Goal: Task Accomplishment & Management: Manage account settings

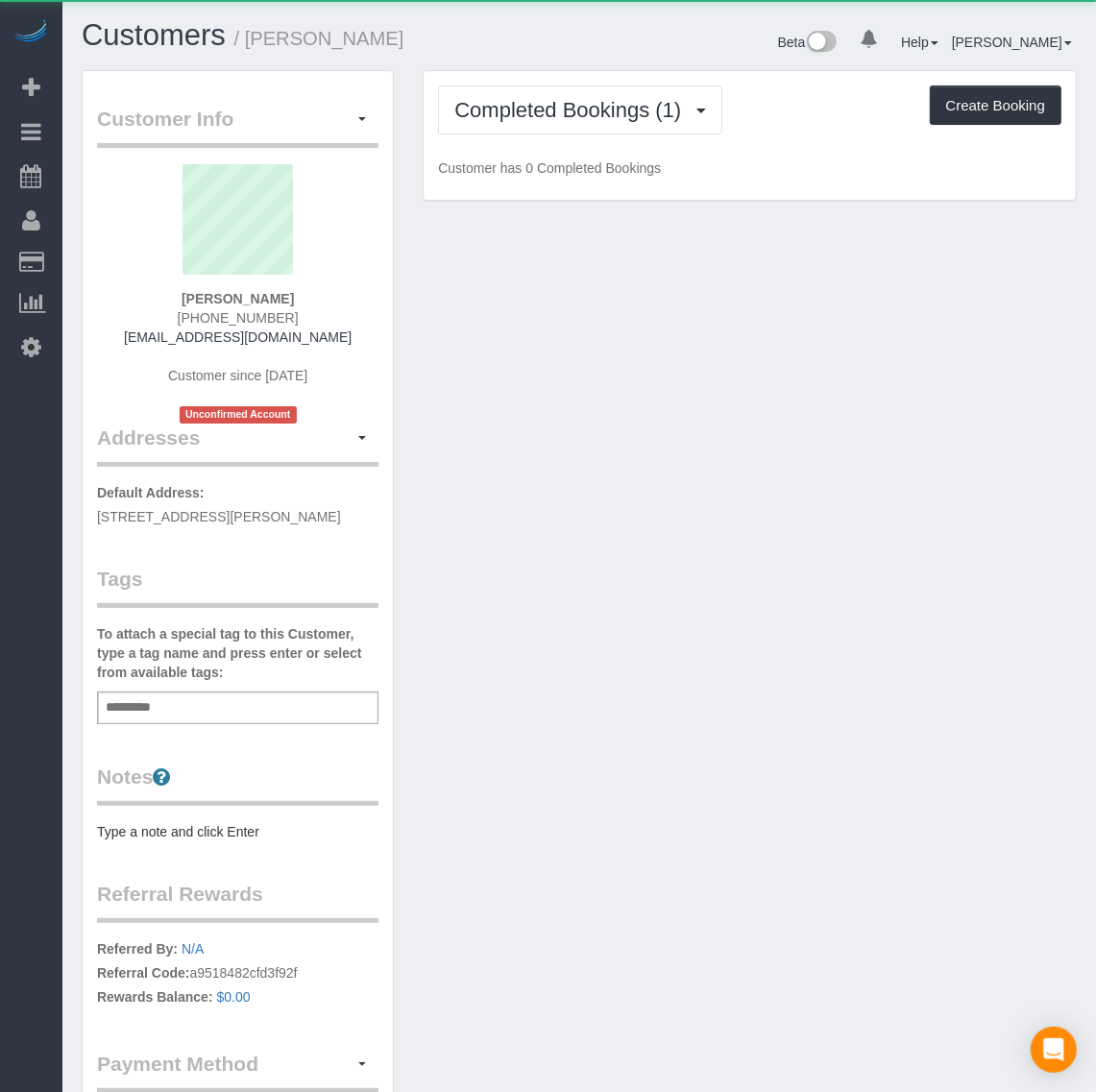
scroll to position [1273, 1096]
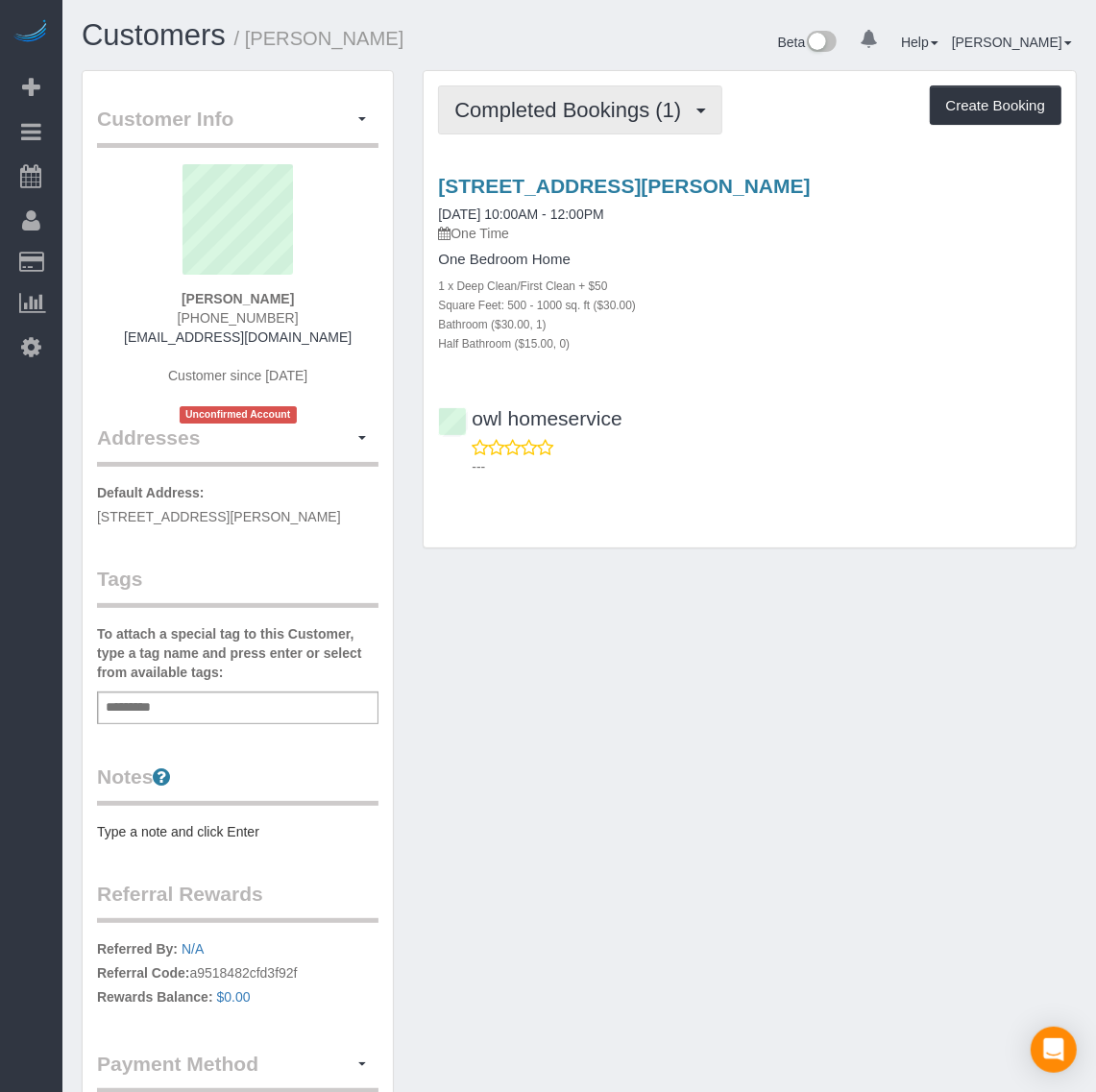
click at [639, 104] on span "Completed Bookings (1)" at bounding box center [573, 109] width 236 height 24
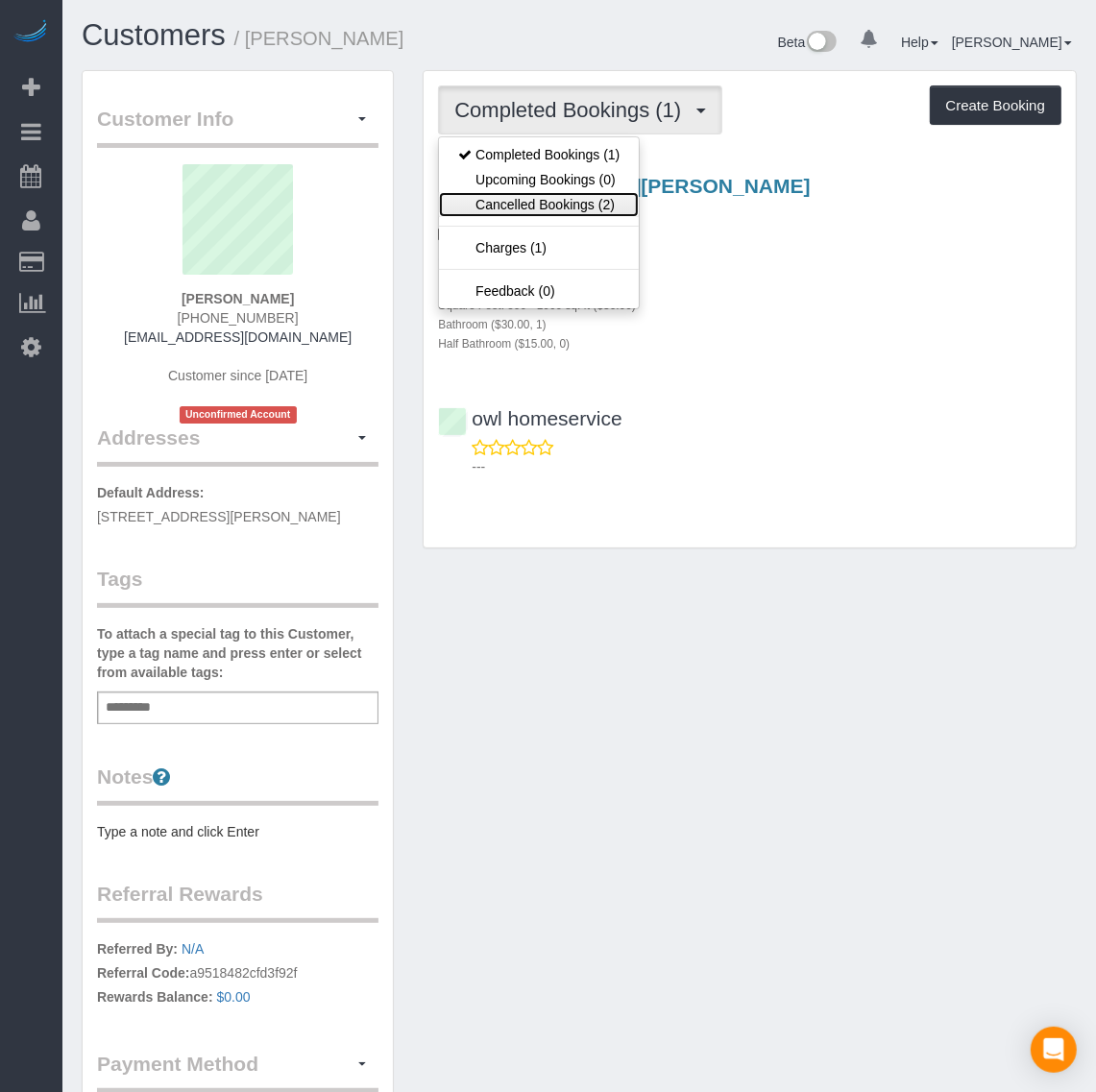
click at [605, 200] on link "Cancelled Bookings (2)" at bounding box center [539, 204] width 200 height 25
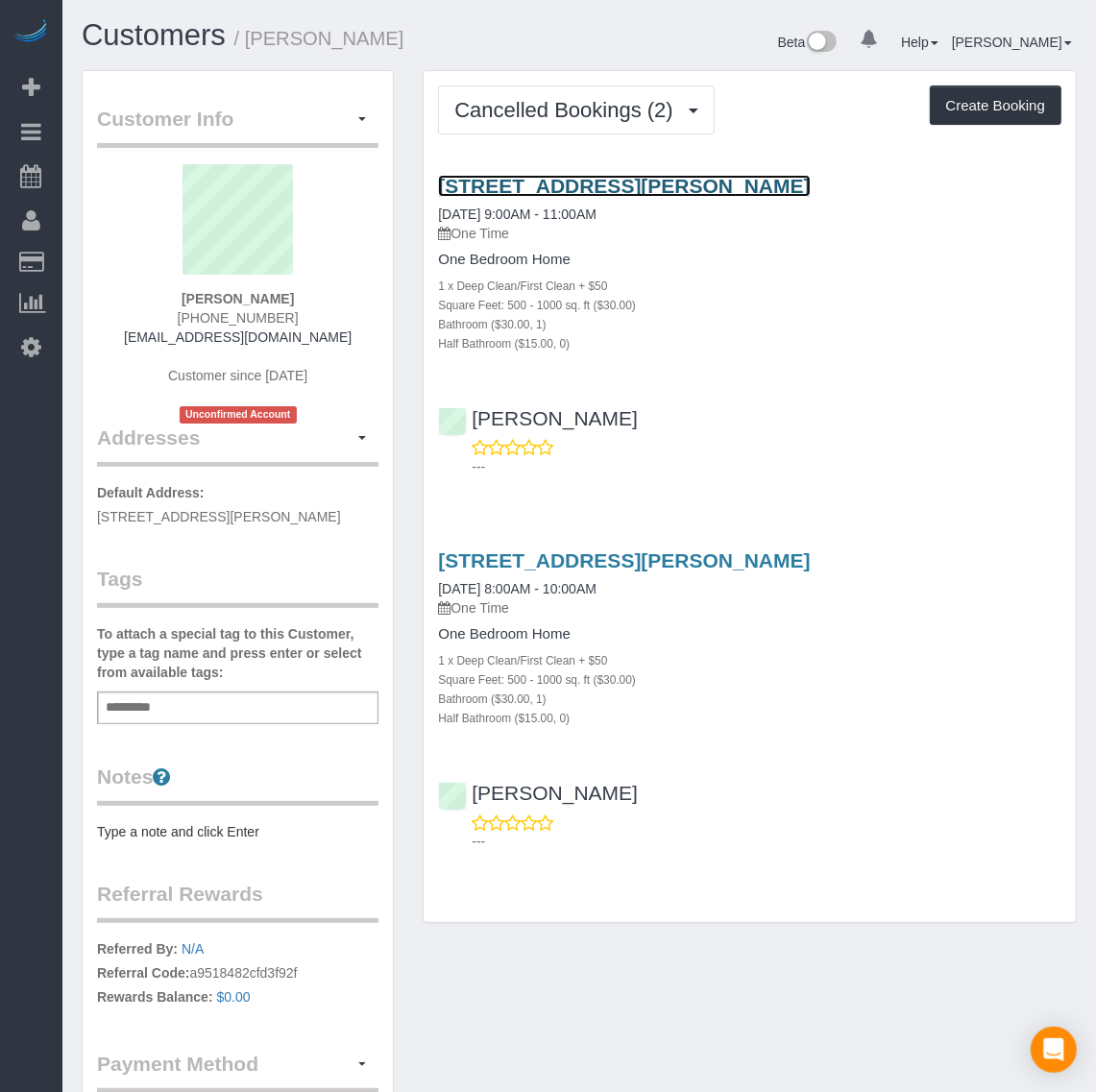
click at [578, 177] on link "[STREET_ADDRESS][PERSON_NAME]" at bounding box center [624, 185] width 372 height 22
drag, startPoint x: 430, startPoint y: 161, endPoint x: 934, endPoint y: 170, distance: 504.1
click at [934, 170] on div "[STREET_ADDRESS][PERSON_NAME] [DATE] 9:00AM - 11:00AM One Time One Bedroom Home…" at bounding box center [749, 322] width 652 height 327
copy link "[STREET_ADDRESS][PERSON_NAME]"
click at [596, 185] on link "[STREET_ADDRESS][PERSON_NAME]" at bounding box center [624, 185] width 372 height 22
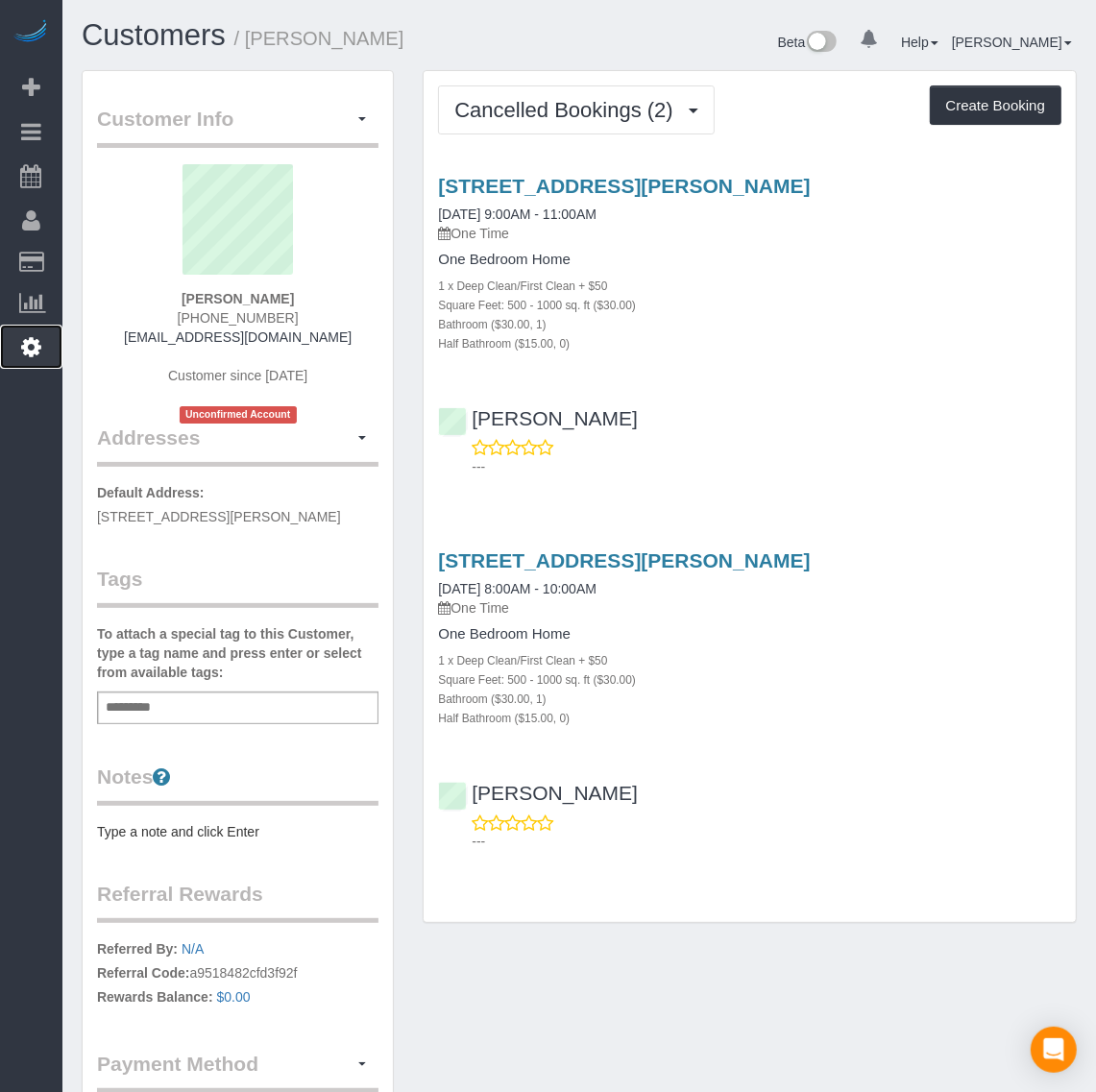
click at [36, 342] on icon at bounding box center [31, 347] width 20 height 23
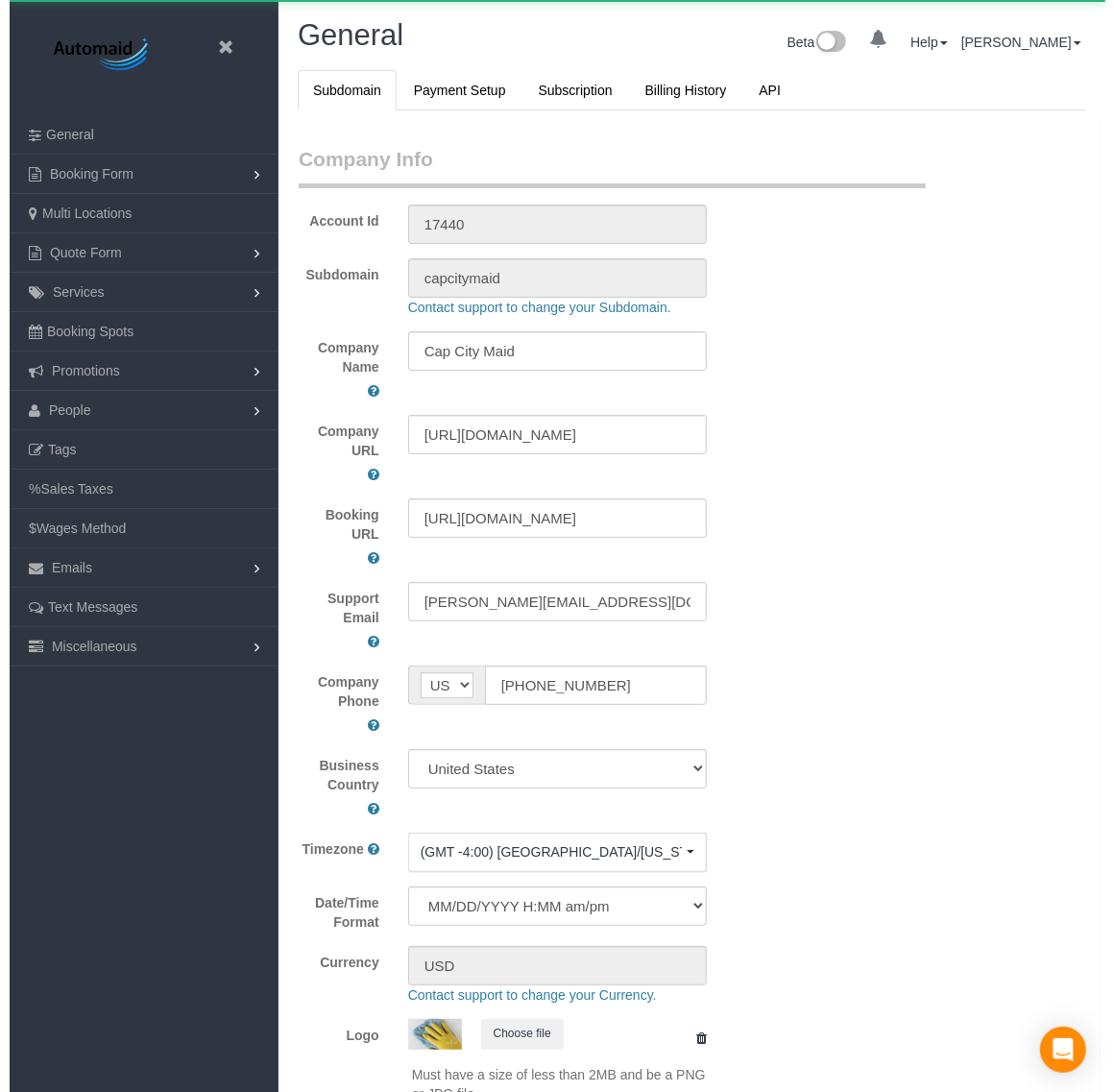
scroll to position [4343, 1096]
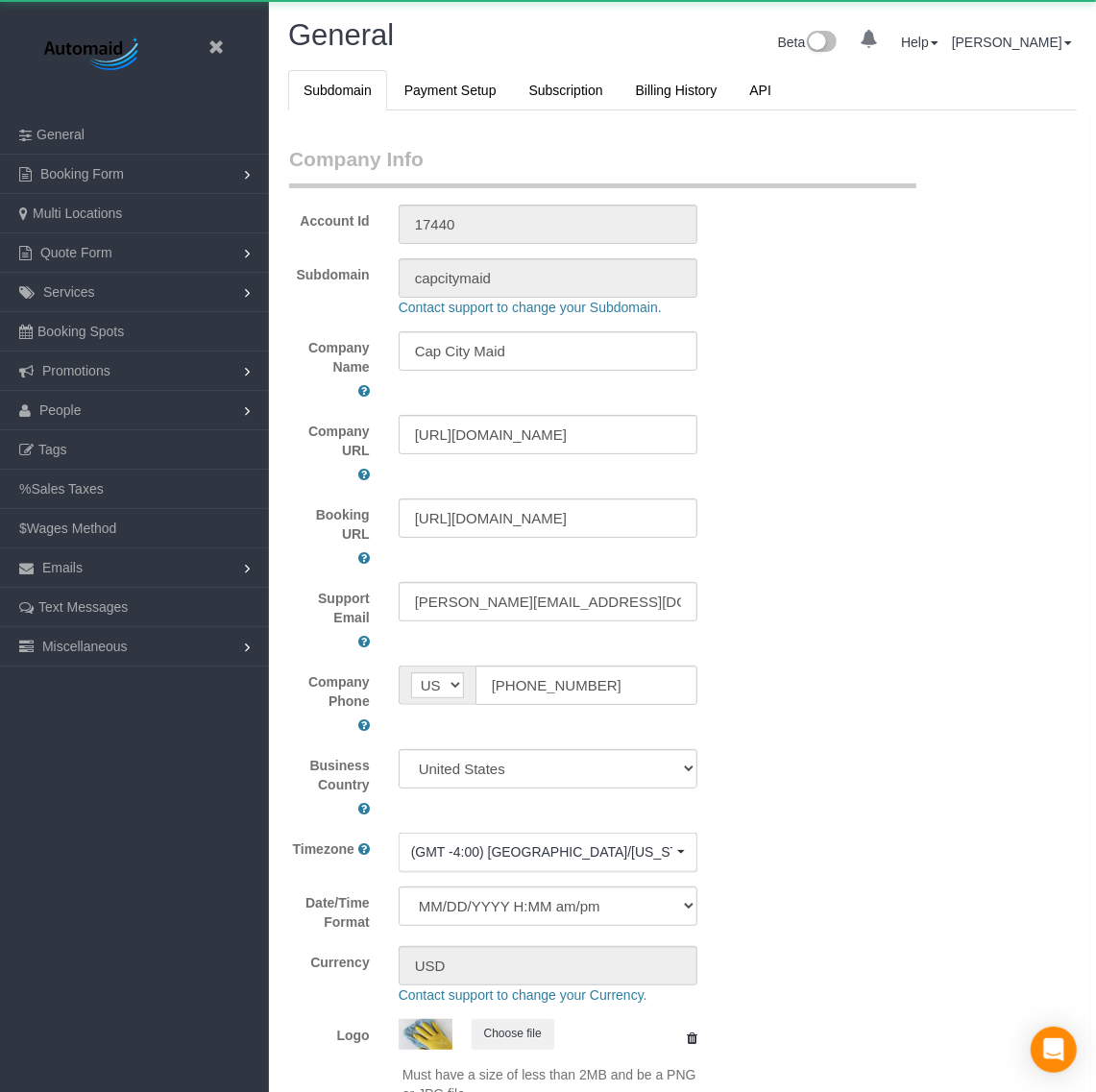
select select "1"
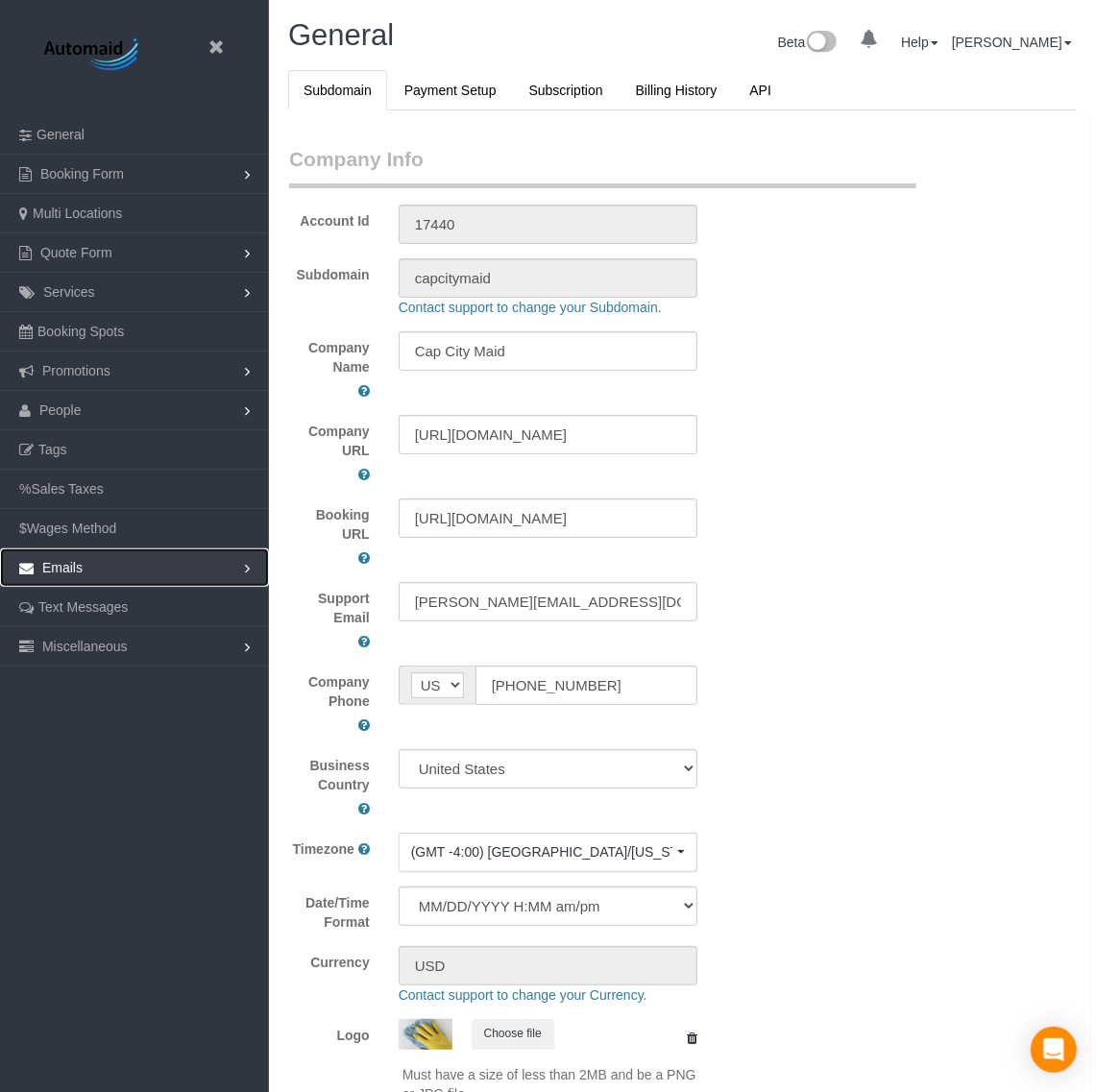
click at [133, 564] on link "Emails" at bounding box center [135, 568] width 269 height 39
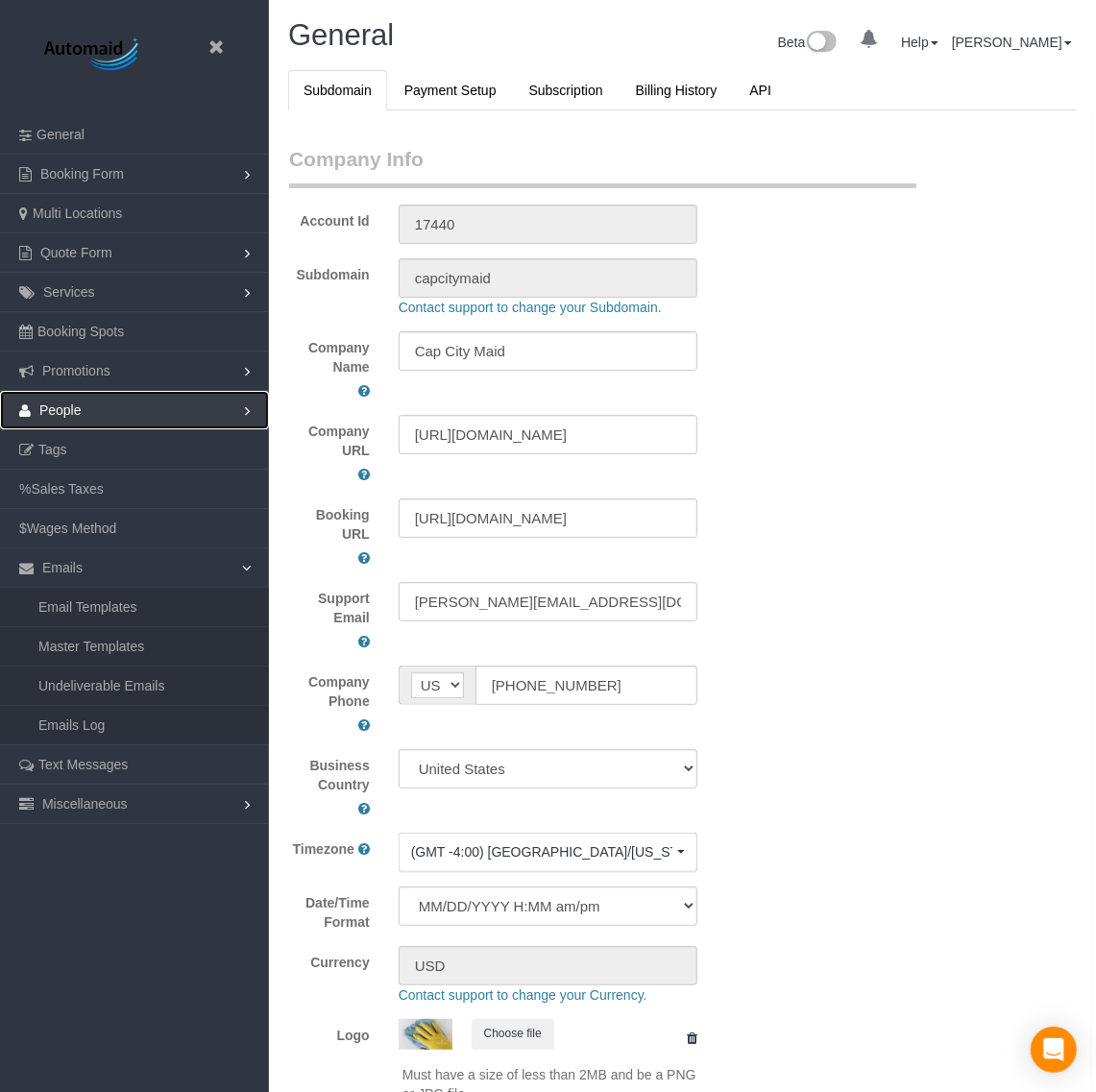
click at [109, 403] on link "People" at bounding box center [135, 410] width 269 height 39
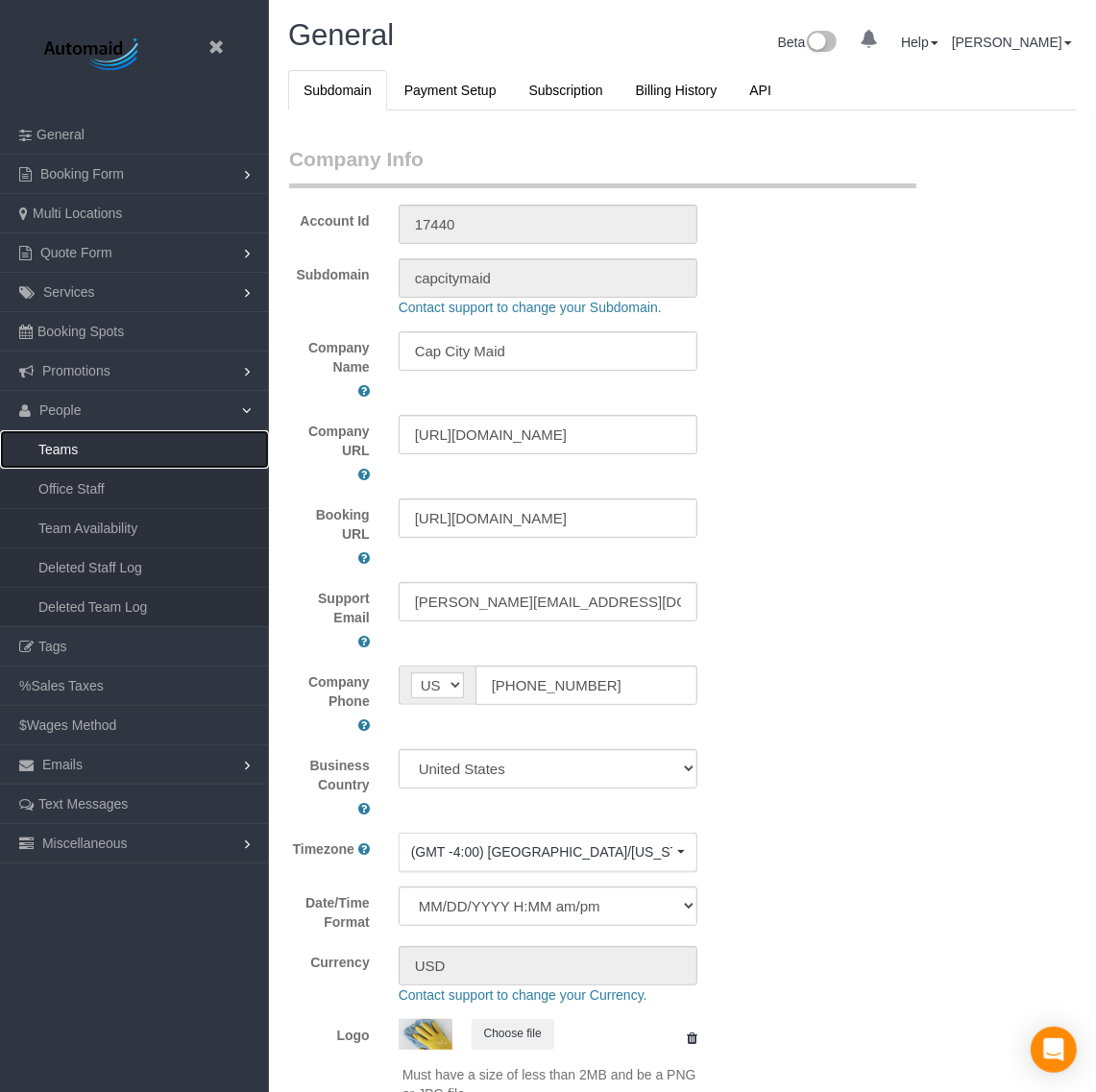
click at [78, 456] on link "Teams" at bounding box center [135, 450] width 269 height 39
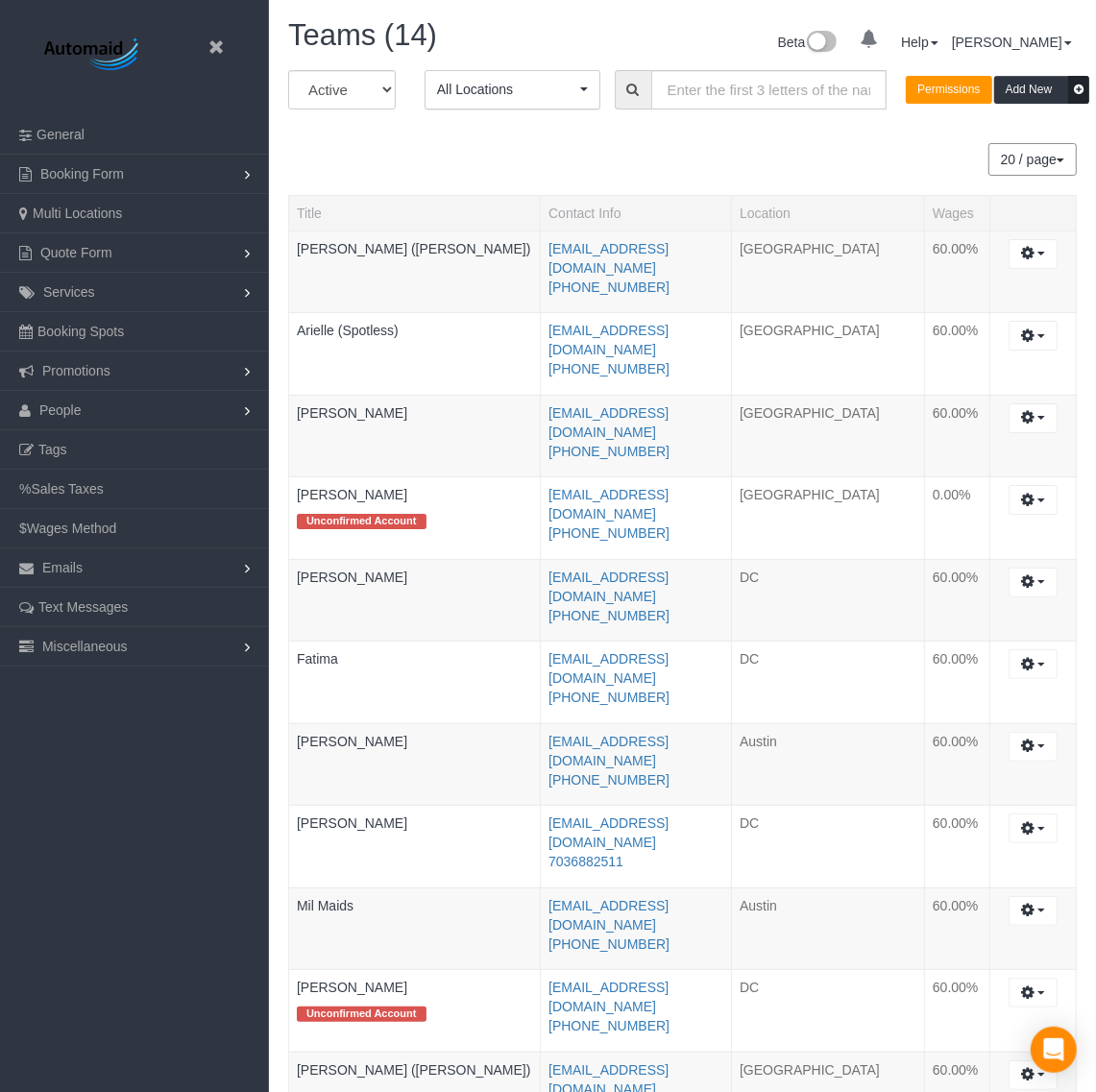
scroll to position [1257, 1096]
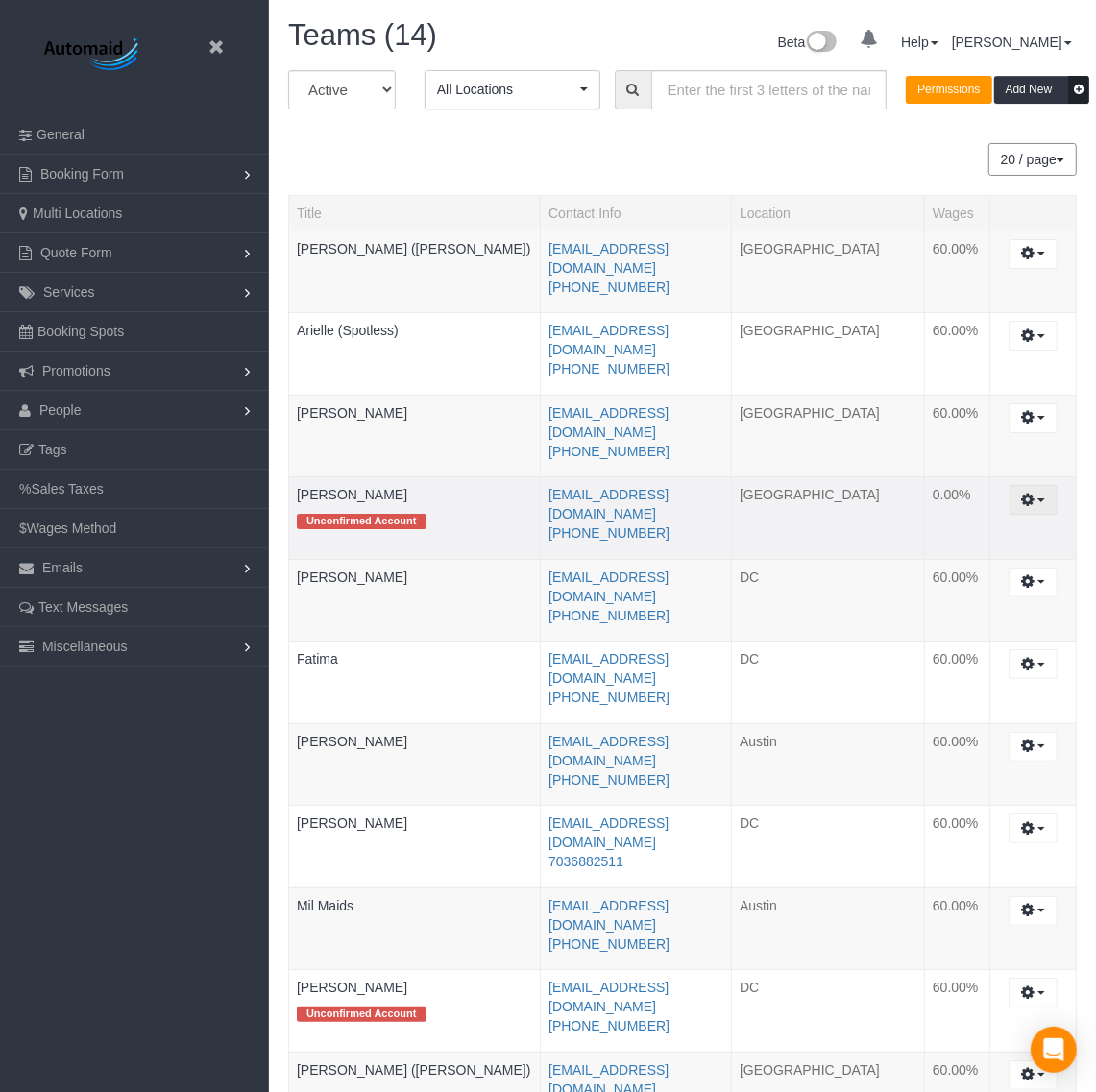
click at [1040, 485] on button "button" at bounding box center [1033, 500] width 49 height 30
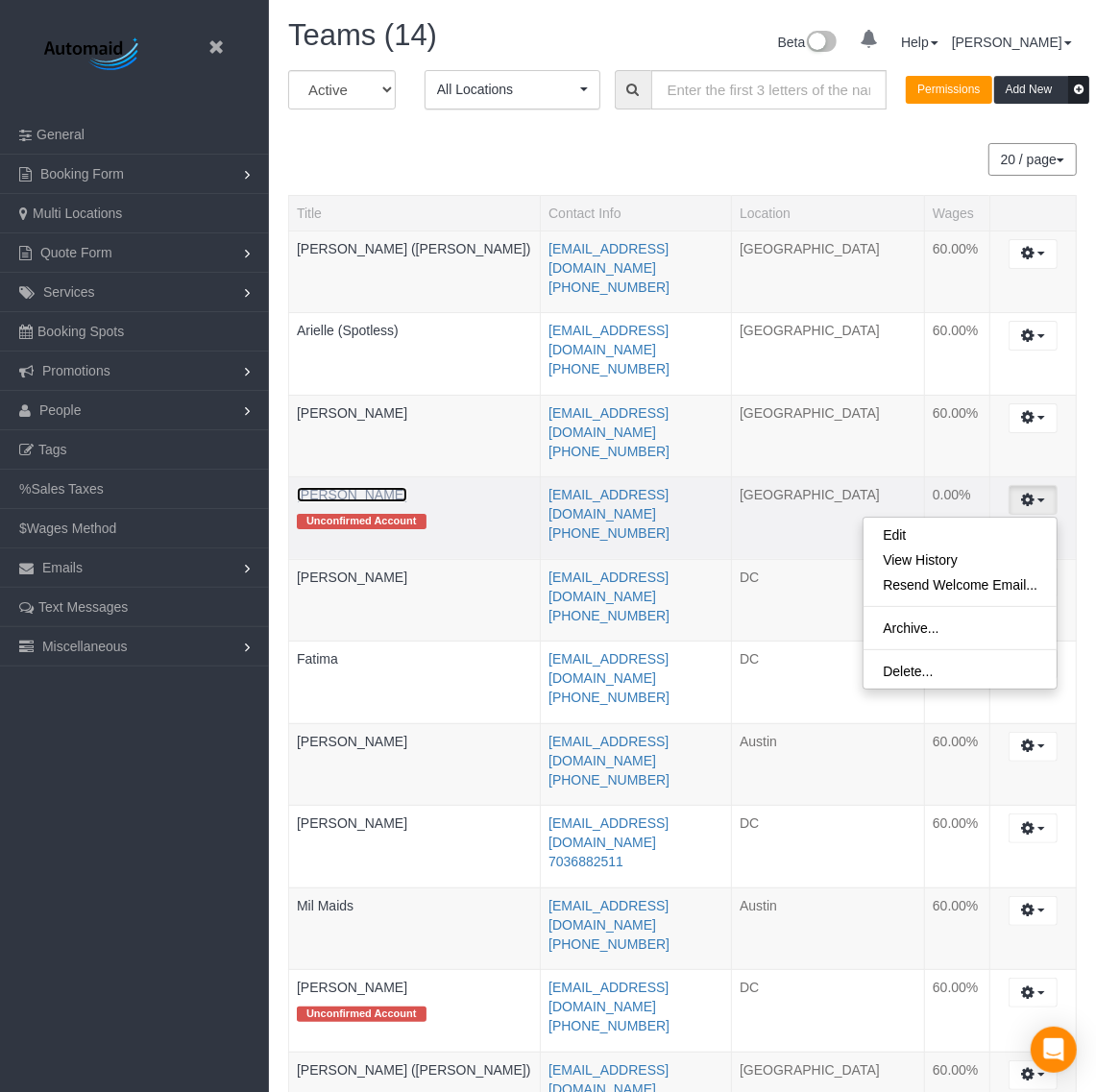
click at [333, 487] on link "[PERSON_NAME]" at bounding box center [352, 495] width 110 height 16
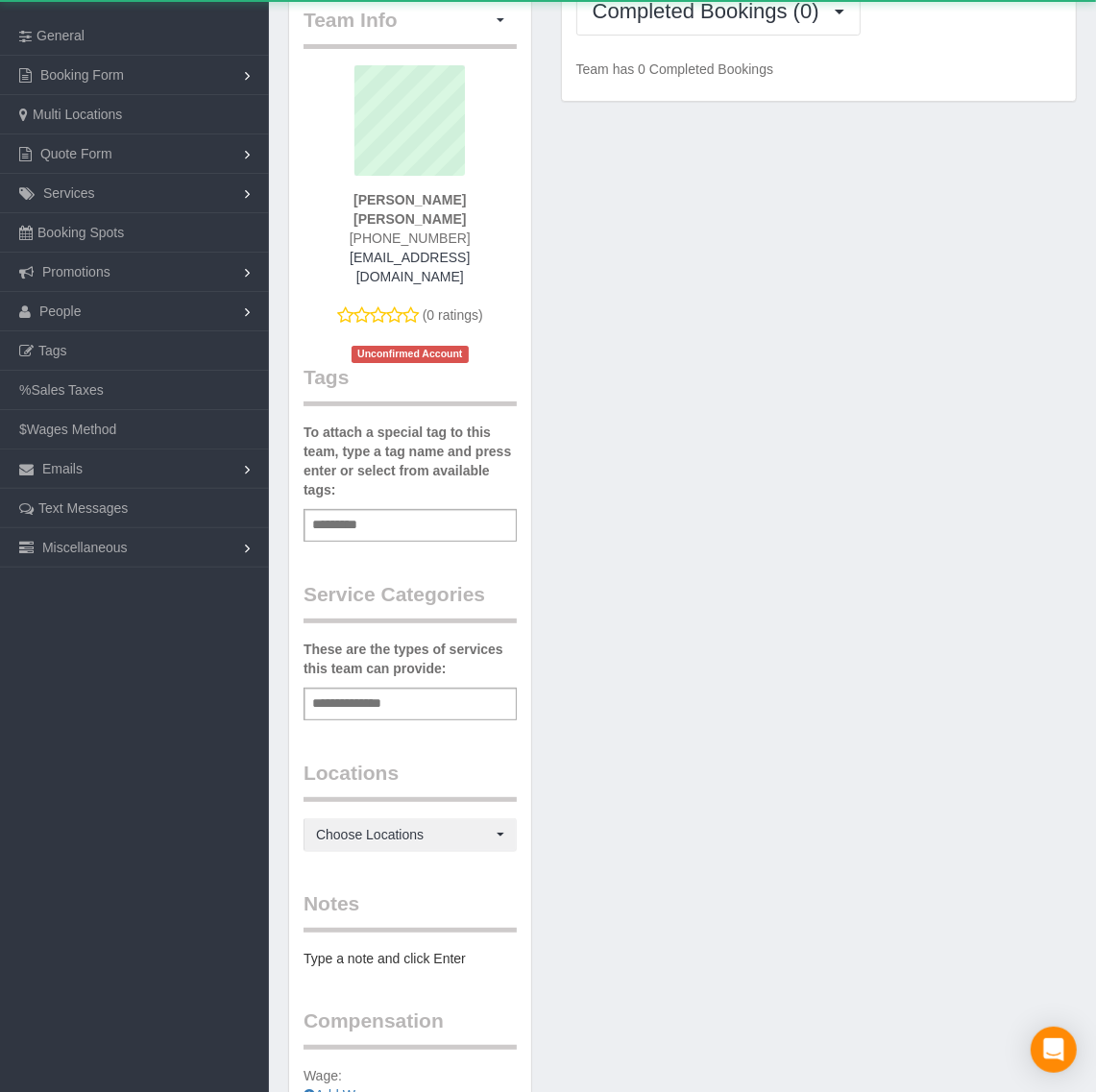
scroll to position [232, 0]
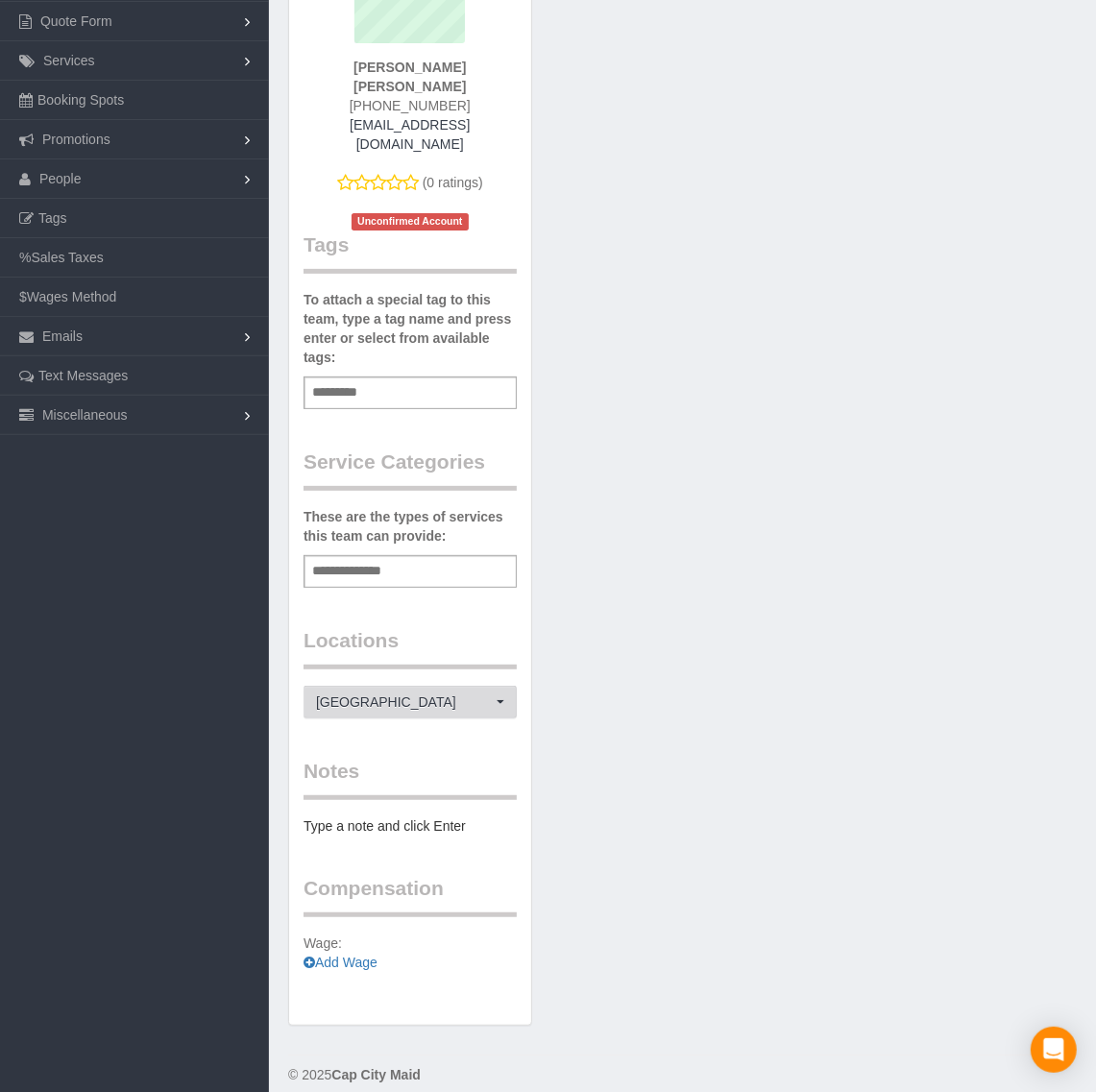
click at [410, 693] on span "[GEOGRAPHIC_DATA]" at bounding box center [403, 702] width 175 height 19
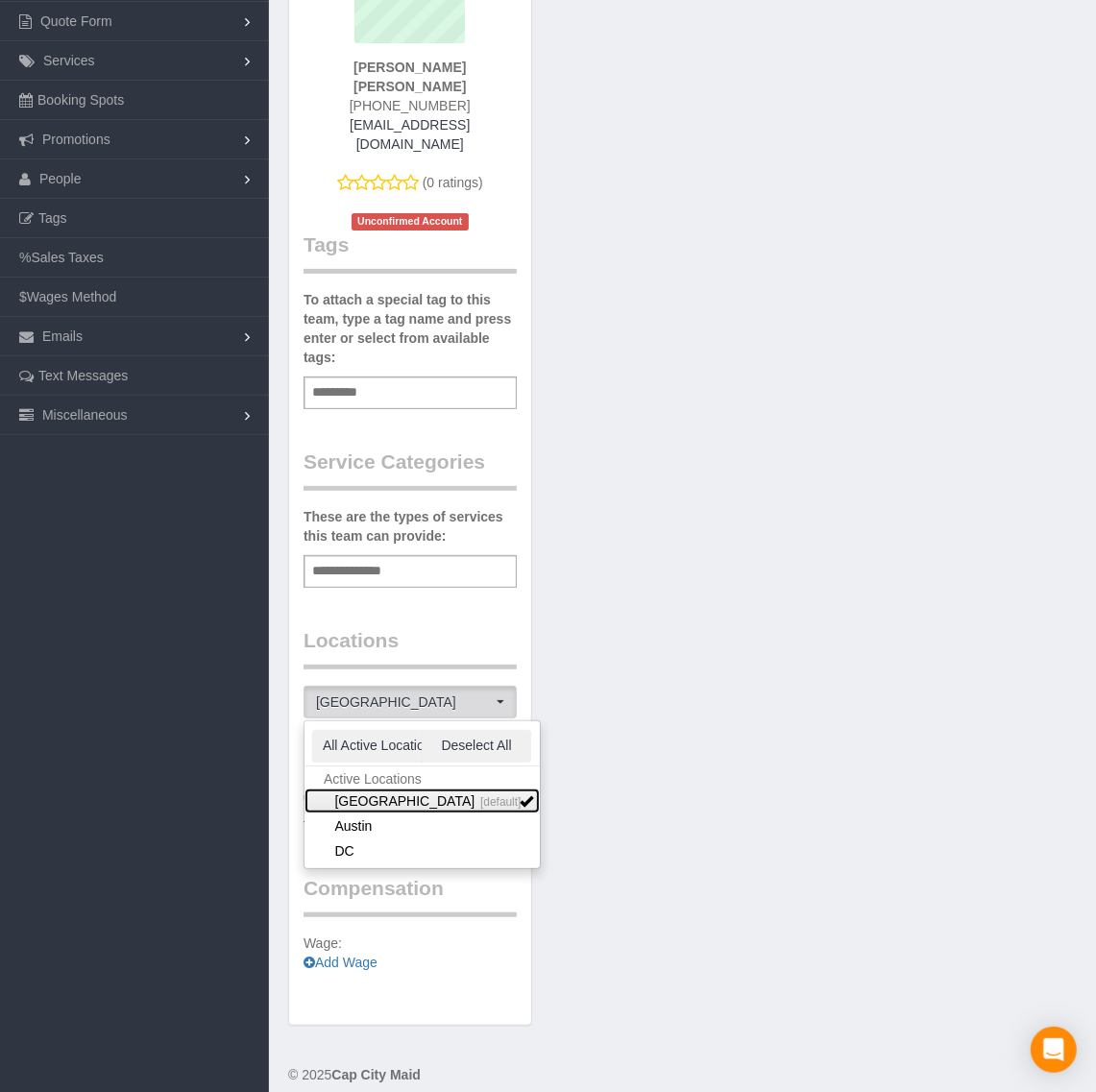
click at [383, 789] on link "Richmond [default]" at bounding box center [422, 801] width 235 height 25
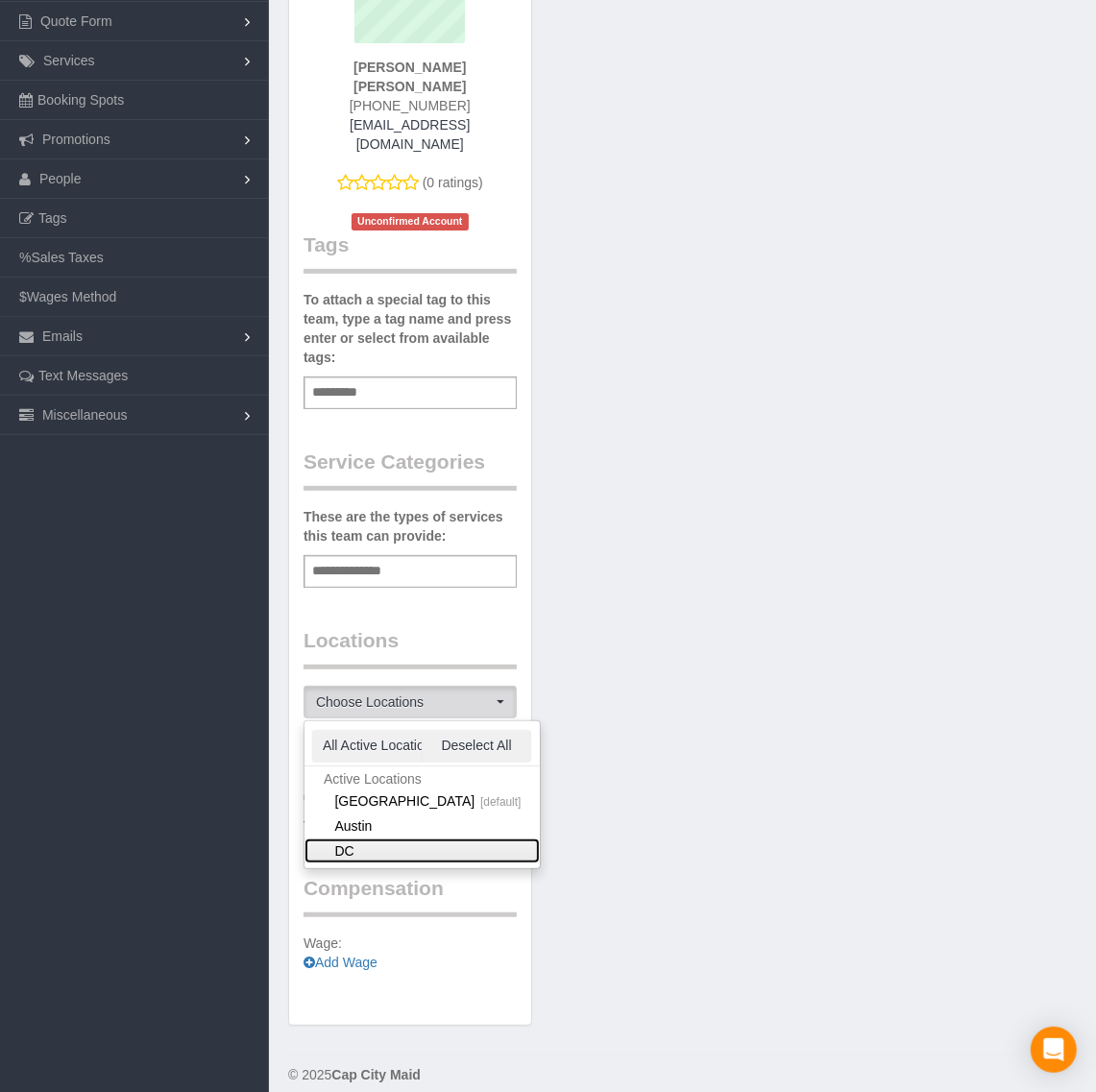
click at [371, 838] on link "DC" at bounding box center [422, 851] width 235 height 25
click at [648, 802] on div "Team Info Edit Contact Info Send Message Send Welcome Email Email Preferences V…" at bounding box center [682, 441] width 818 height 1206
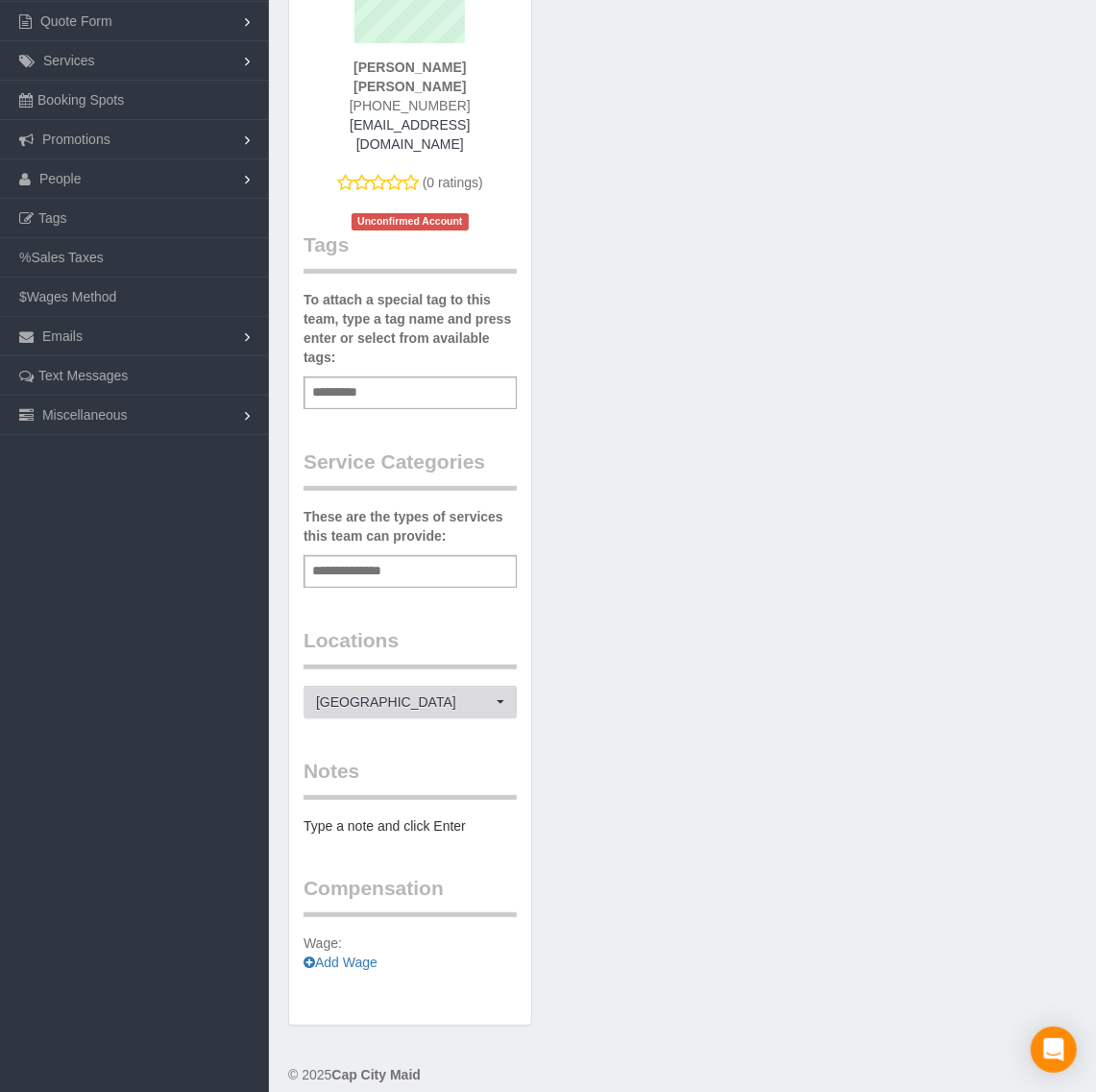
click at [404, 693] on span "[GEOGRAPHIC_DATA]" at bounding box center [403, 702] width 175 height 19
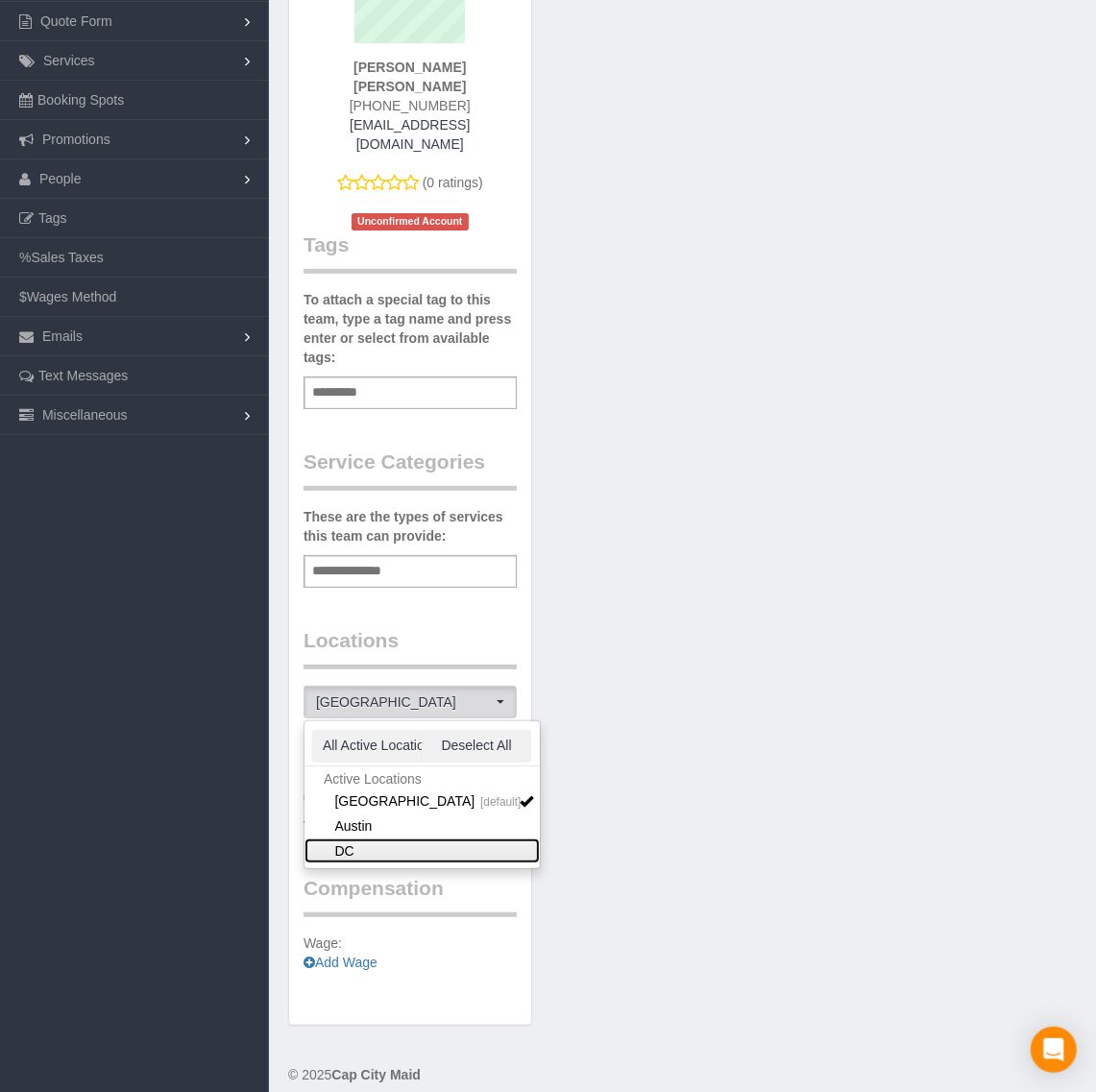
click at [360, 838] on link "DC" at bounding box center [422, 851] width 235 height 25
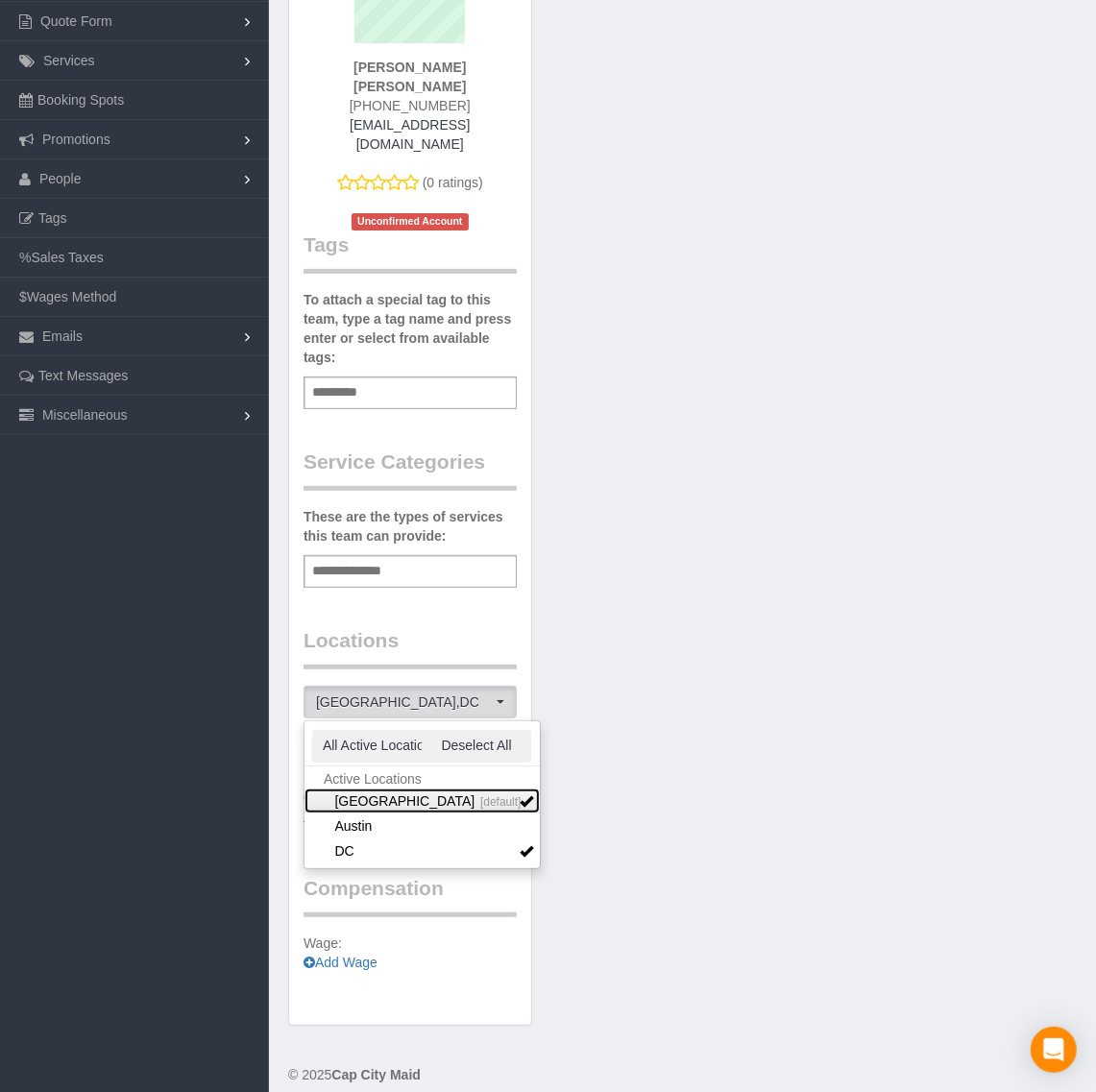
click at [486, 789] on link "Richmond [default]" at bounding box center [422, 801] width 235 height 25
click at [610, 773] on div "Team Info Edit Contact Info Send Message Send Welcome Email Email Preferences V…" at bounding box center [682, 441] width 818 height 1206
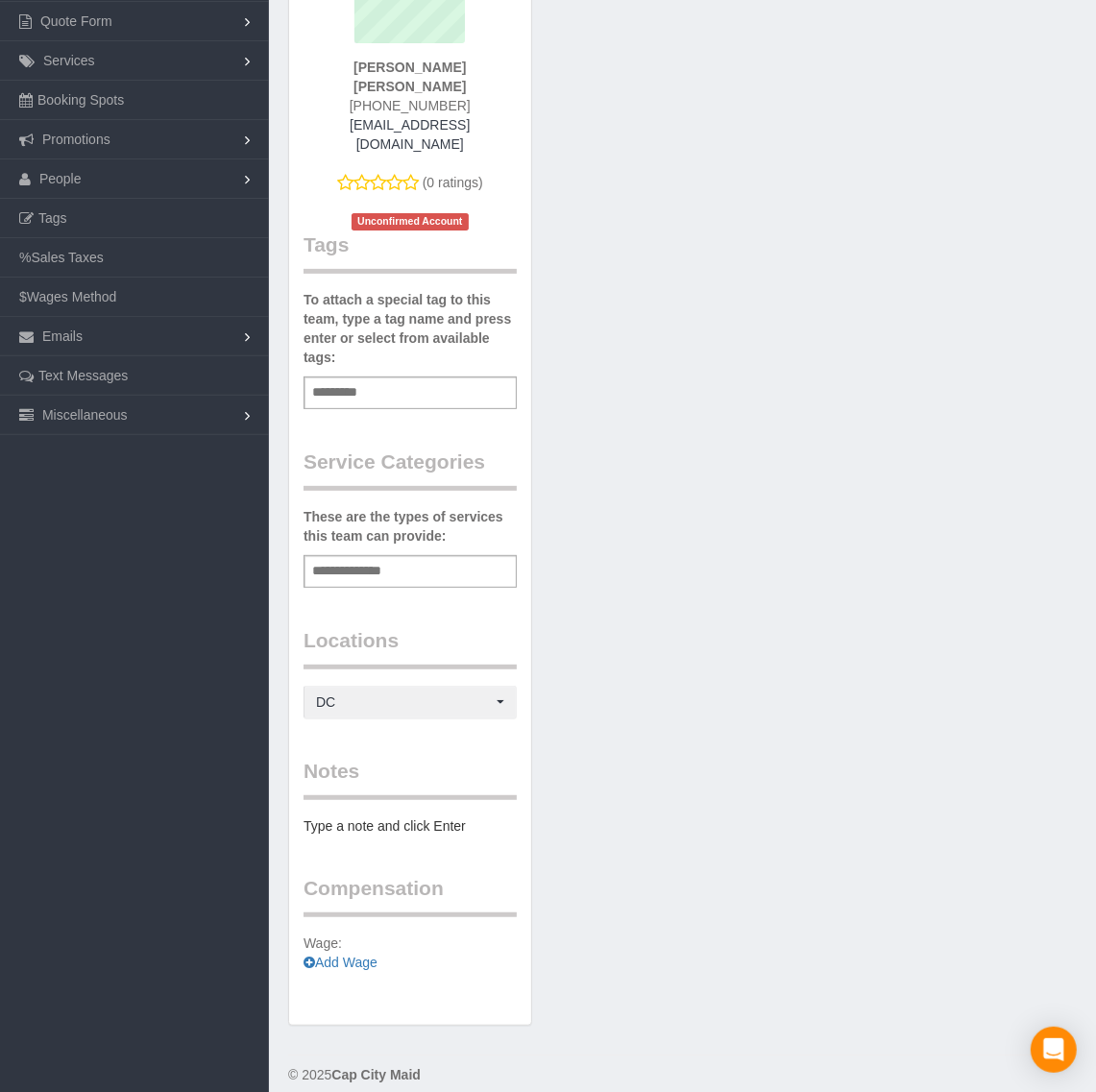
click at [347, 933] on p "Wage: Add Wage" at bounding box center [410, 952] width 213 height 39
click at [346, 933] on p "Wage: Add Wage" at bounding box center [410, 952] width 213 height 39
click at [348, 954] on link "Add Wage" at bounding box center [340, 962] width 74 height 16
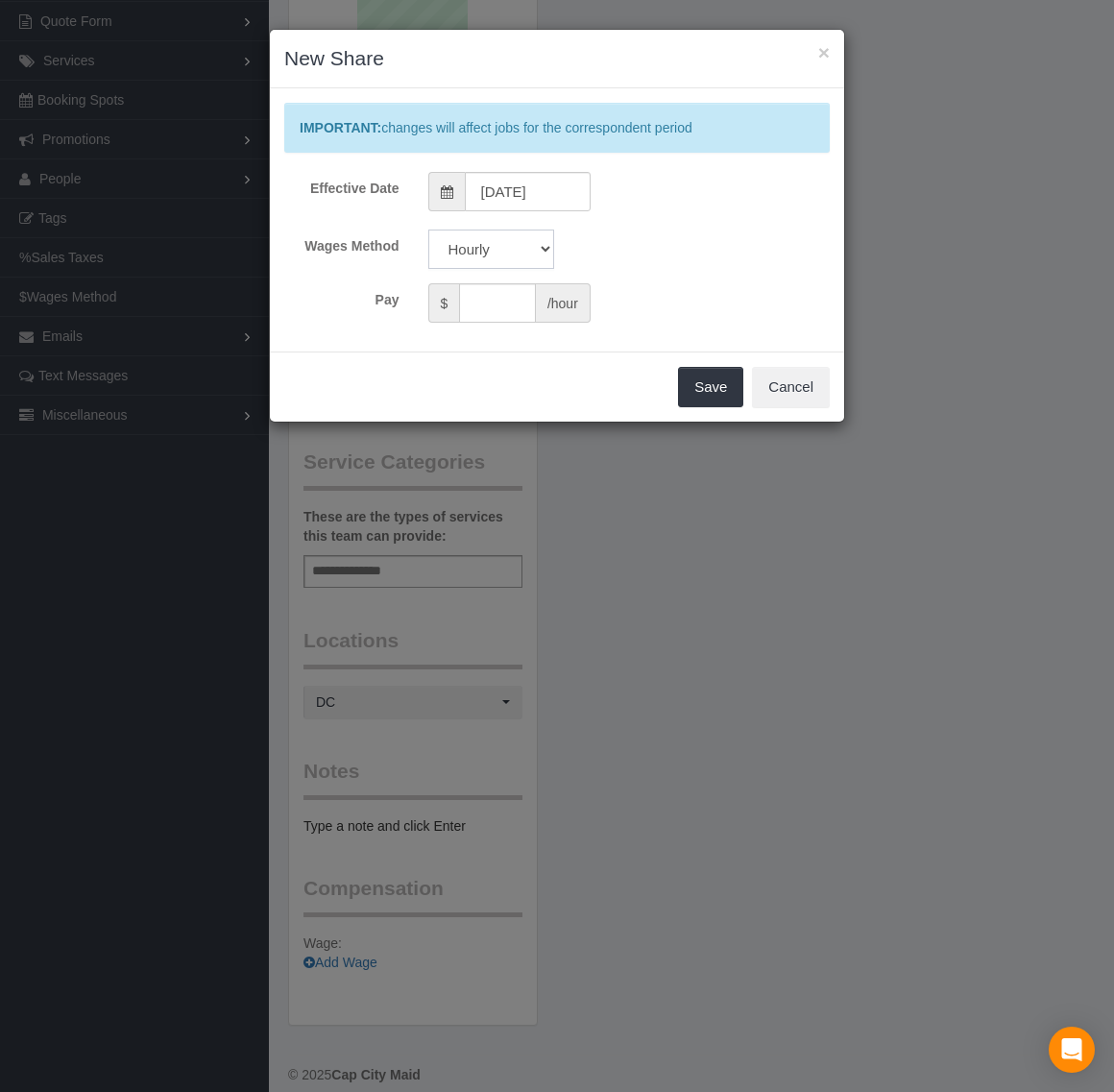
click at [501, 248] on select "Hourly Percentage" at bounding box center [491, 249] width 126 height 40
select select "string:percentage"
click at [428, 230] on select "Hourly Percentage" at bounding box center [491, 249] width 126 height 40
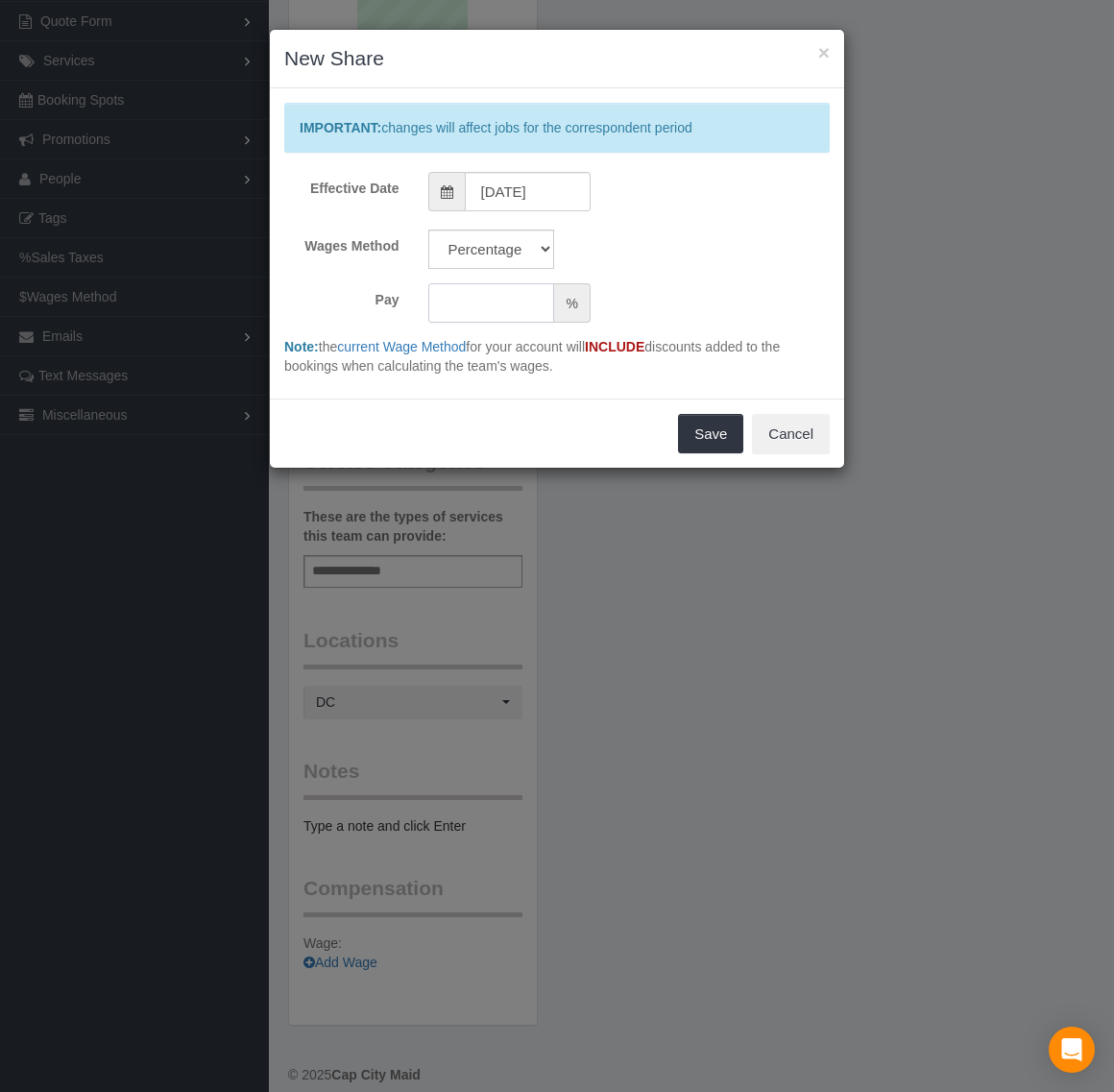
click at [511, 309] on input "text" at bounding box center [491, 302] width 127 height 40
type input "60"
click at [721, 434] on button "Save" at bounding box center [710, 434] width 65 height 41
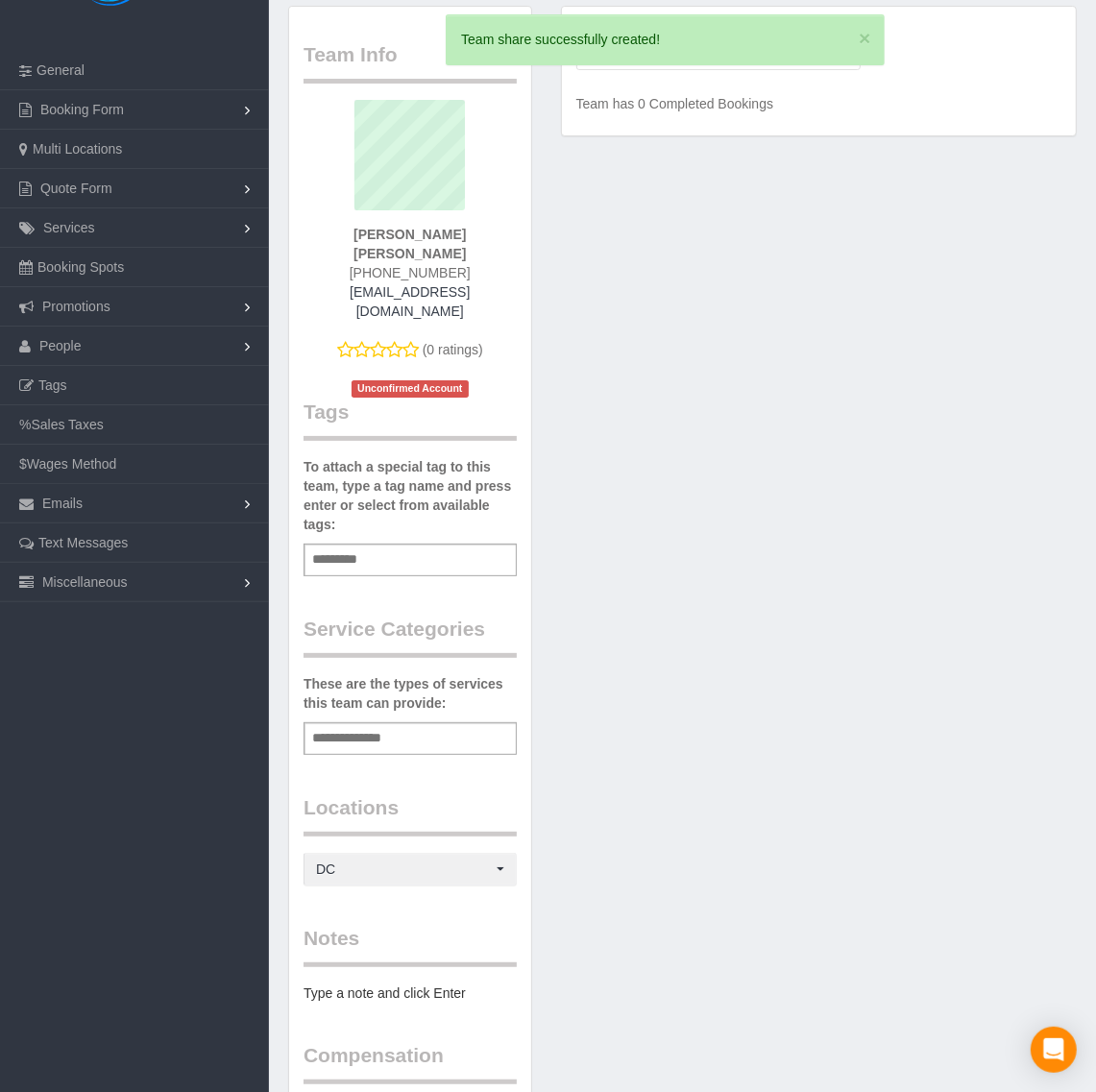
scroll to position [0, 0]
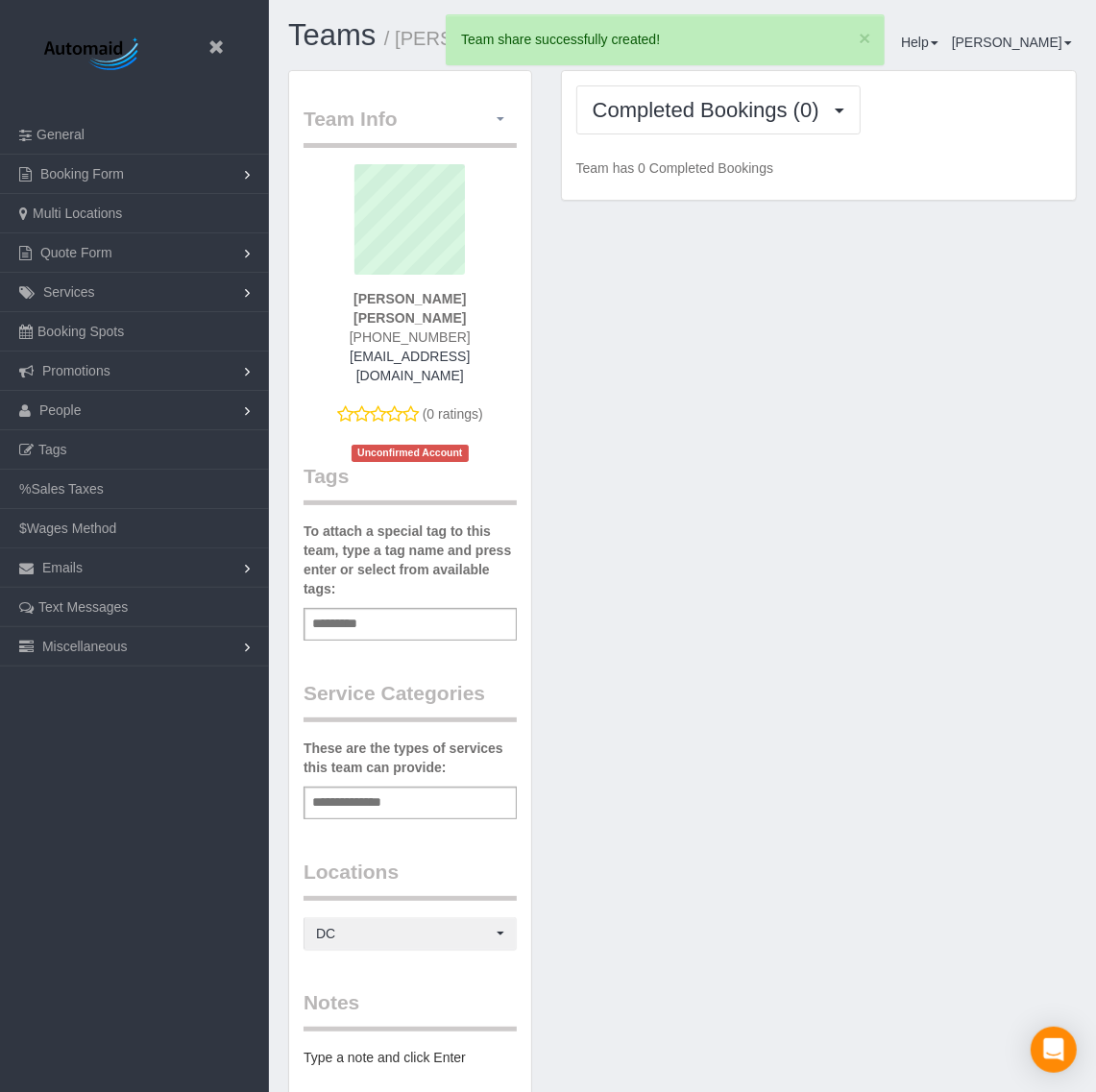
click at [497, 130] on button "button" at bounding box center [501, 119] width 33 height 30
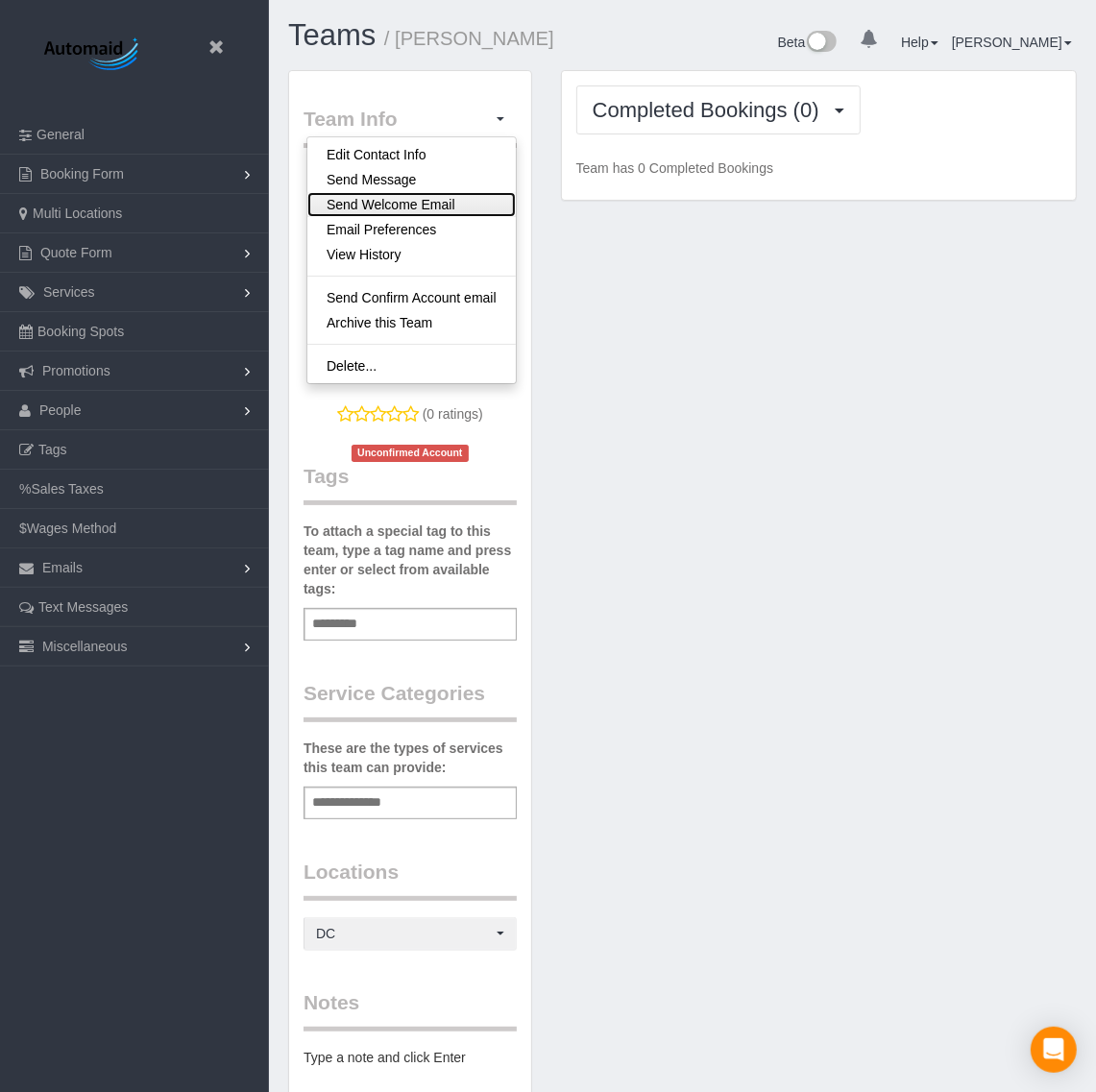
click at [438, 203] on link "Send Welcome Email" at bounding box center [411, 204] width 208 height 25
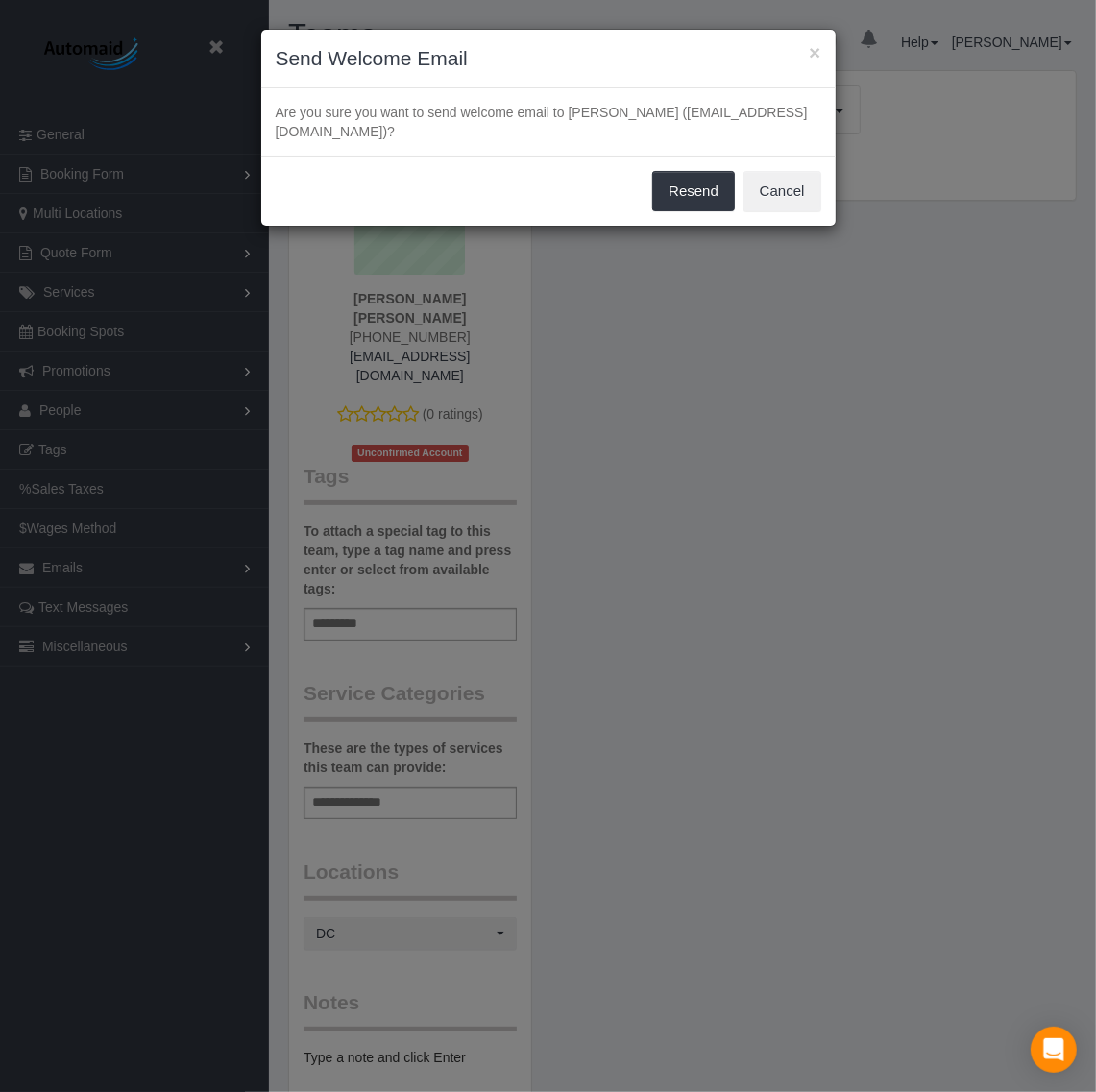
scroll to position [1324, 1114]
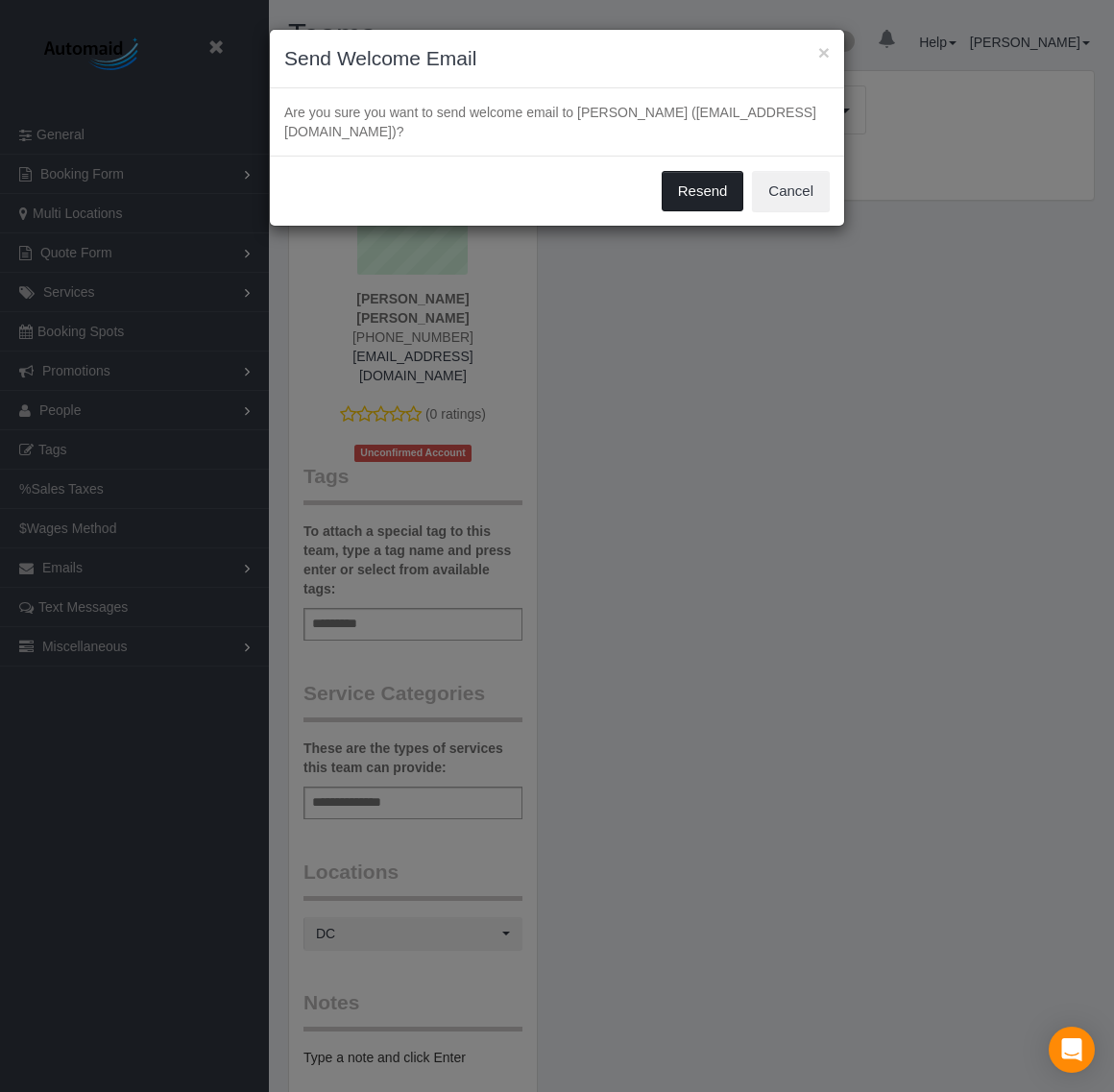
click at [697, 189] on button "Resend" at bounding box center [702, 191] width 82 height 41
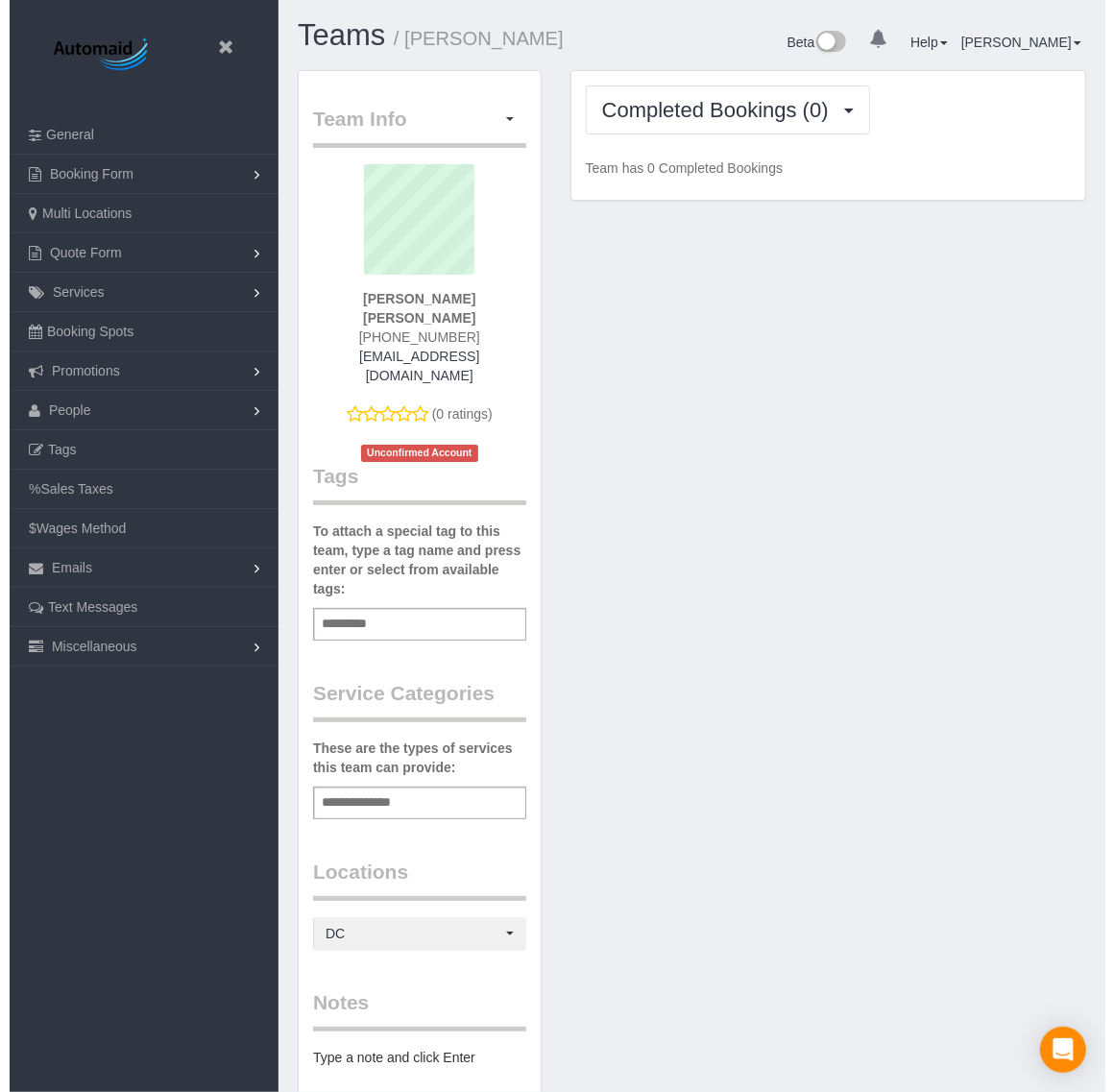
scroll to position [94718, 94922]
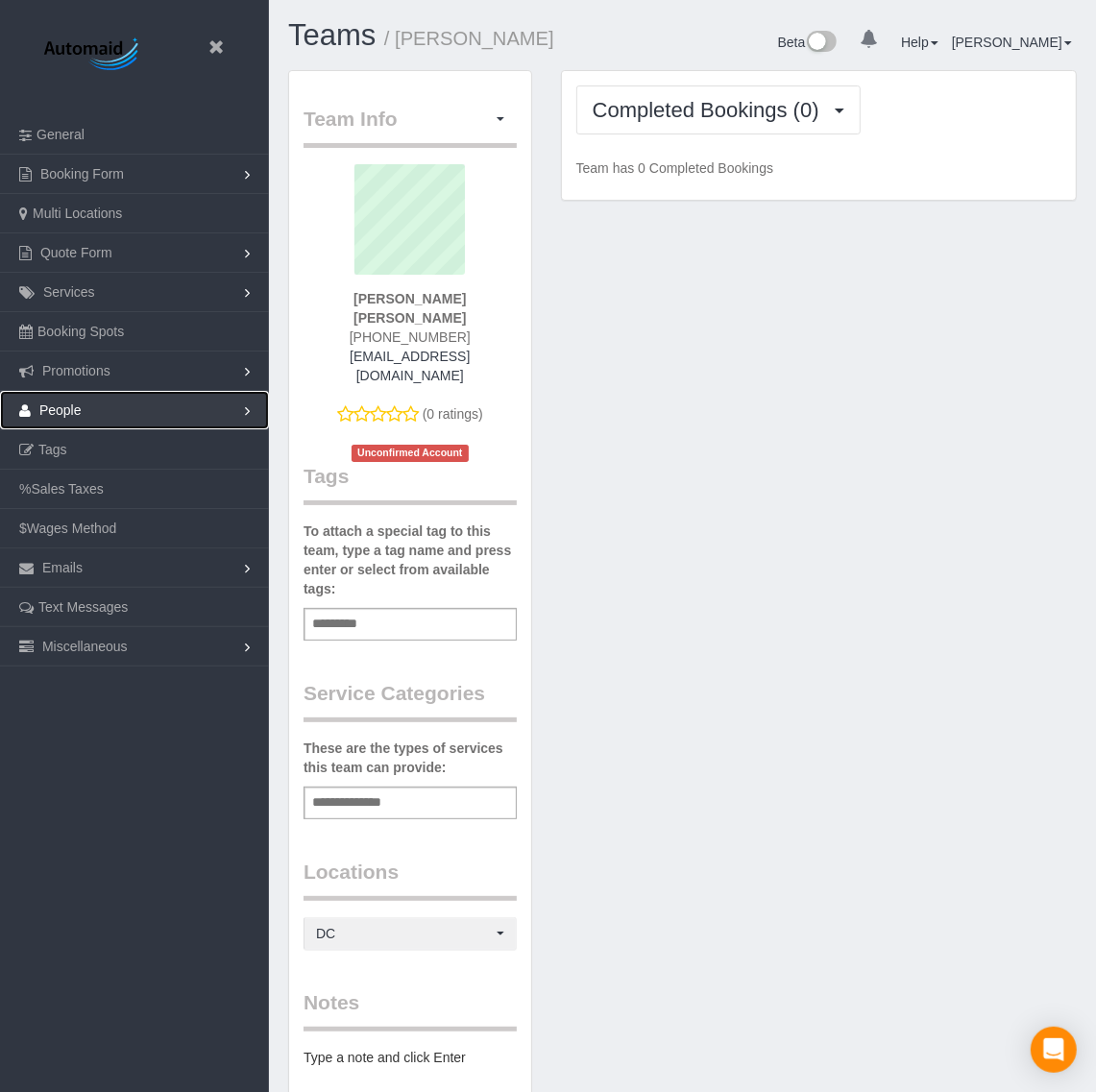
click at [131, 409] on link "People" at bounding box center [135, 410] width 269 height 39
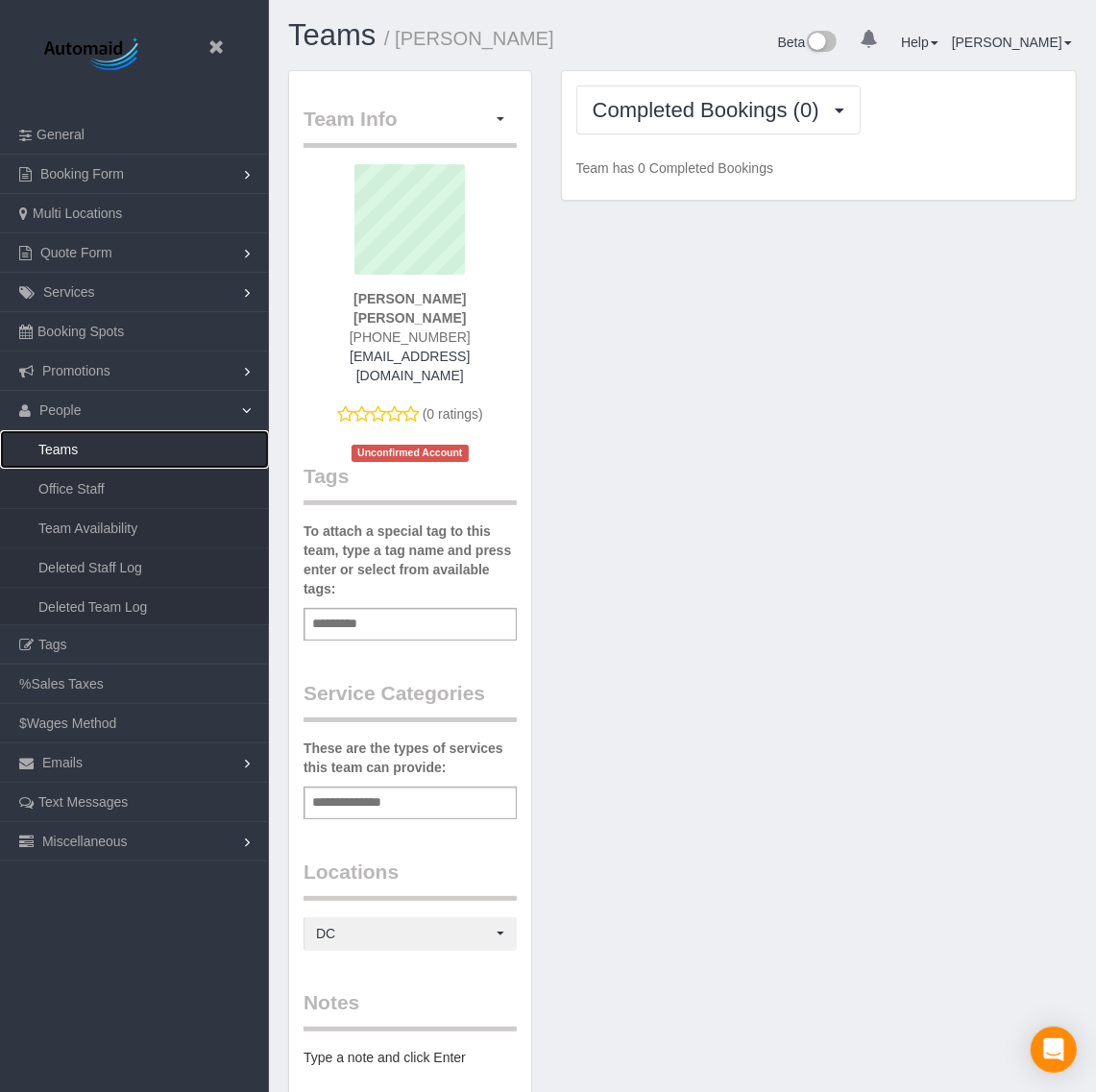
click at [67, 444] on link "Teams" at bounding box center [135, 450] width 269 height 39
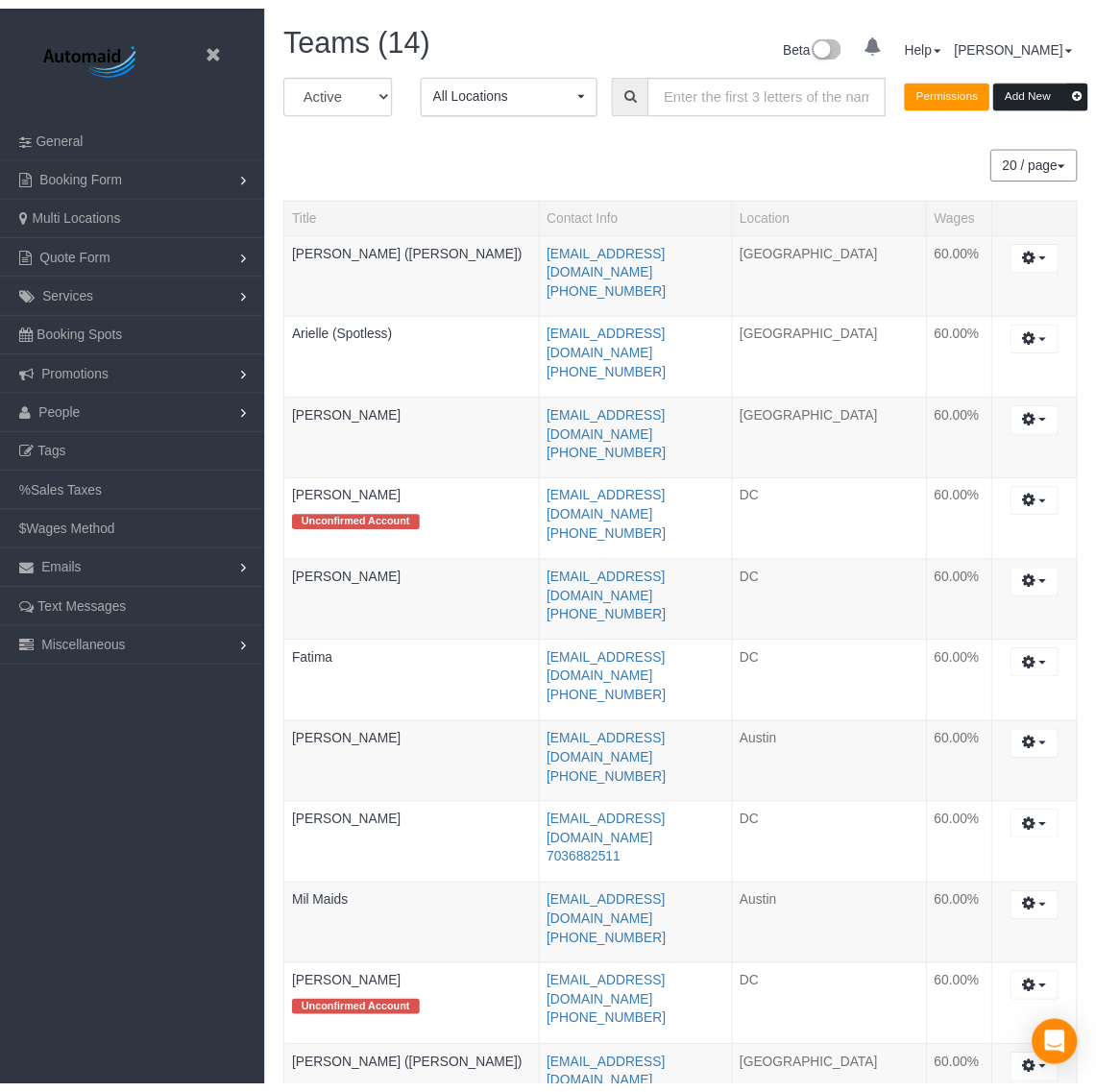
scroll to position [1257, 1096]
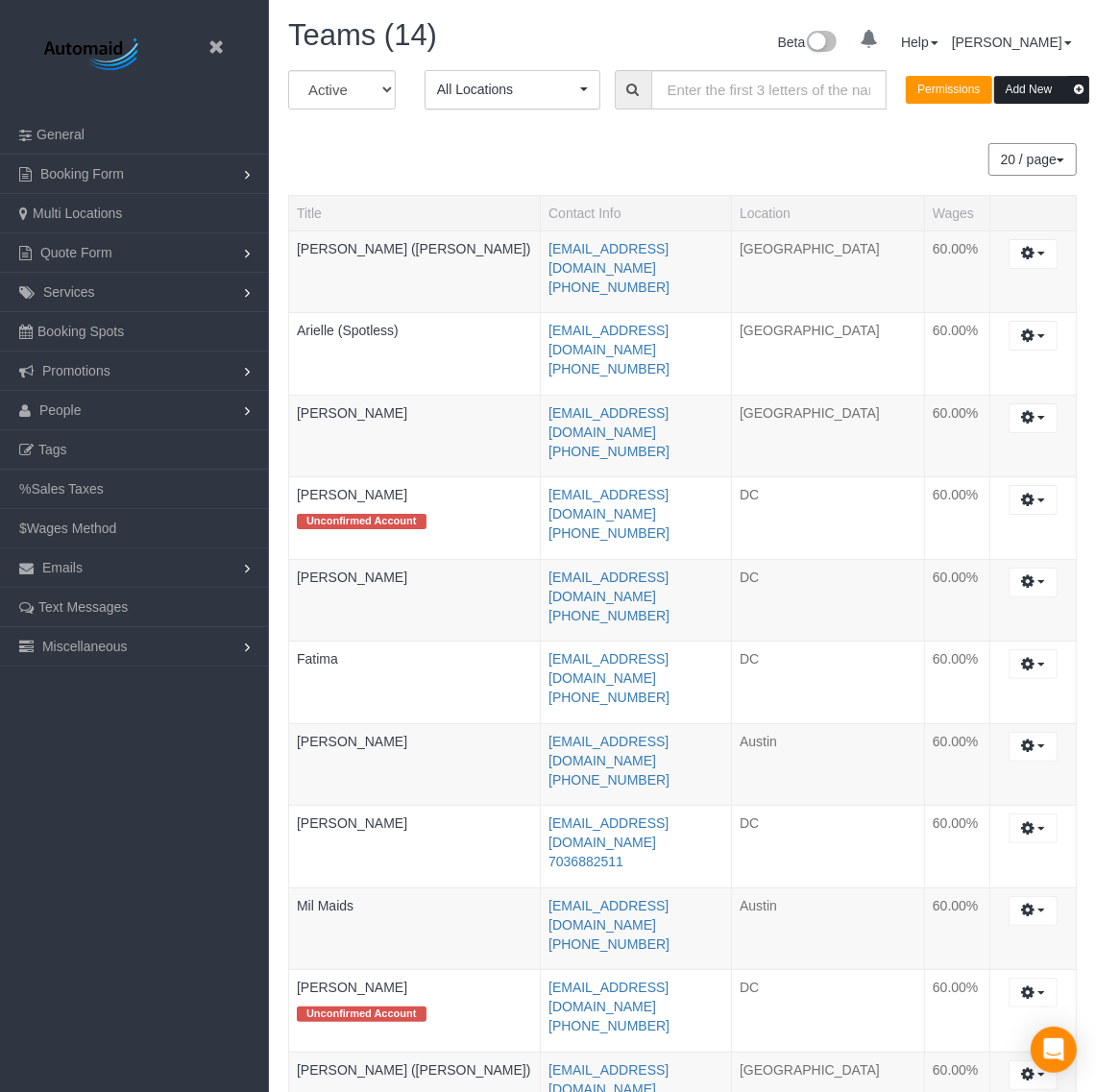
click at [1049, 94] on button "Add New" at bounding box center [1042, 89] width 96 height 28
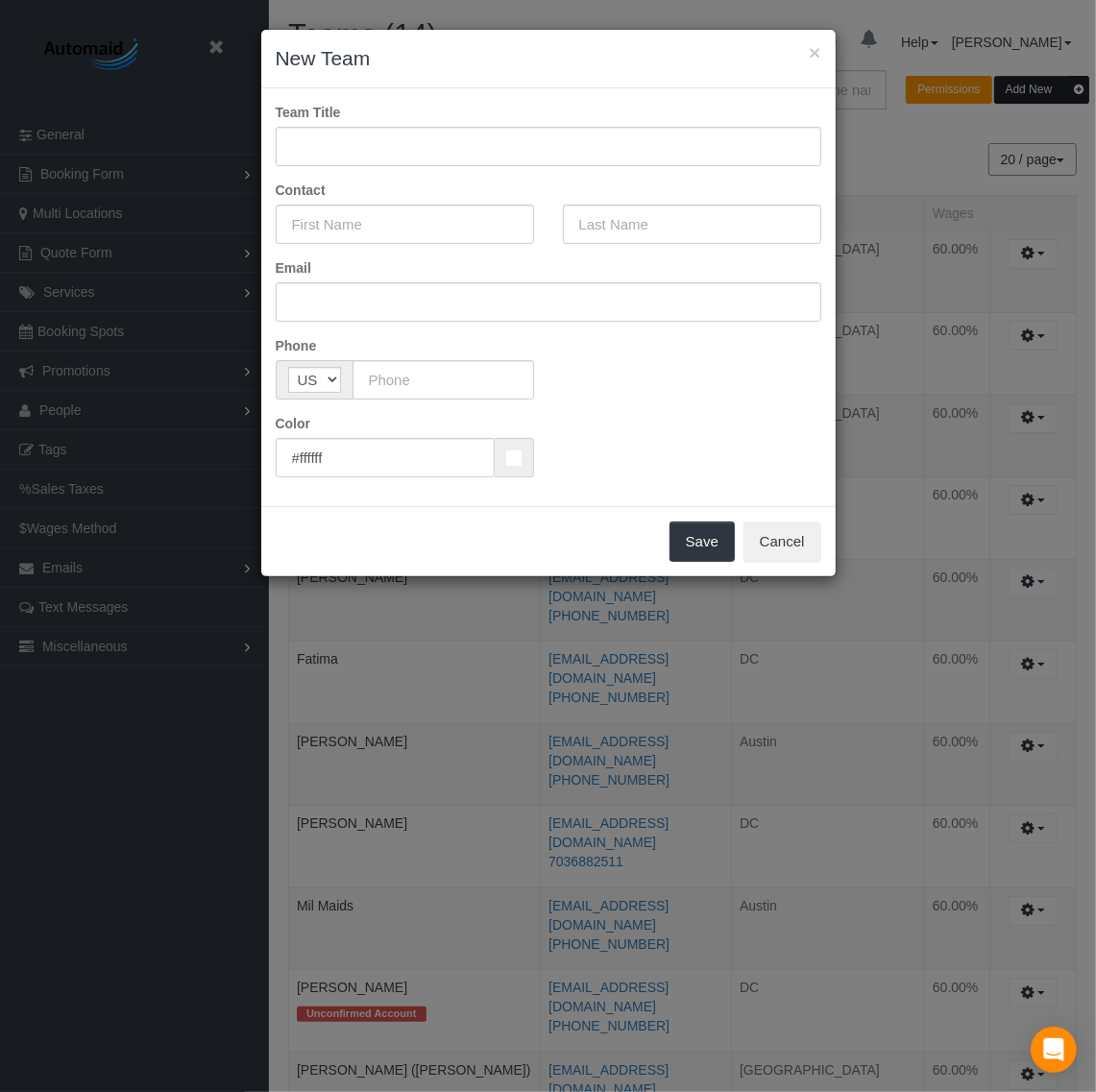
scroll to position [0, 0]
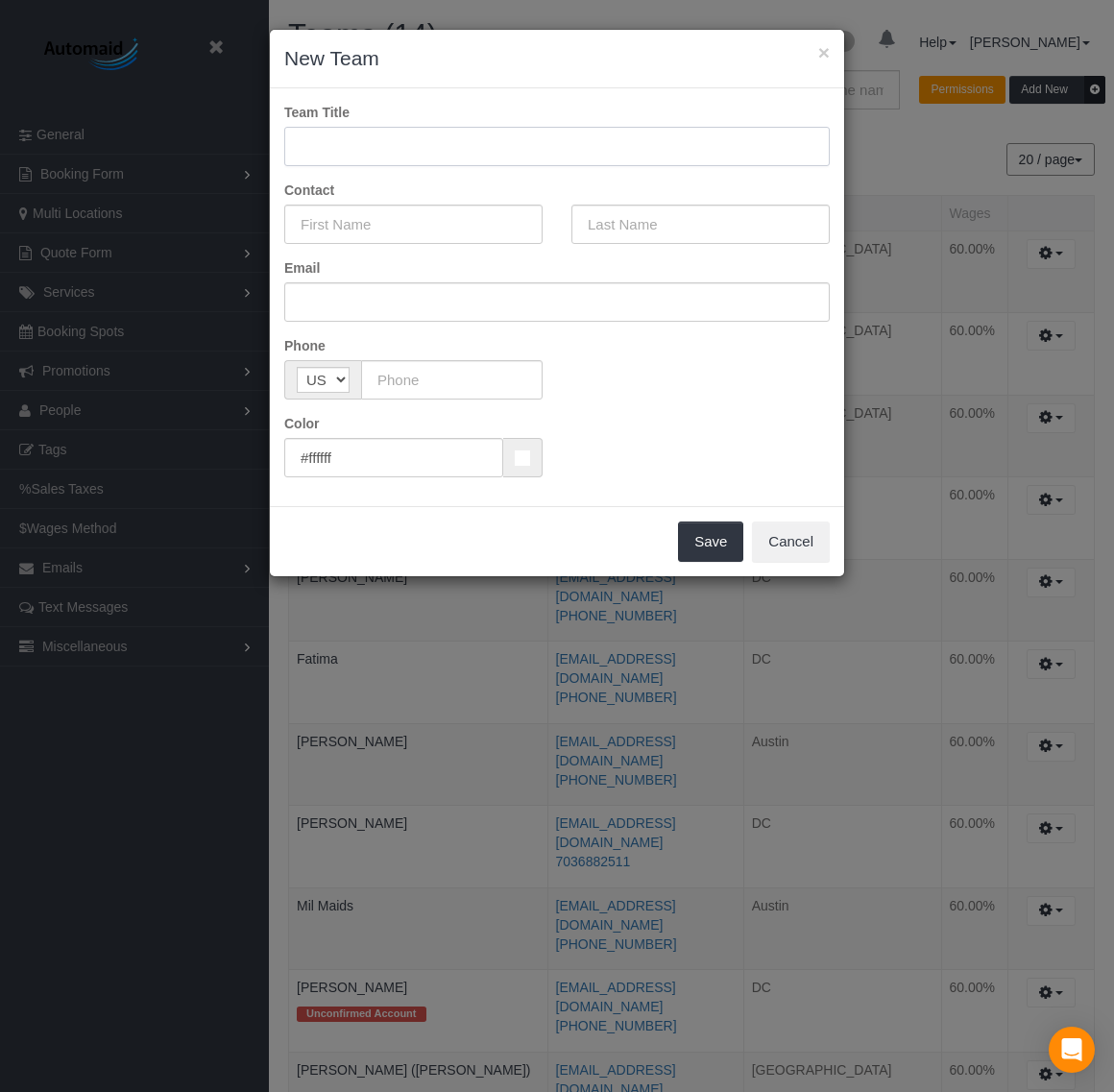
click at [418, 156] on input "text" at bounding box center [556, 146] width 545 height 40
type input "[PERSON_NAME]"
type input "DAYMIEL"
type input "S"
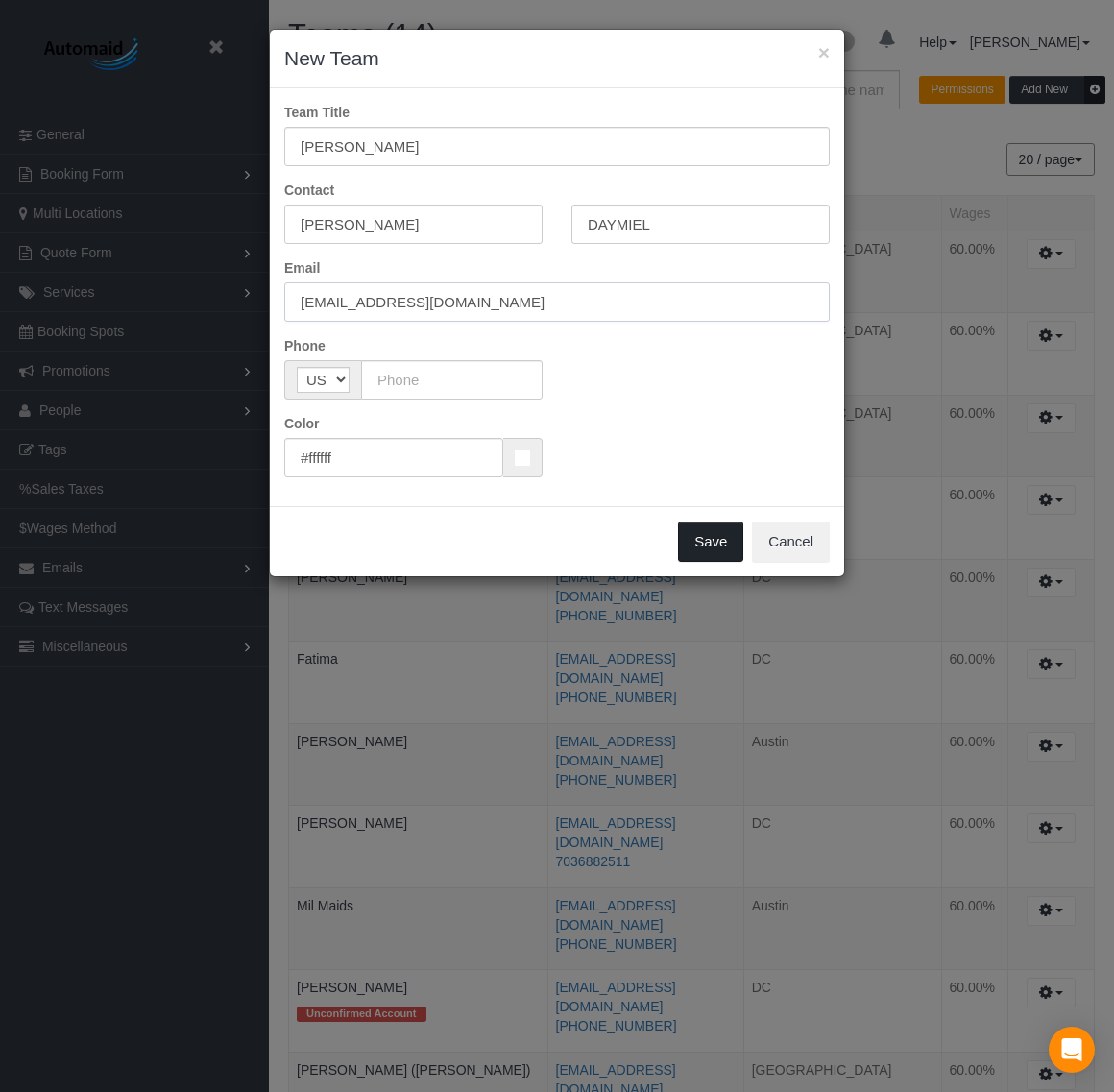
type input "[EMAIL_ADDRESS][DOMAIN_NAME]"
click at [679, 524] on button "Save" at bounding box center [710, 542] width 65 height 41
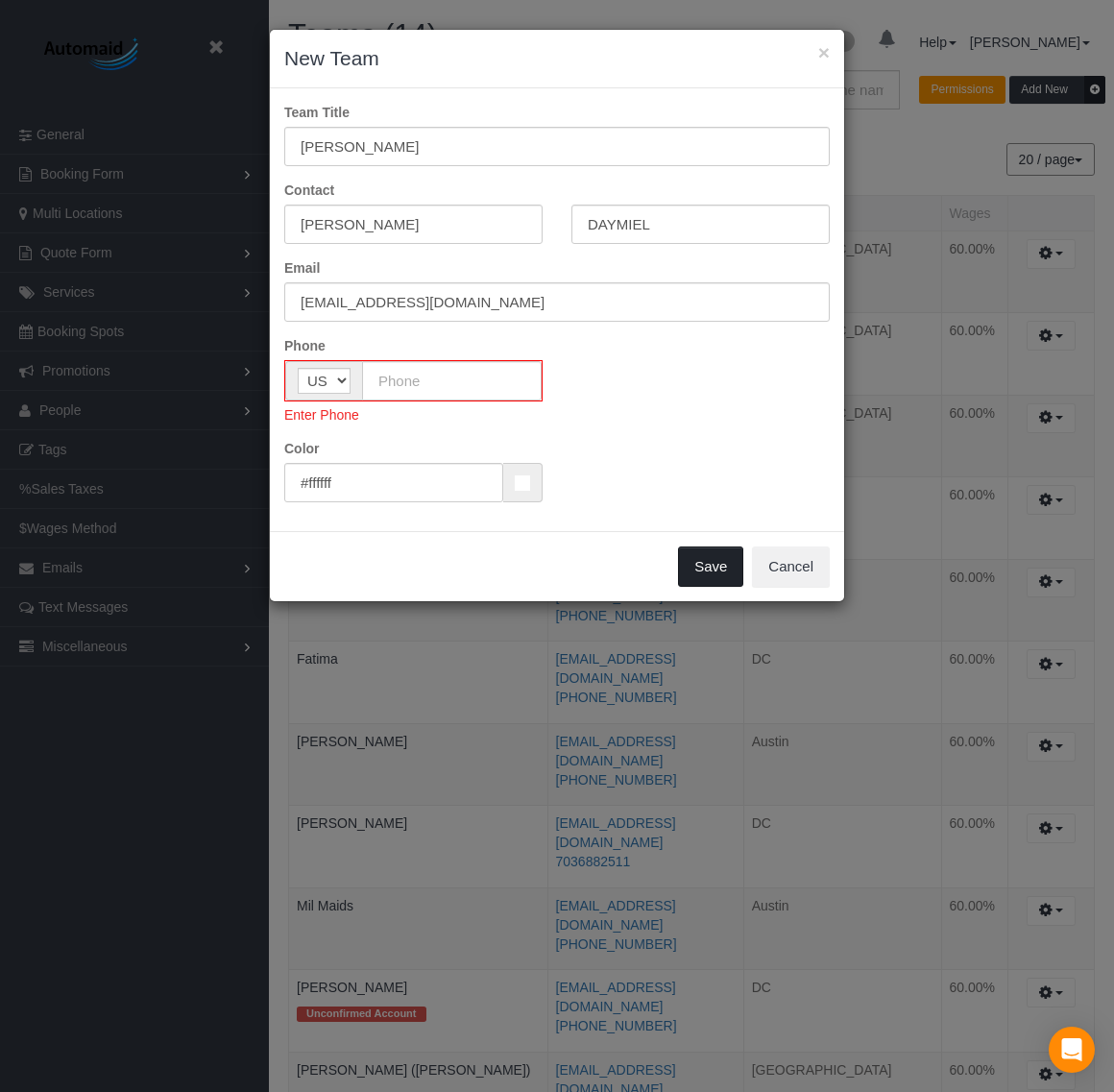
click at [696, 547] on button "Save" at bounding box center [710, 567] width 65 height 41
click at [428, 385] on input "text" at bounding box center [451, 381] width 179 height 40
click at [501, 384] on input "text" at bounding box center [451, 381] width 179 height 40
click at [698, 569] on button "Save" at bounding box center [710, 567] width 65 height 41
click at [699, 589] on div "Save Cancel" at bounding box center [557, 566] width 574 height 70
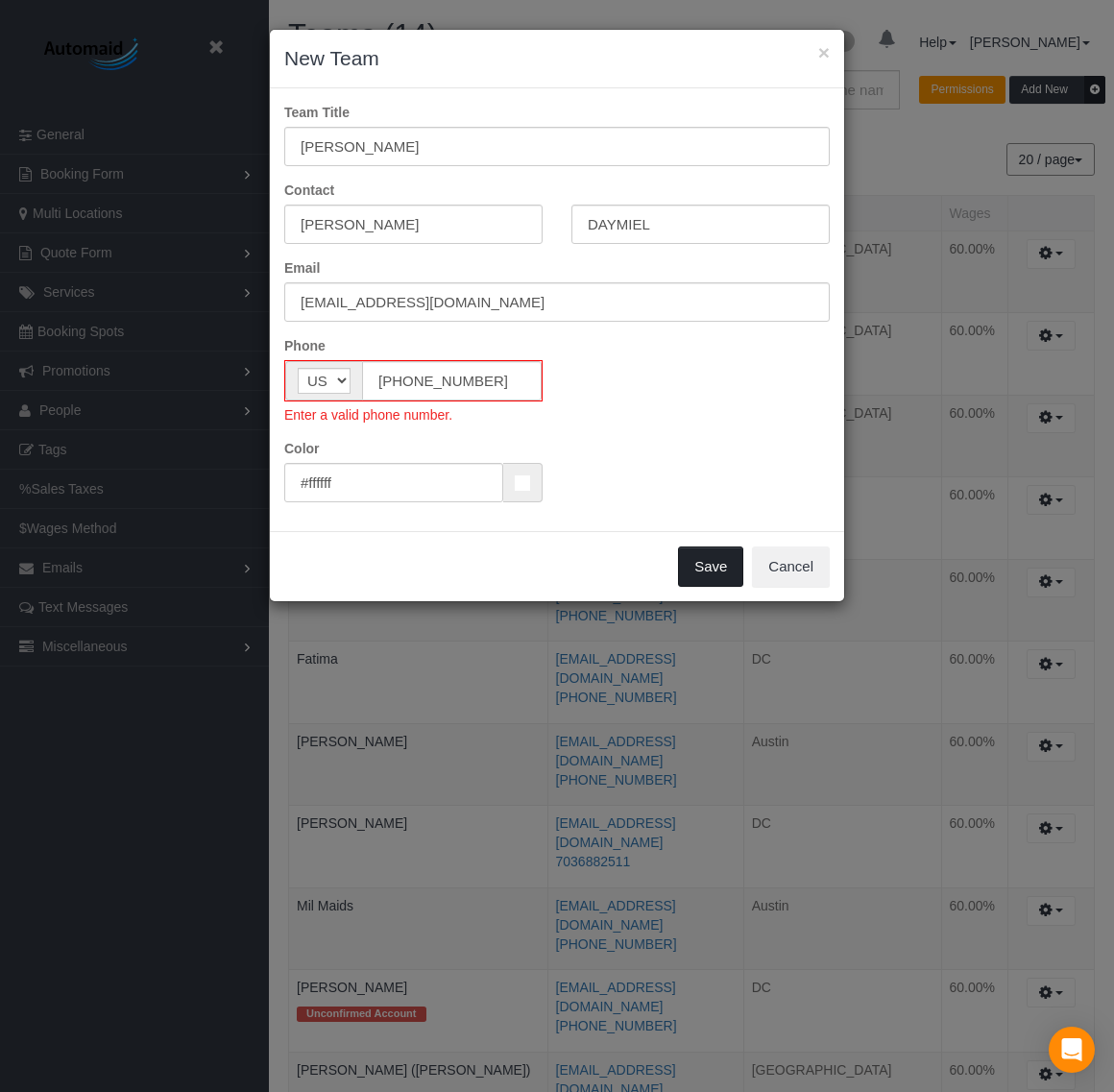
click at [717, 572] on button "Save" at bounding box center [710, 567] width 65 height 41
drag, startPoint x: 390, startPoint y: 384, endPoint x: 327, endPoint y: 381, distance: 63.1
click at [327, 381] on div "AF AL DZ AD AO AI AQ AG AR AM AW AU AT AZ BS BH BD BB BY BE BZ BJ BM BT BO BA B…" at bounding box center [413, 381] width 259 height 42
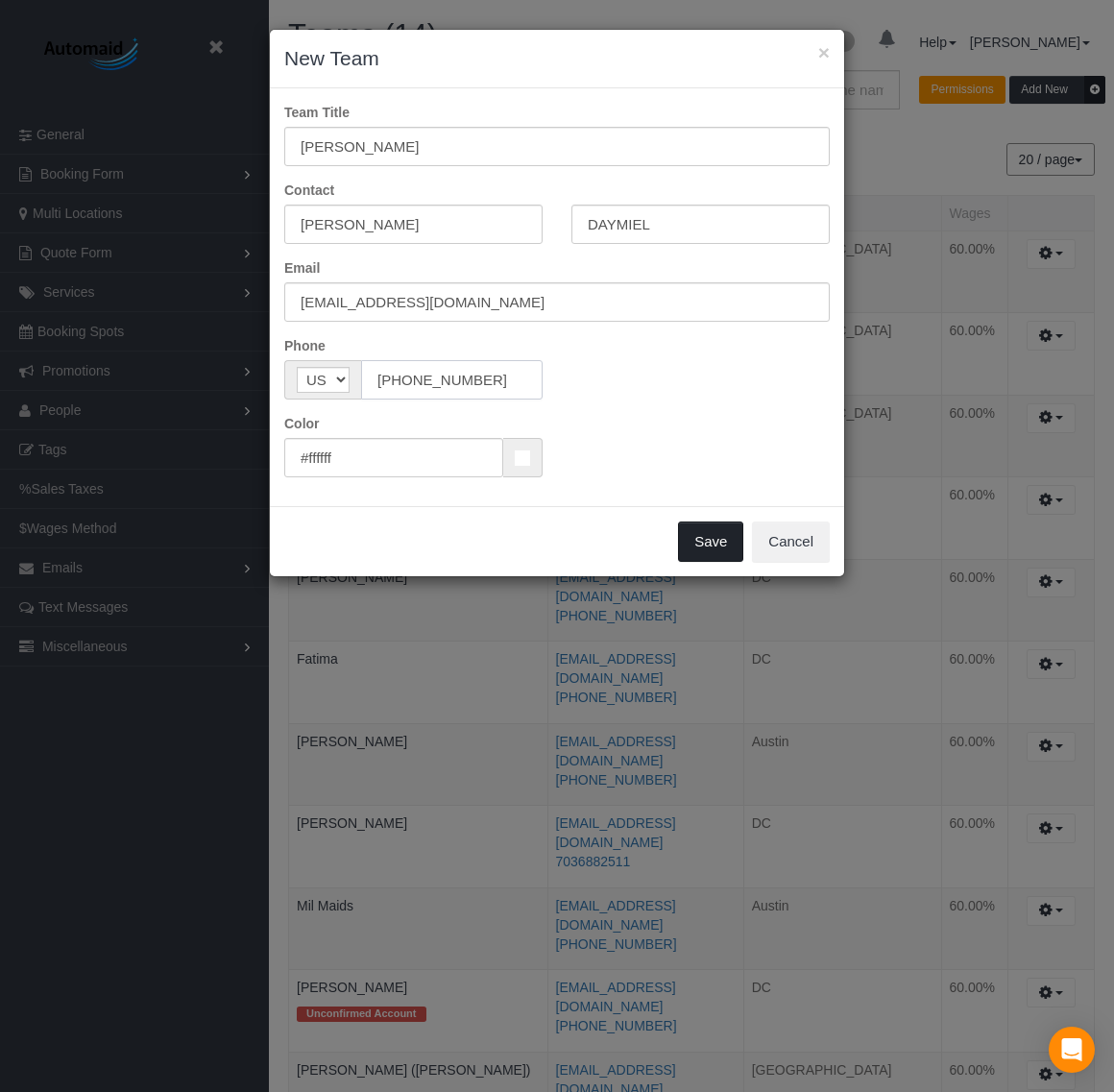
type input "[PHONE_NUMBER]"
click at [708, 546] on button "Save" at bounding box center [710, 542] width 65 height 41
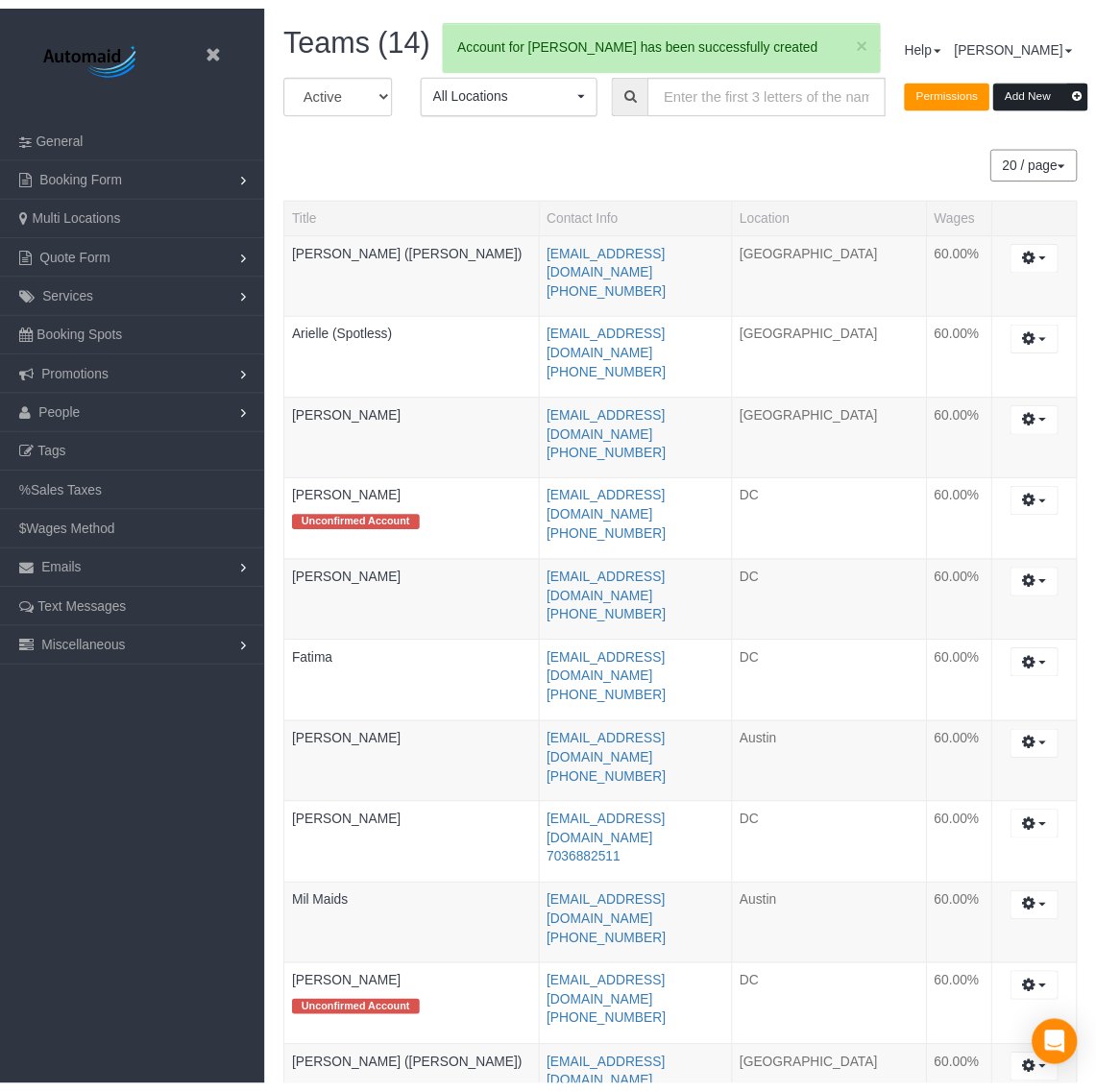
scroll to position [94785, 94957]
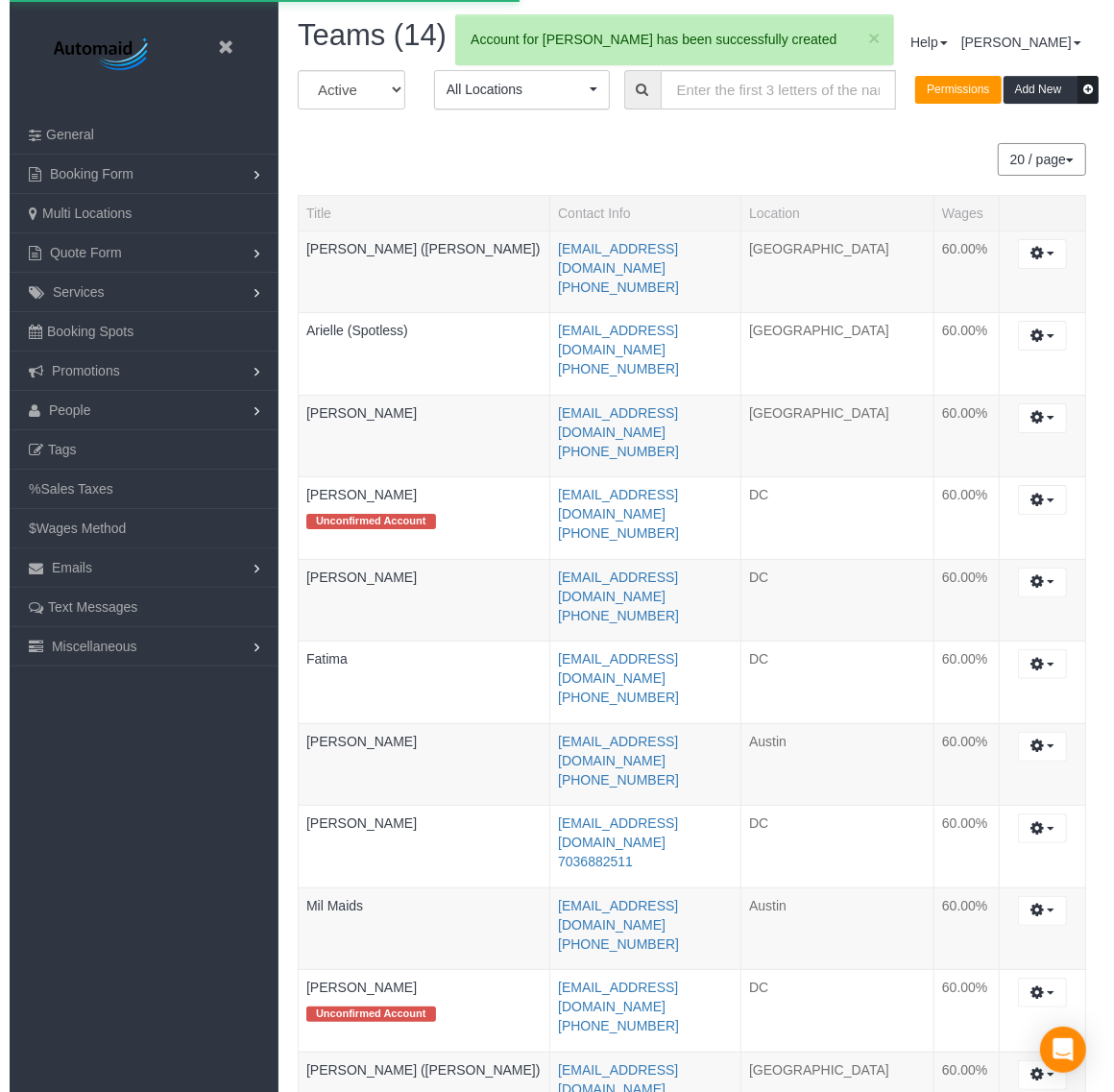
scroll to position [1304, 1096]
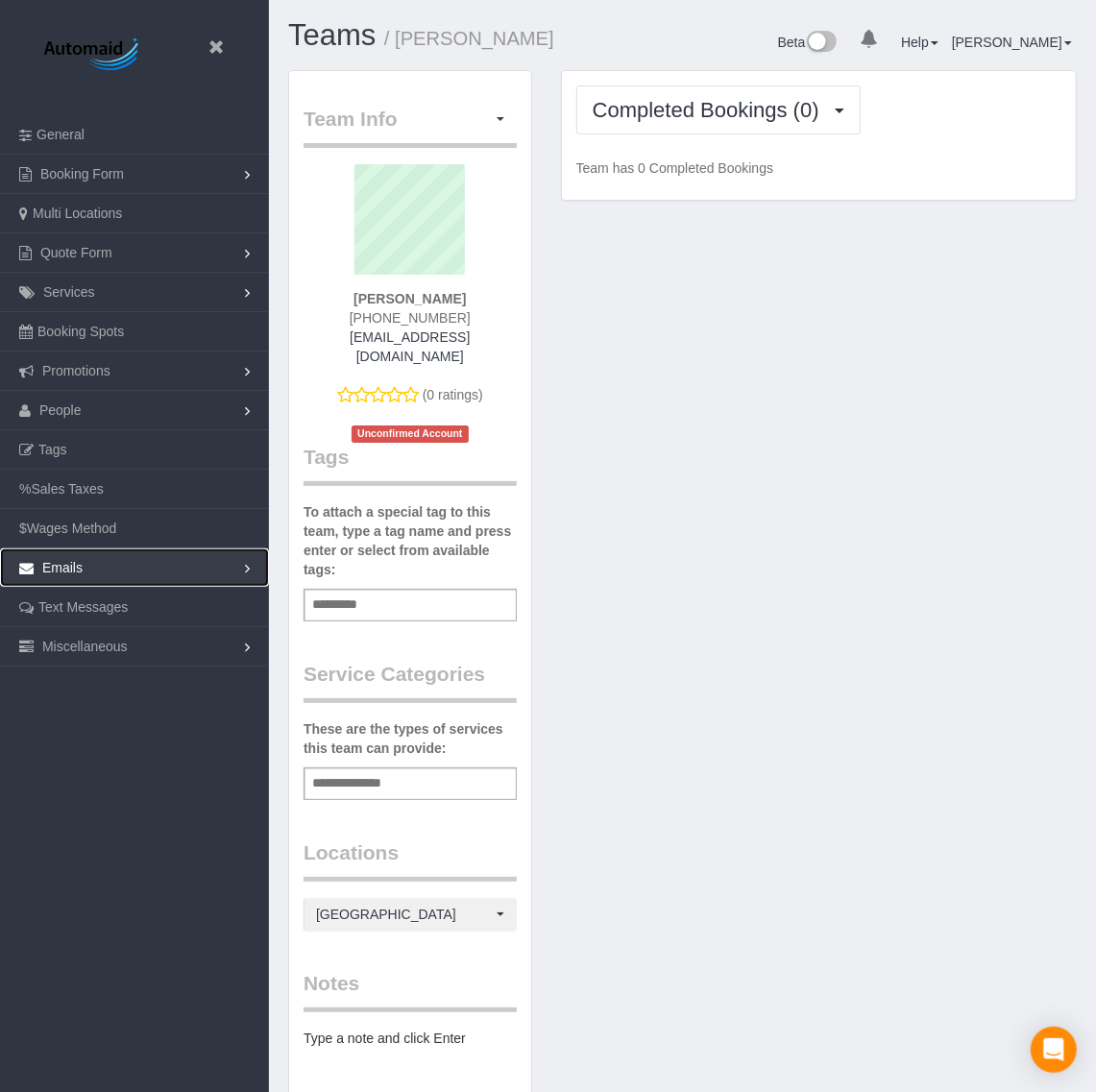
click at [122, 559] on link "Emails" at bounding box center [135, 568] width 269 height 39
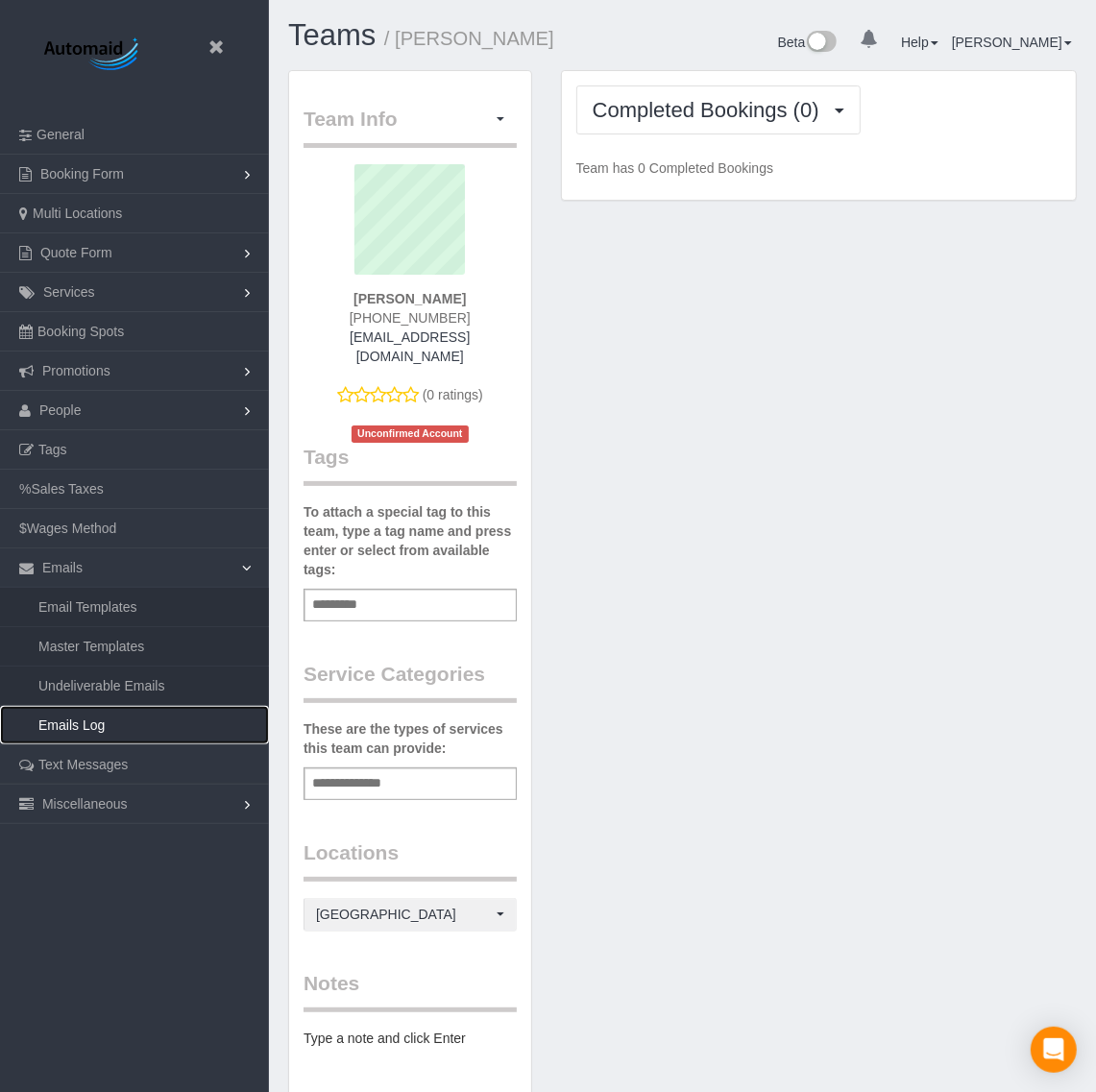
click at [97, 725] on link "Emails Log" at bounding box center [135, 726] width 269 height 39
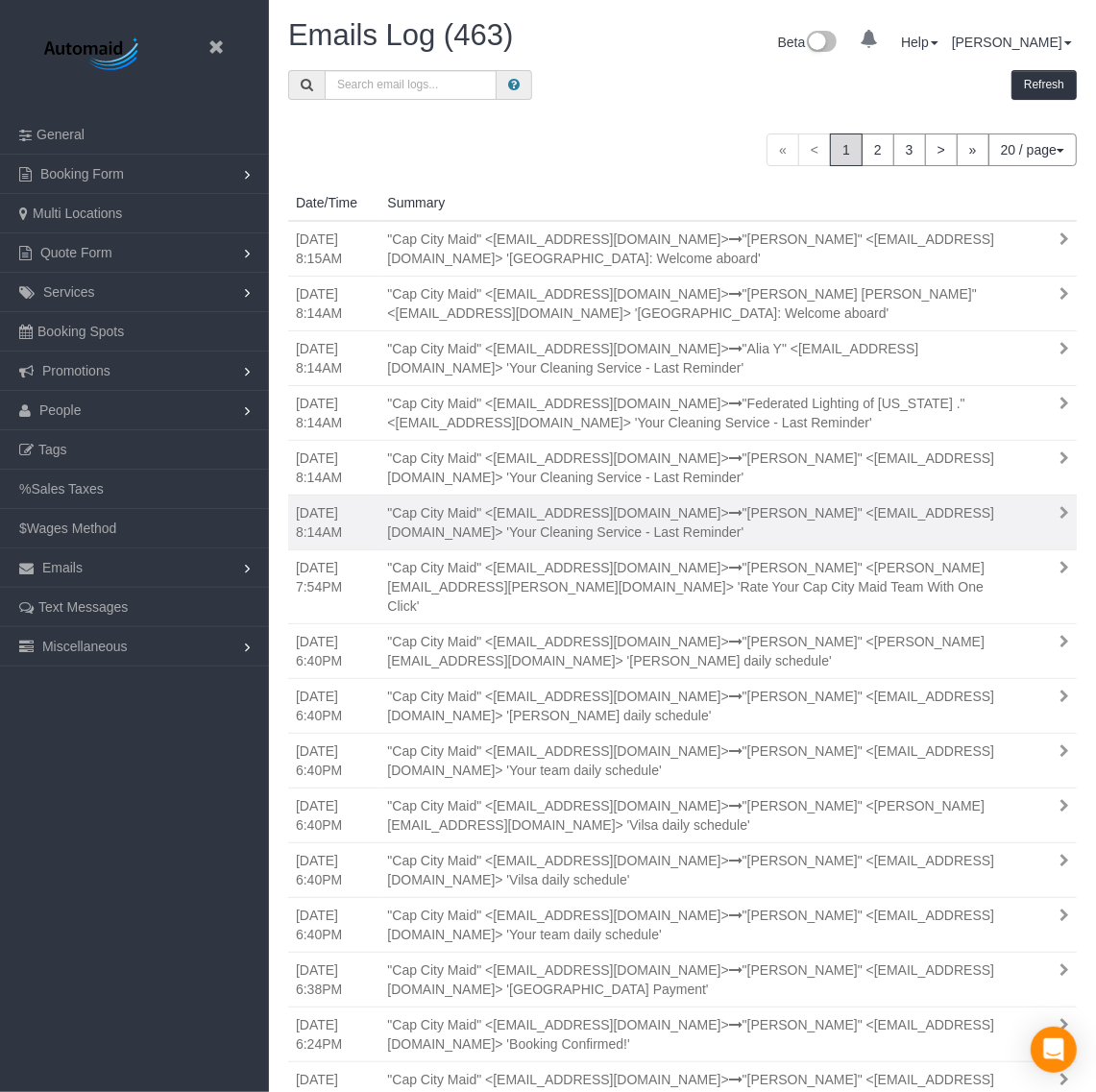
scroll to position [1456, 1096]
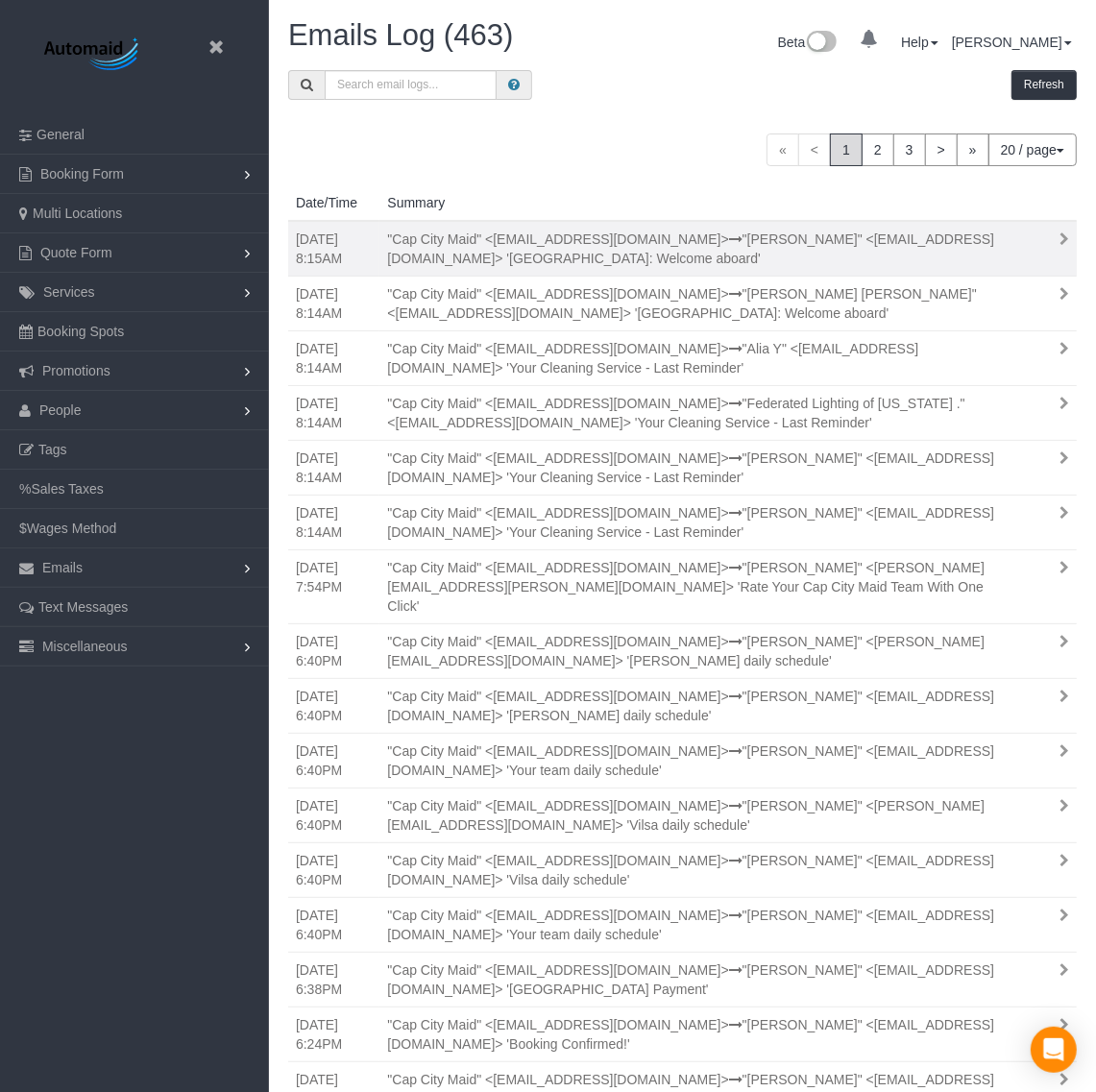
click at [820, 265] on div ""Cap City Maid" <[EMAIL_ADDRESS][DOMAIN_NAME]> "[PERSON_NAME]" <[EMAIL_ADDRESS]…" at bounding box center [699, 249] width 651 height 39
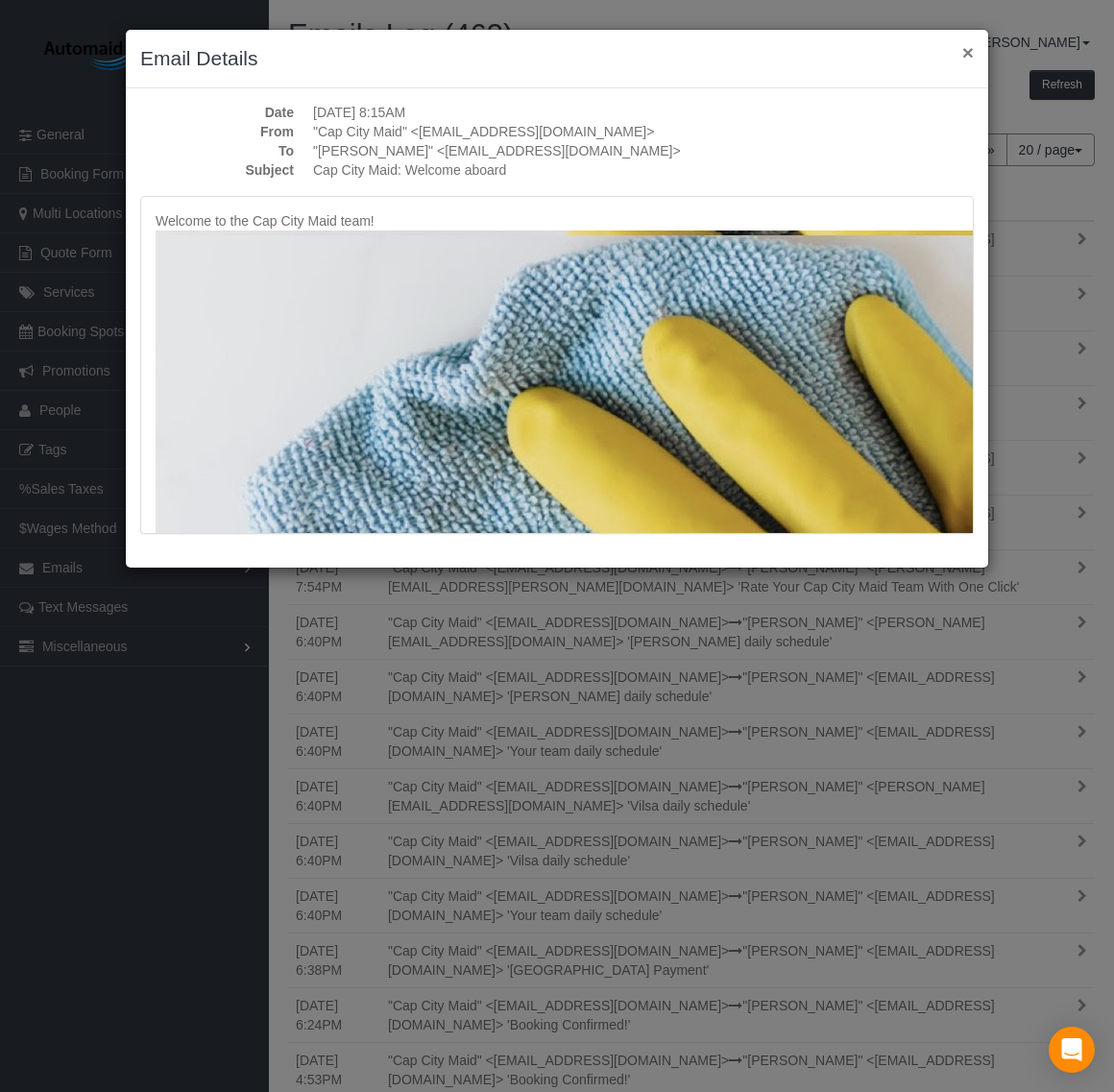
click at [962, 46] on button "×" at bounding box center [968, 52] width 12 height 20
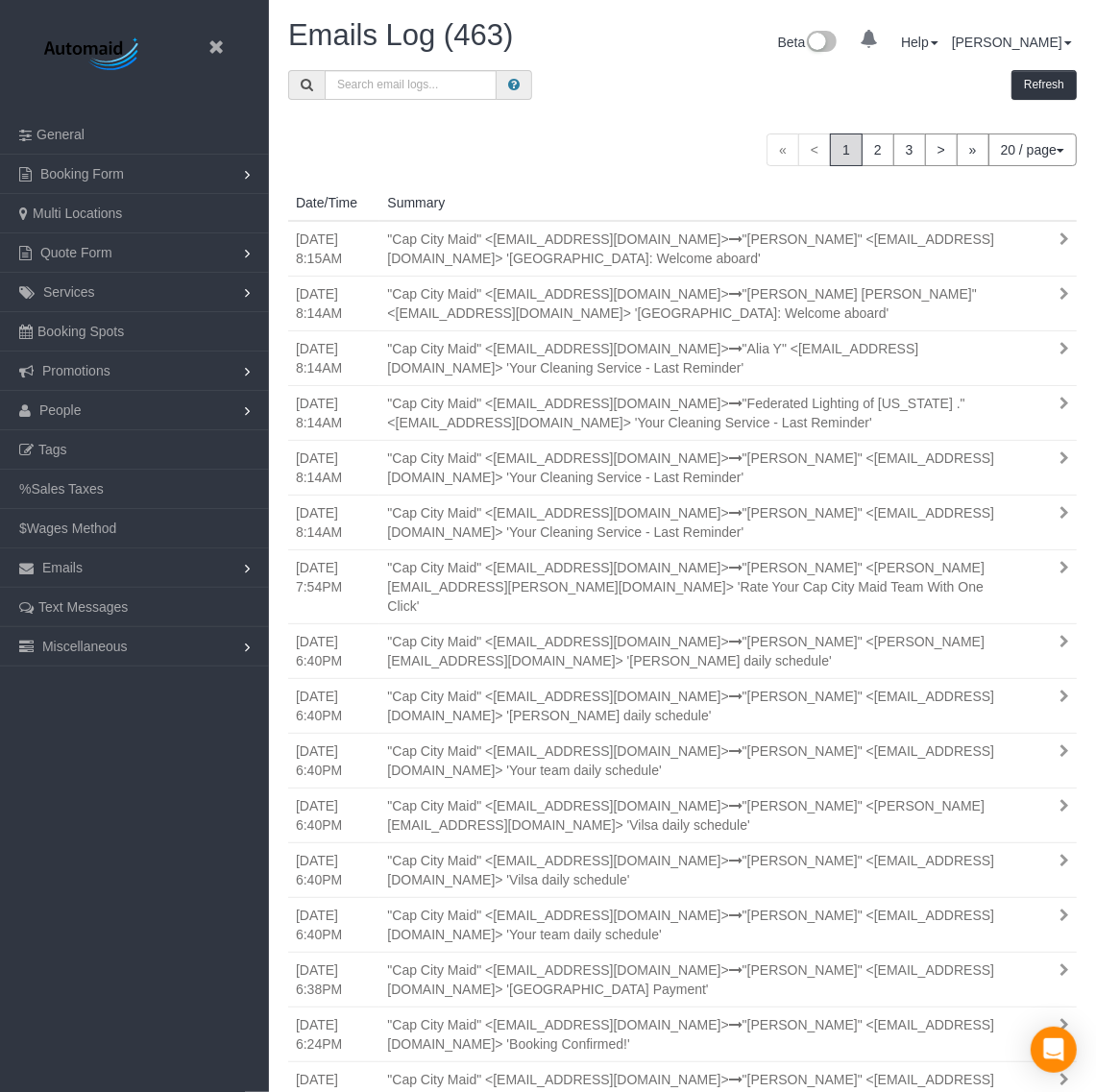
scroll to position [1456, 1096]
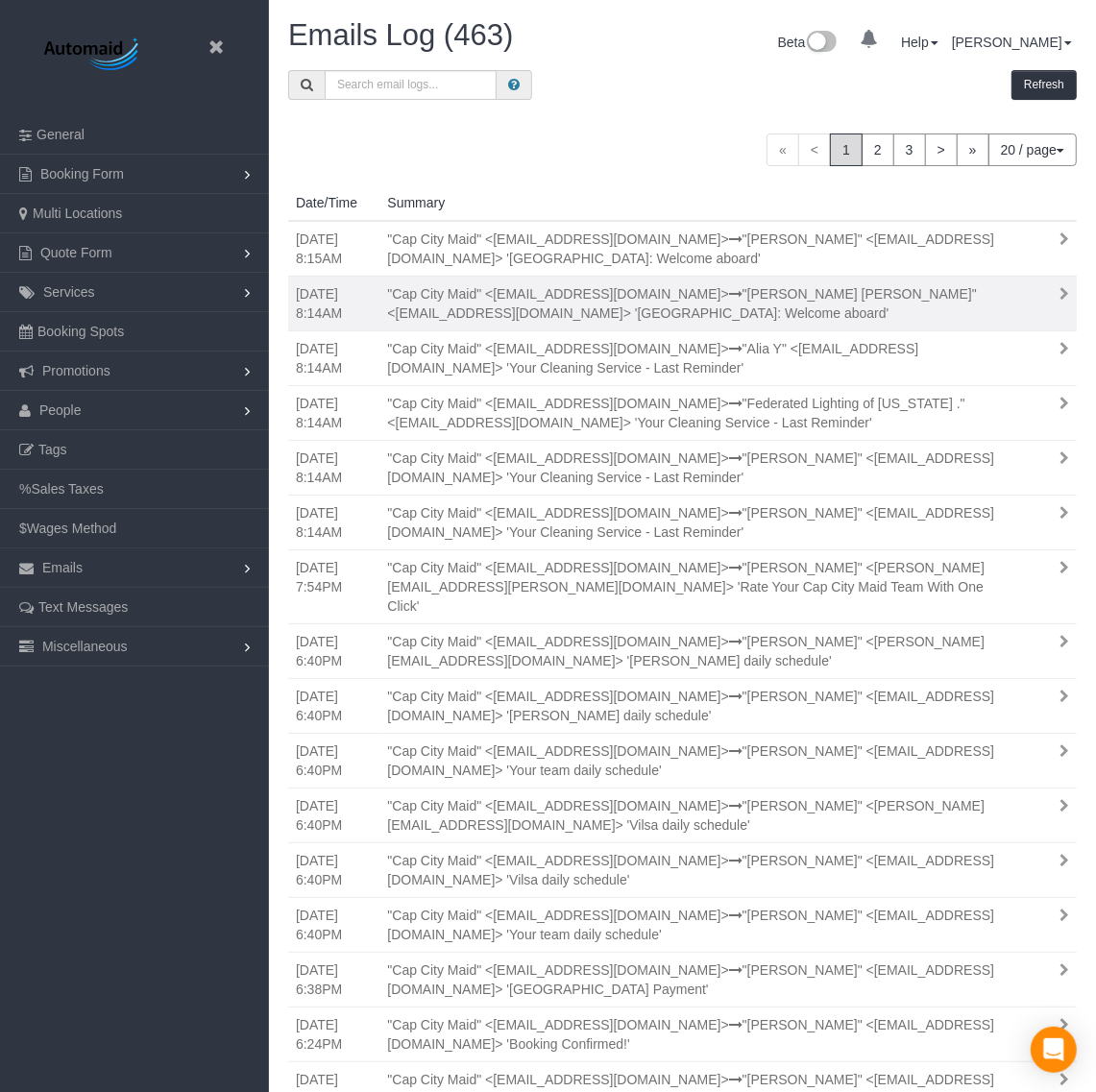
click at [796, 303] on div ""Cap City Maid" <[EMAIL_ADDRESS][DOMAIN_NAME]> "[PERSON_NAME] [PERSON_NAME]" <[…" at bounding box center [699, 303] width 651 height 39
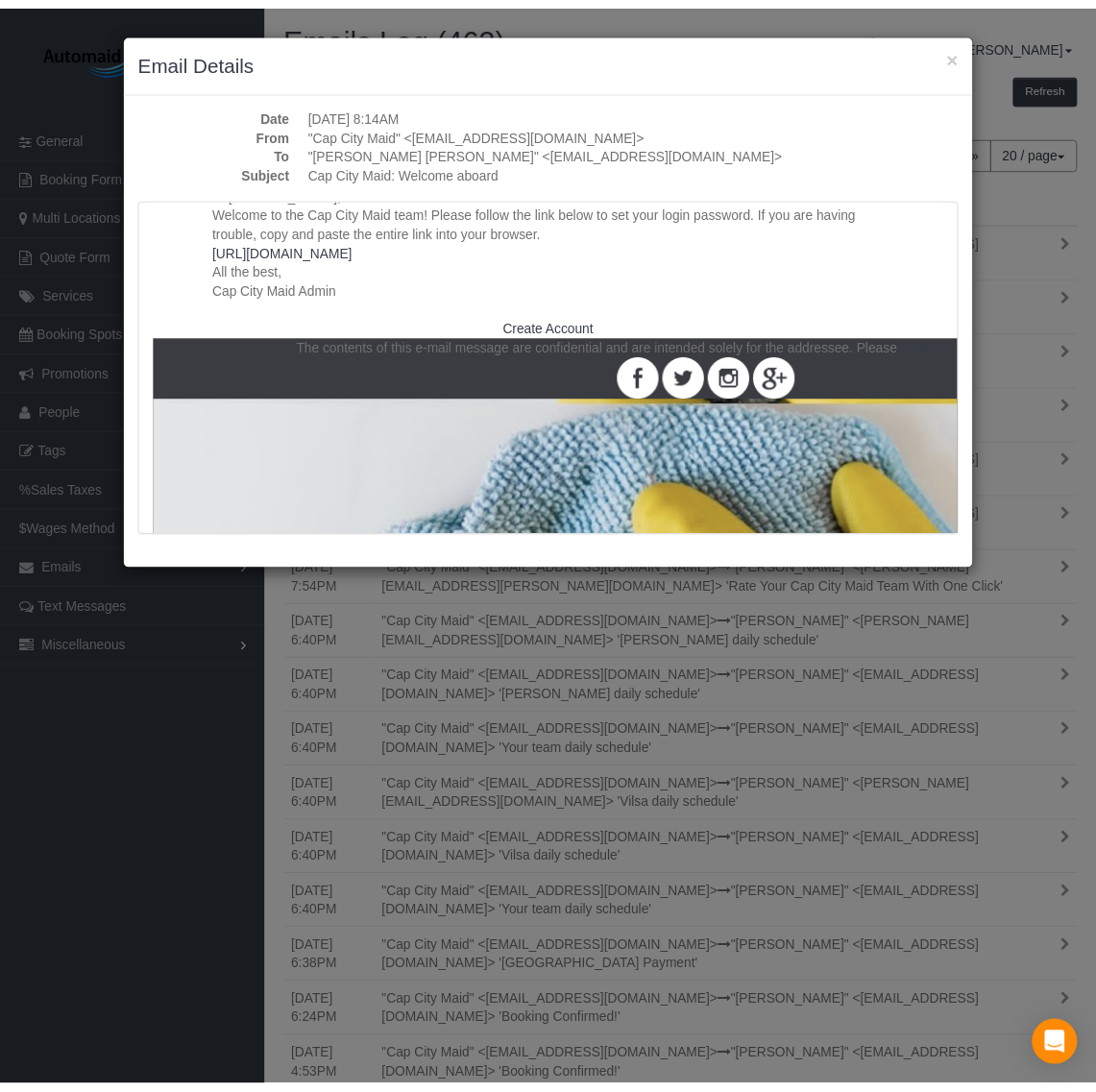
scroll to position [601, 0]
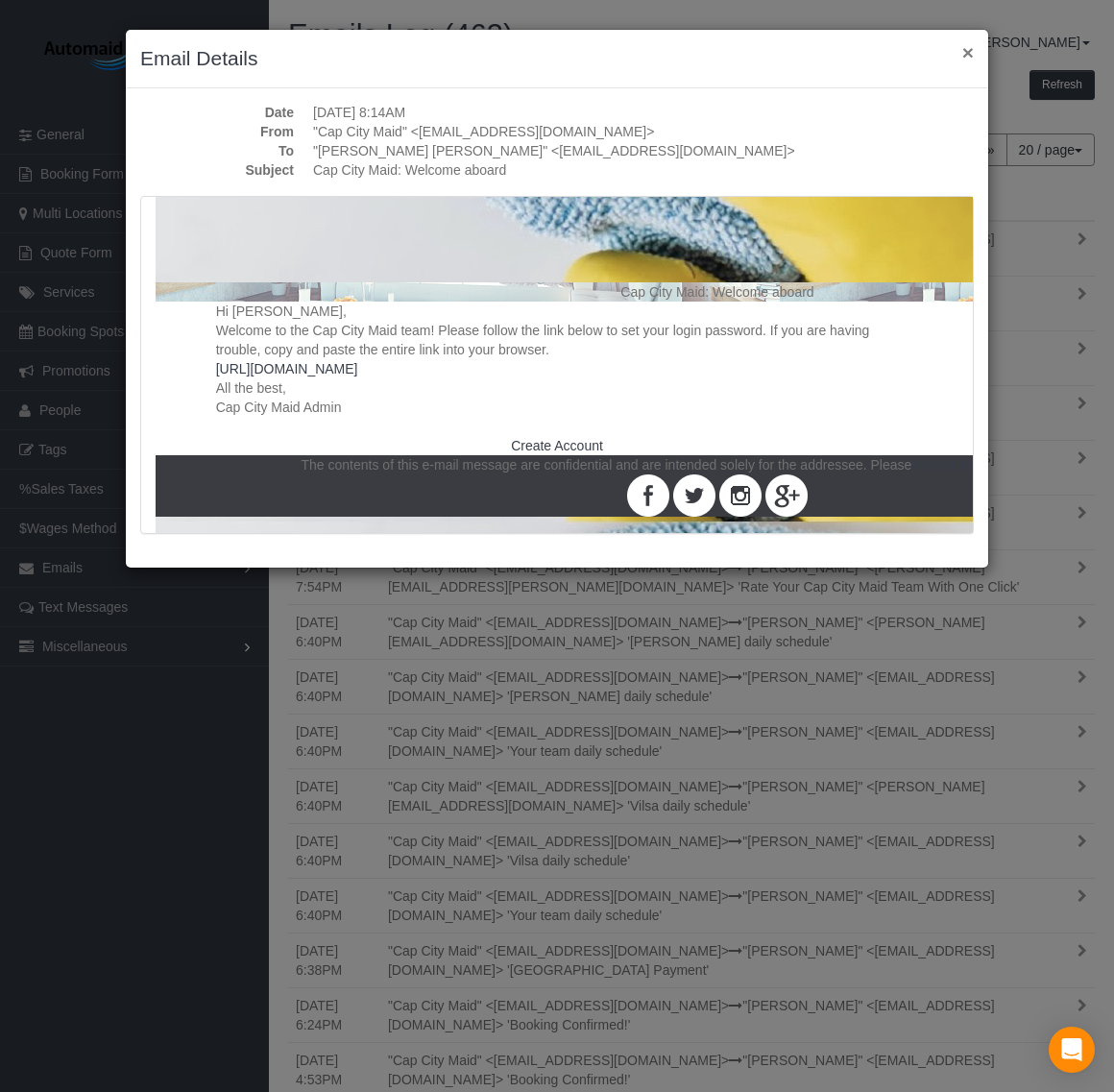
click at [972, 48] on button "×" at bounding box center [968, 52] width 12 height 20
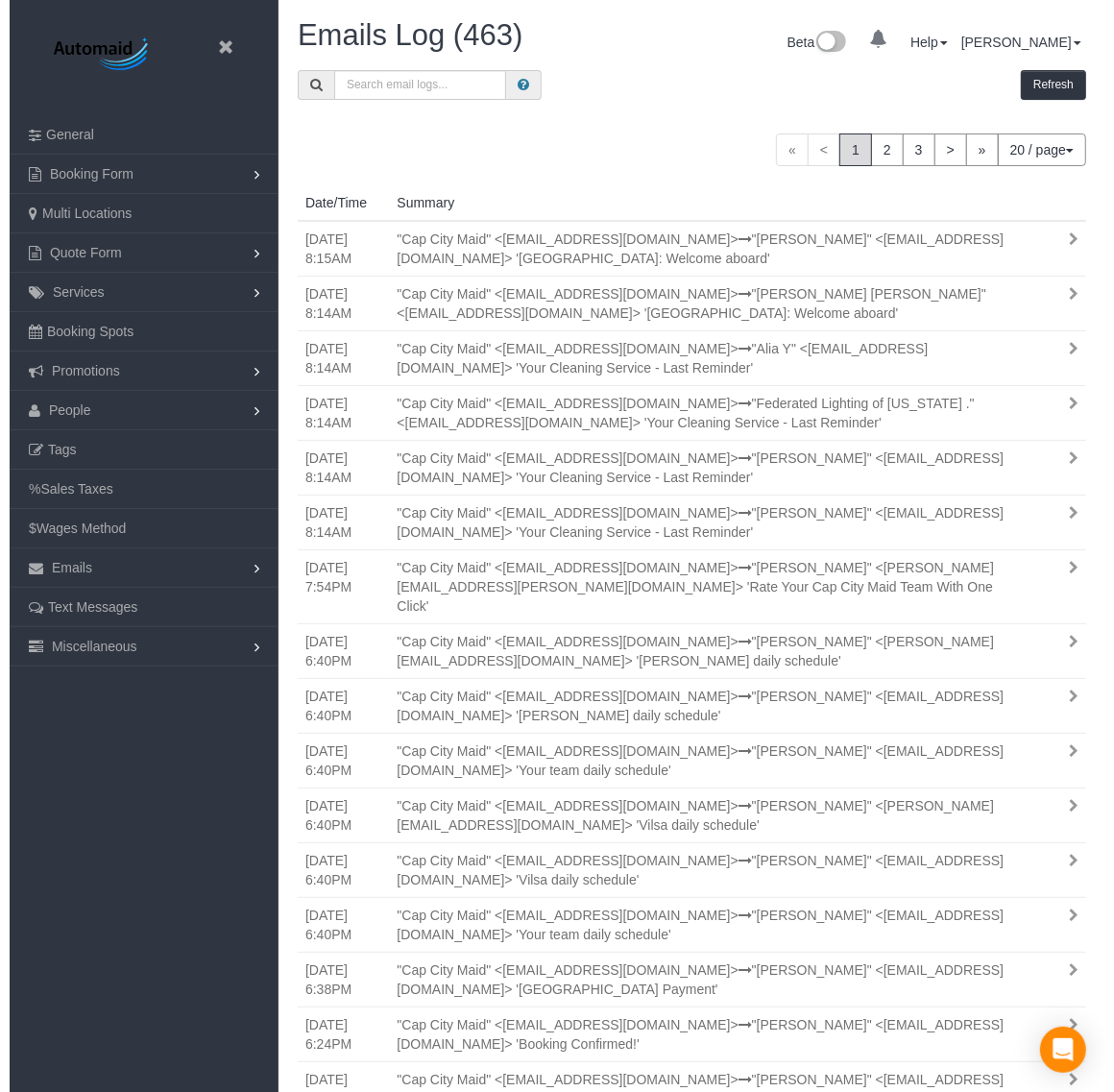
scroll to position [94585, 94922]
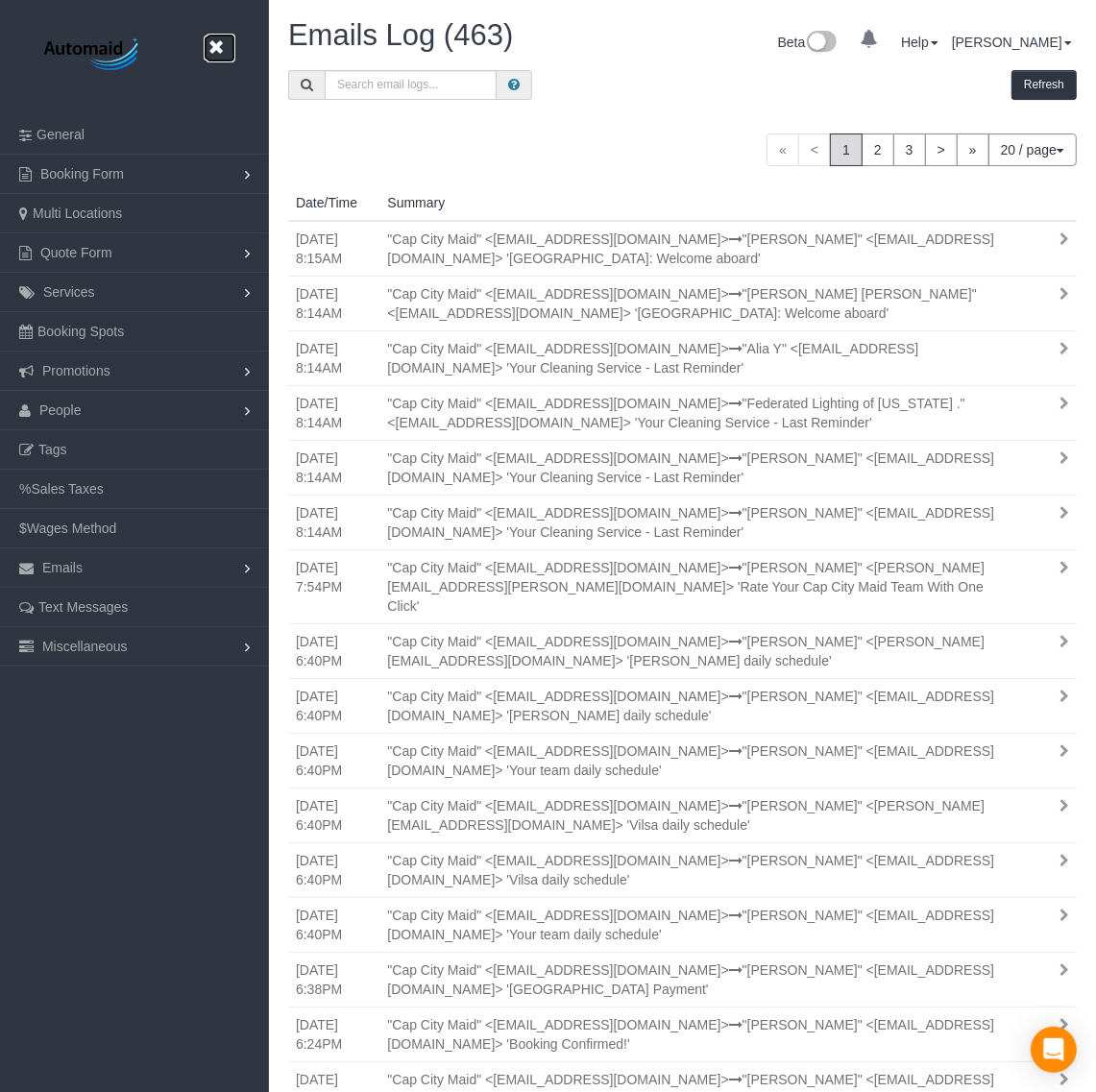
click at [216, 47] on icon at bounding box center [215, 47] width 24 height 24
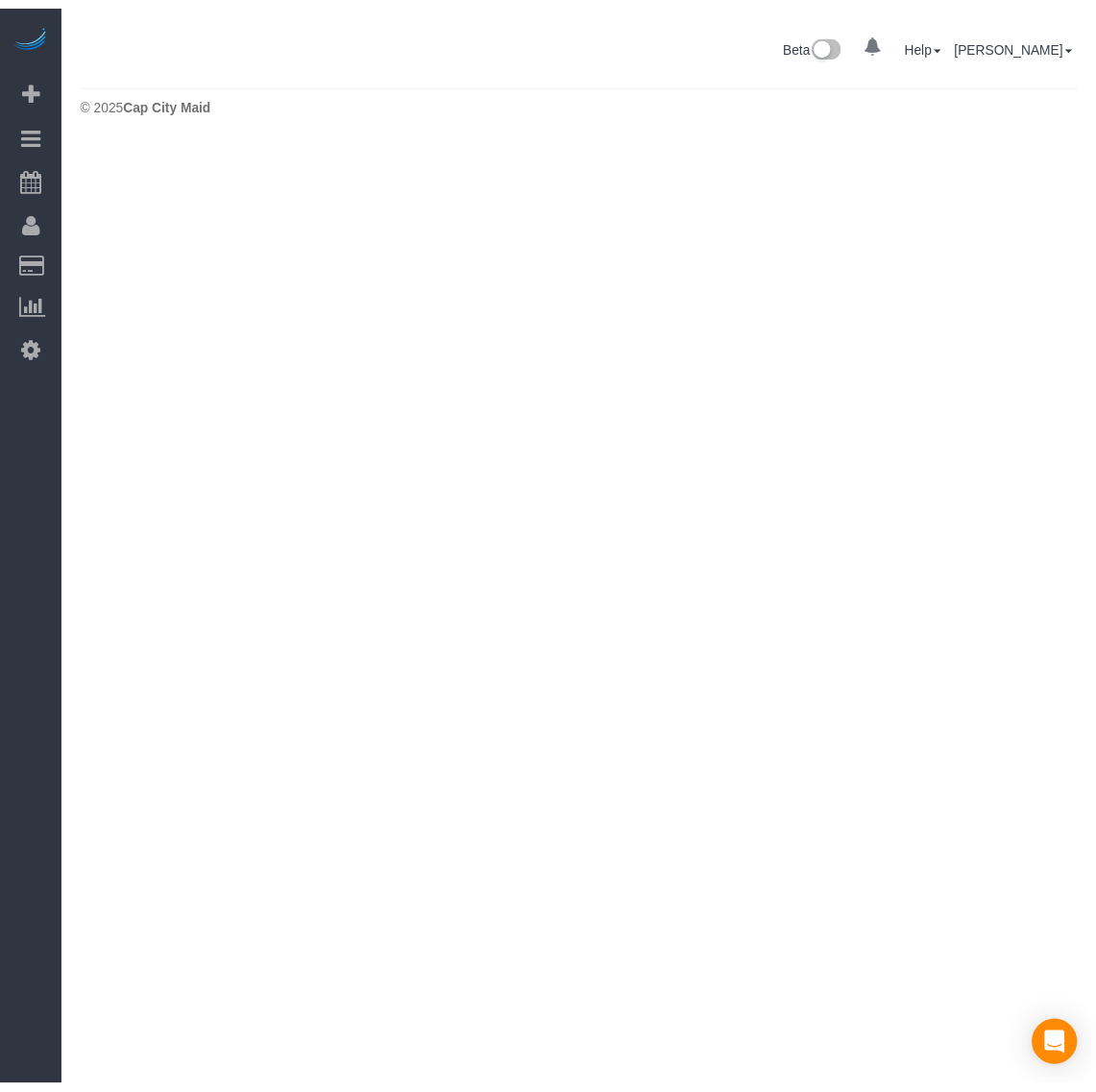
scroll to position [565, 1114]
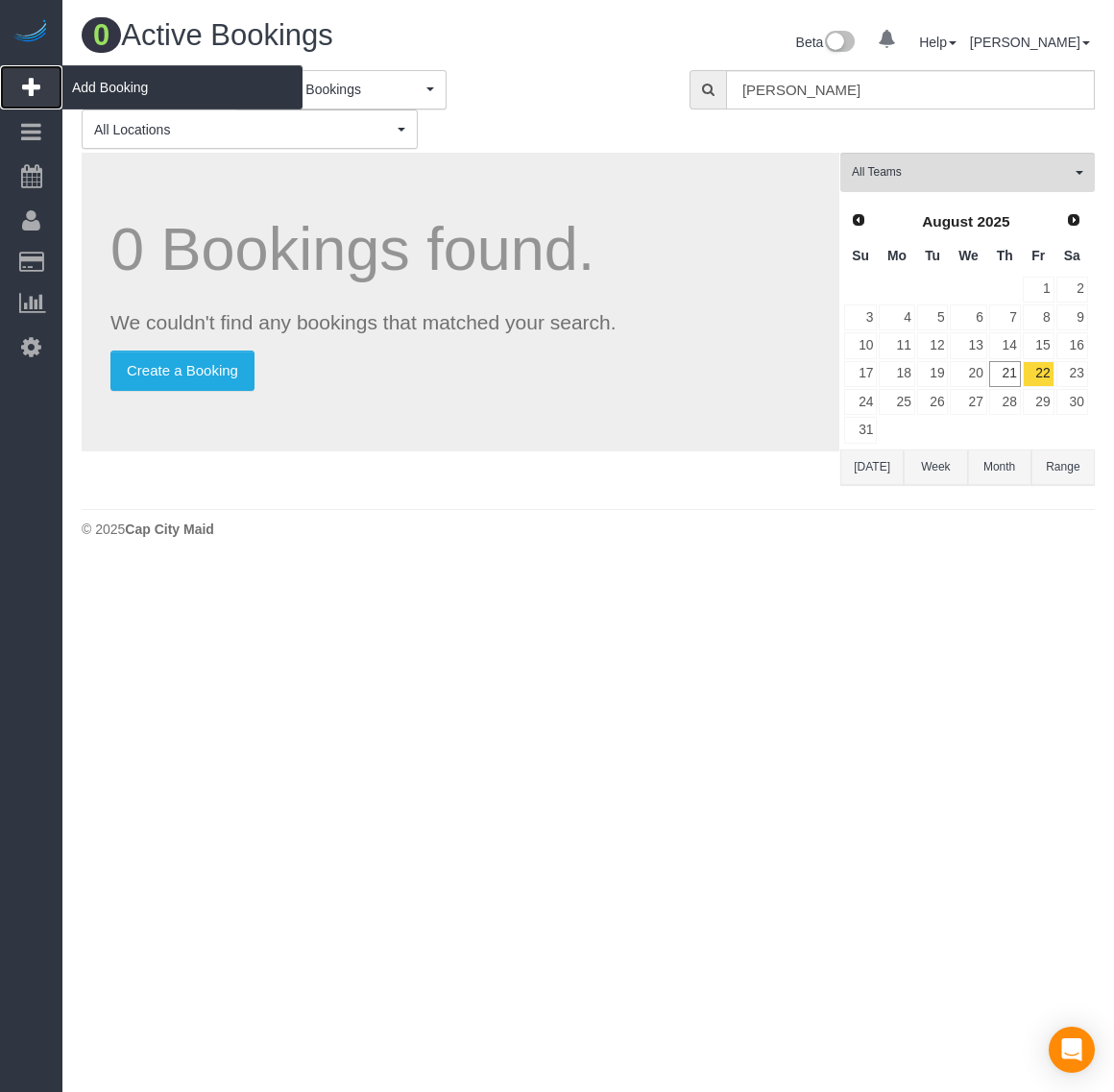
click at [77, 84] on span "Add Booking" at bounding box center [182, 87] width 240 height 45
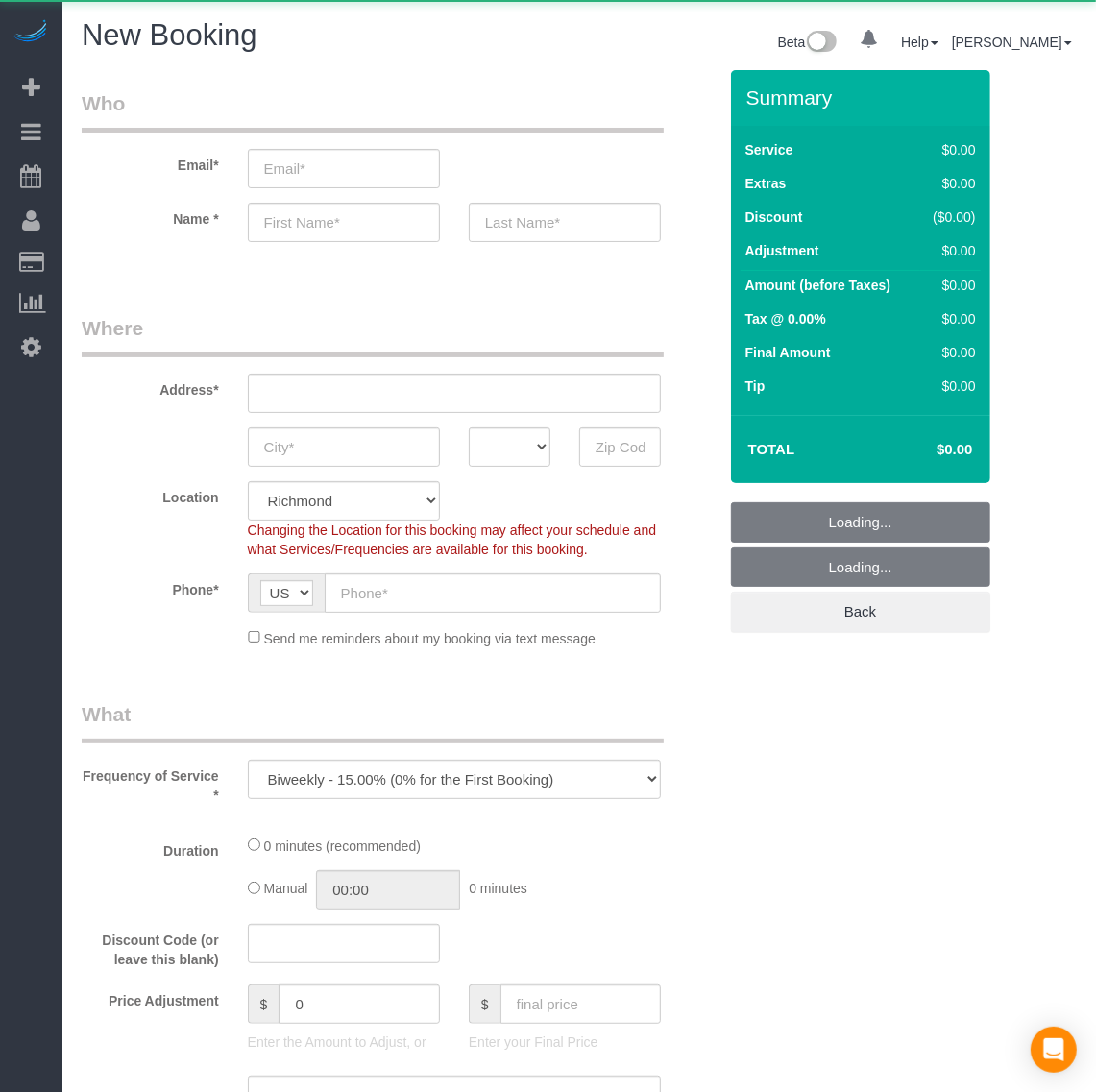
scroll to position [298, 0]
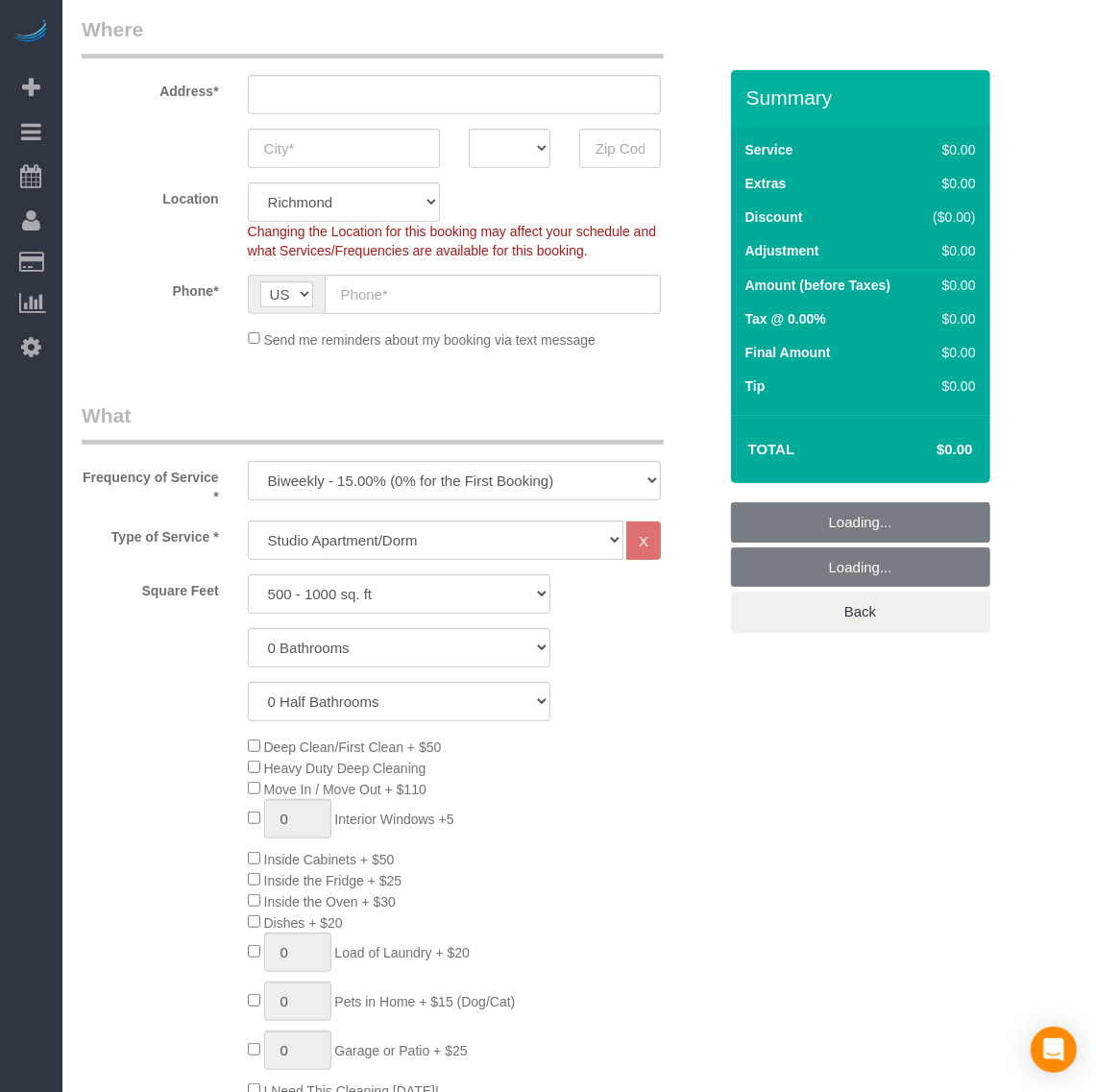
select select "object:5431"
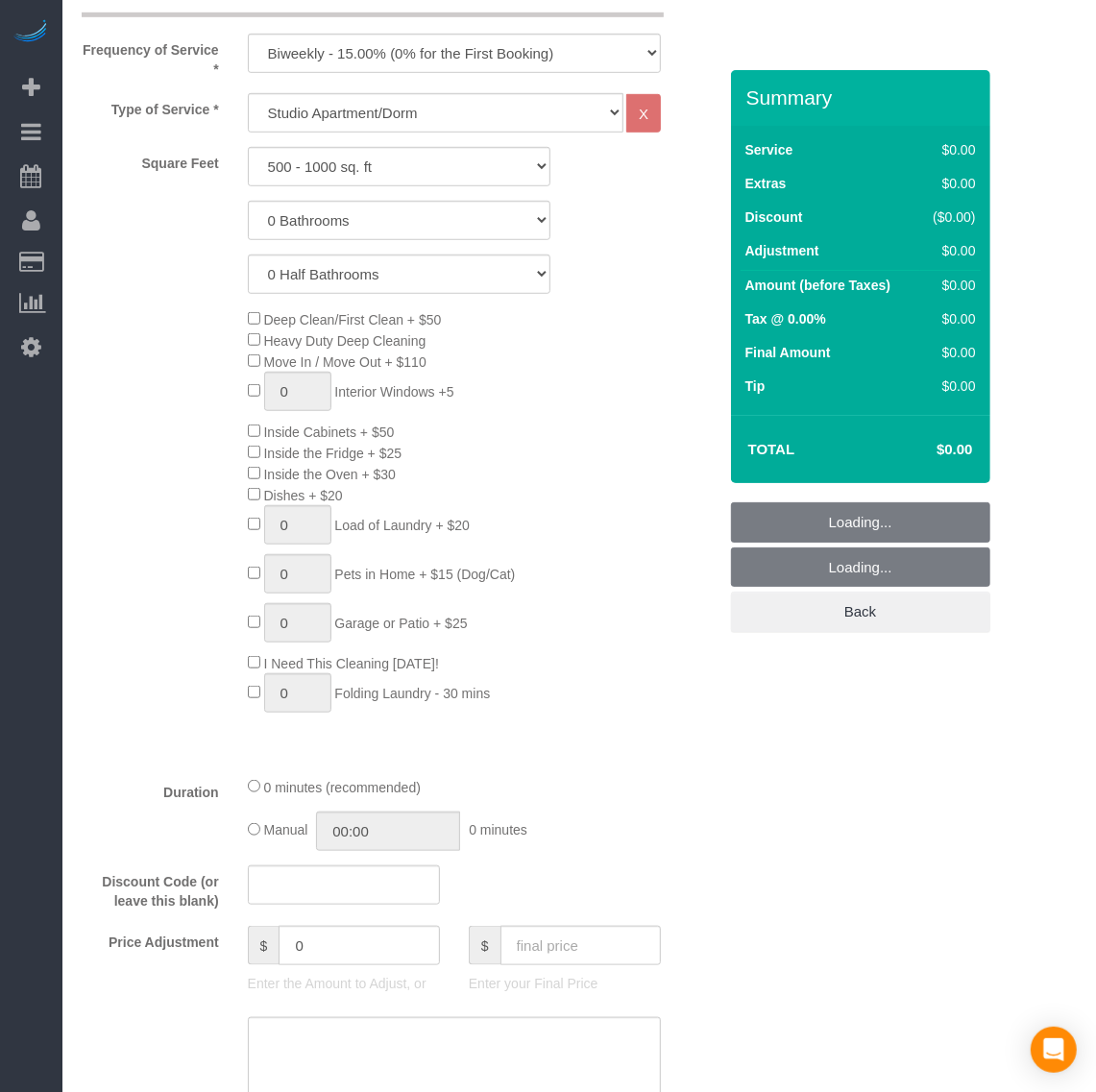
scroll to position [720, 0]
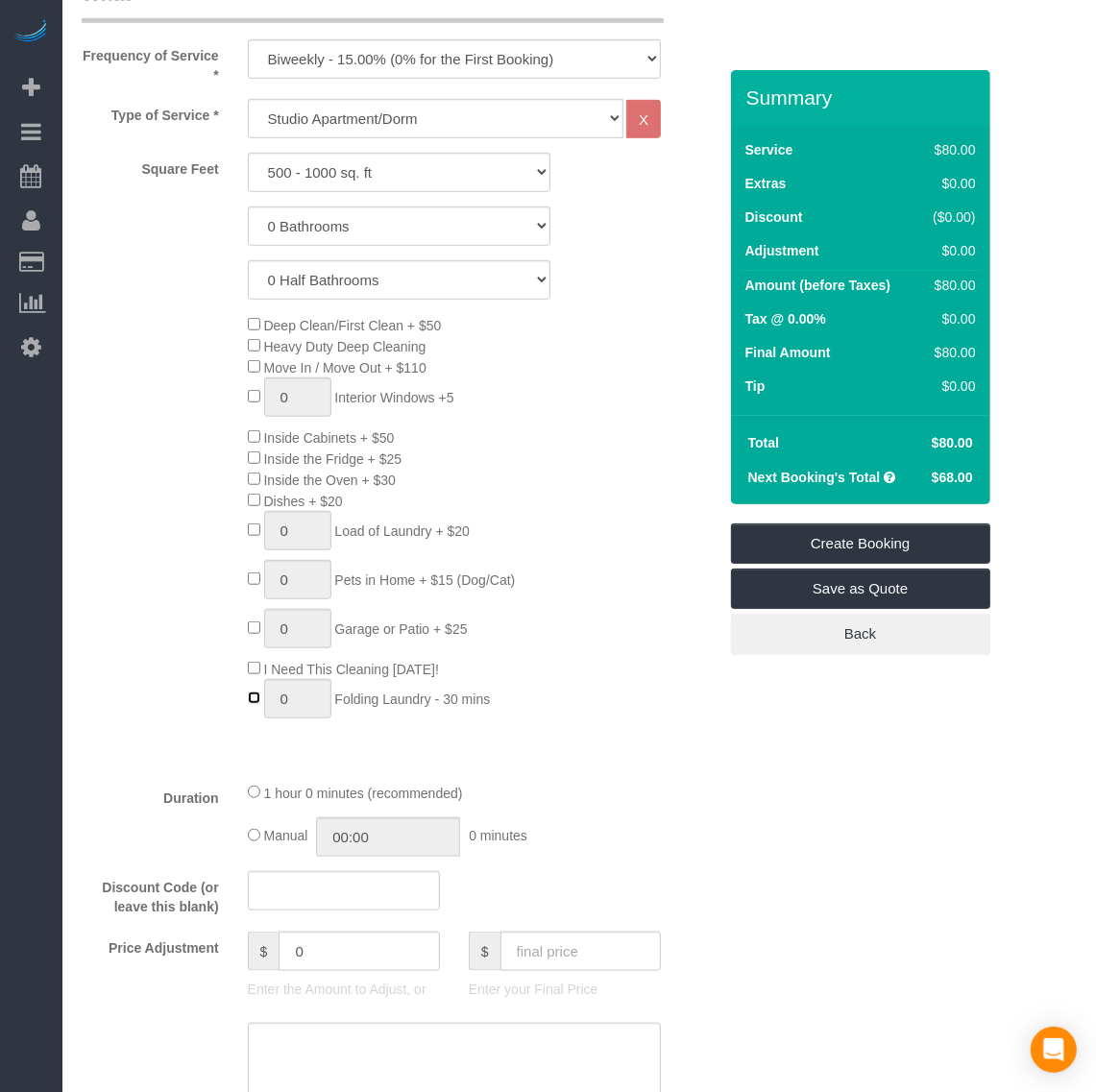
type input "1"
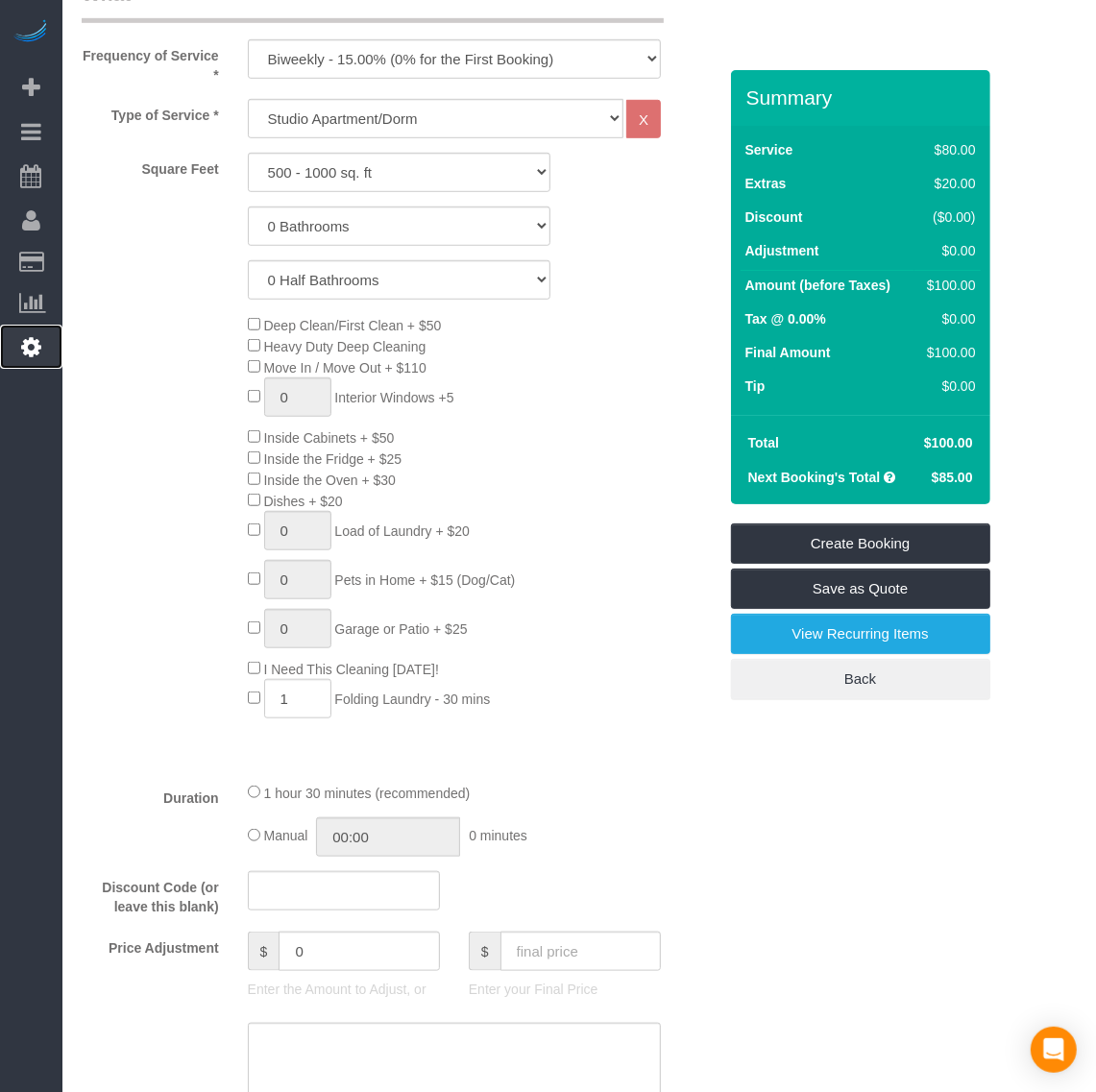
click at [34, 346] on icon at bounding box center [31, 347] width 20 height 23
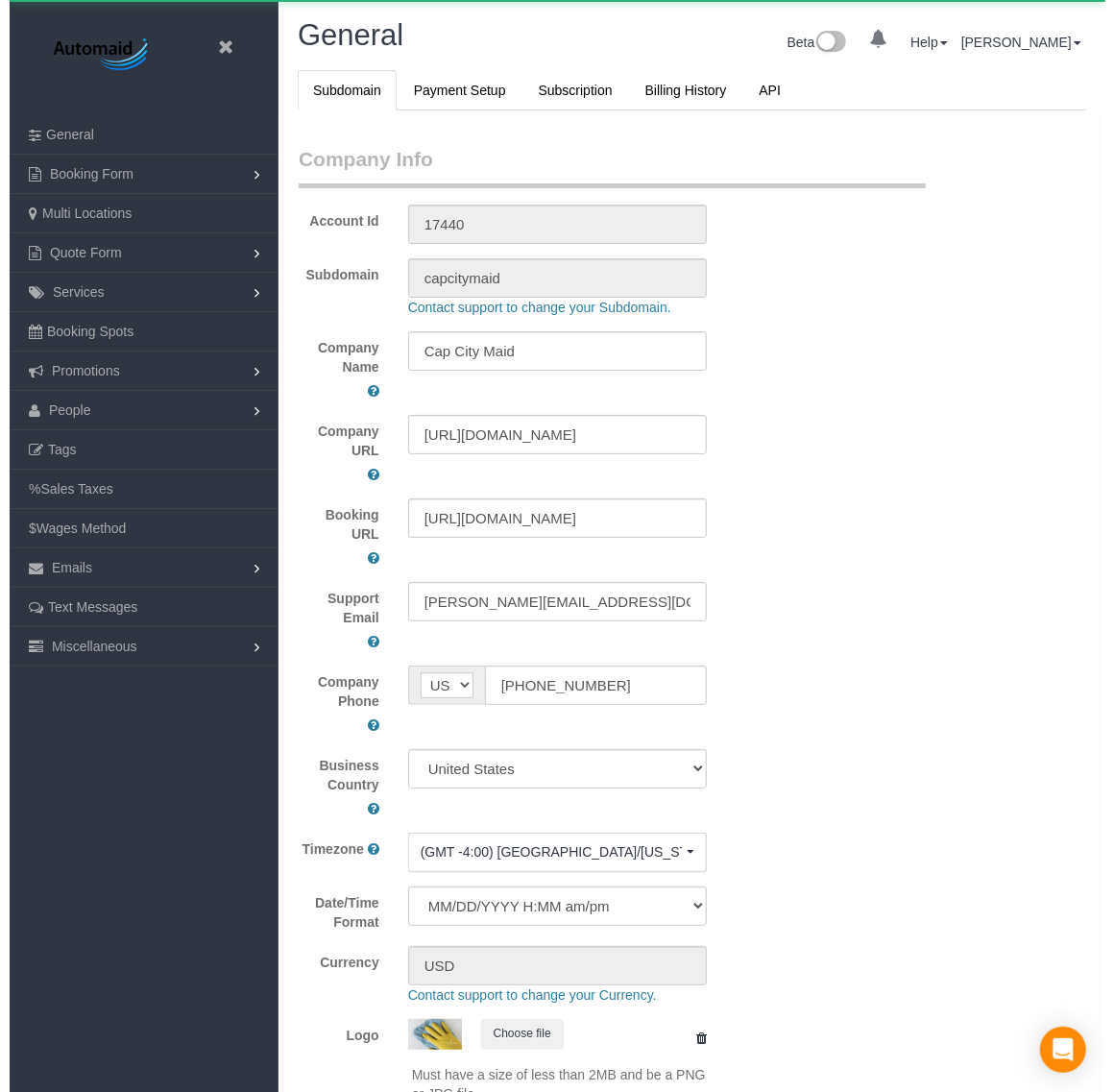
scroll to position [4343, 1096]
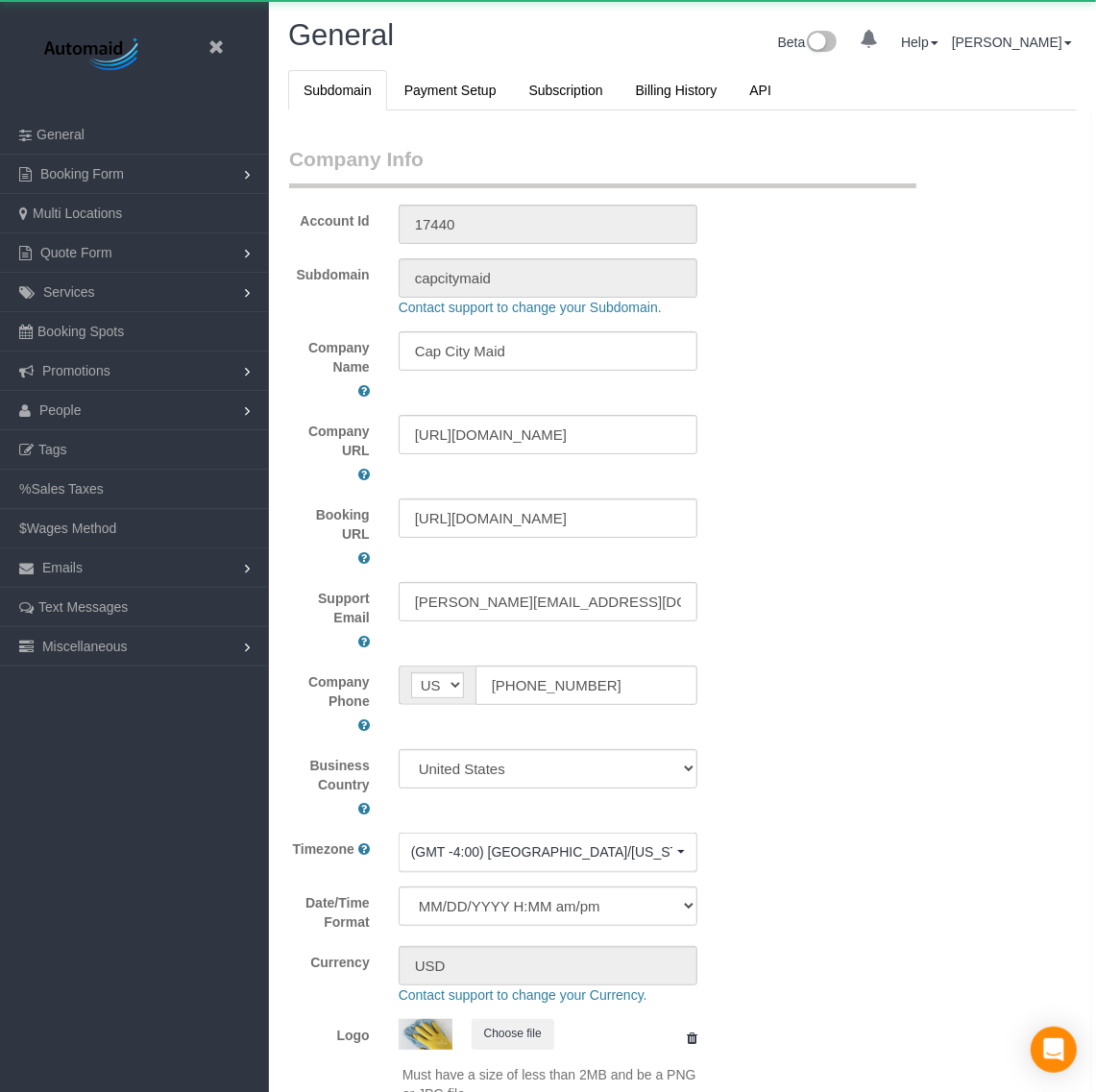
select select "1"
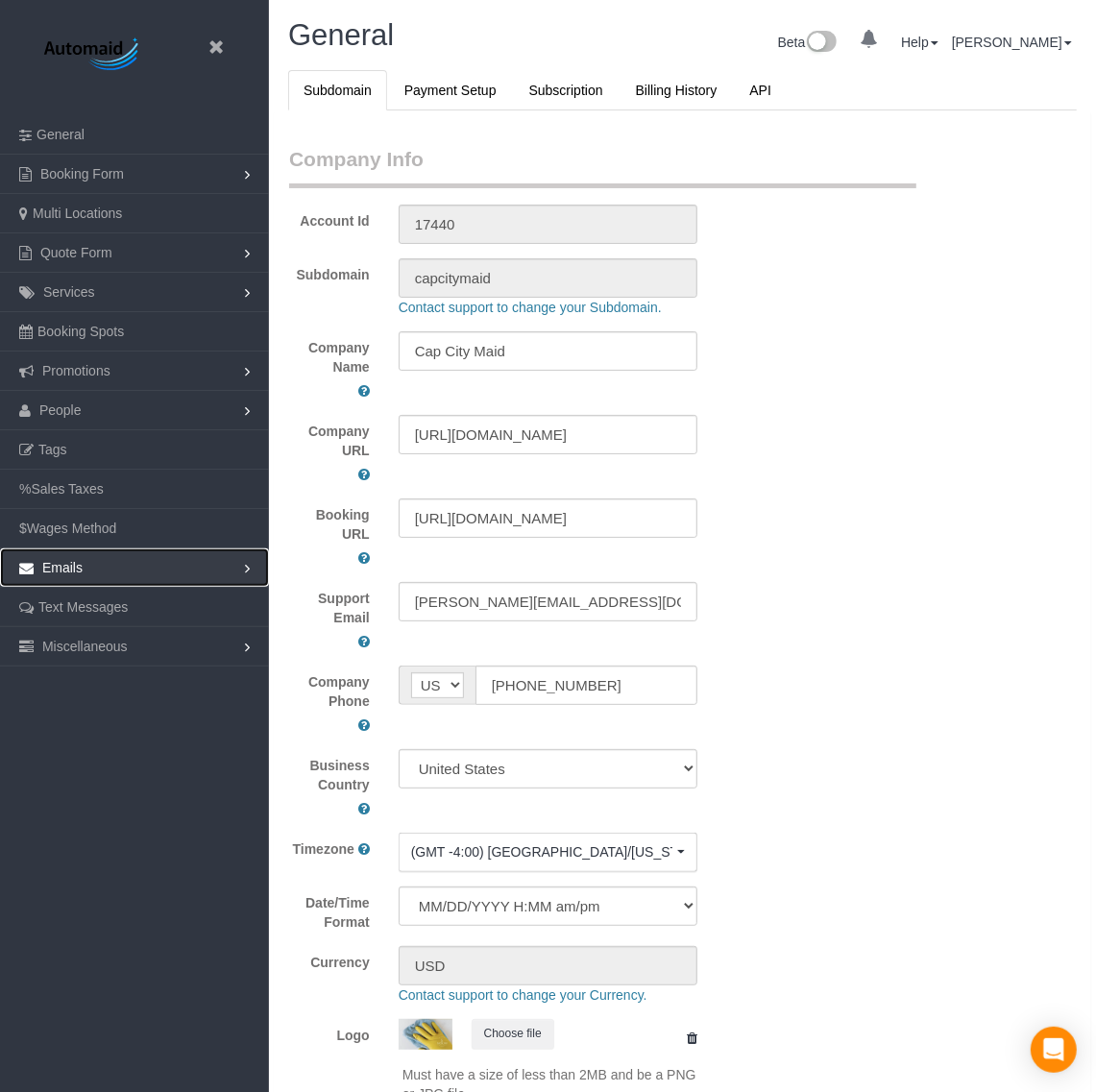
click at [164, 568] on link "Emails" at bounding box center [135, 568] width 269 height 39
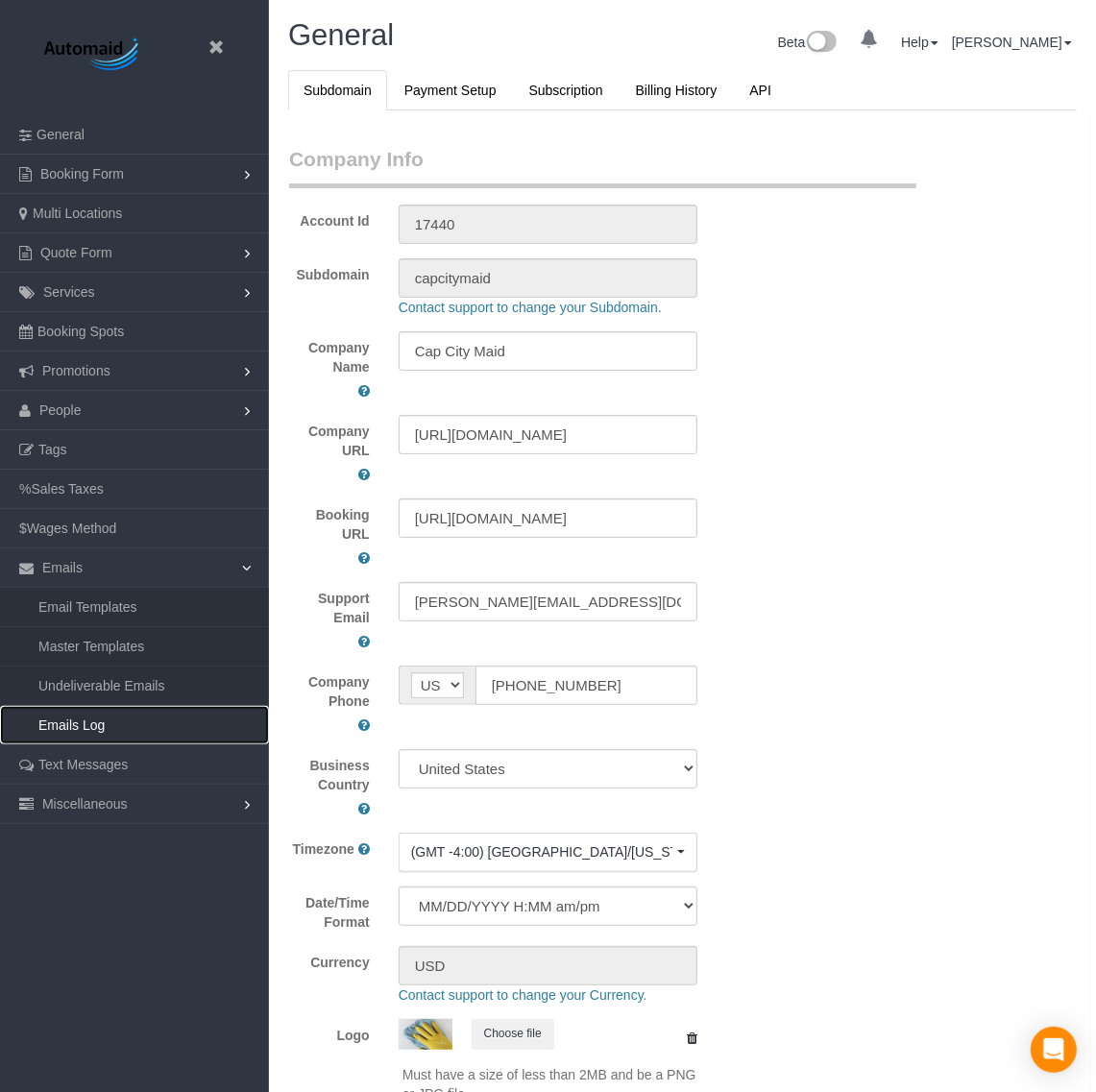
click at [137, 732] on link "Emails Log" at bounding box center [135, 726] width 269 height 39
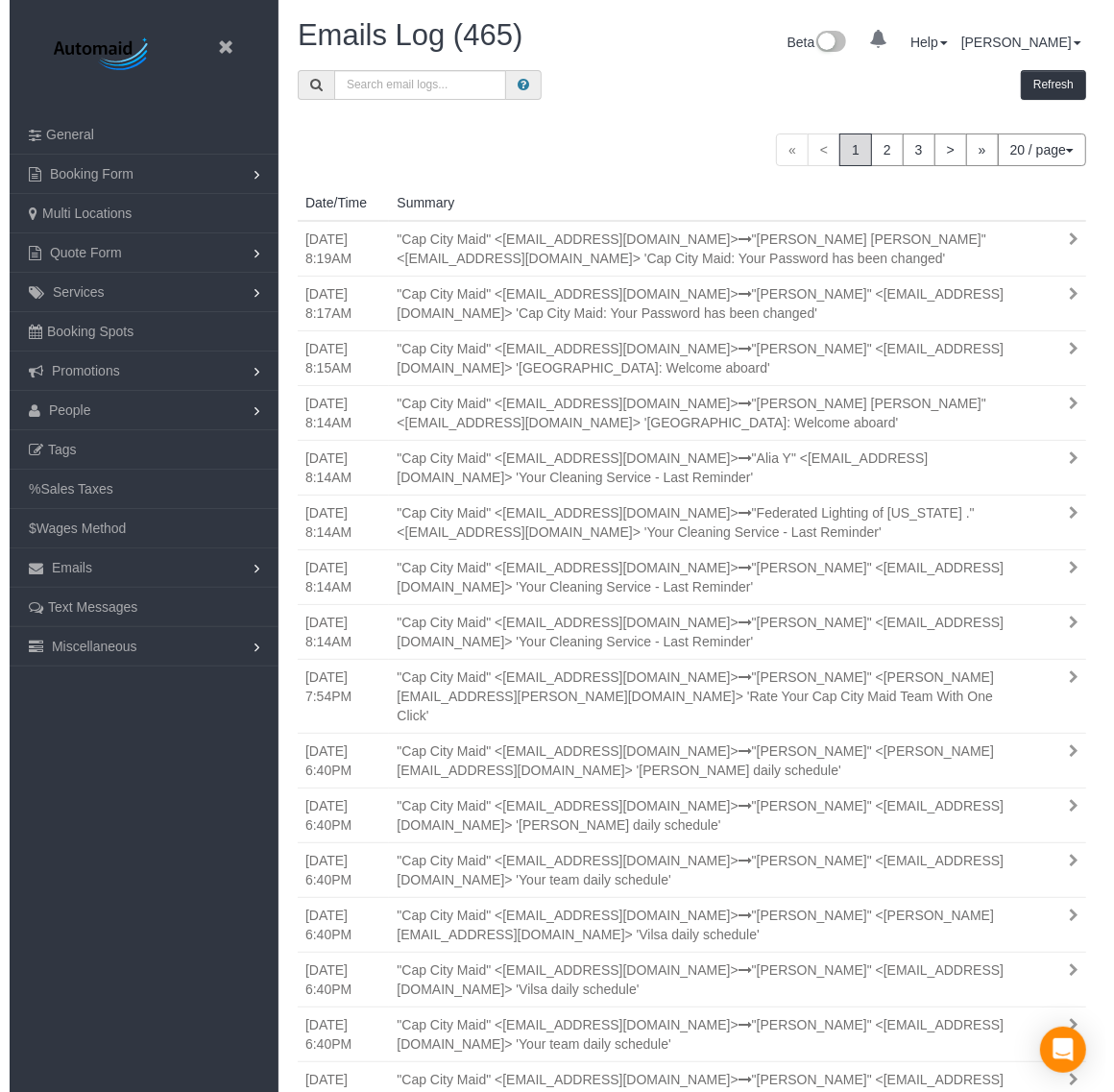
scroll to position [1456, 1096]
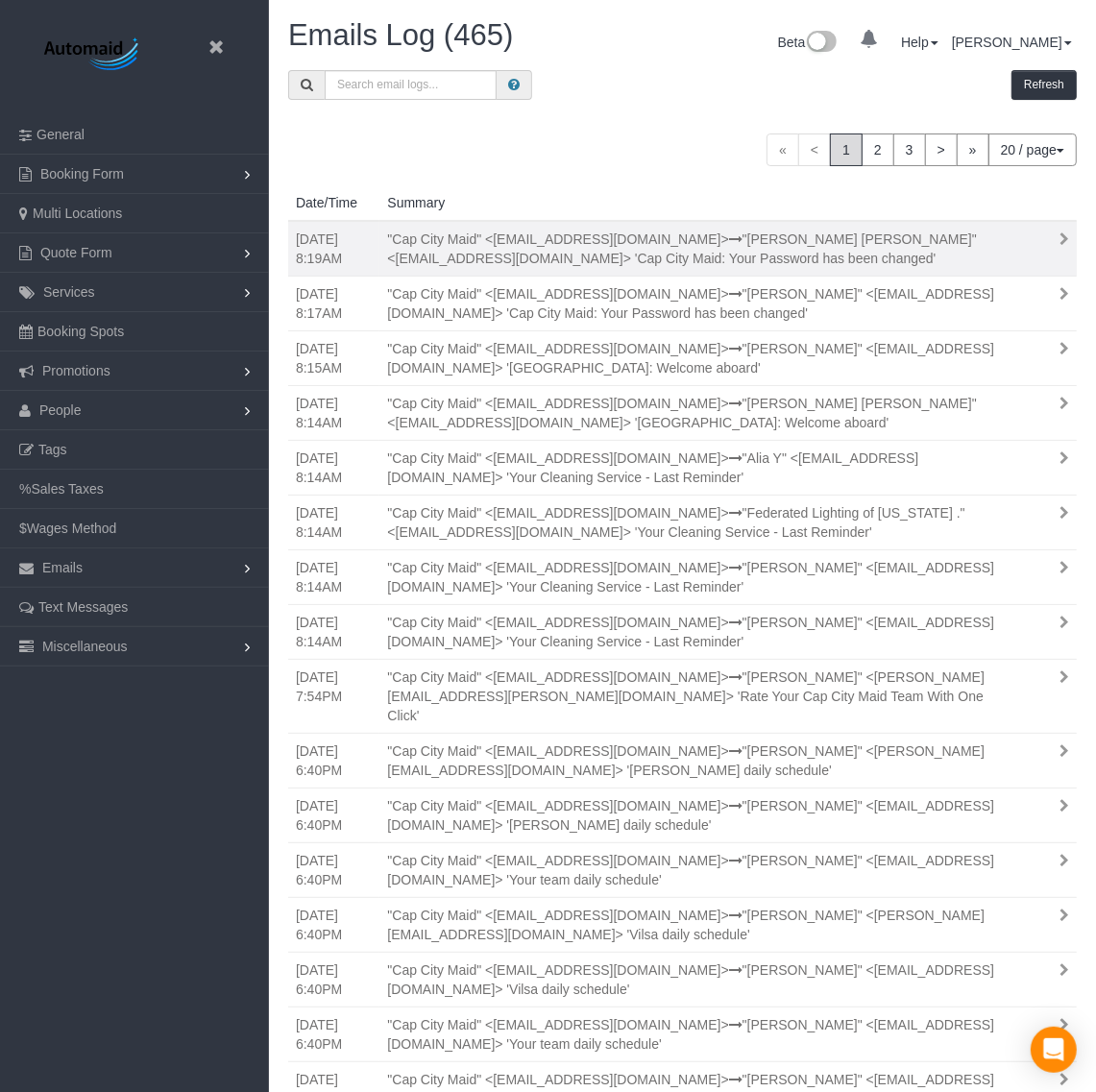
click at [952, 251] on div ""Cap City Maid" <[EMAIL_ADDRESS][DOMAIN_NAME]> "[PERSON_NAME] [PERSON_NAME]" <[…" at bounding box center [699, 249] width 651 height 39
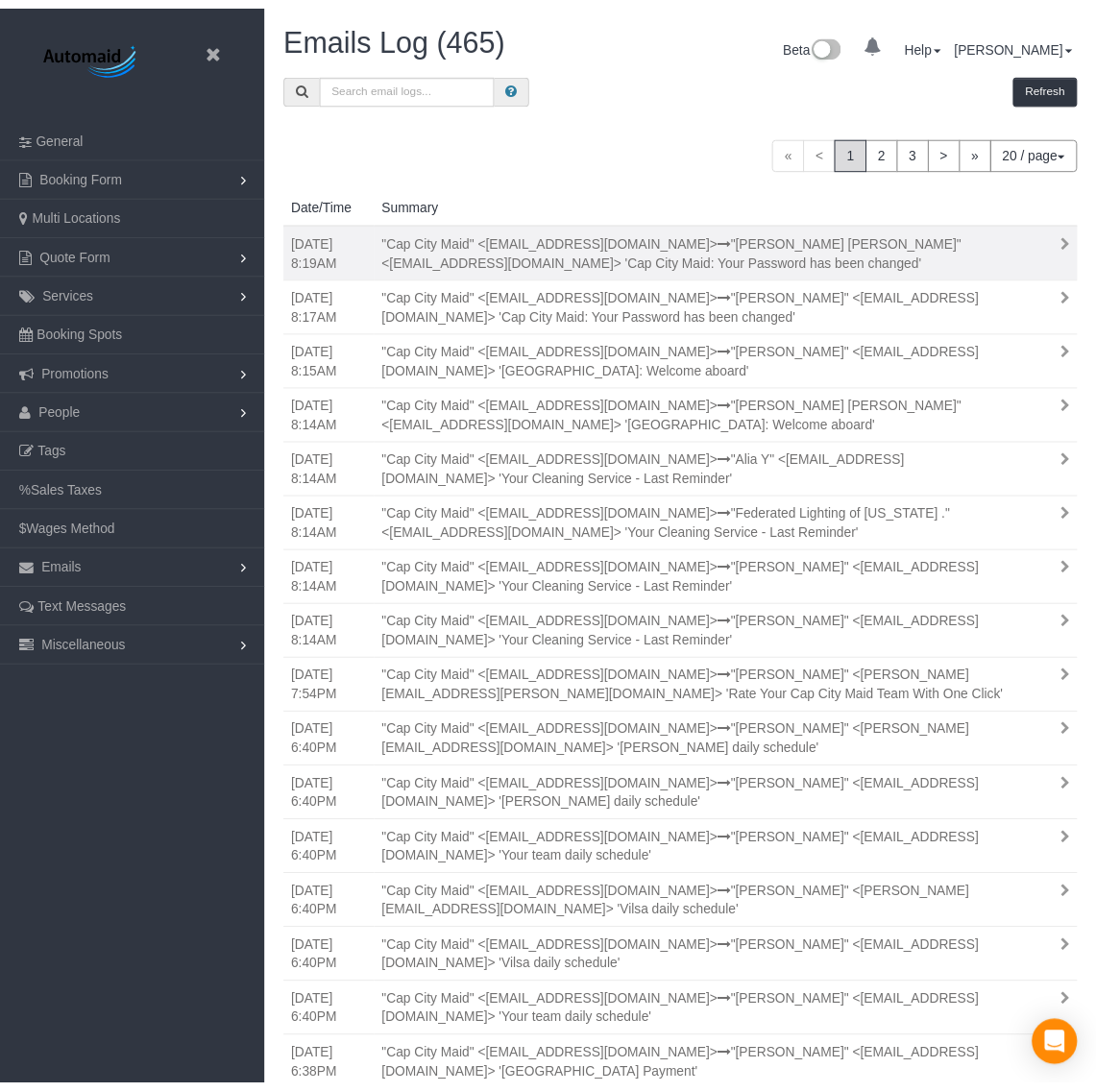
scroll to position [1456, 1114]
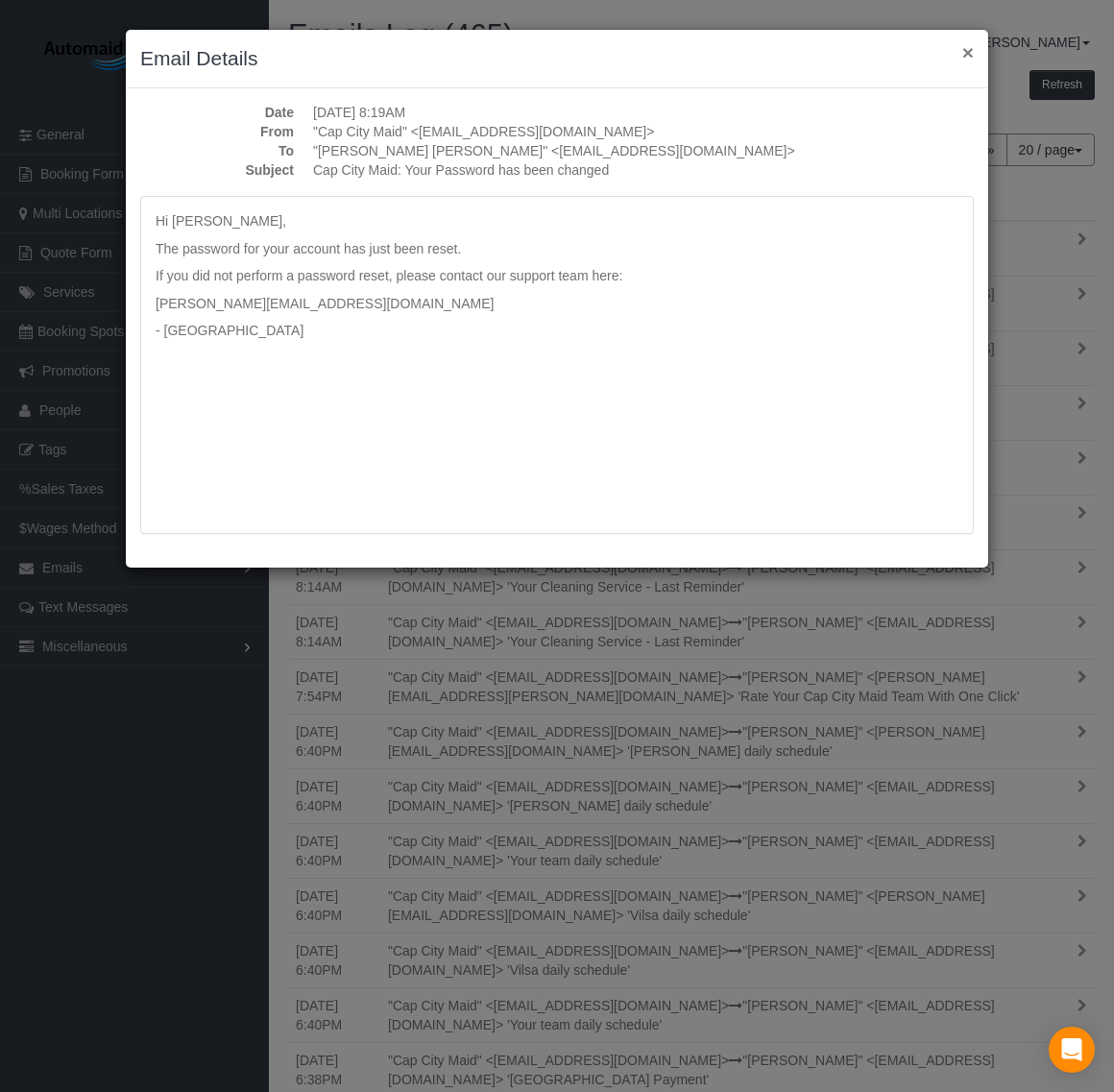
click at [971, 53] on button "×" at bounding box center [968, 52] width 12 height 20
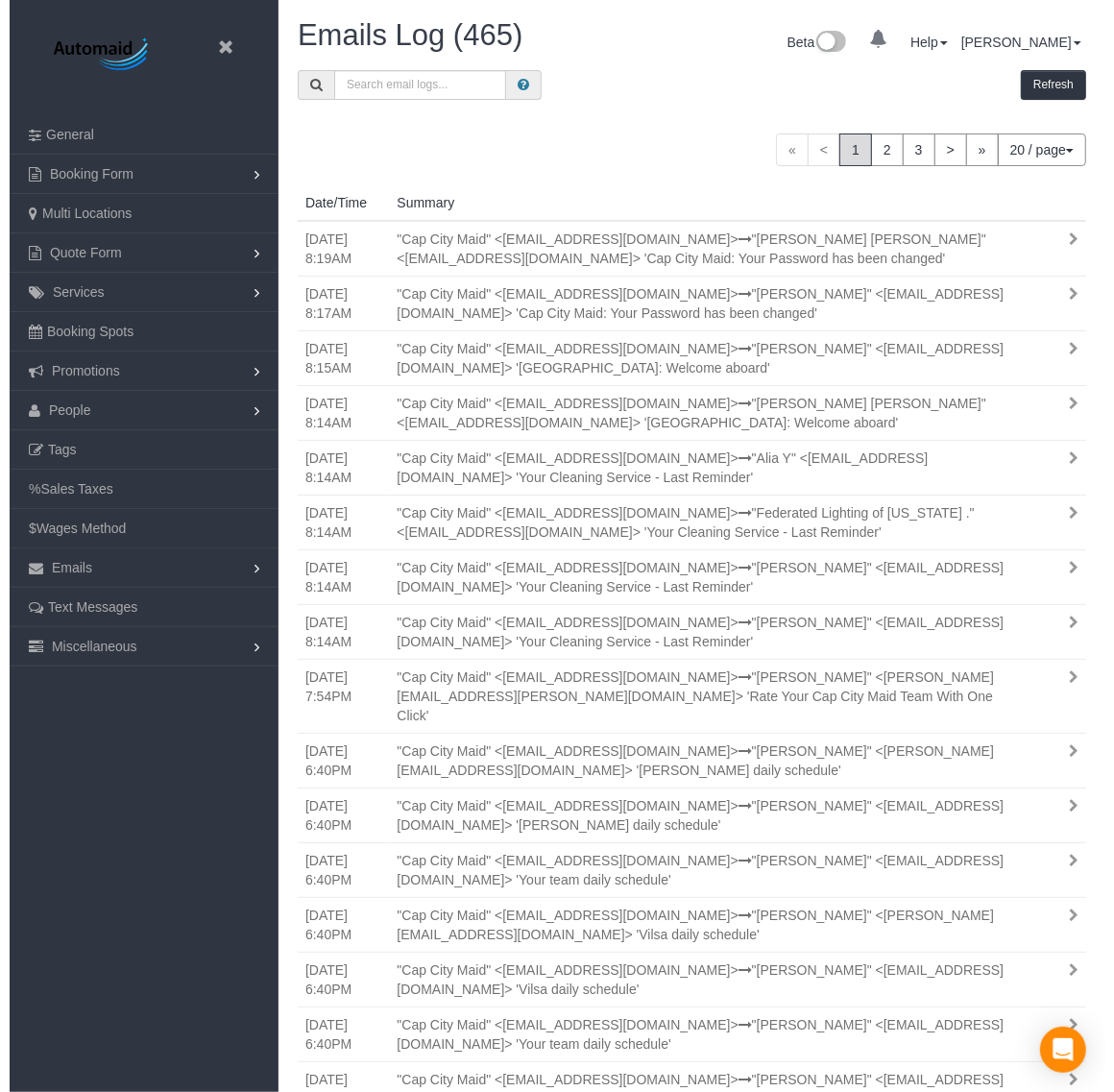
scroll to position [94585, 94922]
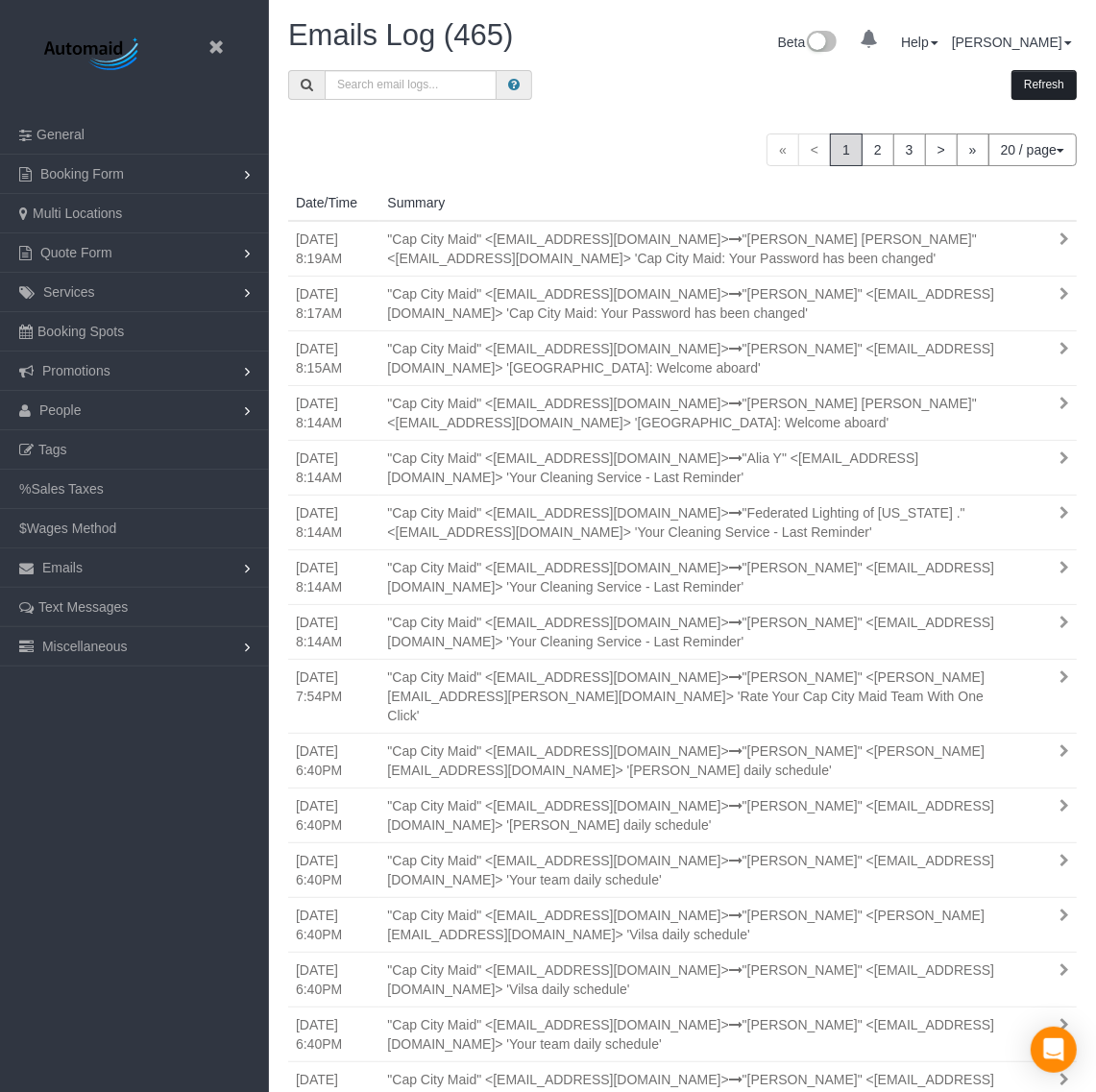
click at [1058, 83] on button "Refresh" at bounding box center [1044, 84] width 65 height 30
click at [1058, 86] on button "Refresh" at bounding box center [1044, 84] width 65 height 30
click at [219, 37] on icon at bounding box center [215, 47] width 24 height 24
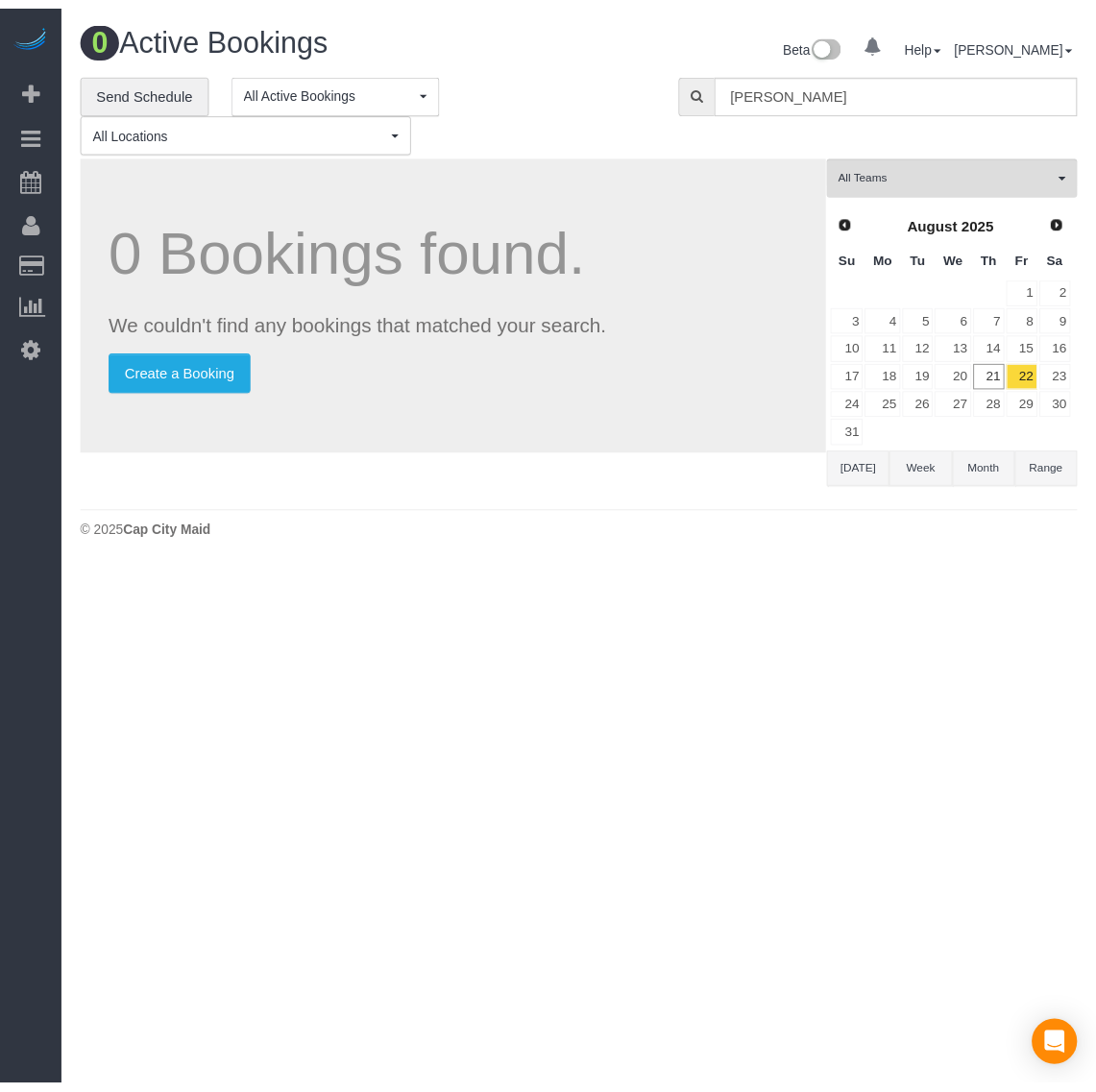
scroll to position [565, 1114]
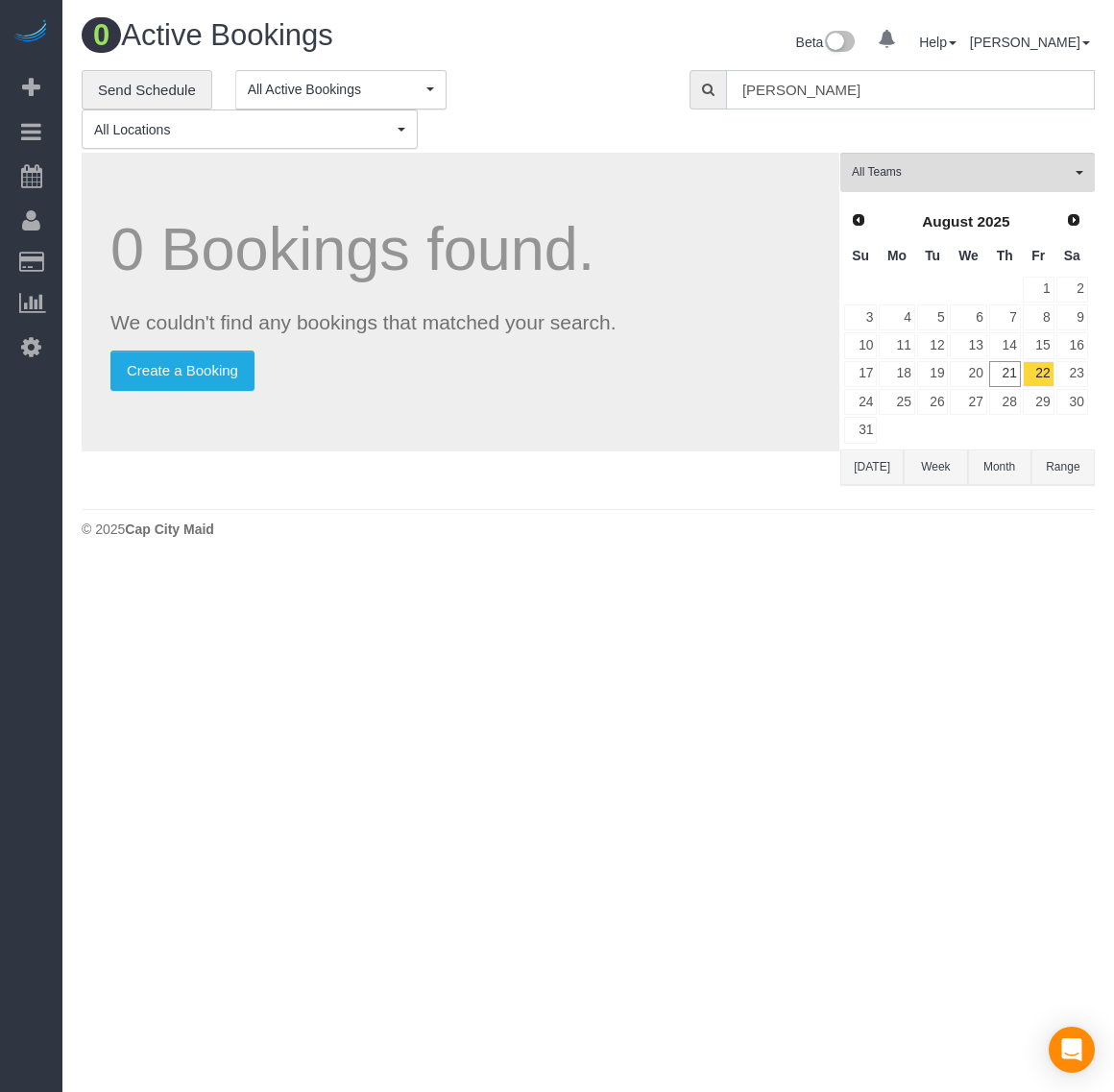
click at [846, 73] on input "[PERSON_NAME]" at bounding box center [910, 89] width 369 height 40
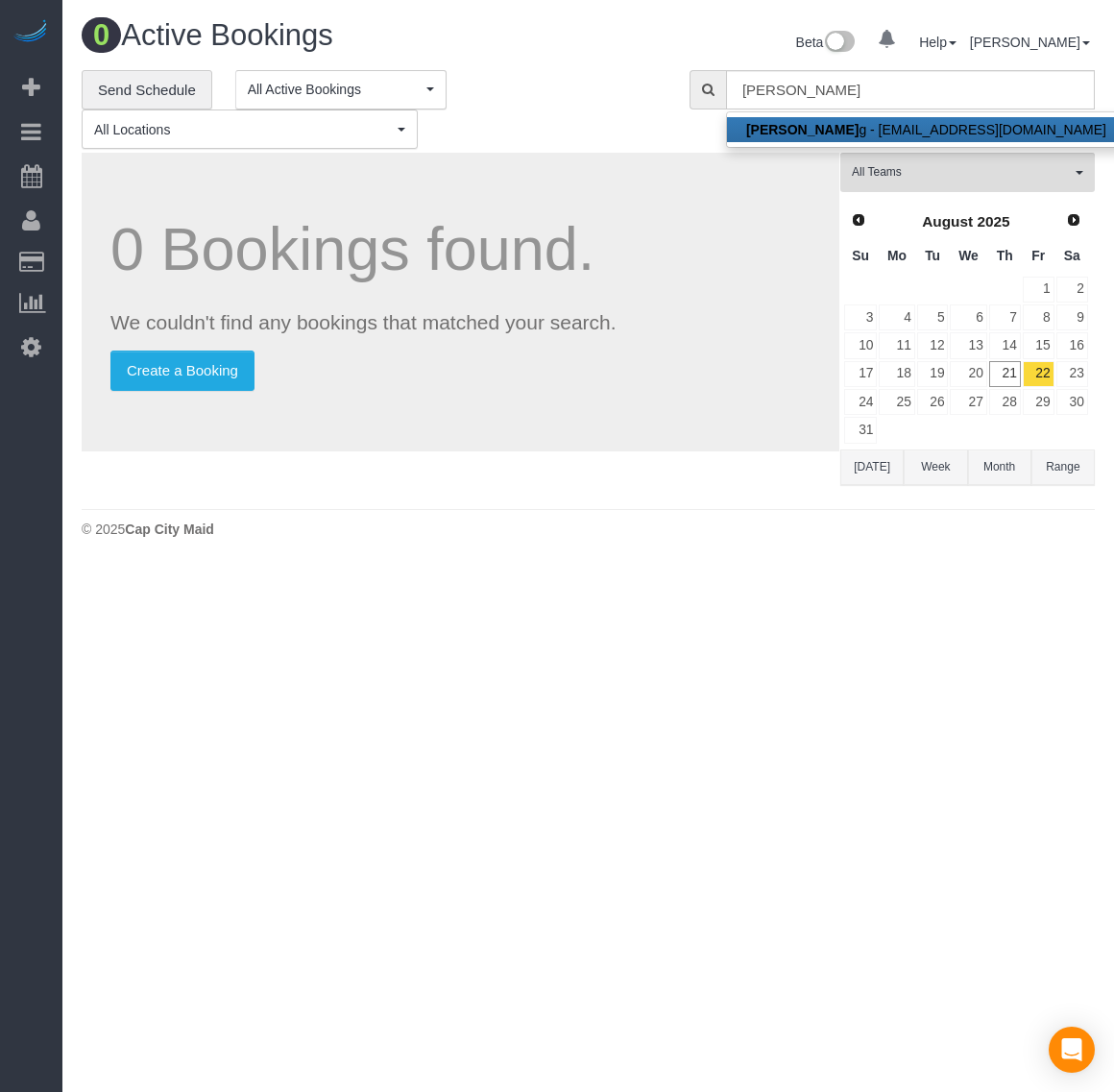
click at [848, 126] on link "[PERSON_NAME] g - [EMAIL_ADDRESS][DOMAIN_NAME]" at bounding box center [925, 130] width 398 height 25
type input "[EMAIL_ADDRESS][DOMAIN_NAME]"
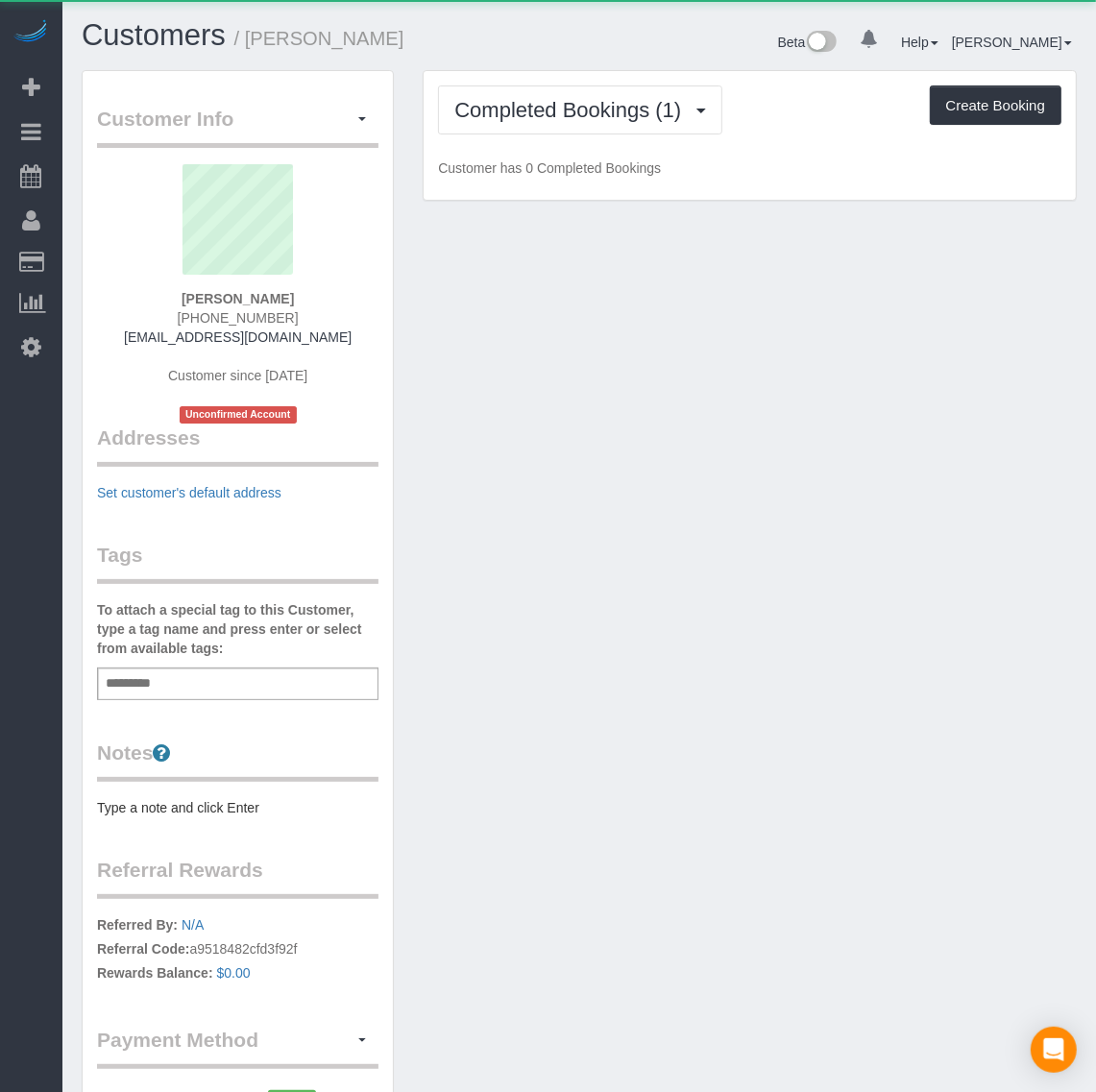
scroll to position [1273, 1096]
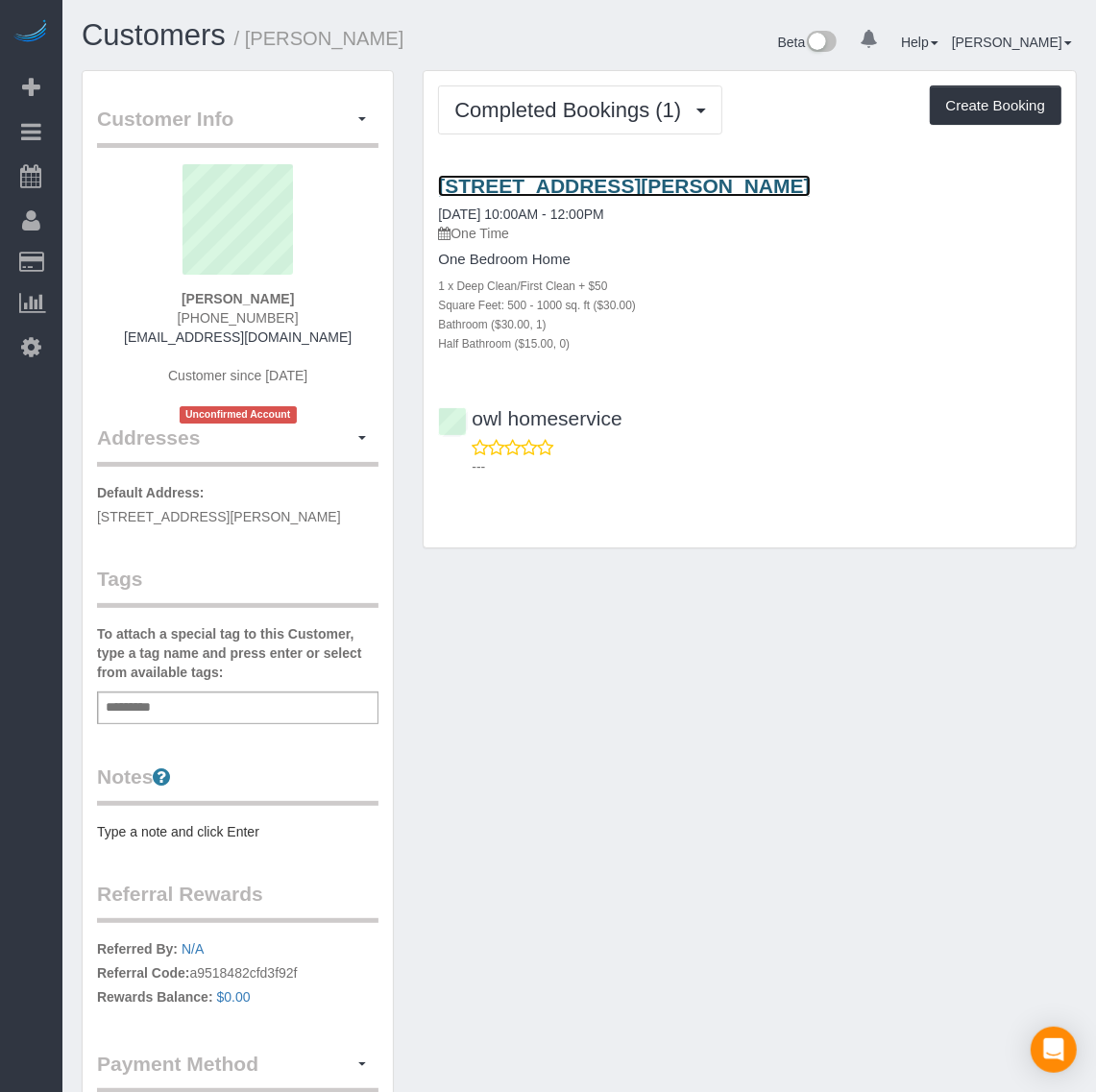
click at [586, 177] on link "[STREET_ADDRESS][PERSON_NAME]" at bounding box center [624, 185] width 372 height 22
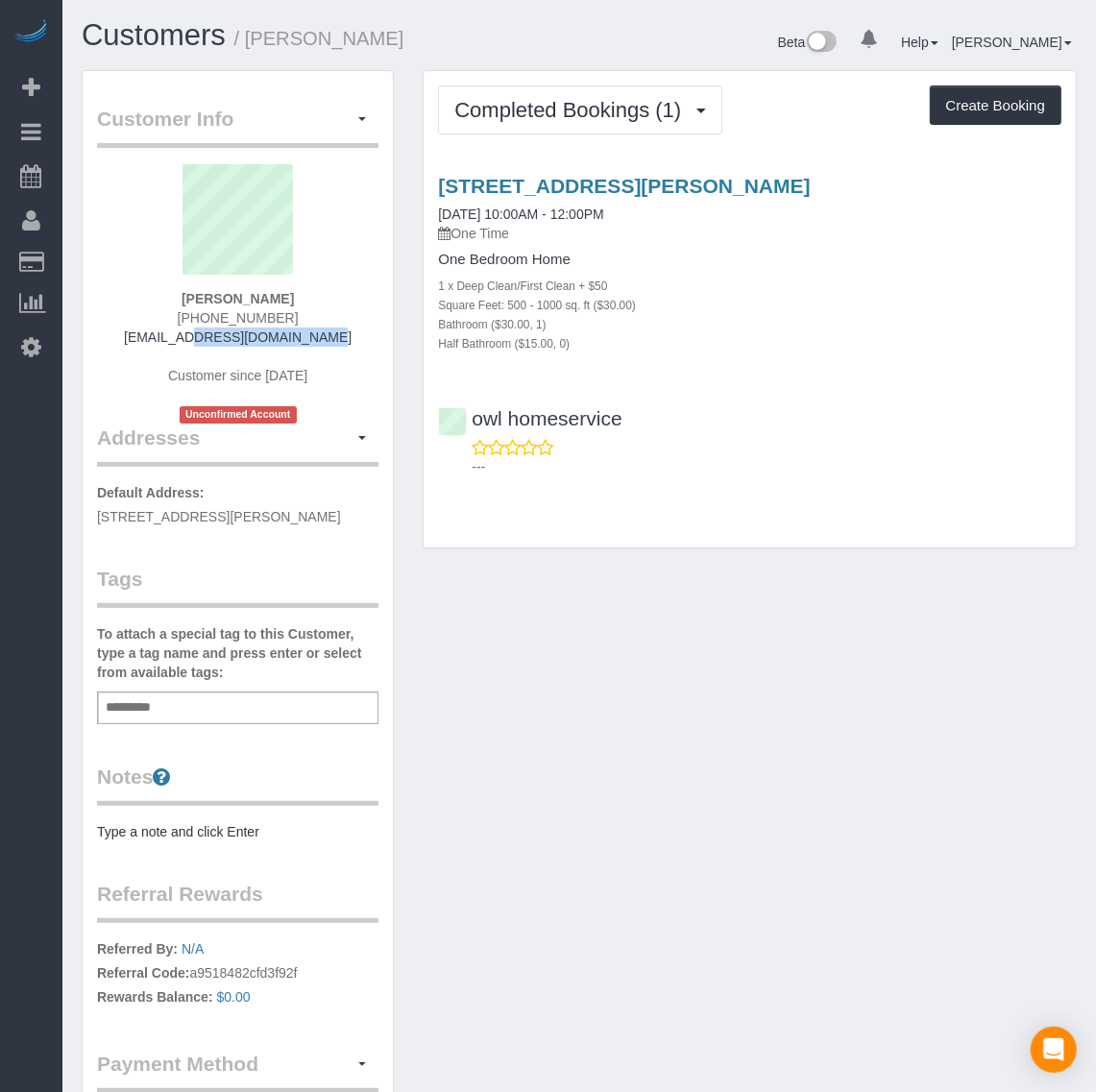
drag, startPoint x: 307, startPoint y: 338, endPoint x: 164, endPoint y: 339, distance: 143.0
click at [164, 339] on div "[PERSON_NAME] [PHONE_NUMBER] [EMAIL_ADDRESS][DOMAIN_NAME] Customer since [DATE]…" at bounding box center [237, 294] width 281 height 260
copy link "[EMAIL_ADDRESS][DOMAIN_NAME]"
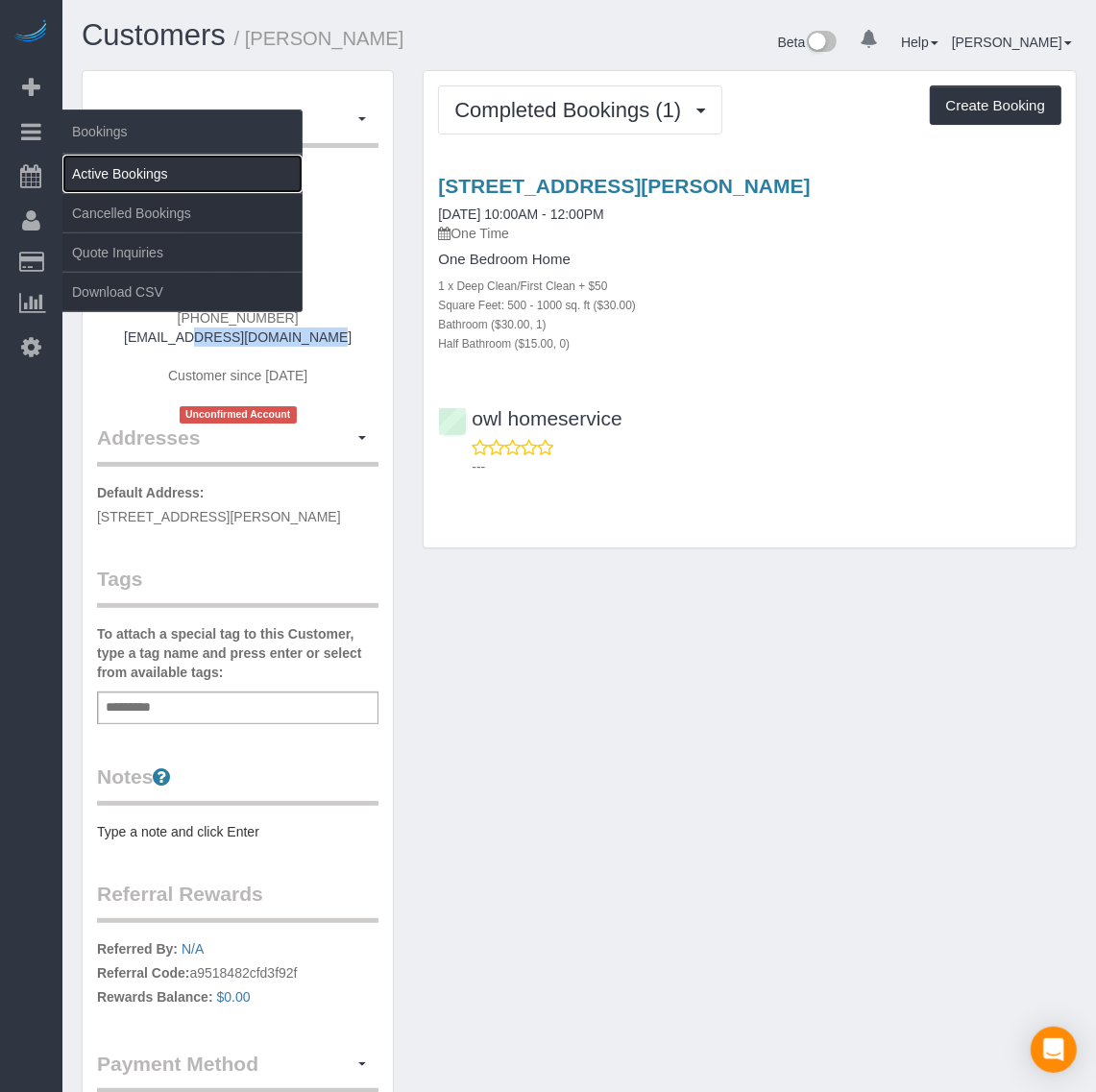
click at [125, 173] on link "Active Bookings" at bounding box center [182, 174] width 240 height 39
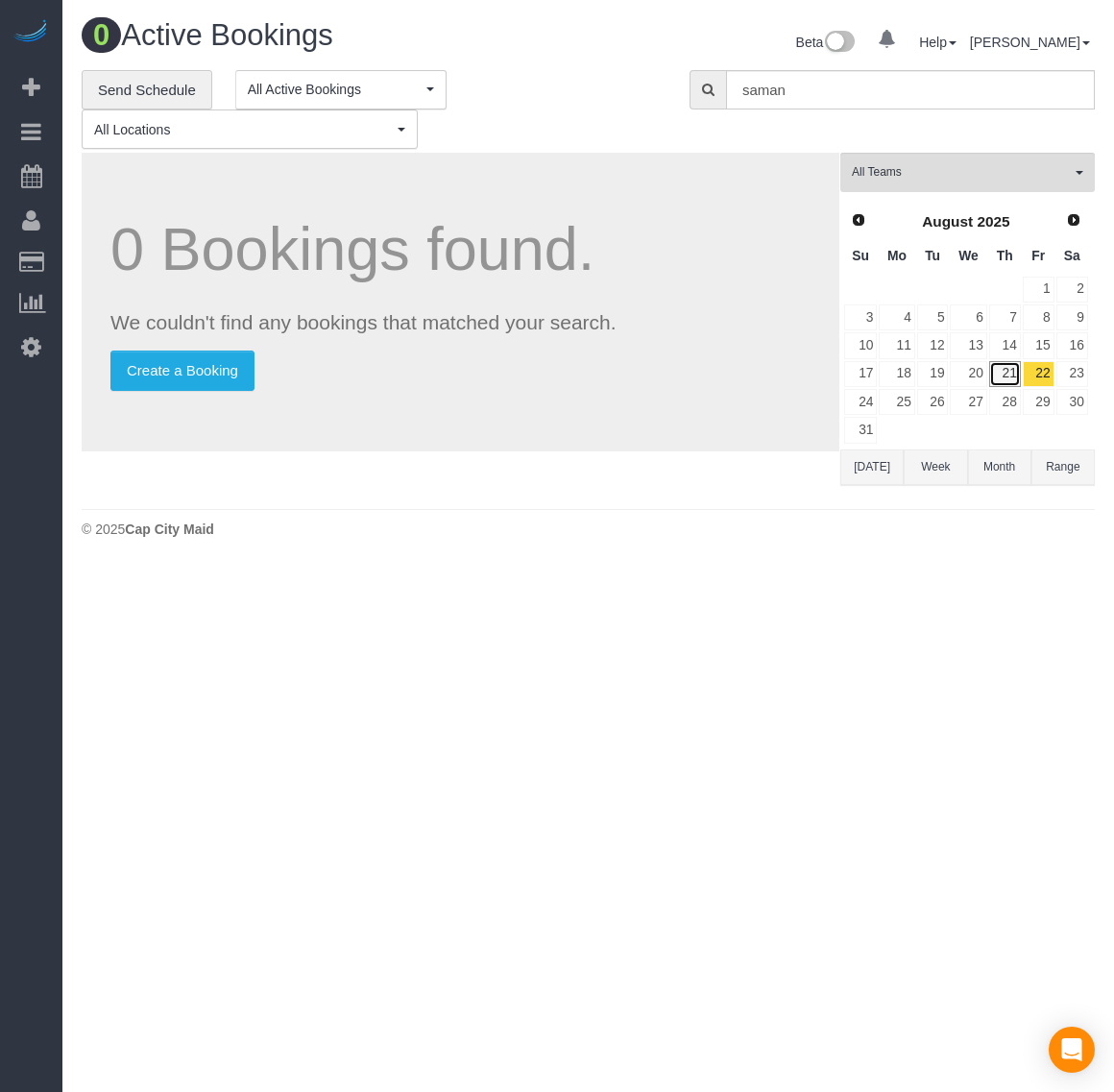
click at [1006, 366] on link "21" at bounding box center [1005, 374] width 32 height 26
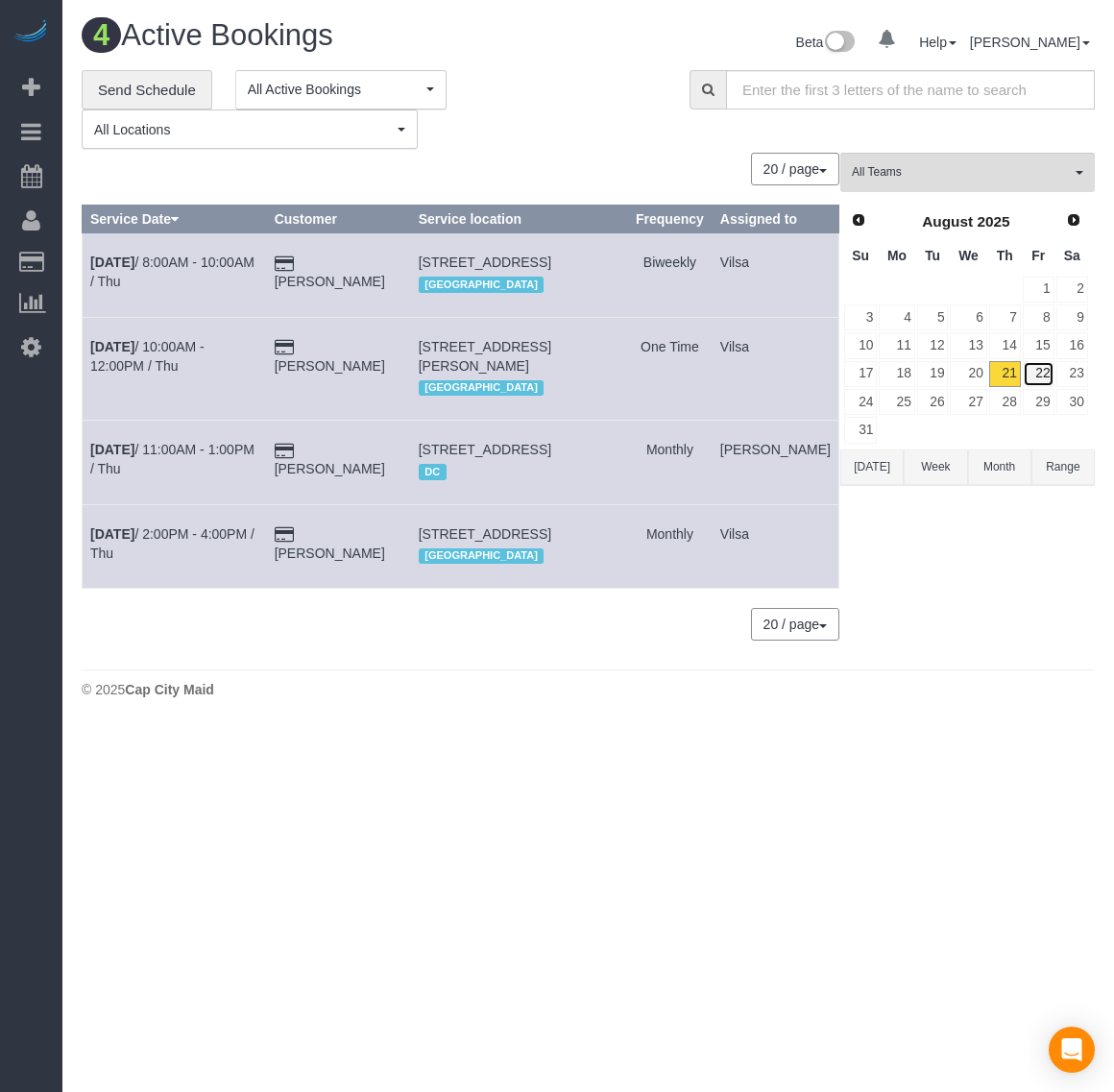
click at [1047, 373] on link "22" at bounding box center [1038, 374] width 32 height 26
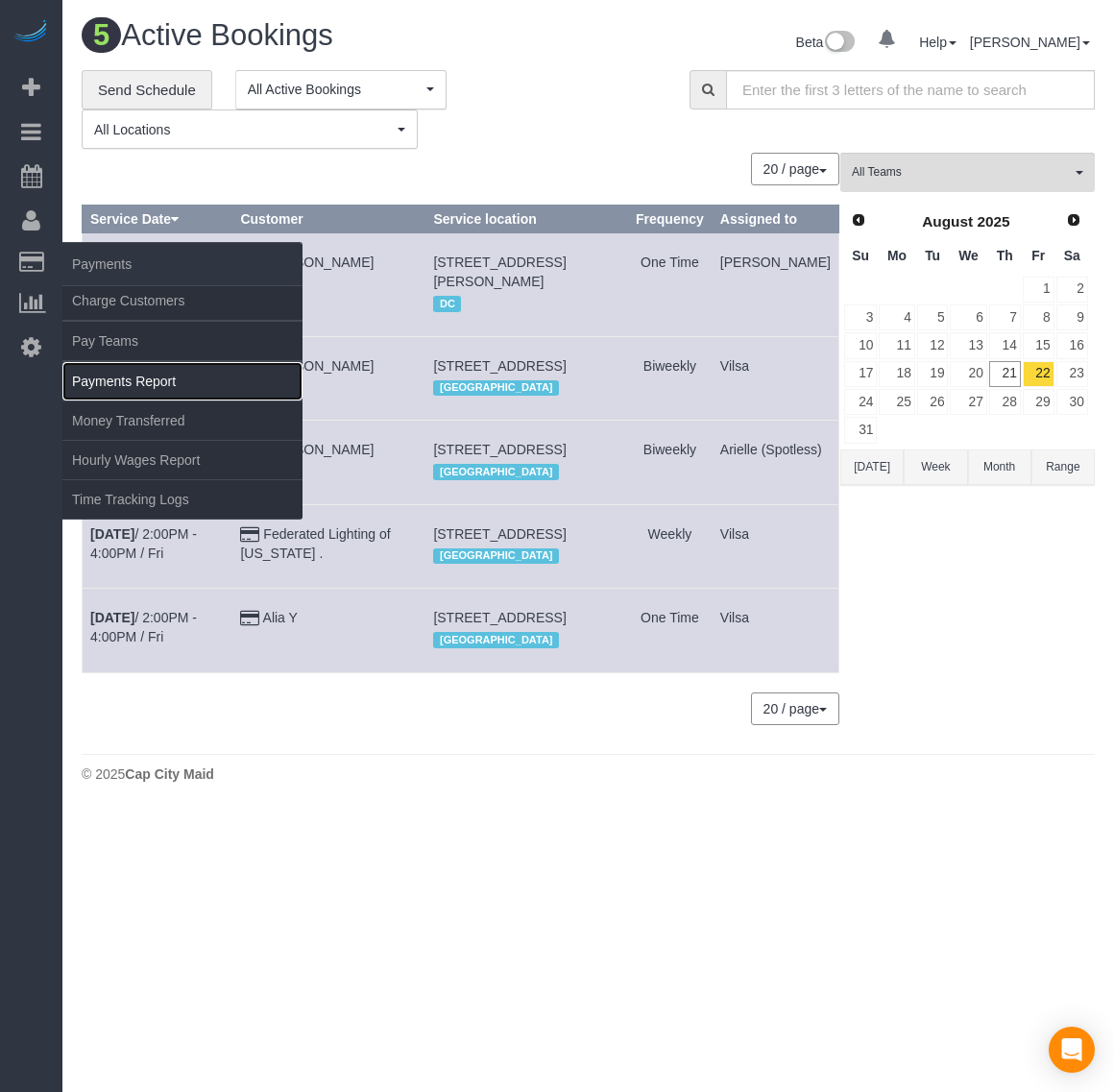
click at [118, 375] on link "Payments Report" at bounding box center [182, 382] width 240 height 39
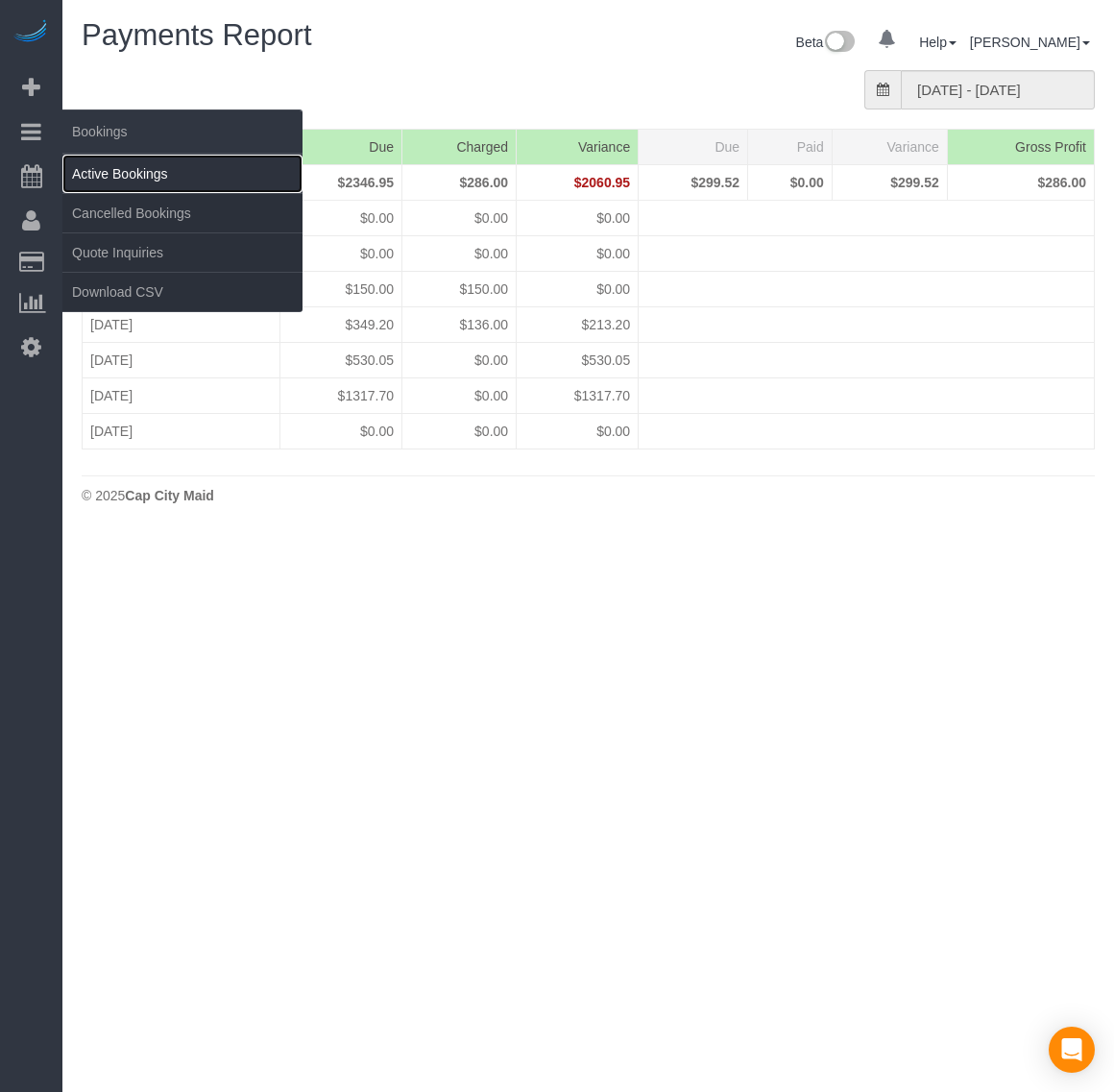
click at [92, 165] on link "Active Bookings" at bounding box center [182, 174] width 240 height 39
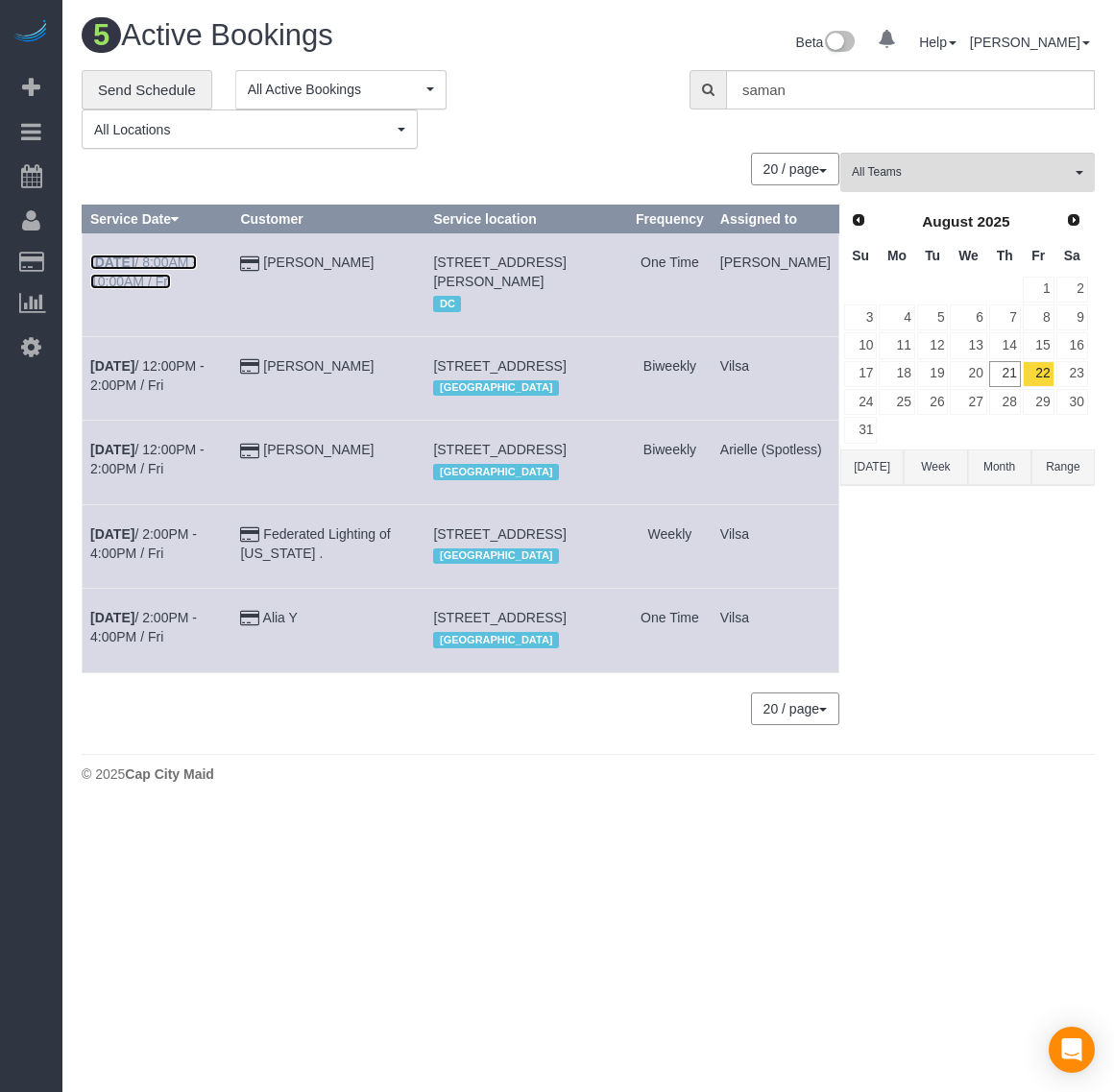
click at [115, 260] on b "[DATE]" at bounding box center [112, 263] width 45 height 16
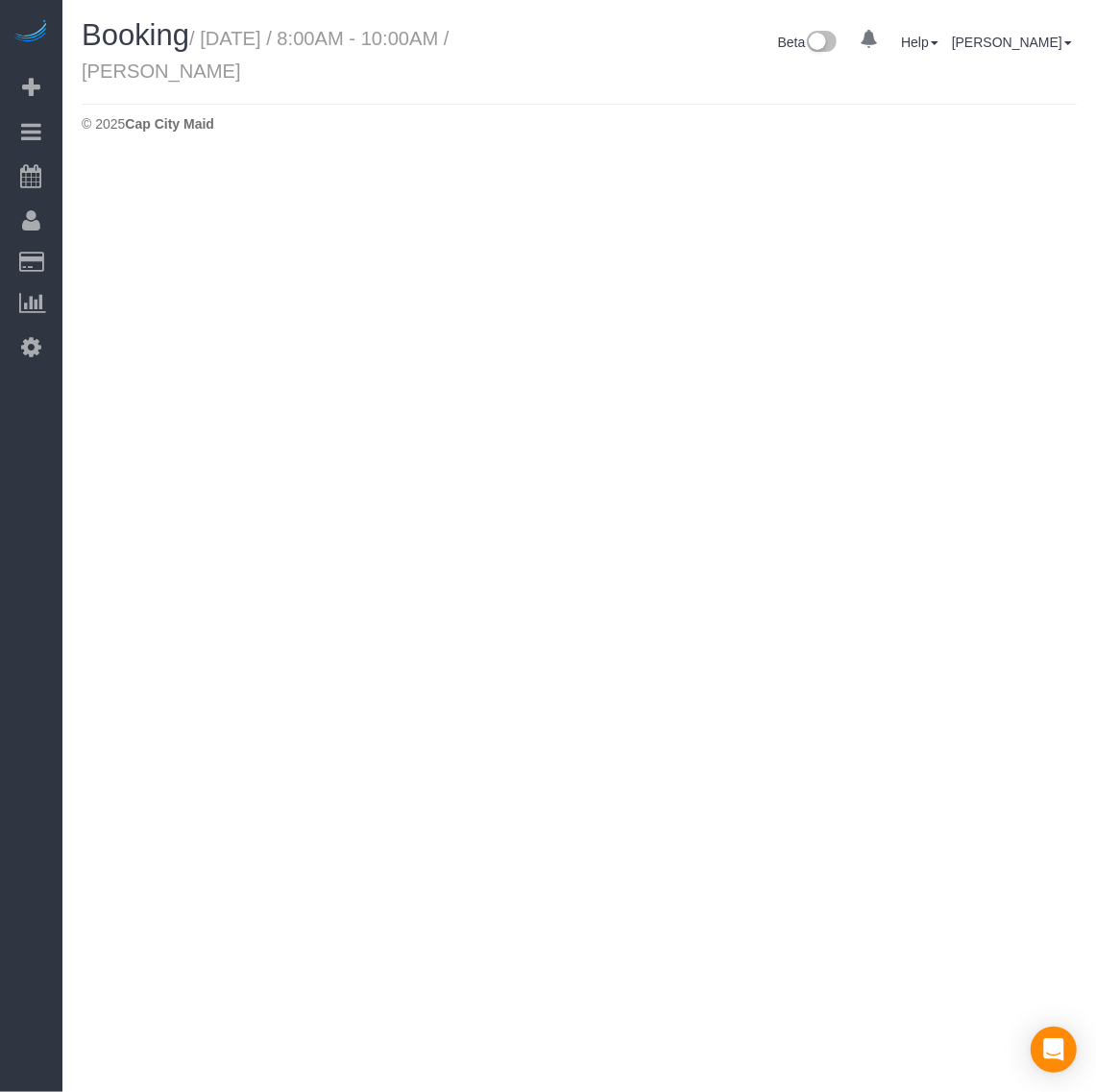
select select "VA"
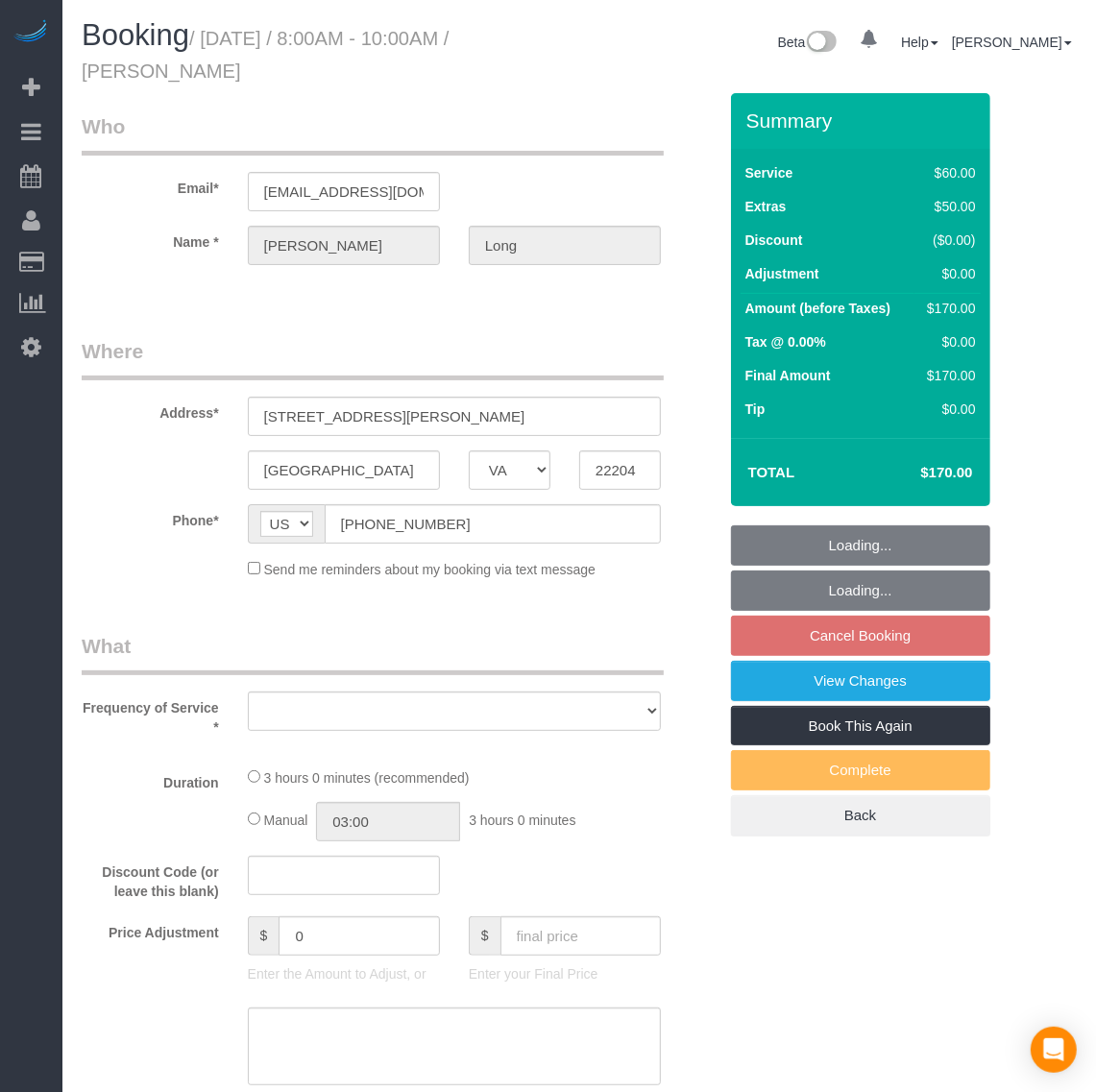
select select "object:7818"
select select "string:fspay-72111e74-cd37-4b08-9714-10ecf089ef36"
select select "spot1"
select select "number:1"
select select "number:42"
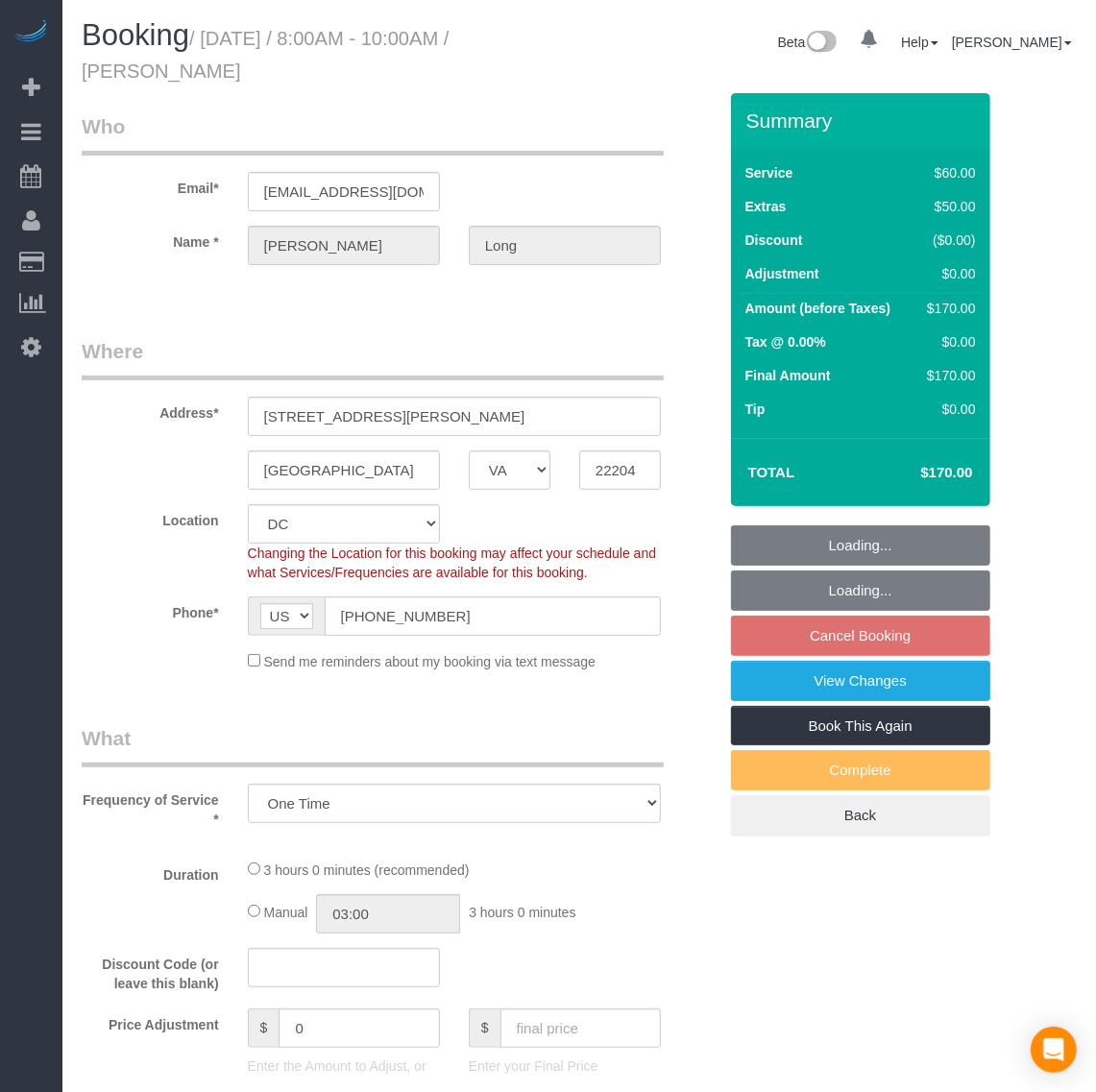
select select "object:8024"
select select "1"
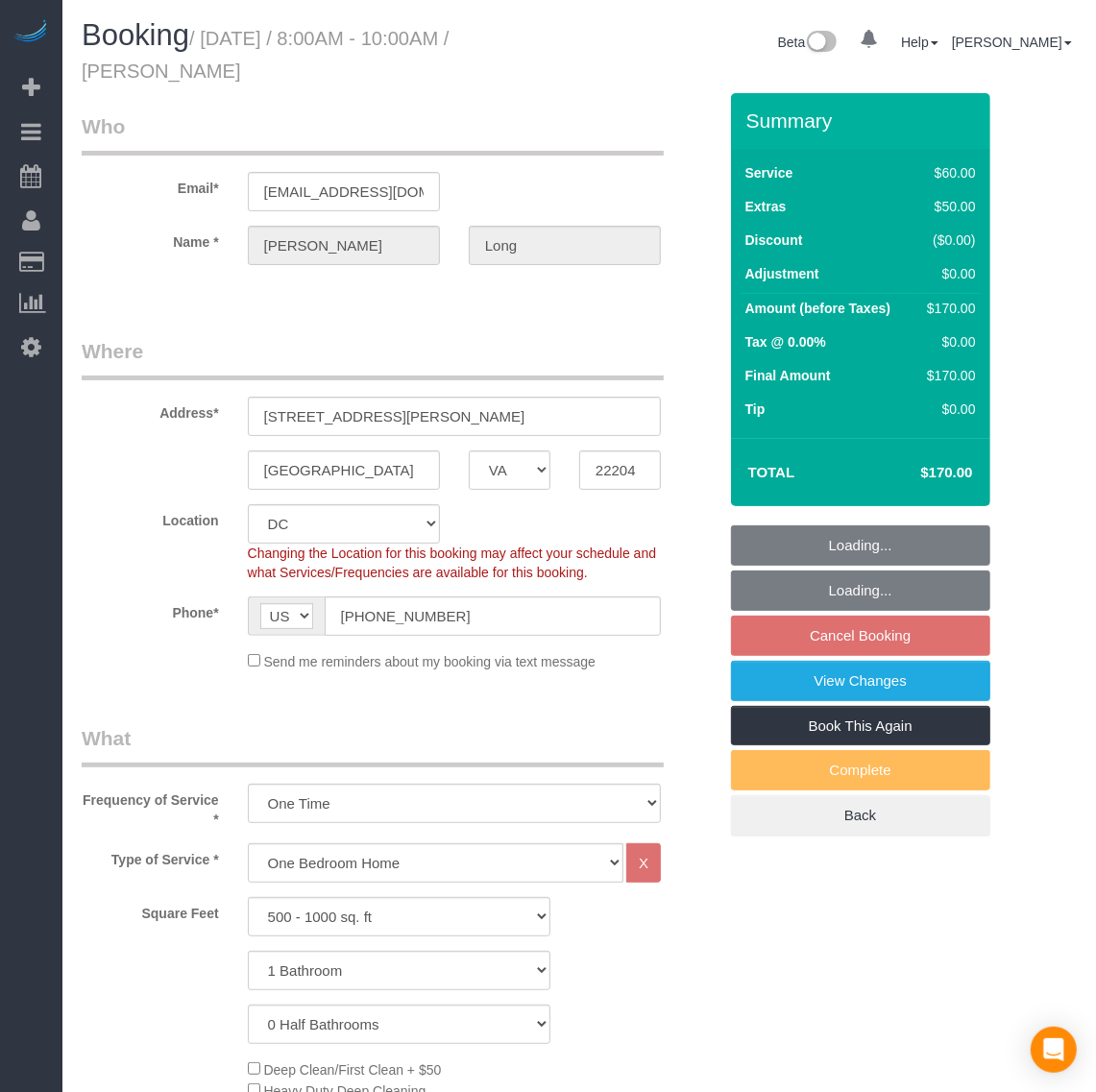
select select "1"
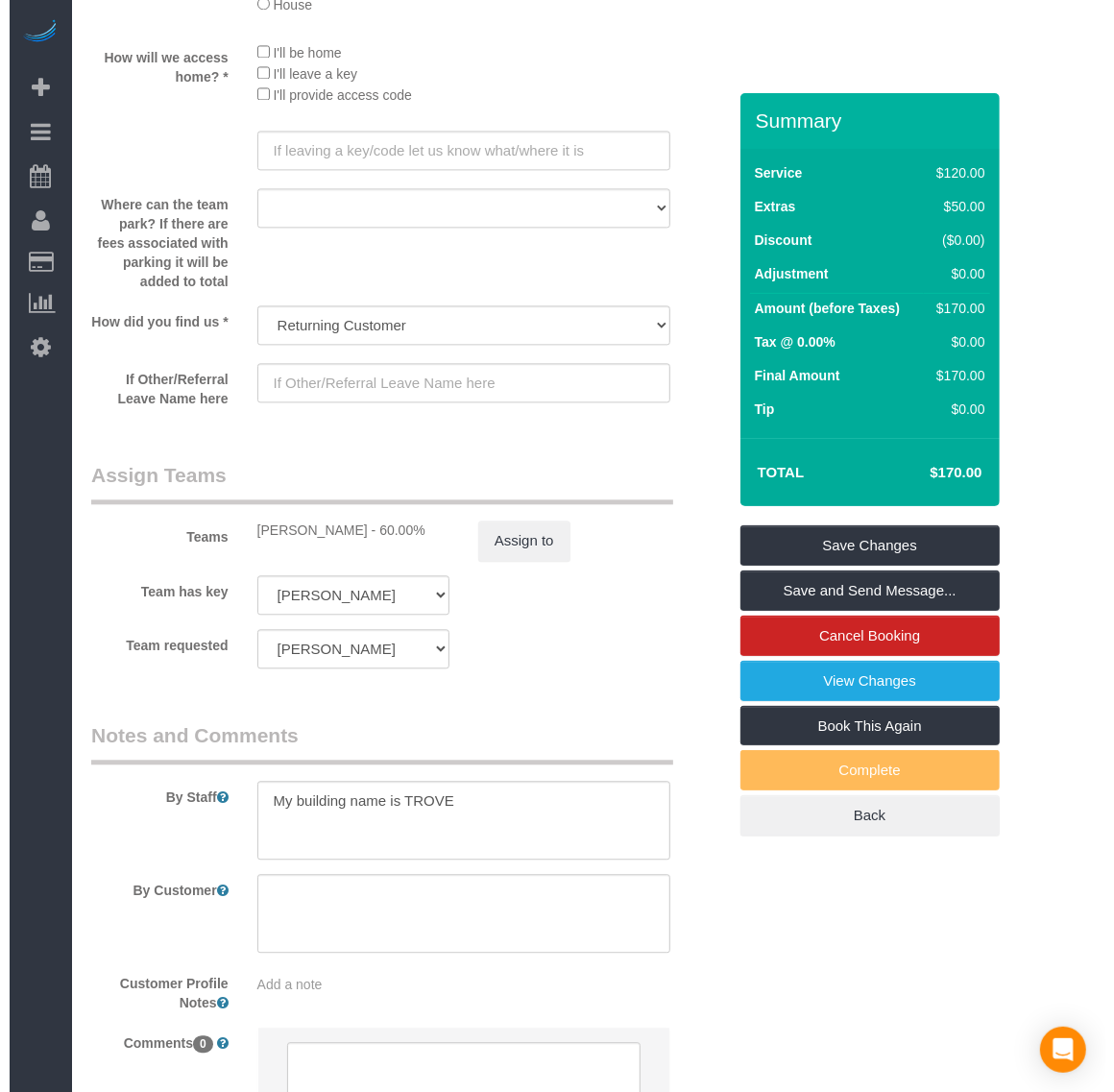
scroll to position [2613, 0]
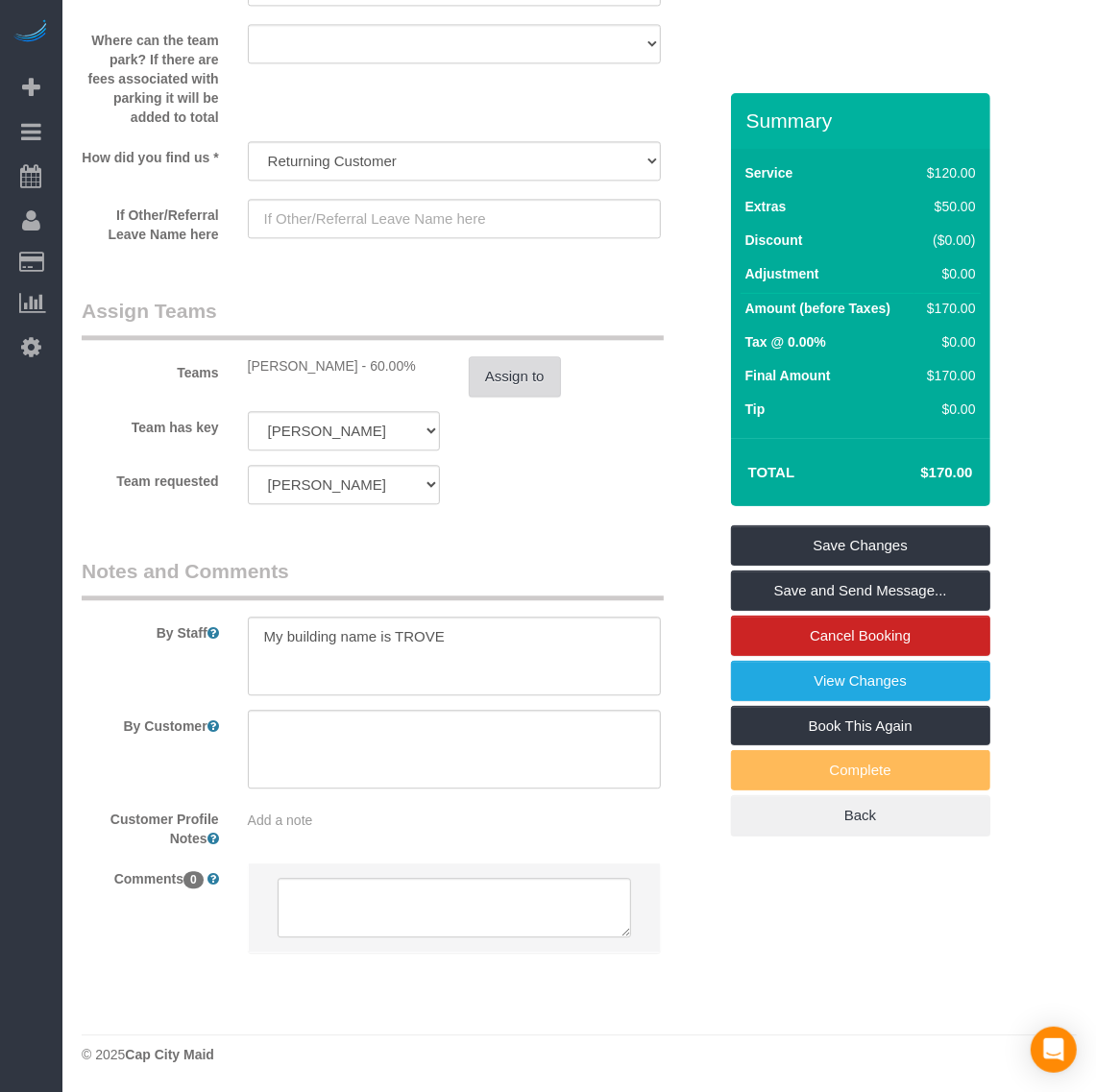
click at [504, 363] on button "Assign to" at bounding box center [515, 377] width 92 height 41
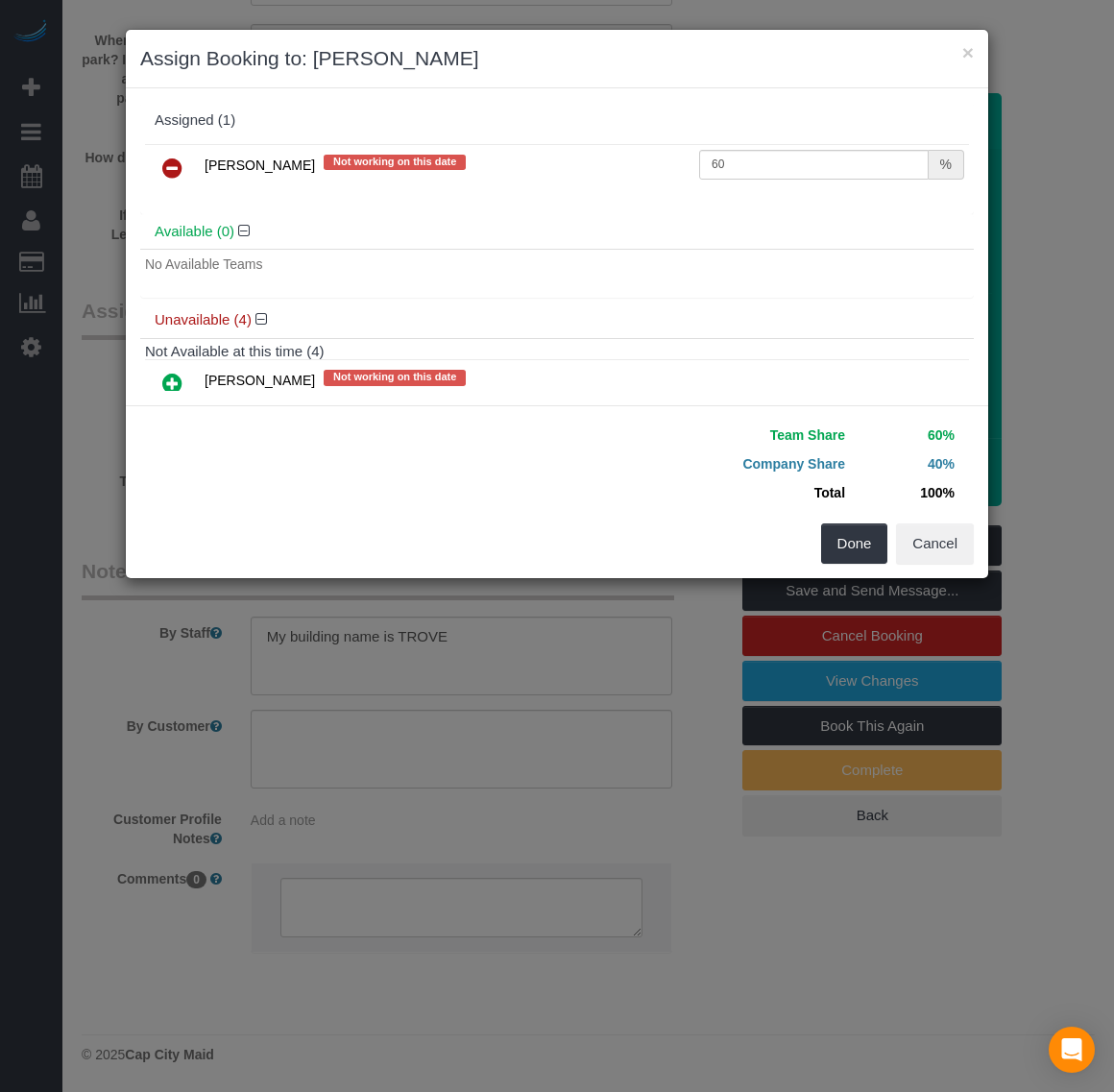
click at [173, 162] on icon at bounding box center [172, 169] width 20 height 23
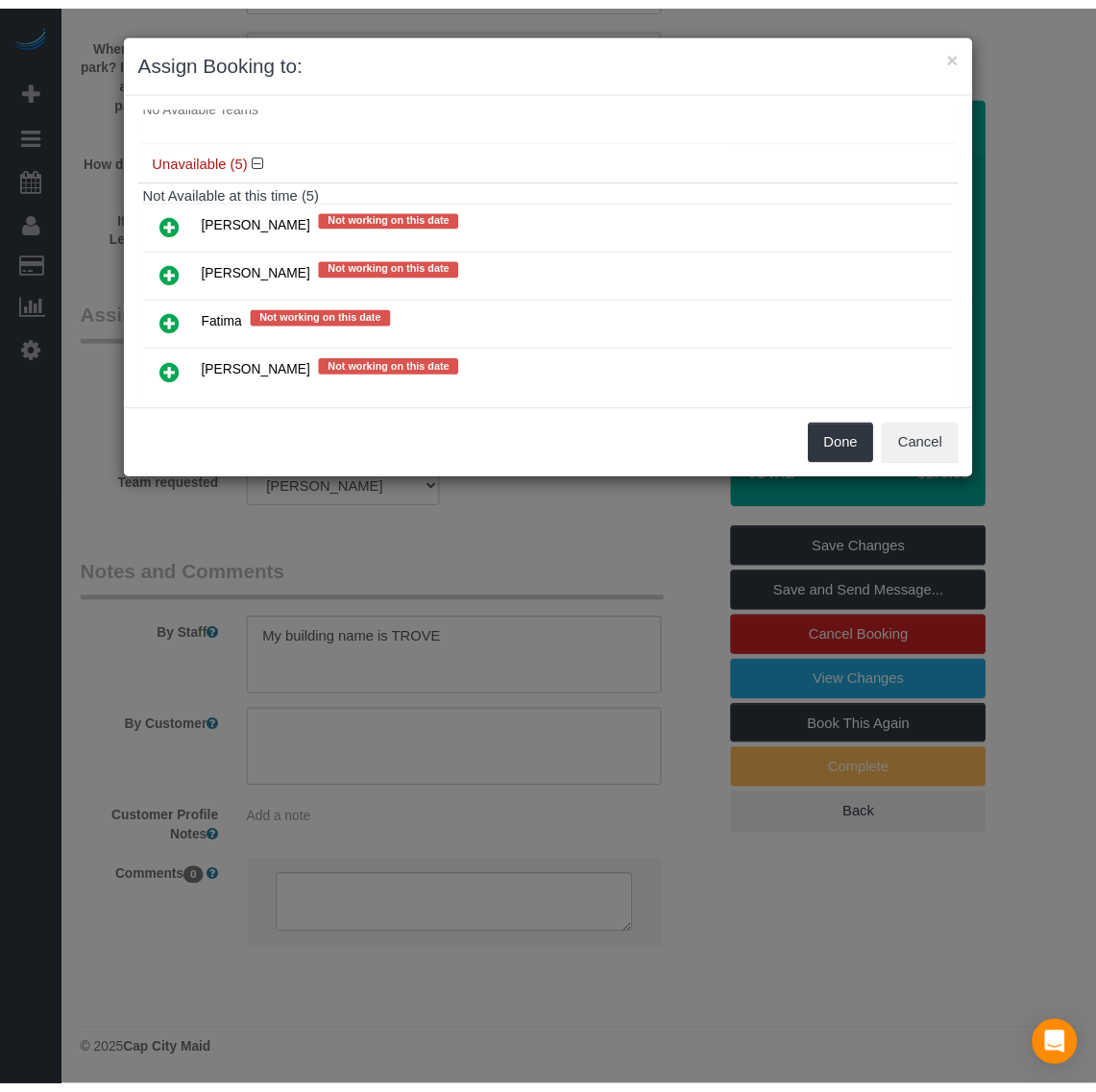
scroll to position [0, 0]
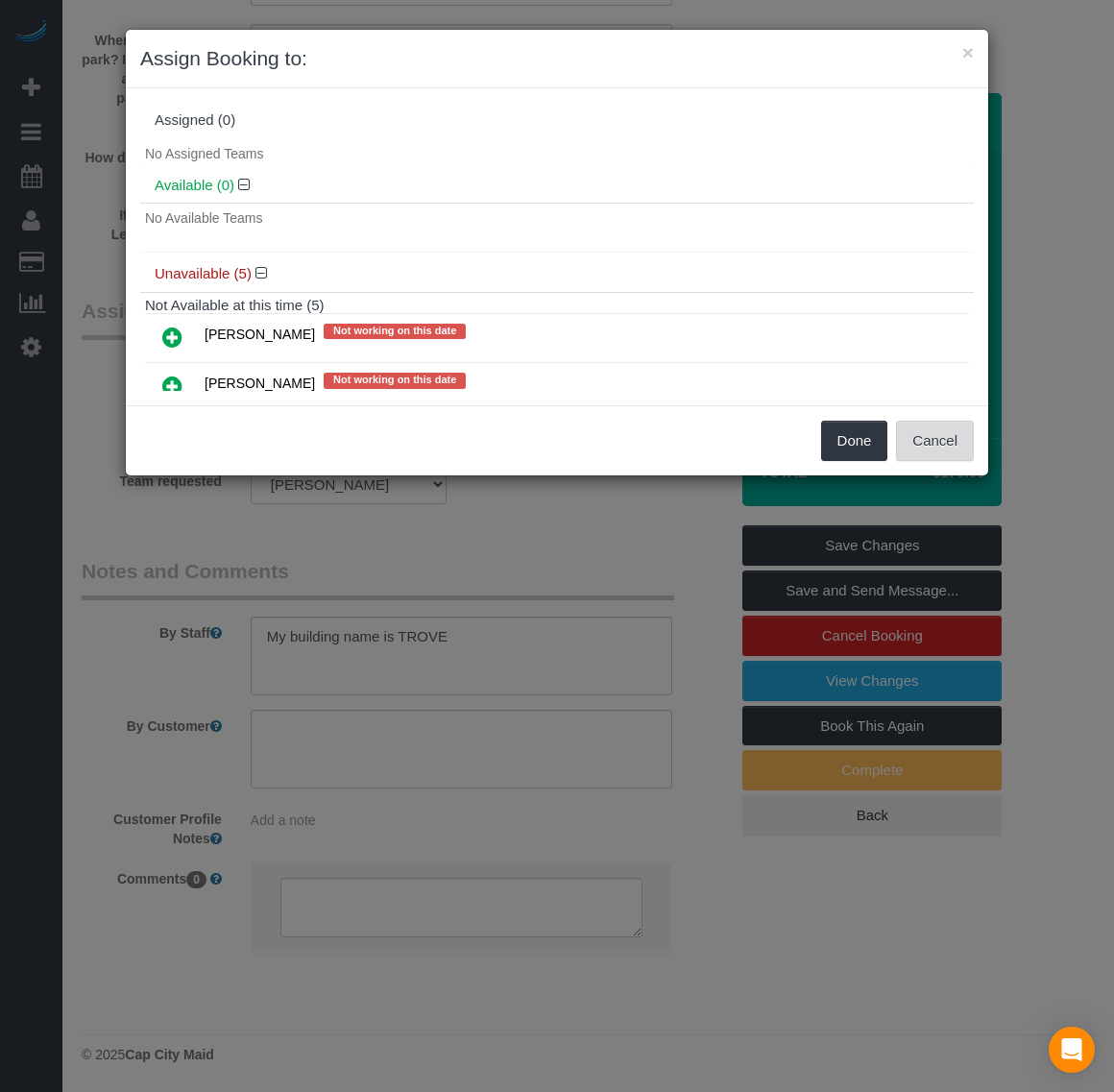
click at [939, 449] on button "Cancel" at bounding box center [935, 441] width 77 height 41
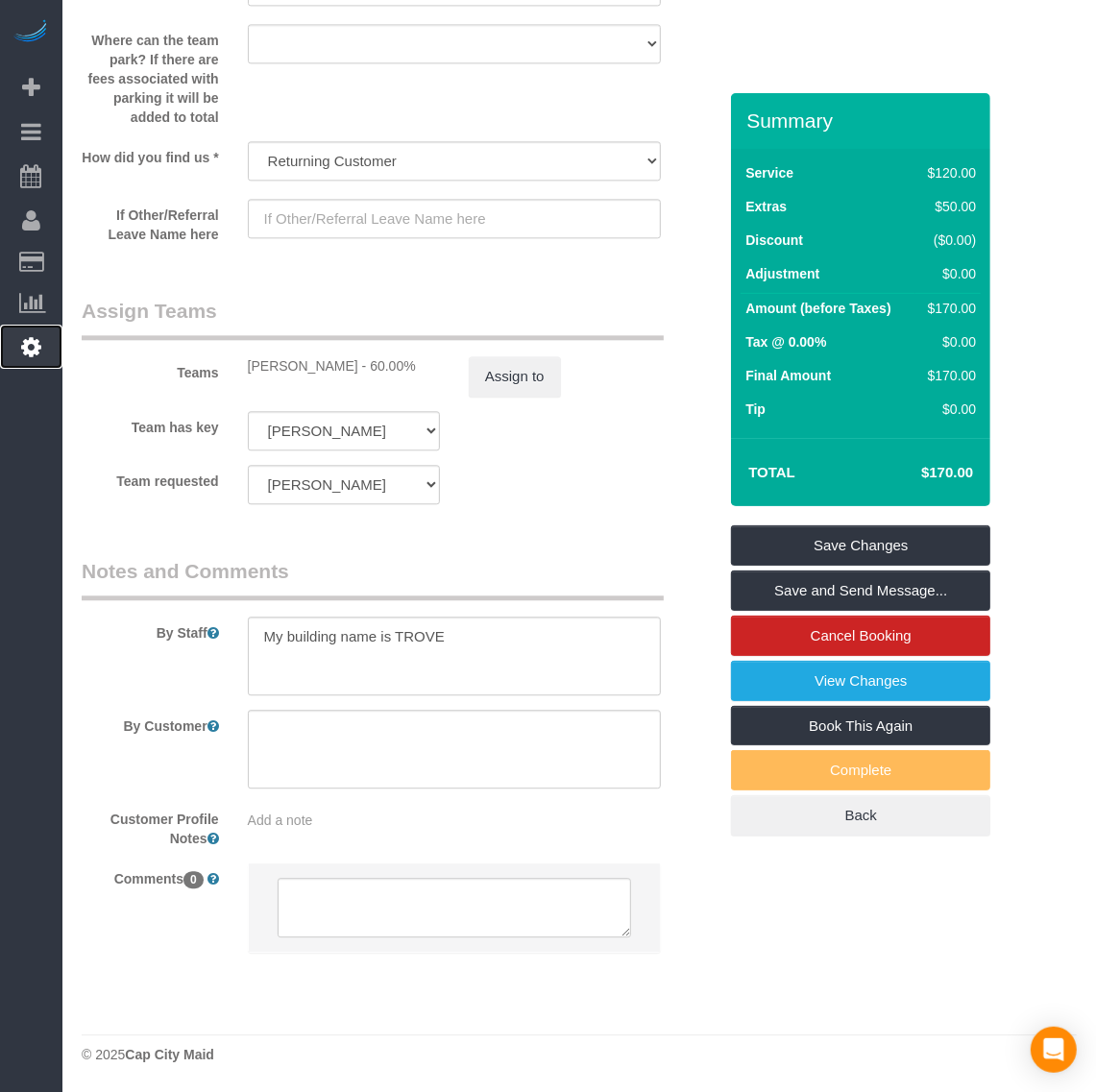
click at [21, 343] on icon at bounding box center [31, 347] width 20 height 23
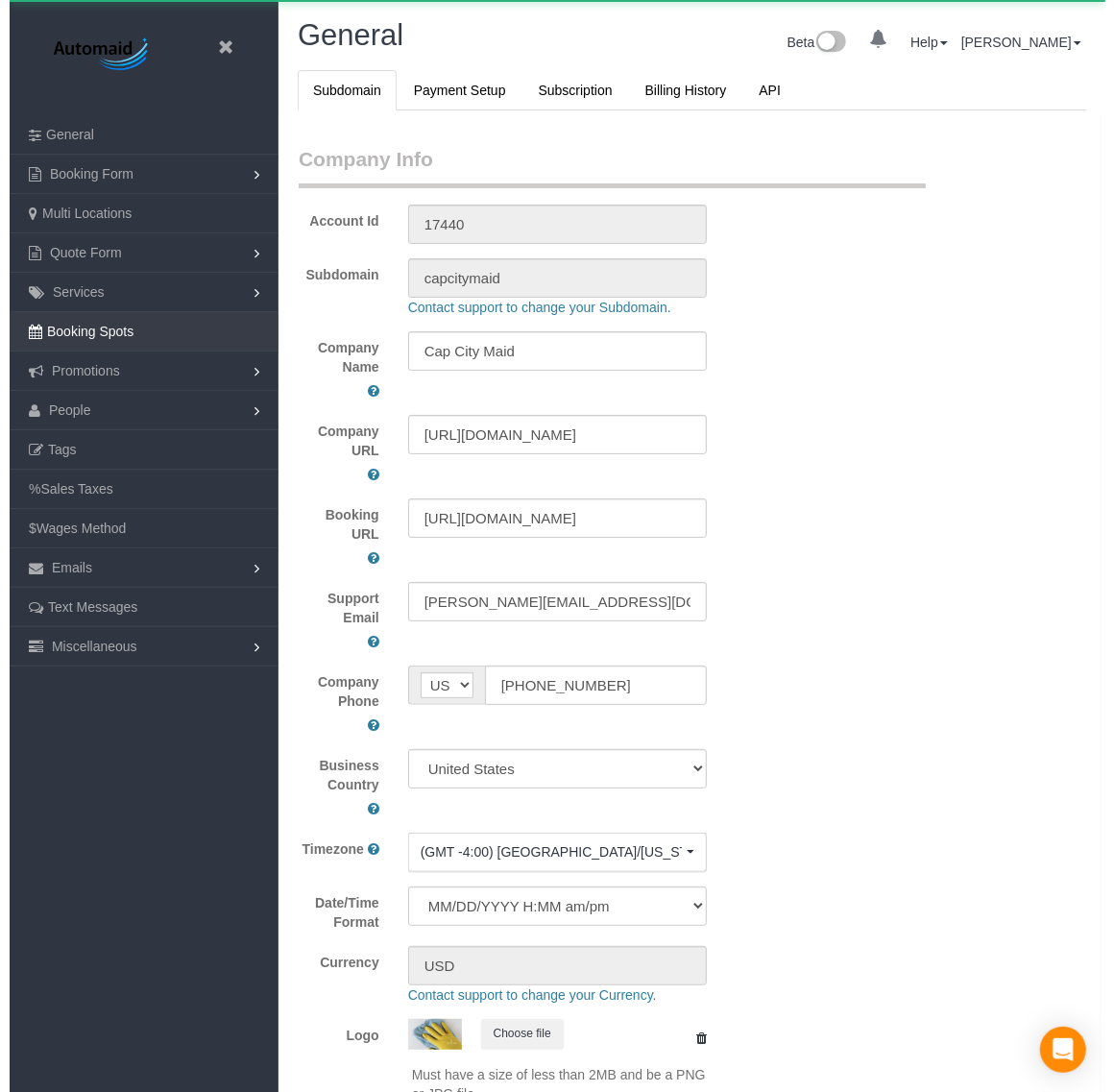
scroll to position [4343, 1096]
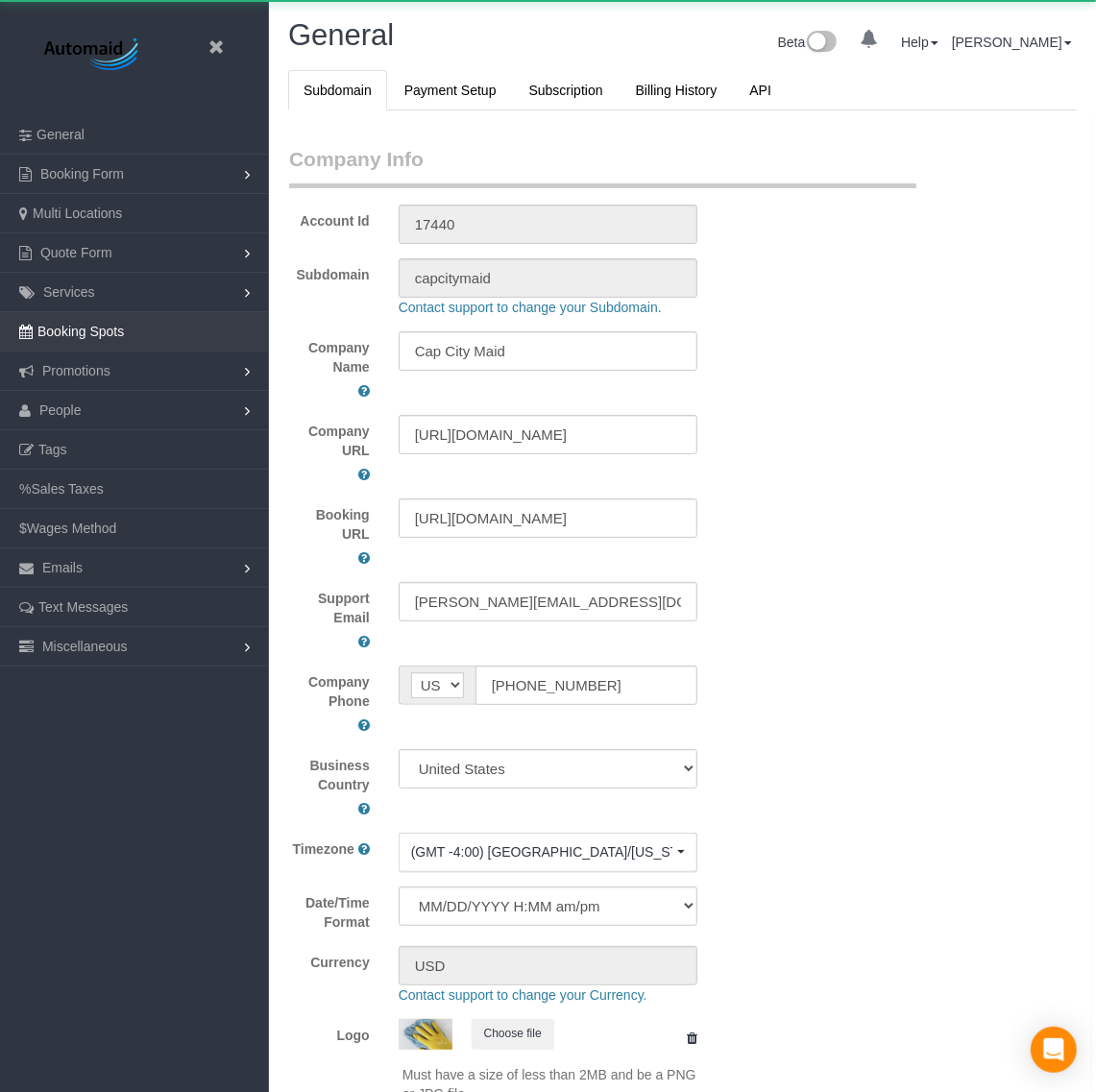
select select "1"
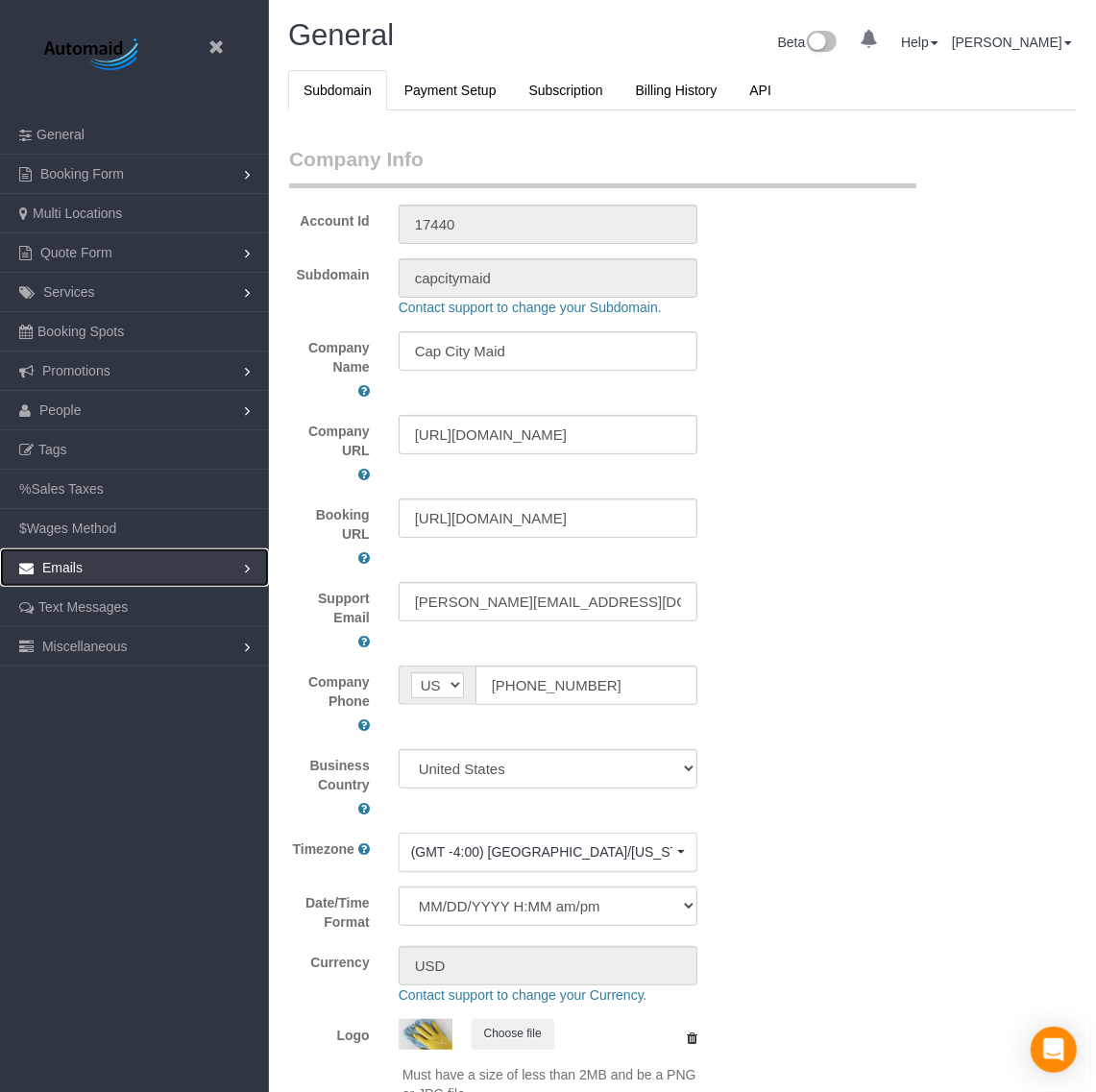
click at [146, 568] on link "Emails" at bounding box center [135, 568] width 269 height 39
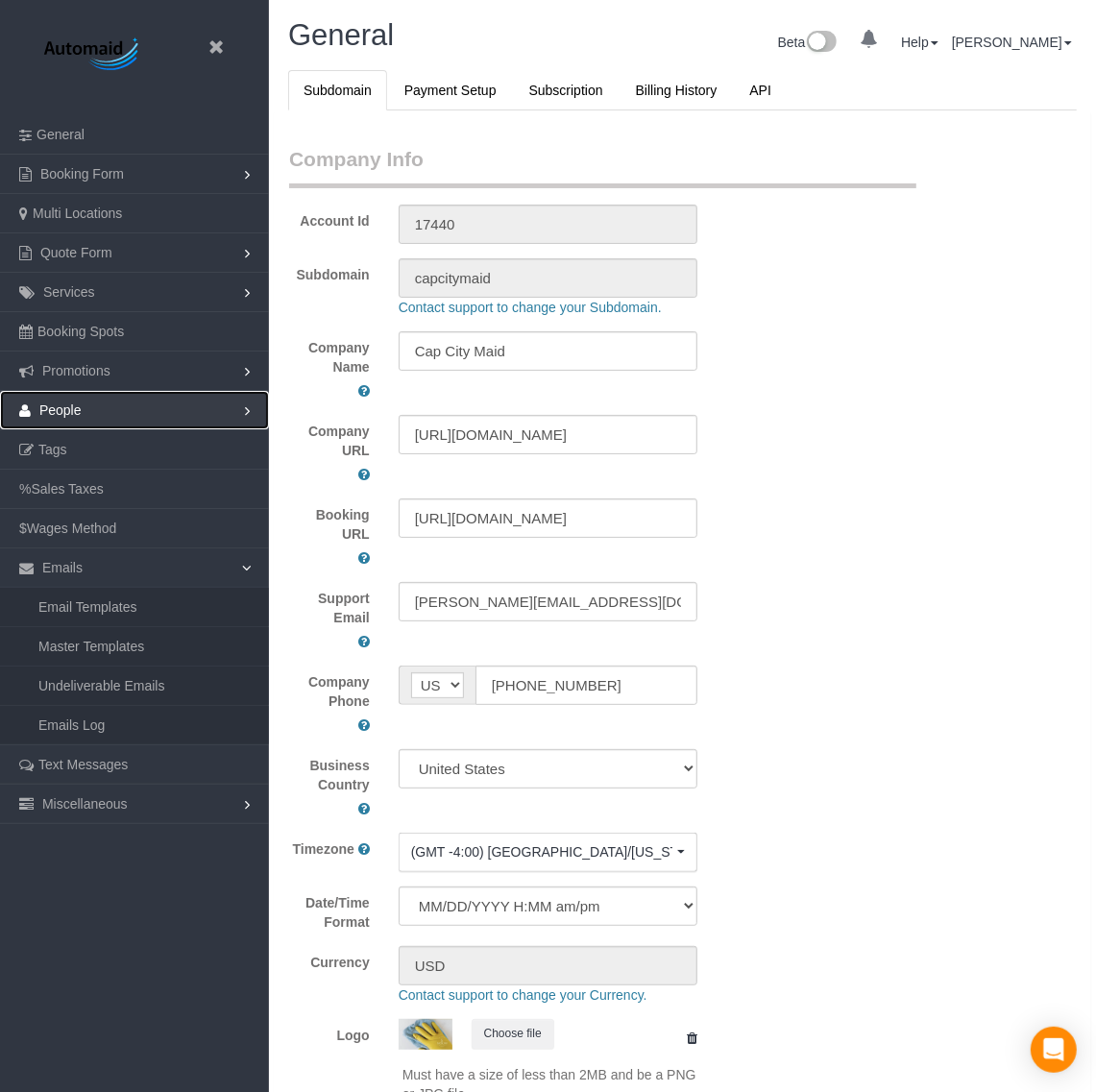
click at [83, 404] on link "People" at bounding box center [135, 410] width 269 height 39
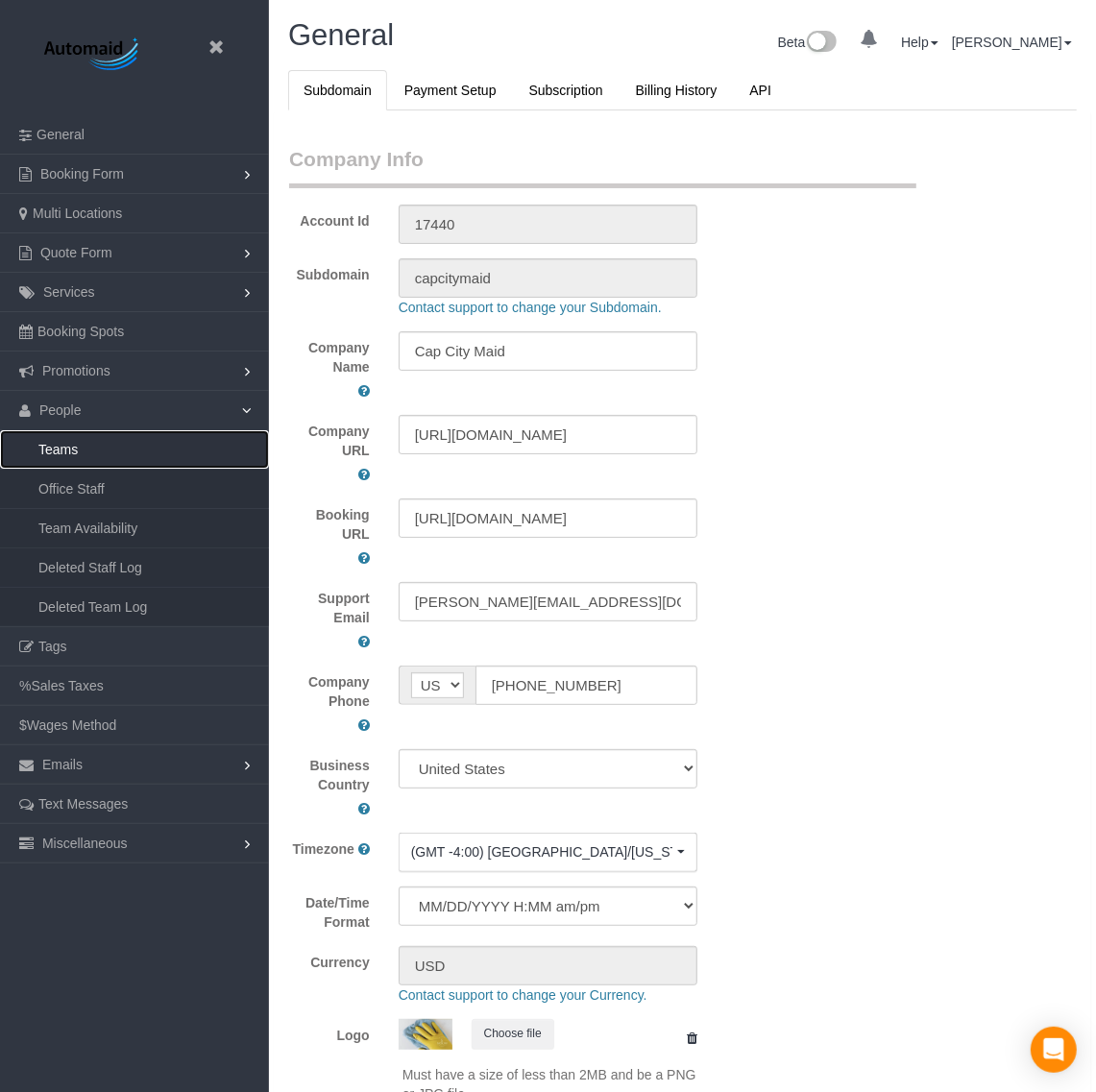
click at [69, 439] on link "Teams" at bounding box center [135, 450] width 269 height 39
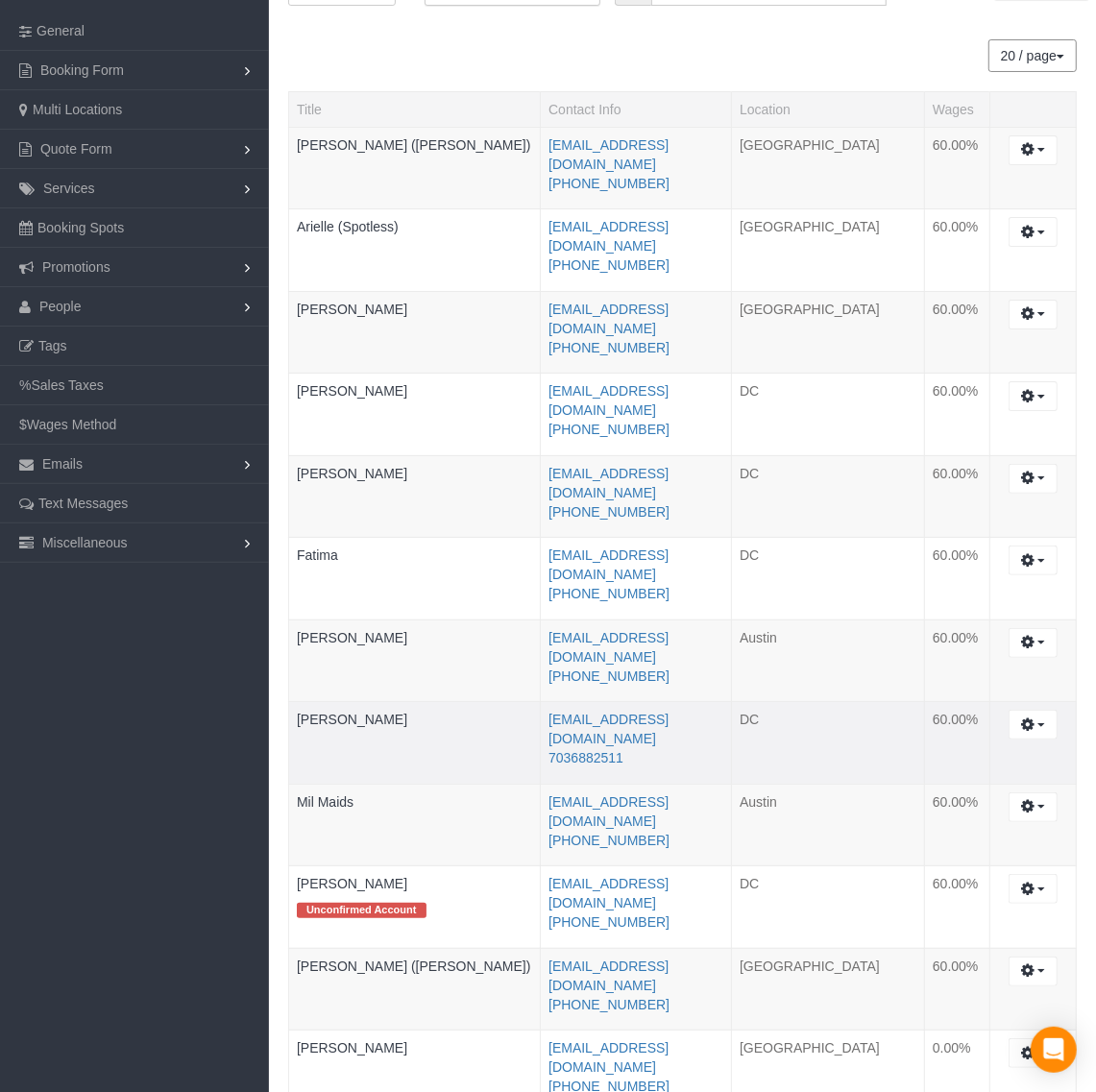
scroll to position [226, 0]
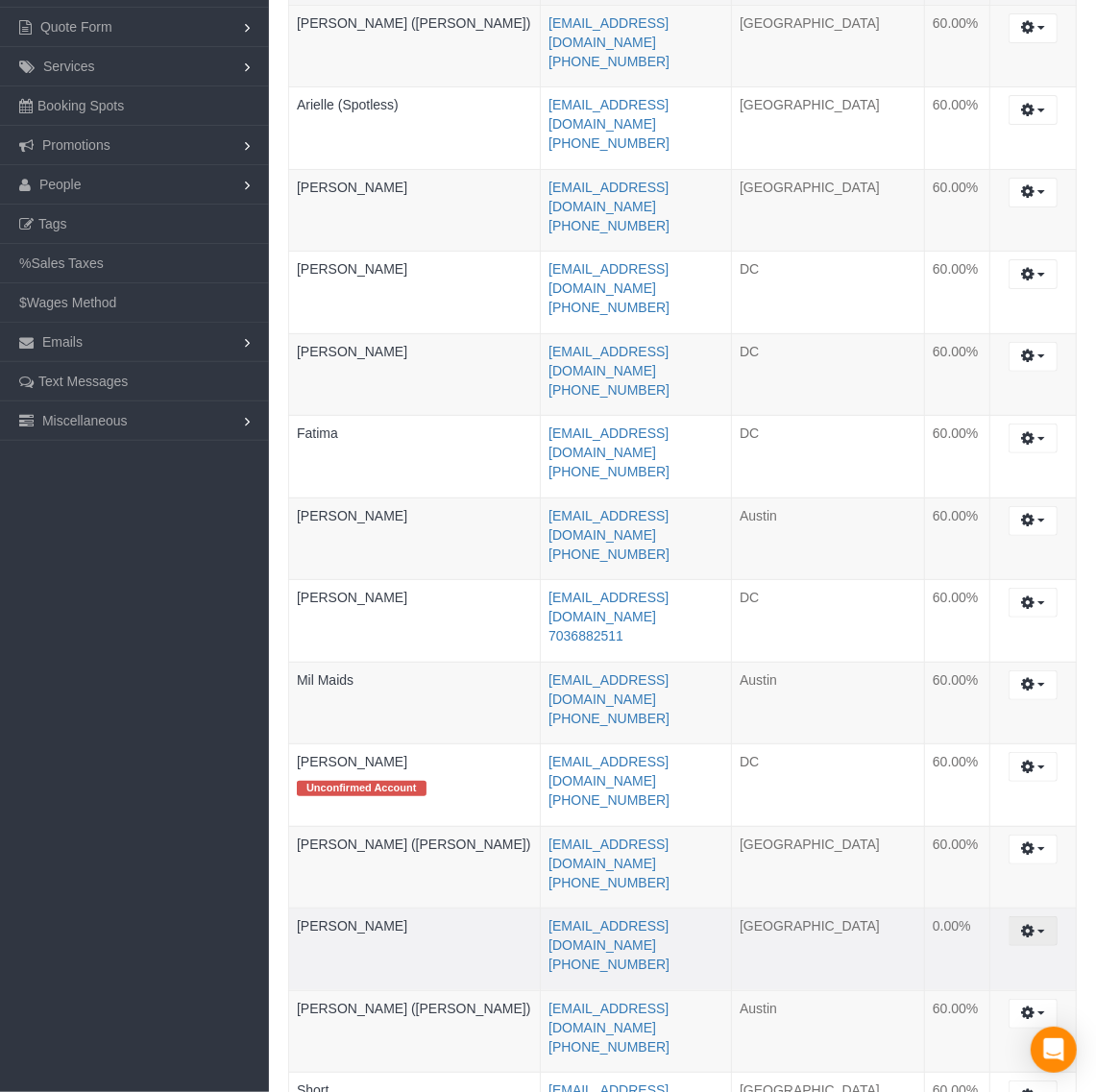
click at [1025, 925] on icon "button" at bounding box center [1028, 931] width 14 height 12
click at [936, 953] on link "Edit" at bounding box center [981, 966] width 152 height 25
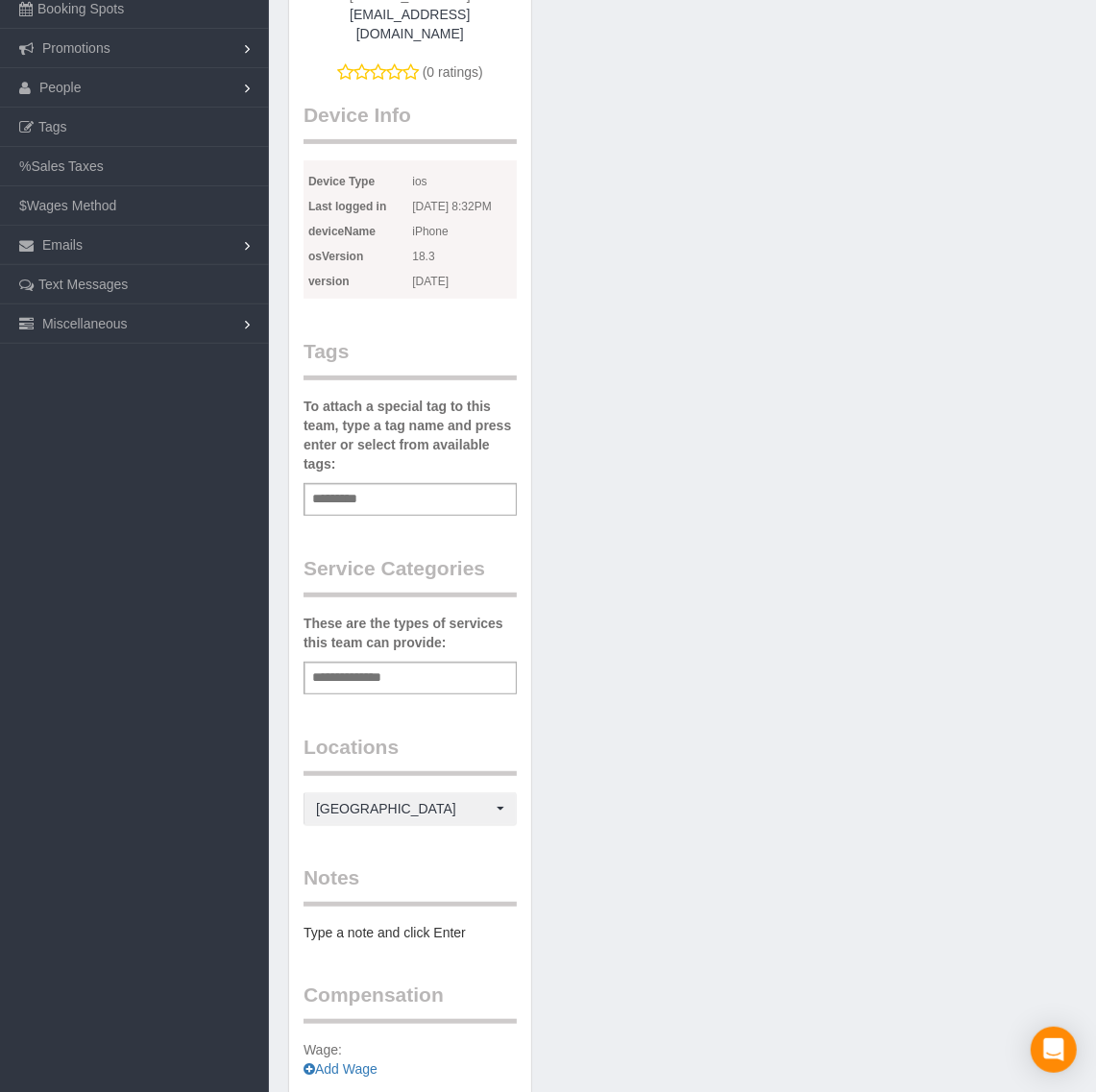
scroll to position [429, 0]
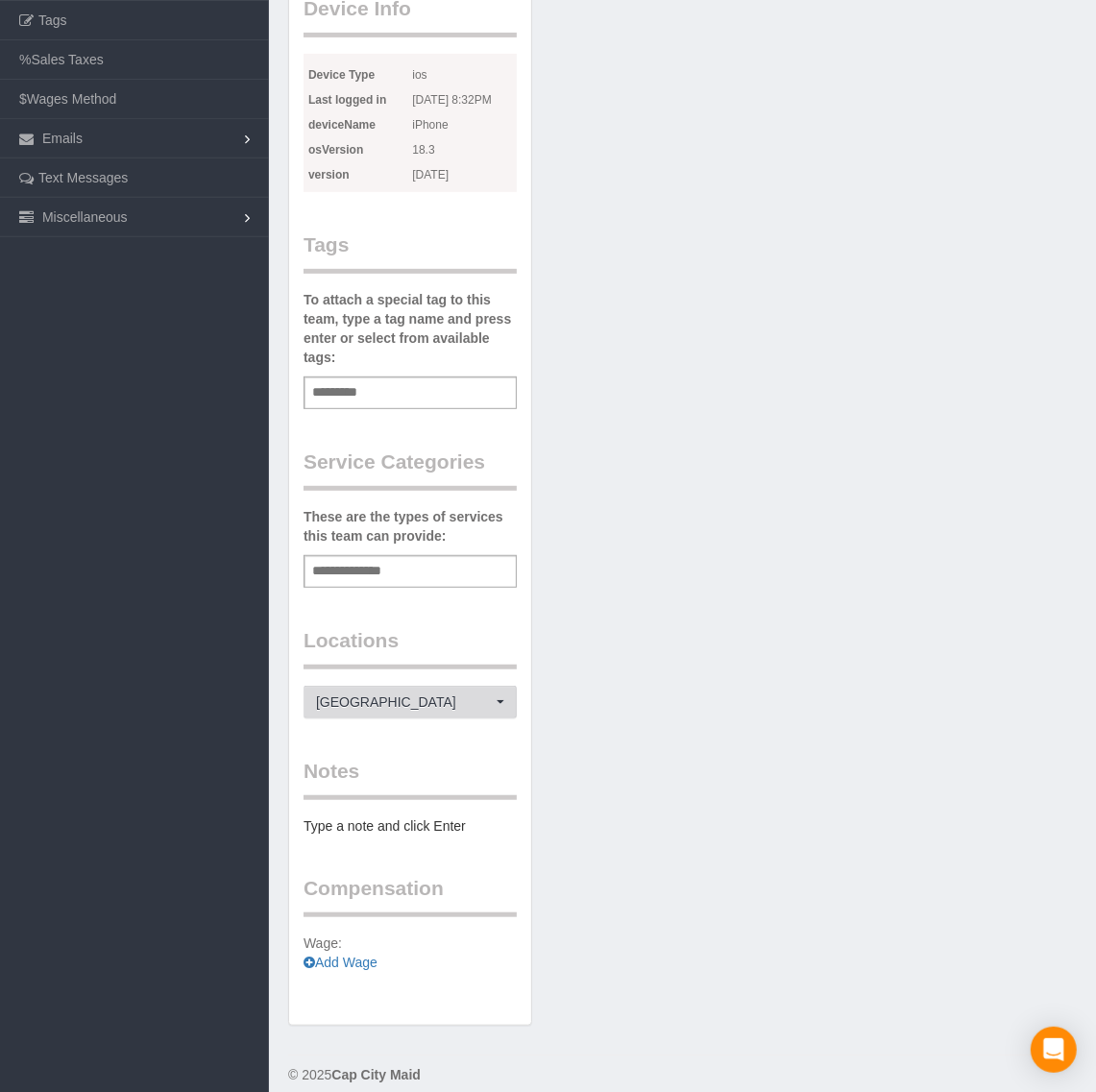
click at [383, 693] on span "[GEOGRAPHIC_DATA]" at bounding box center [403, 702] width 175 height 19
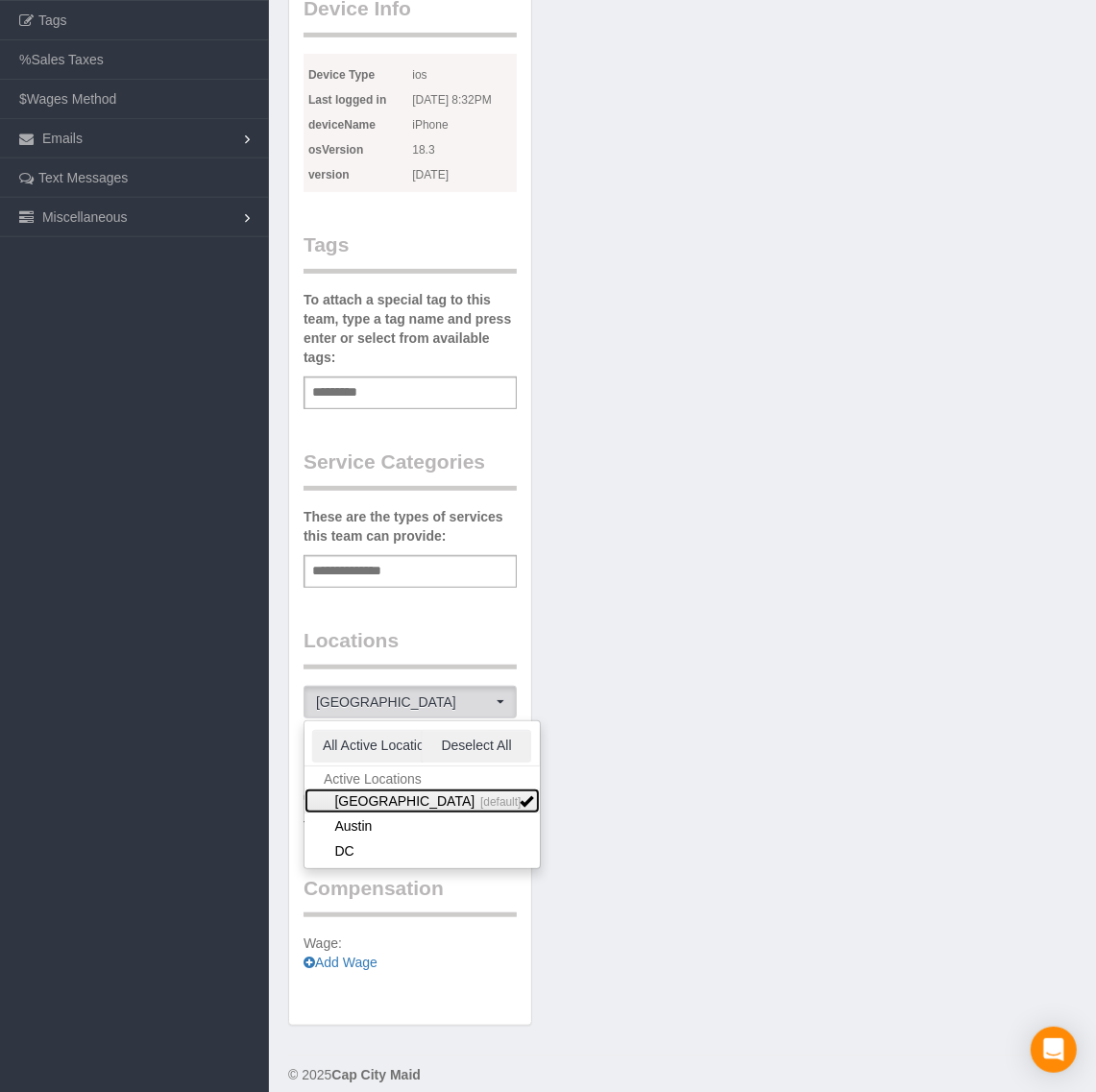
click at [371, 789] on link "Richmond [default]" at bounding box center [422, 801] width 235 height 25
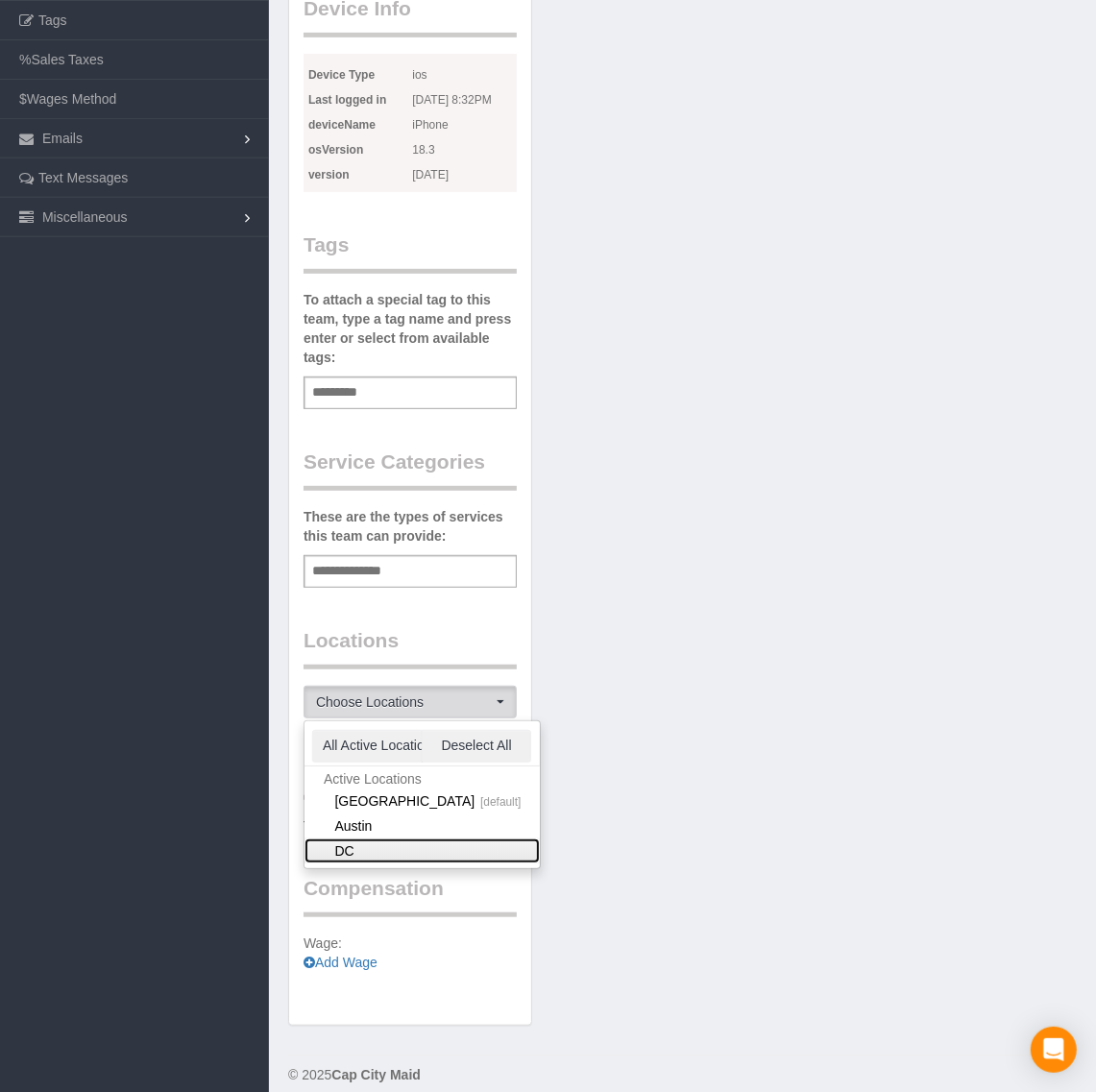
click at [375, 838] on link "DC" at bounding box center [422, 851] width 235 height 25
click at [459, 838] on link "DC" at bounding box center [422, 851] width 235 height 25
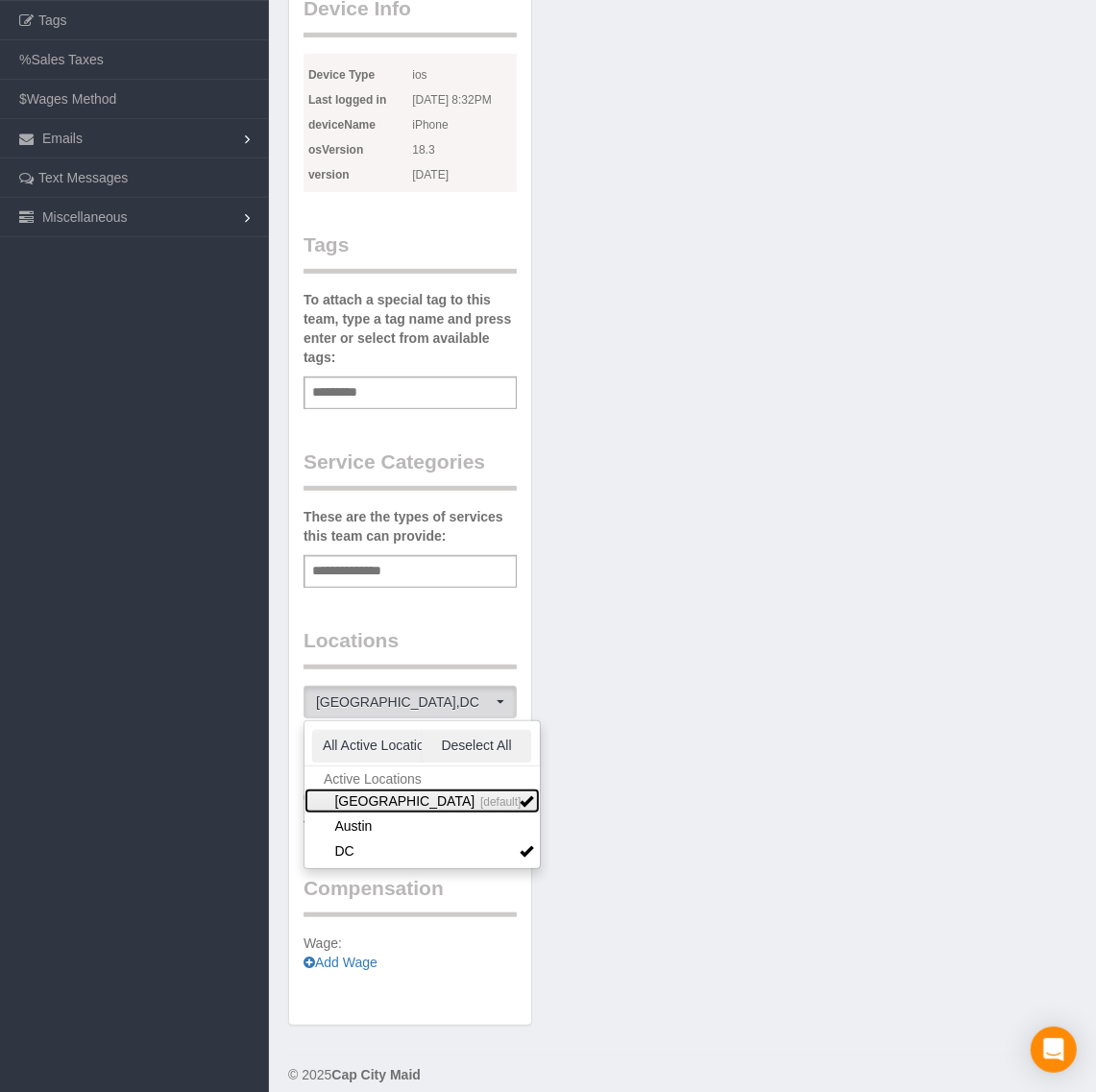
click at [468, 789] on link "Richmond [default]" at bounding box center [422, 801] width 235 height 25
click at [635, 788] on div "Team Info Edit Contact Info Send Message Send Welcome Email Email Preferences V…" at bounding box center [682, 342] width 818 height 1404
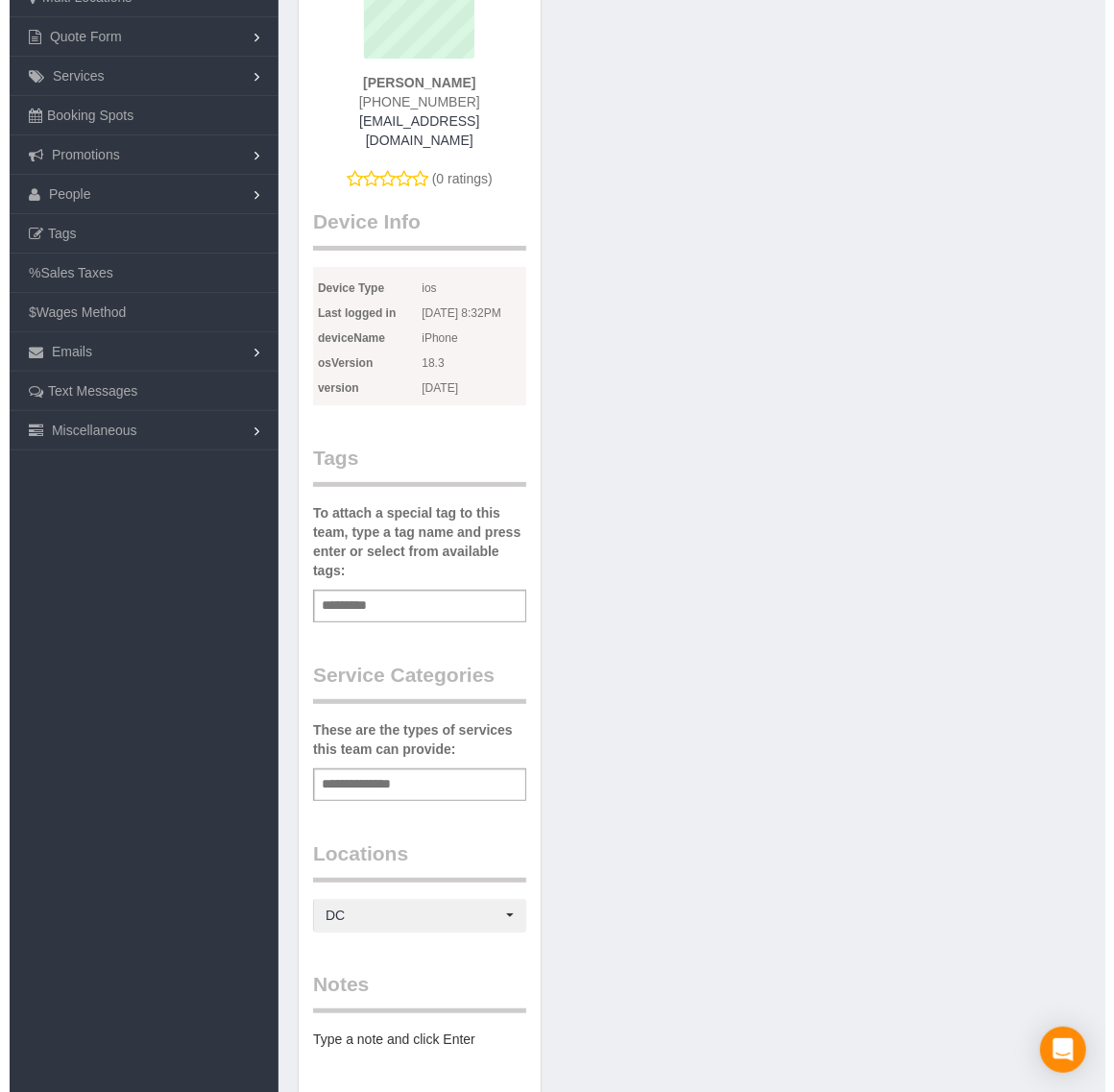
scroll to position [0, 0]
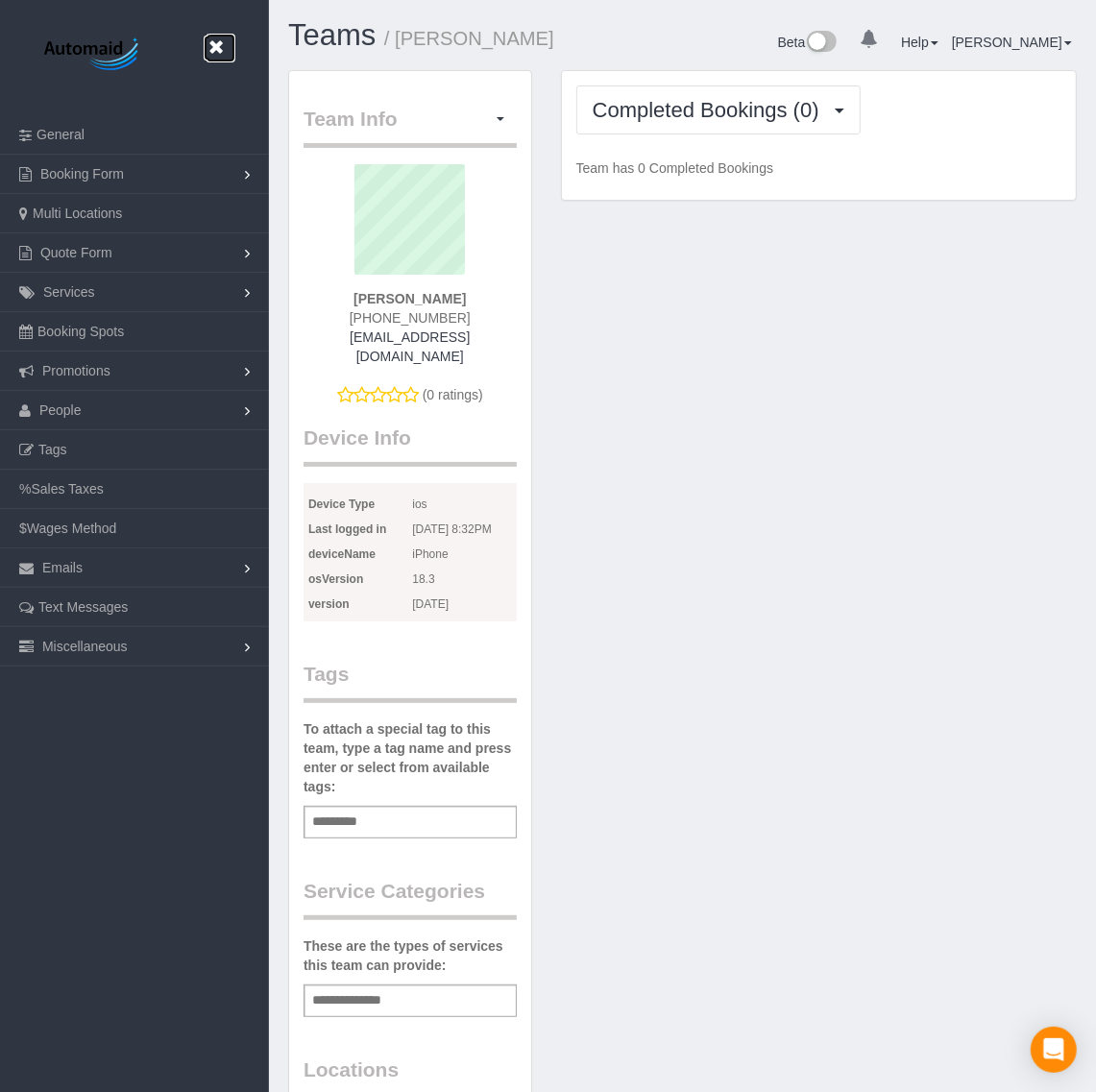
click at [209, 48] on icon at bounding box center [215, 47] width 24 height 24
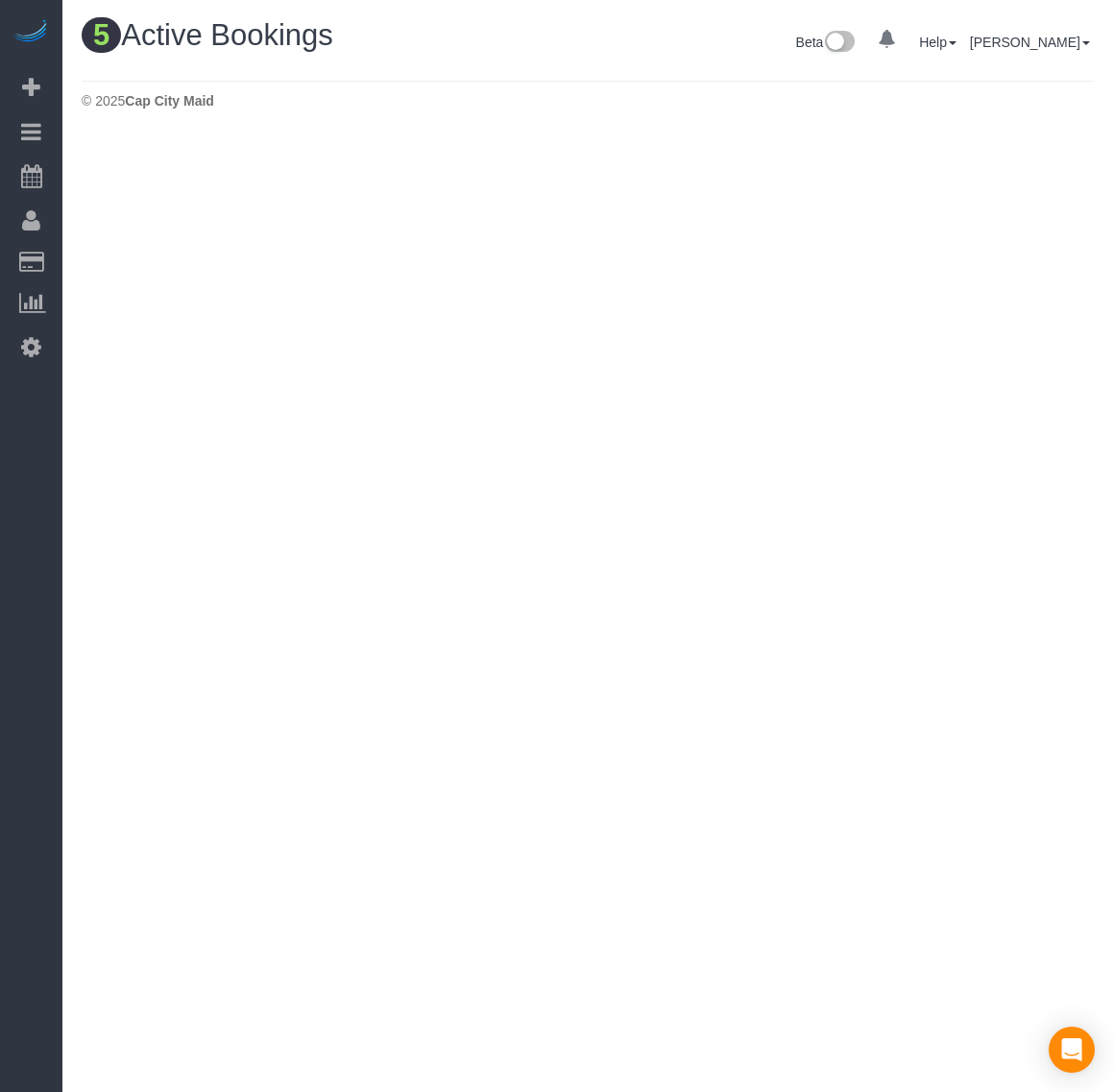
scroll to position [889, 1114]
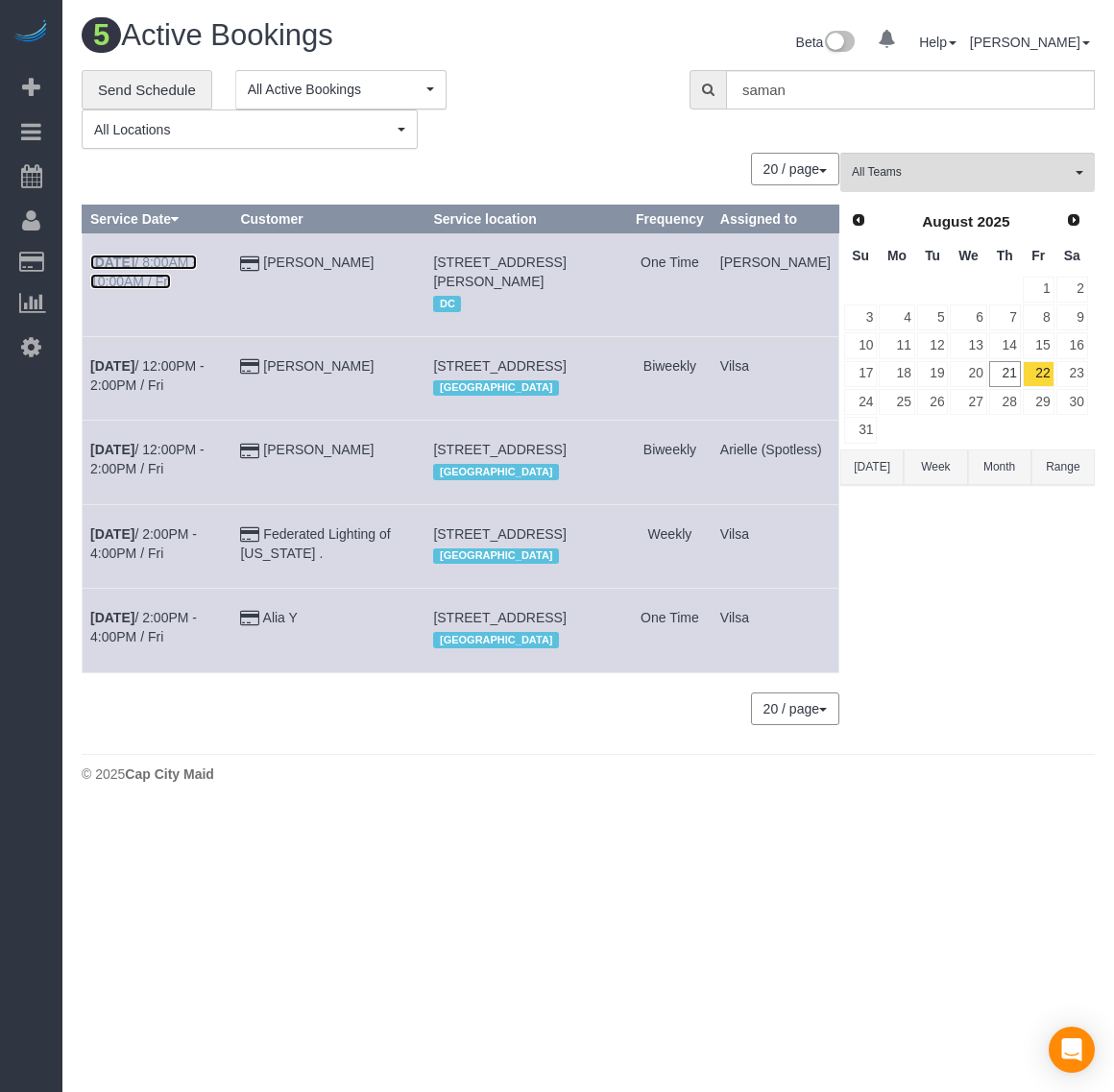
click at [110, 265] on b "[DATE]" at bounding box center [112, 263] width 45 height 16
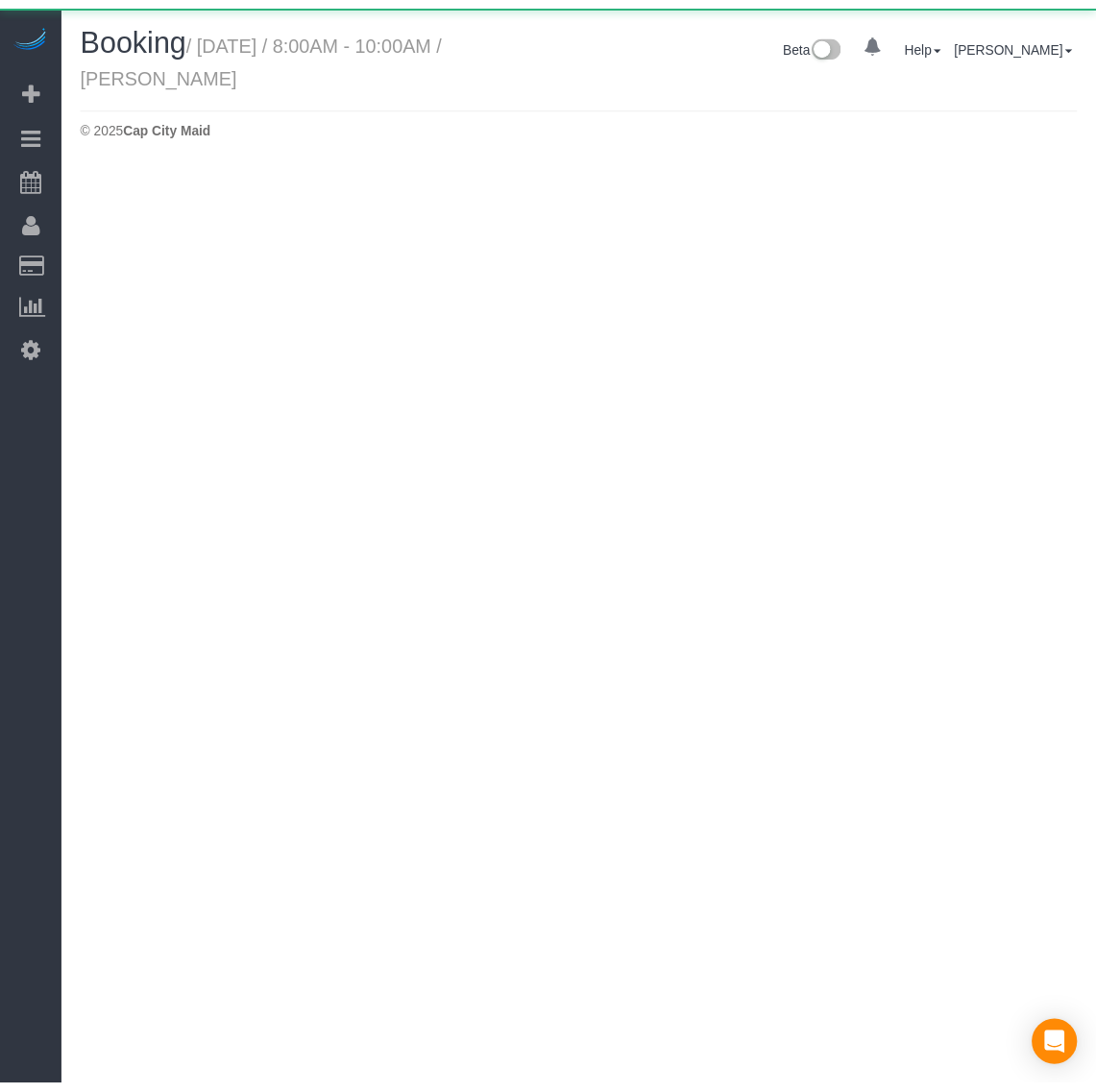
scroll to position [161, 1114]
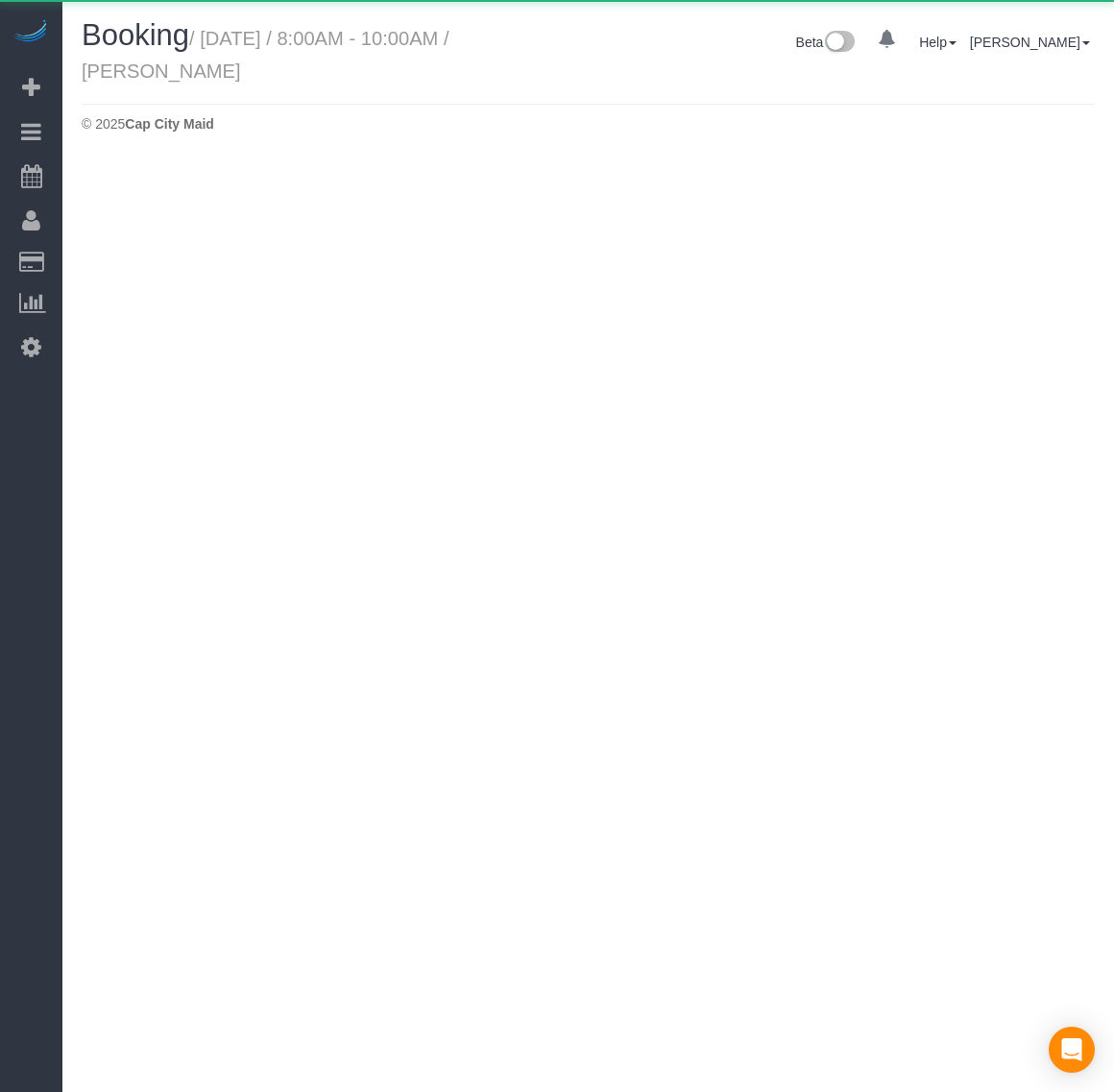
select select "VA"
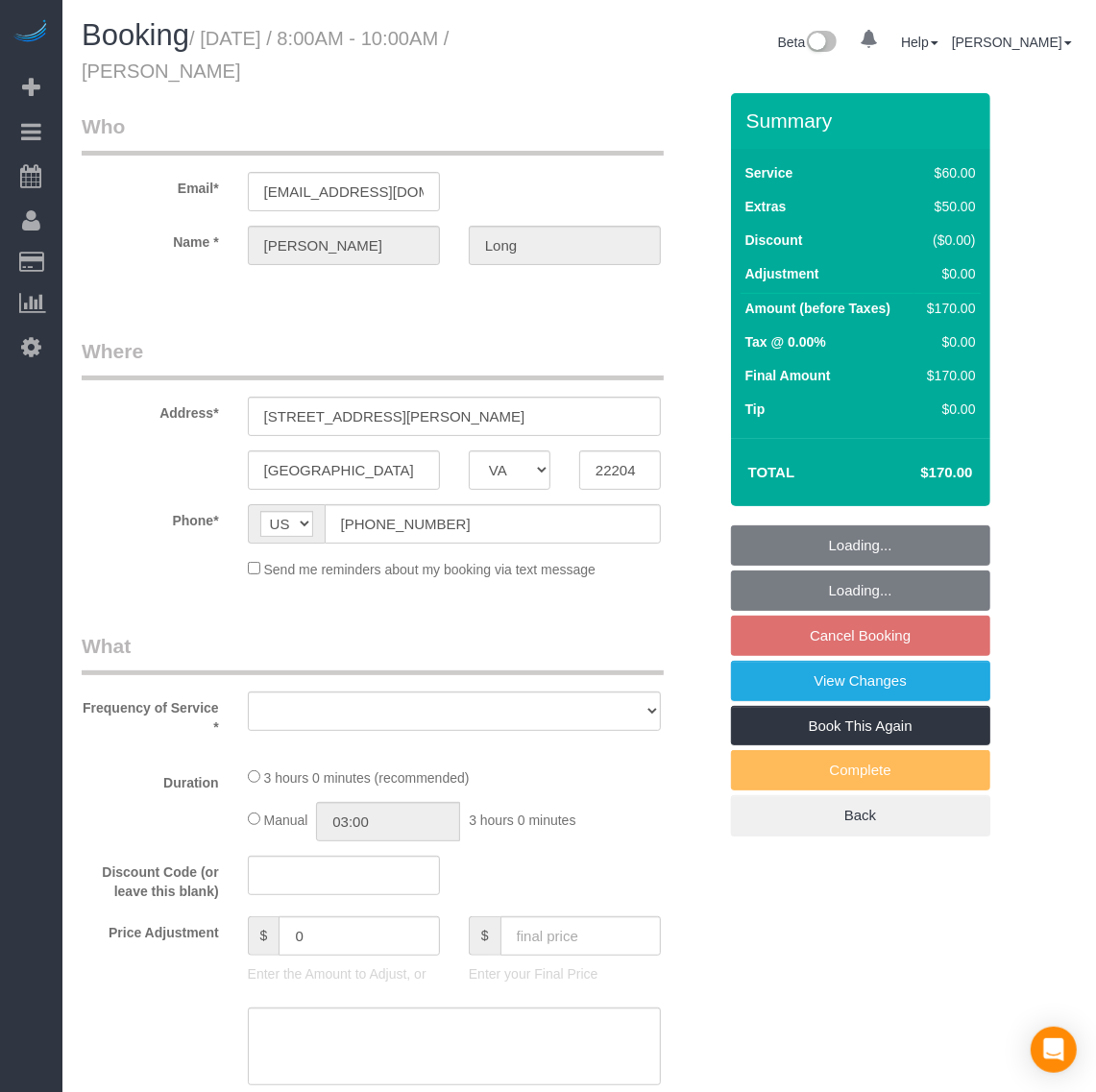
scroll to position [93061, 94957]
select select "string:fspay-72111e74-cd37-4b08-9714-10ecf089ef36"
select select "number:1"
select select "number:42"
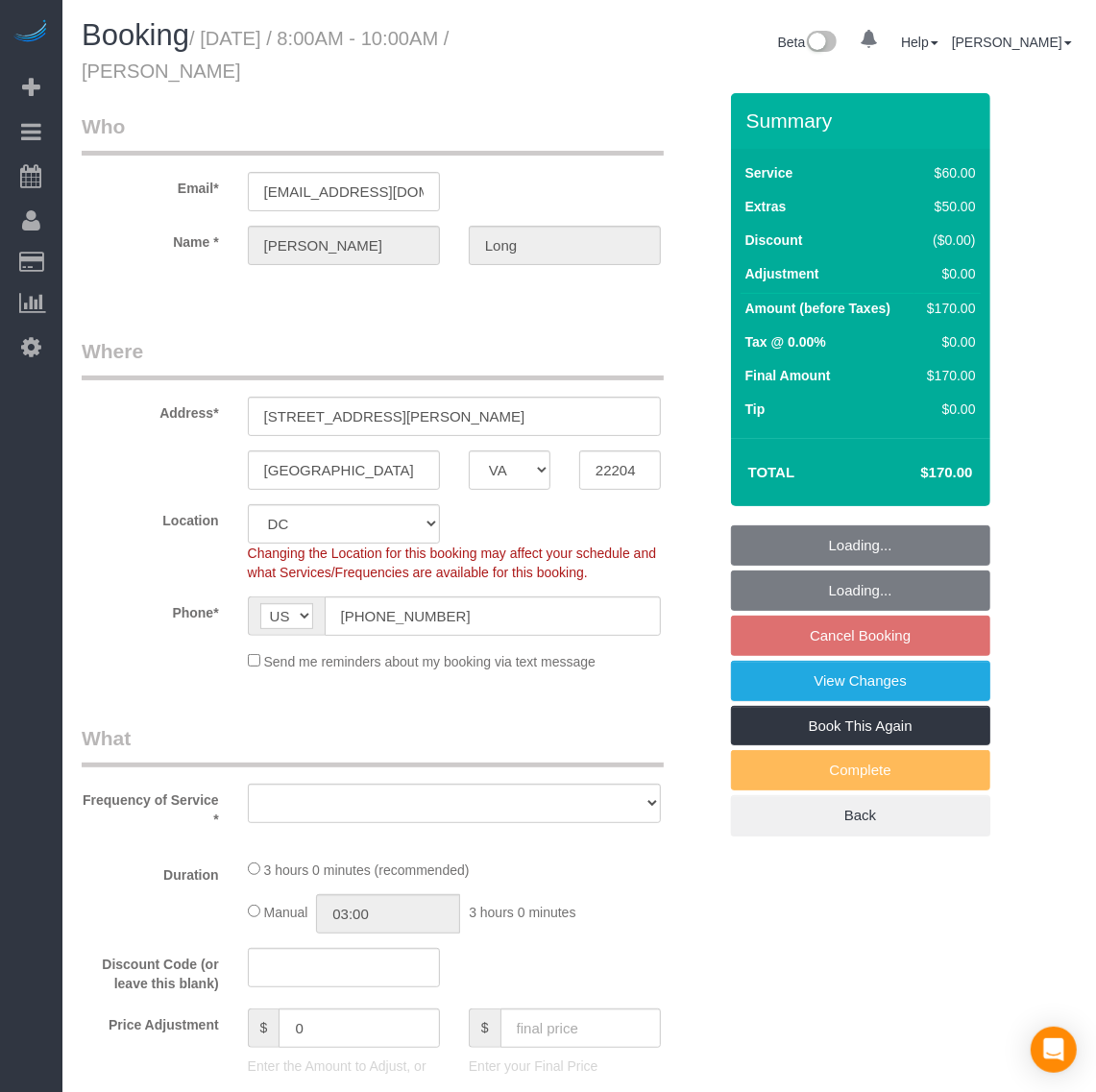
select select "object:10742"
select select "spot15"
select select "object:10906"
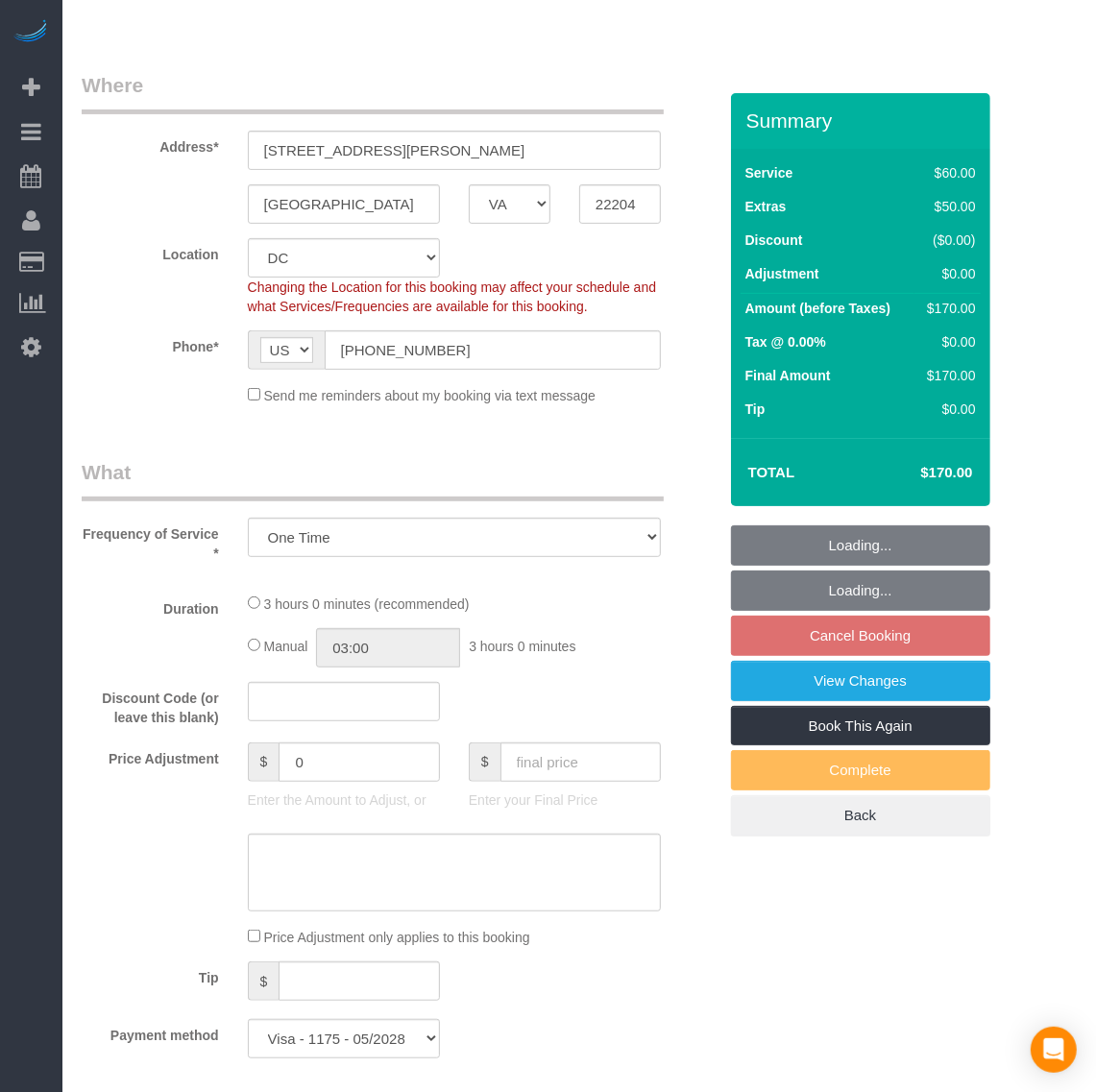
select select "1"
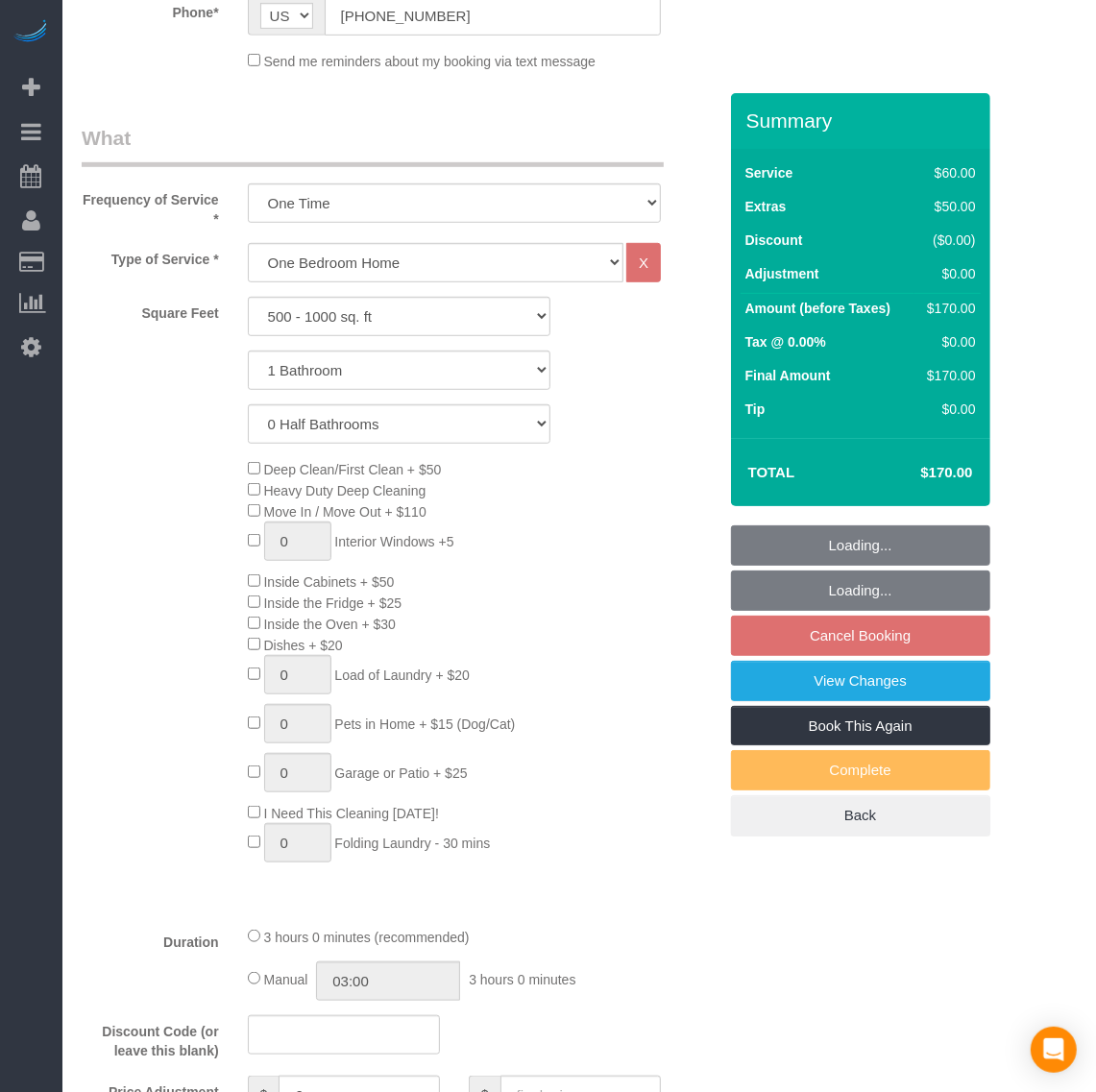
select select "1"
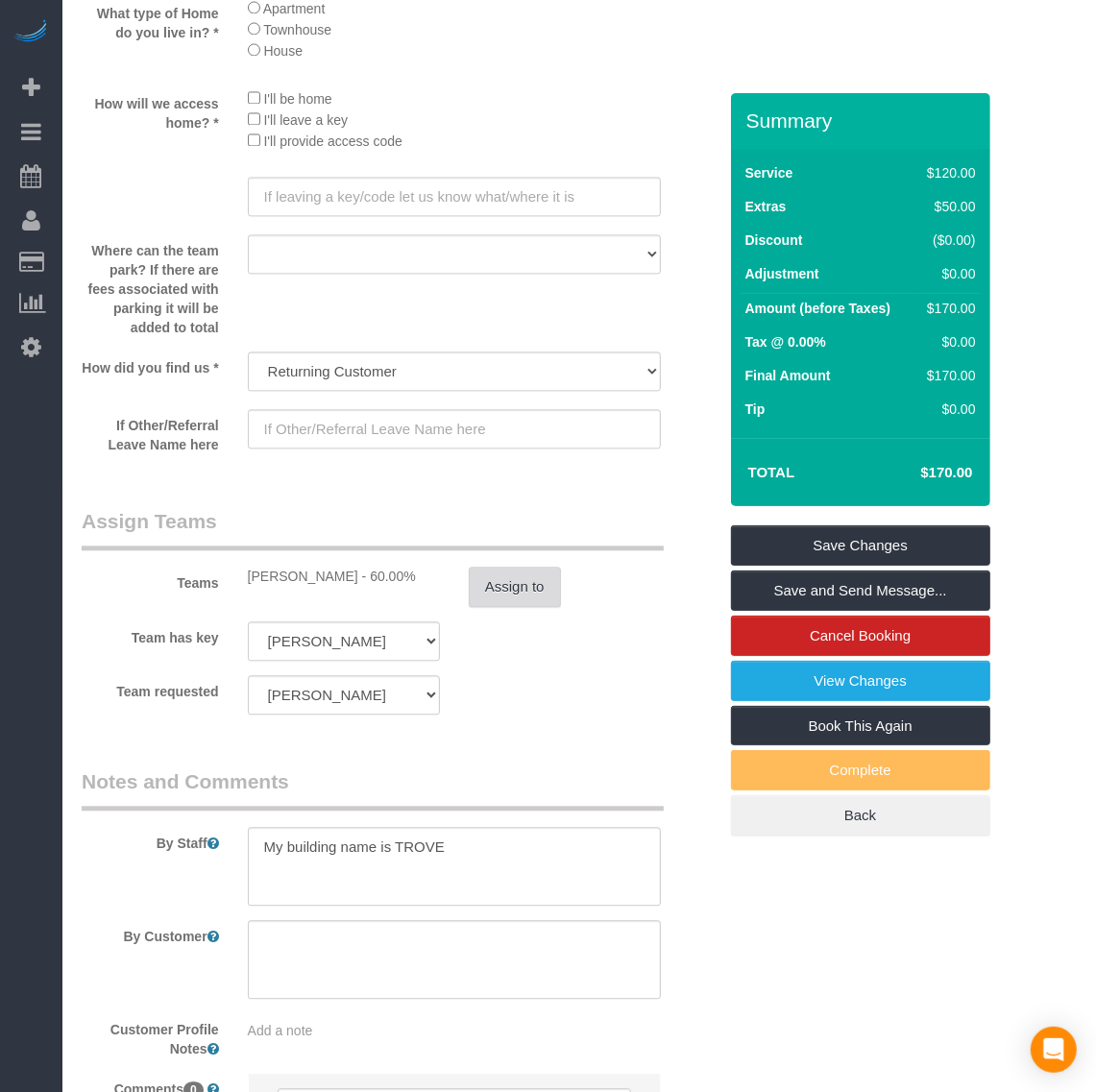
click at [505, 601] on button "Assign to" at bounding box center [515, 587] width 92 height 41
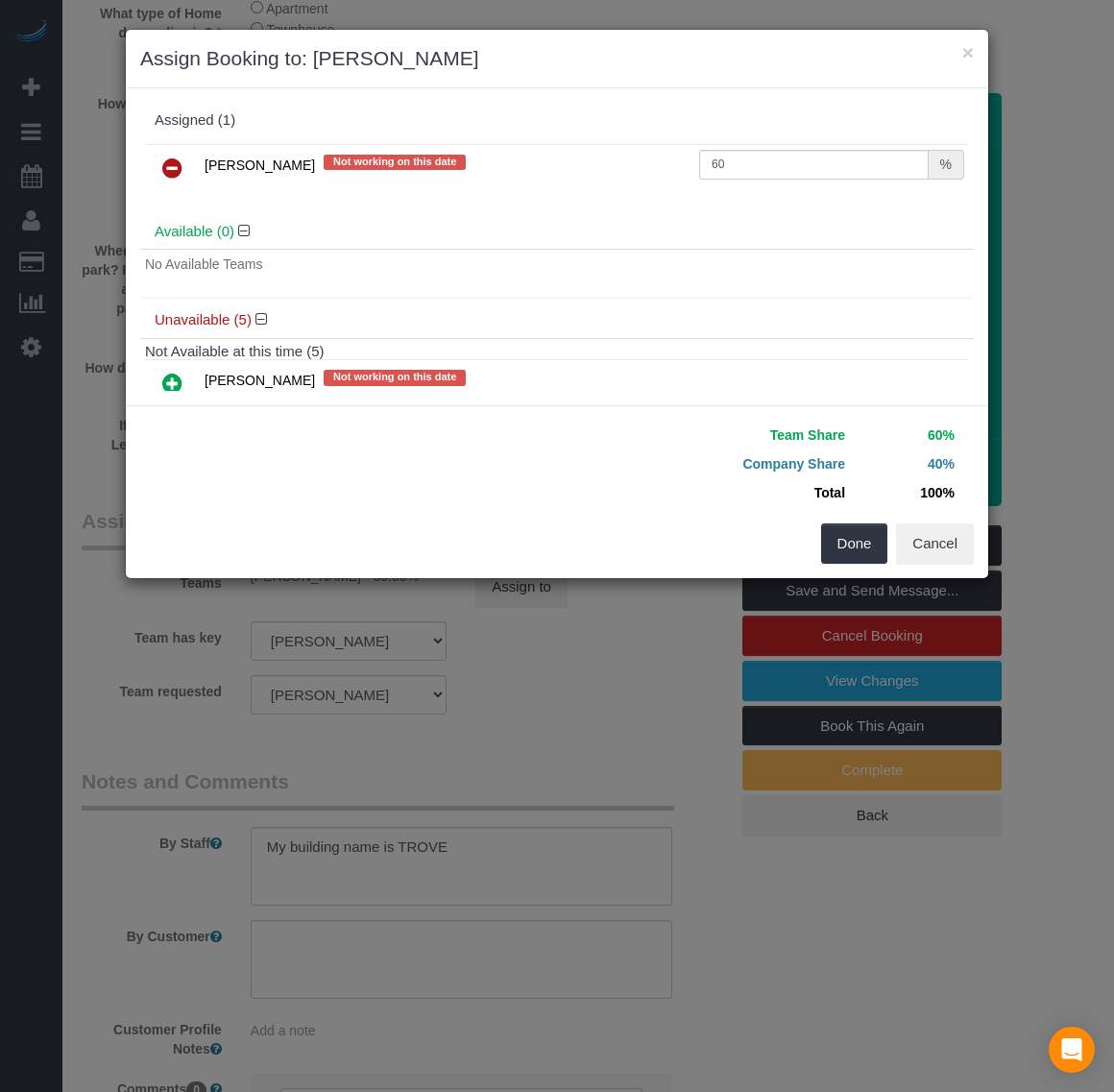
click at [169, 164] on icon at bounding box center [172, 169] width 20 height 23
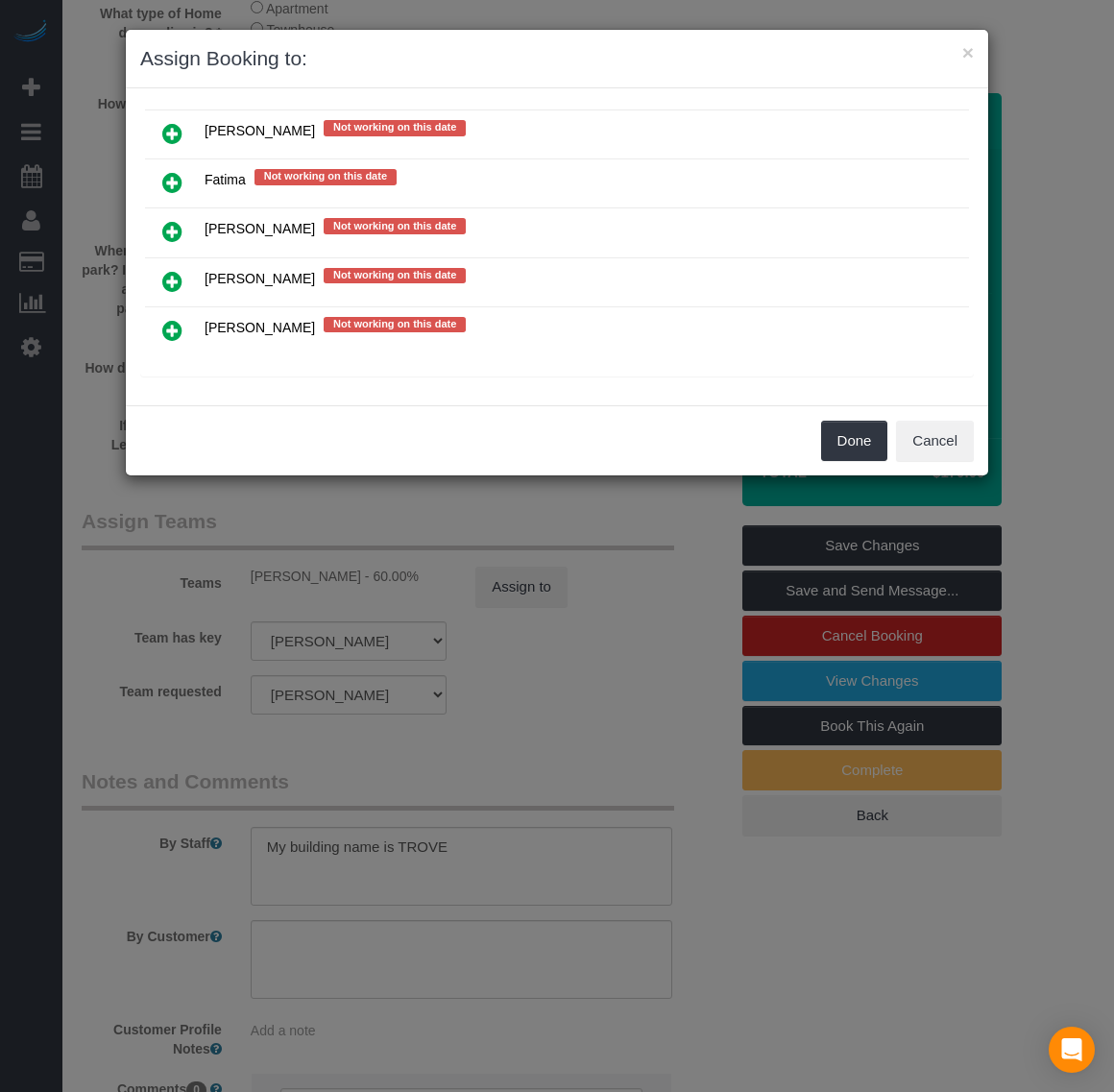
click at [179, 328] on icon at bounding box center [172, 330] width 20 height 23
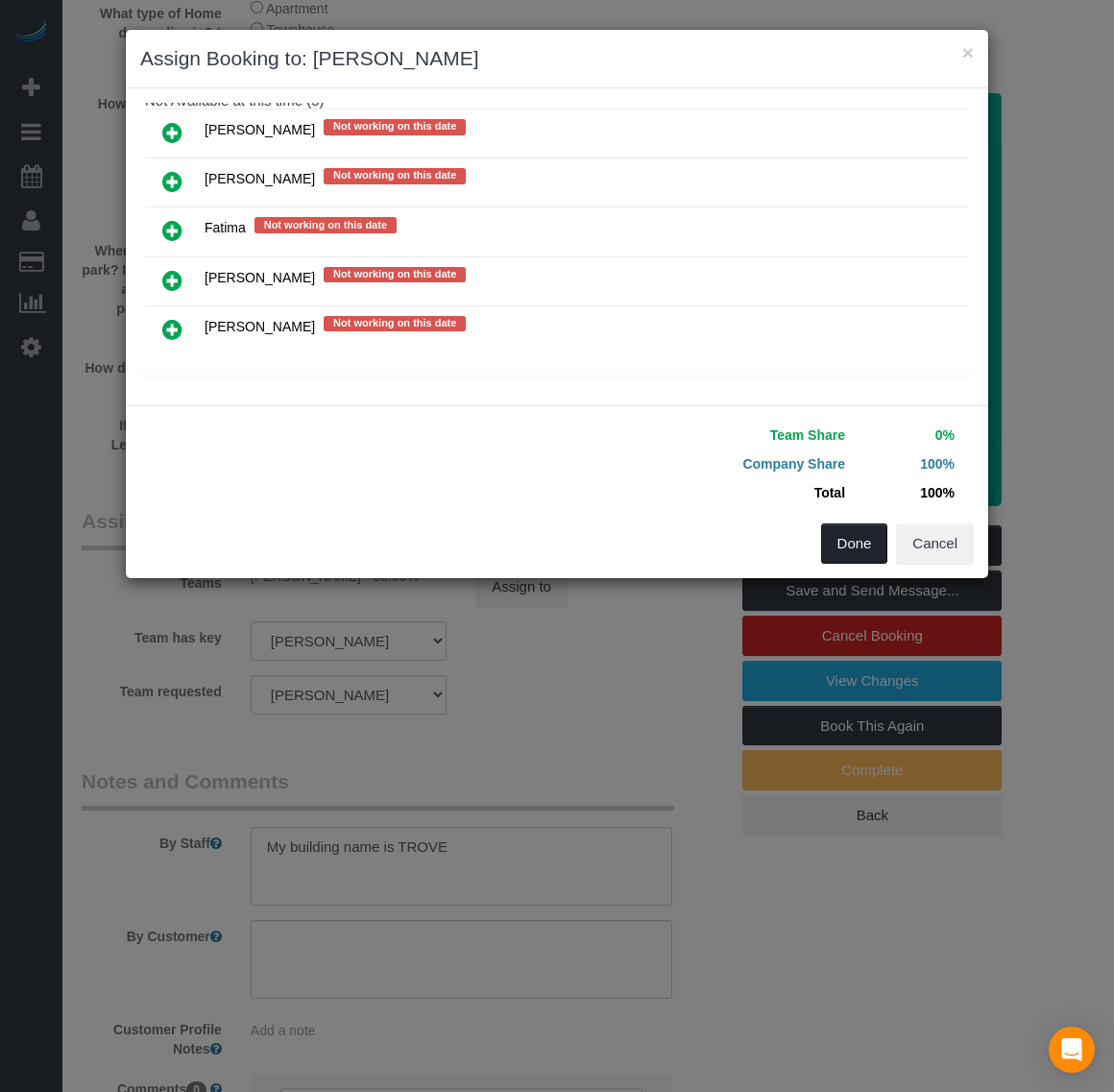
click at [826, 539] on button "Done" at bounding box center [853, 544] width 67 height 41
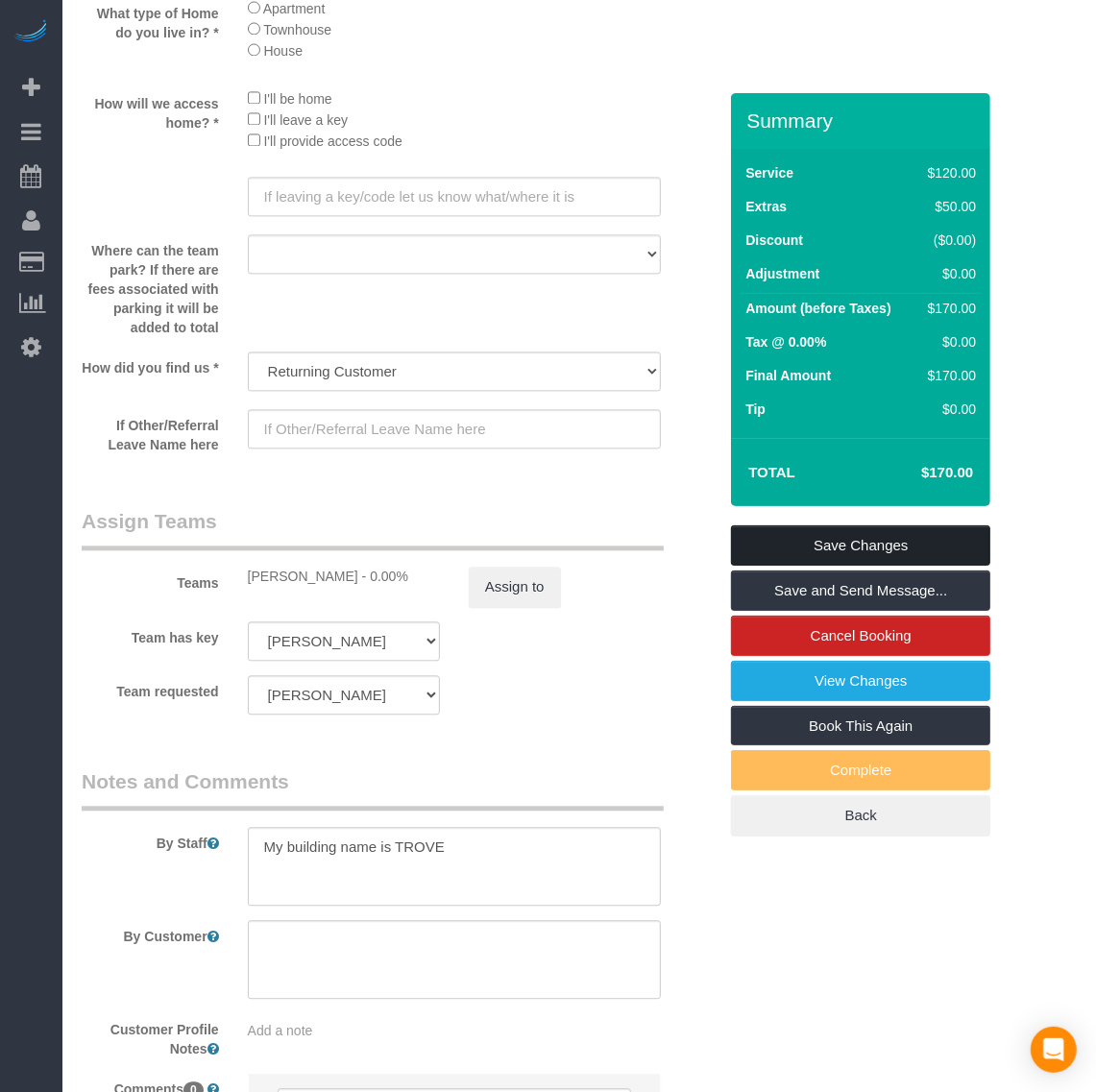
click at [807, 544] on link "Save Changes" at bounding box center [861, 546] width 260 height 41
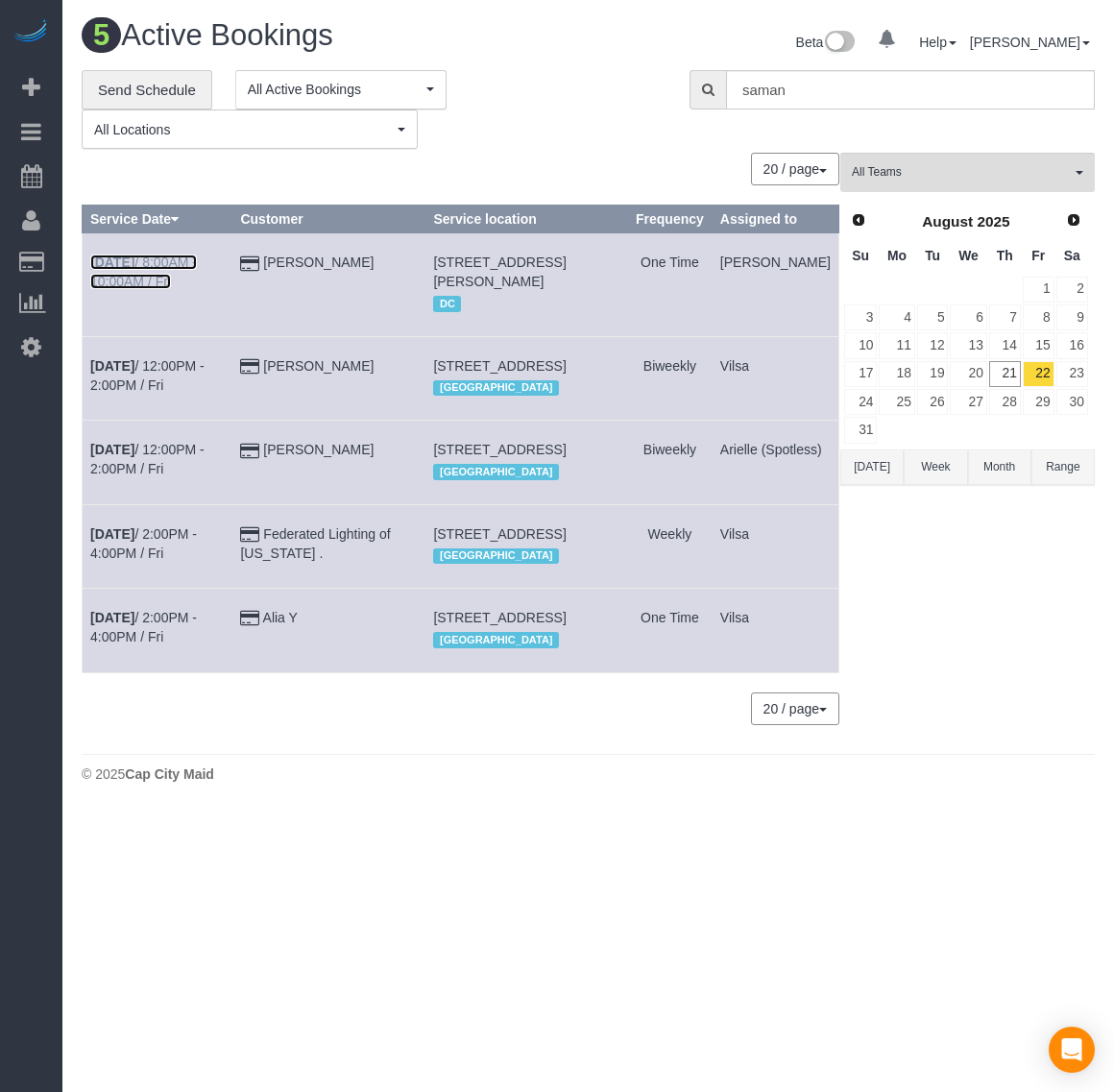
click at [106, 265] on b "[DATE]" at bounding box center [112, 263] width 45 height 16
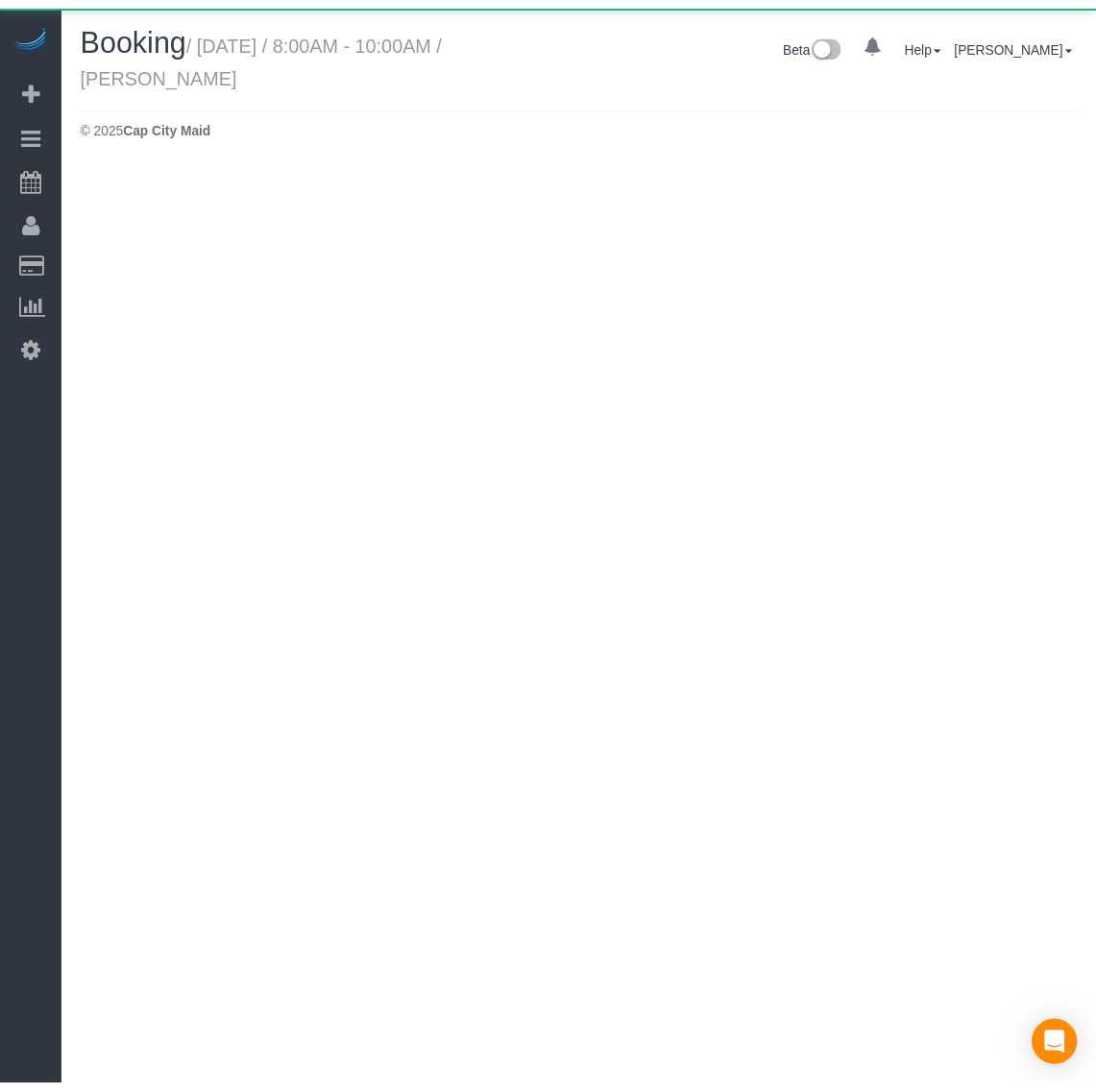
scroll to position [161, 1114]
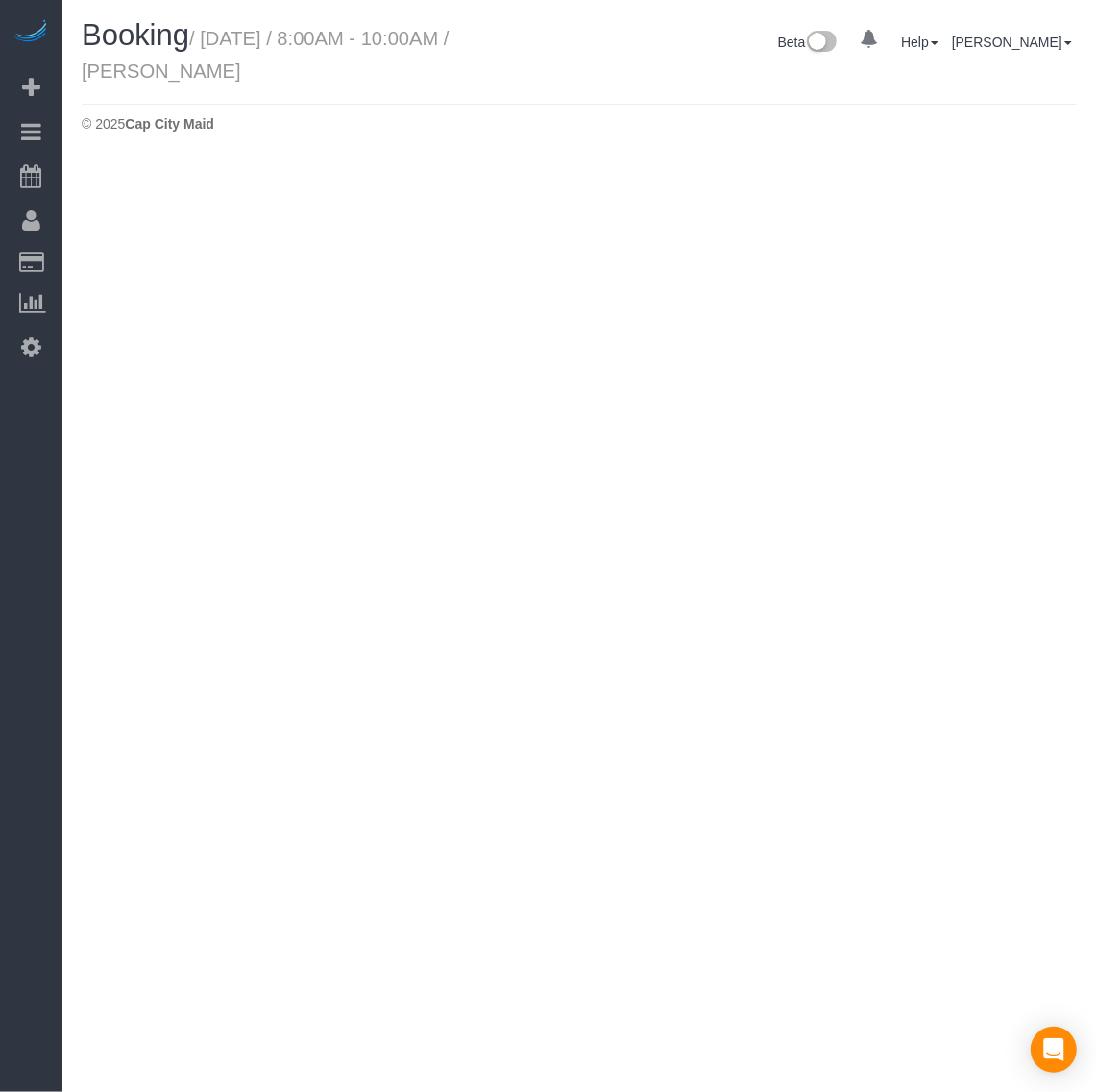
select select "VA"
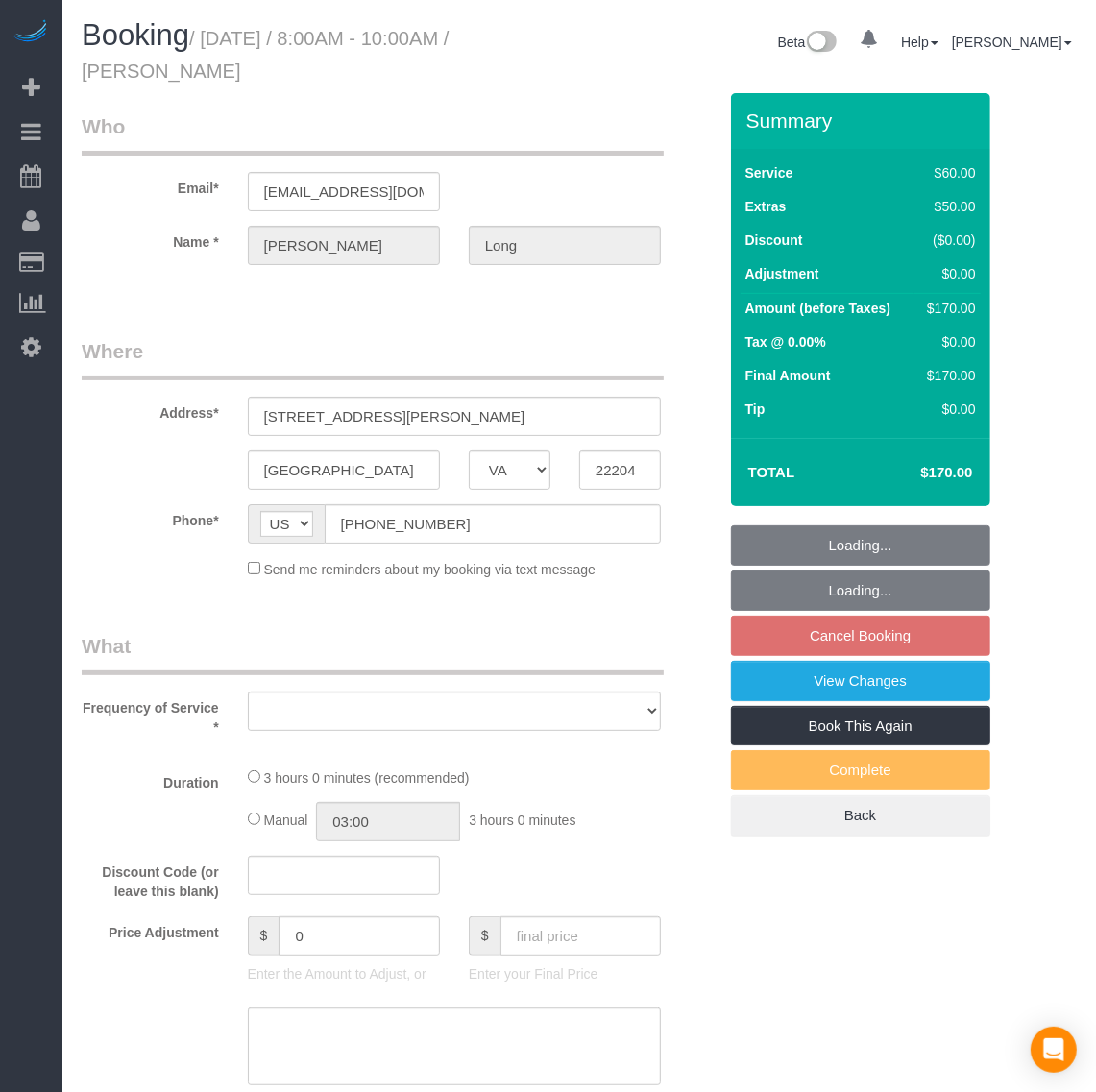
scroll to position [2543, 1096]
select select "string:fspay-72111e74-cd37-4b08-9714-10ecf089ef36"
select select "number:1"
select select "number:42"
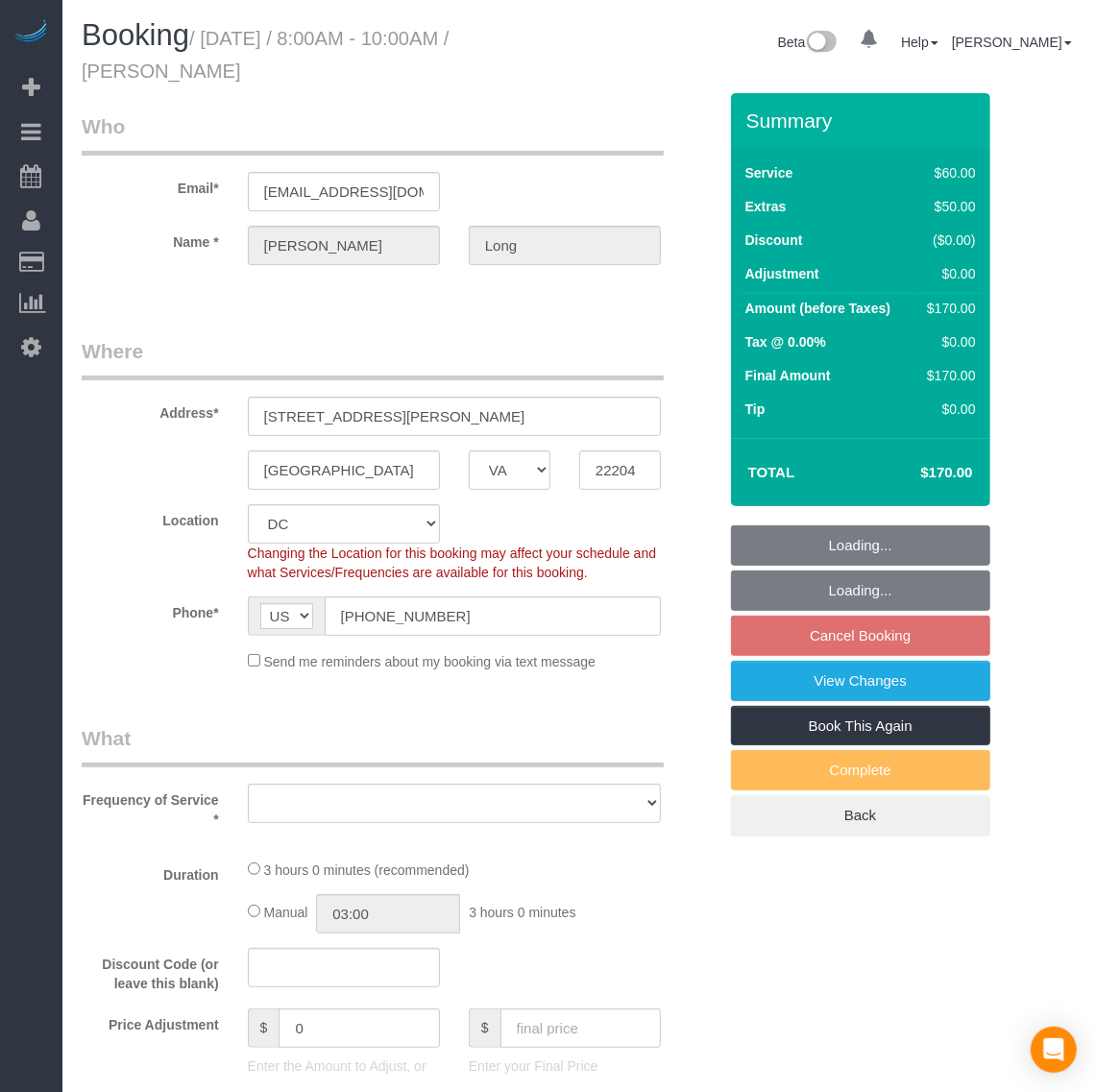
scroll to position [3648, 1096]
select select "object:12086"
select select "spot29"
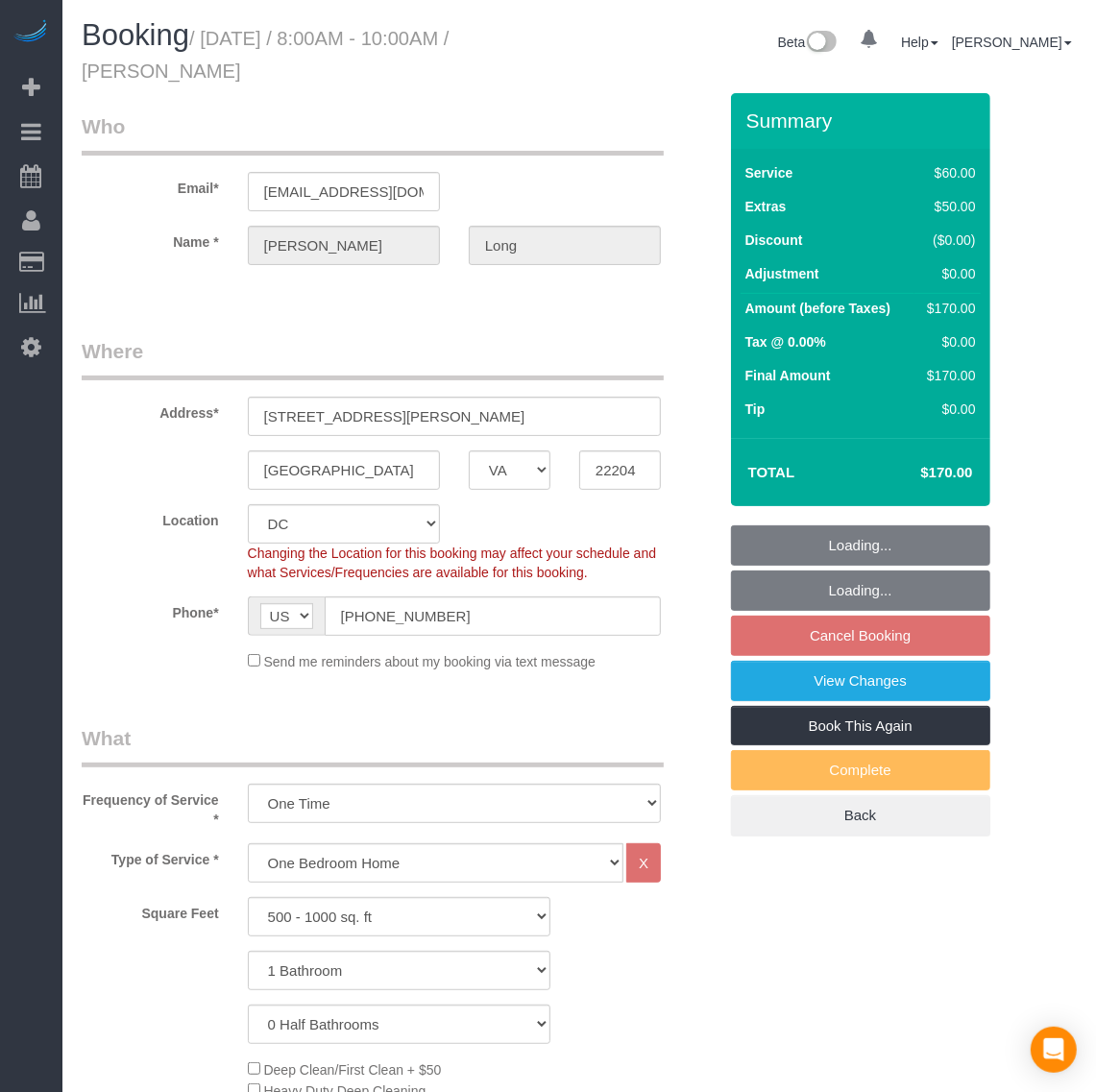
scroll to position [3705, 1096]
select select "1"
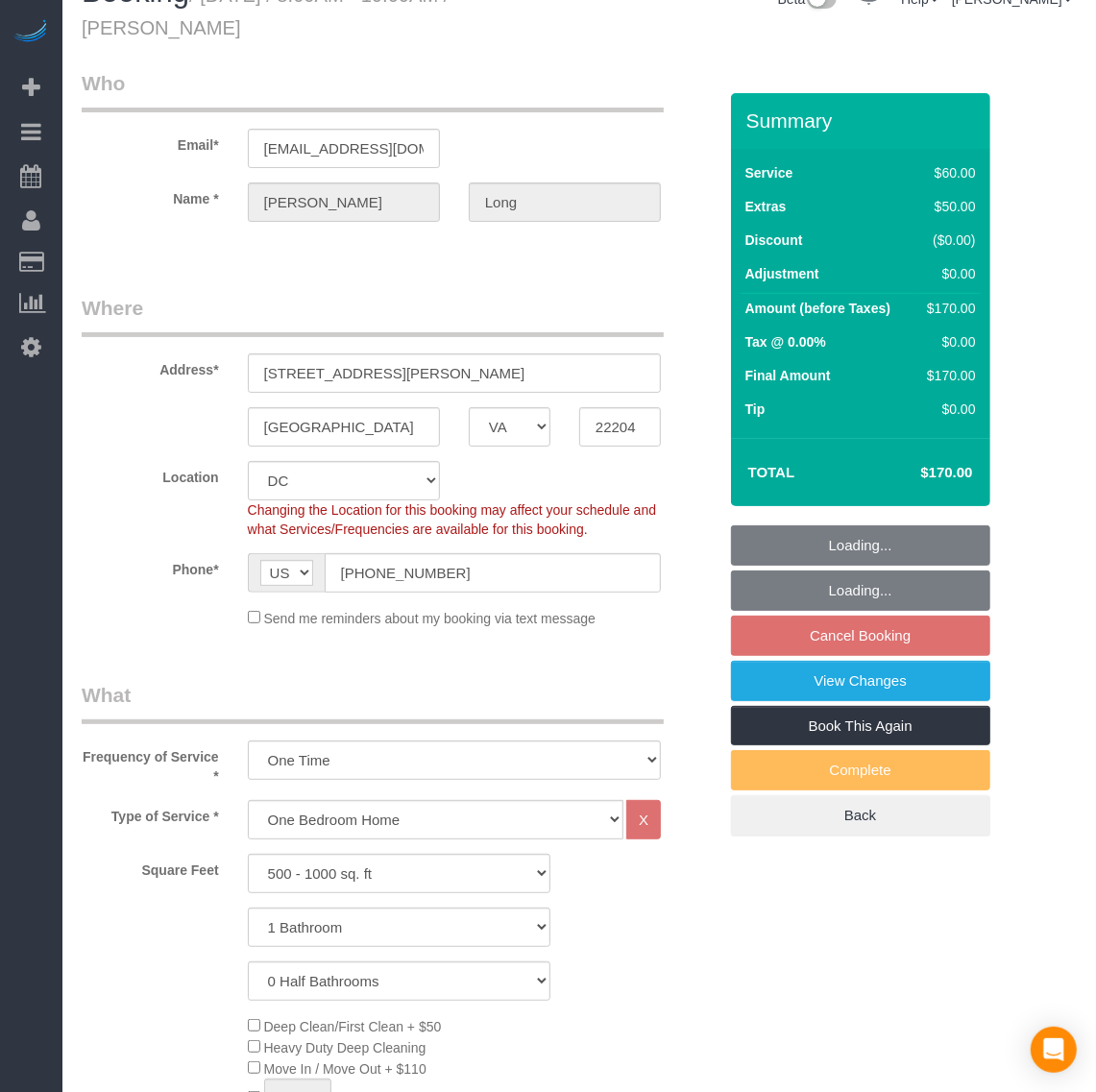
select select "object:12183"
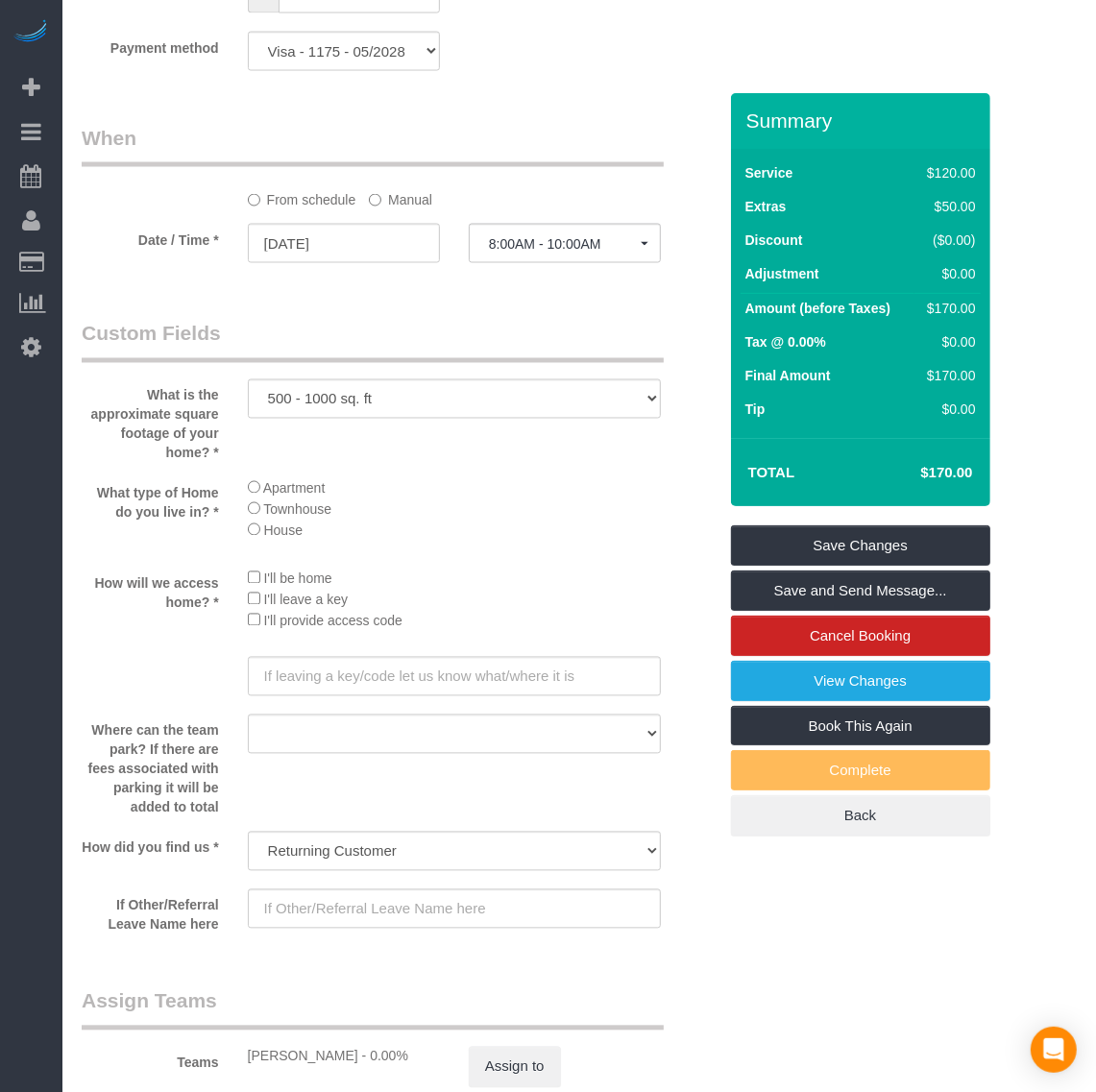
scroll to position [2613, 0]
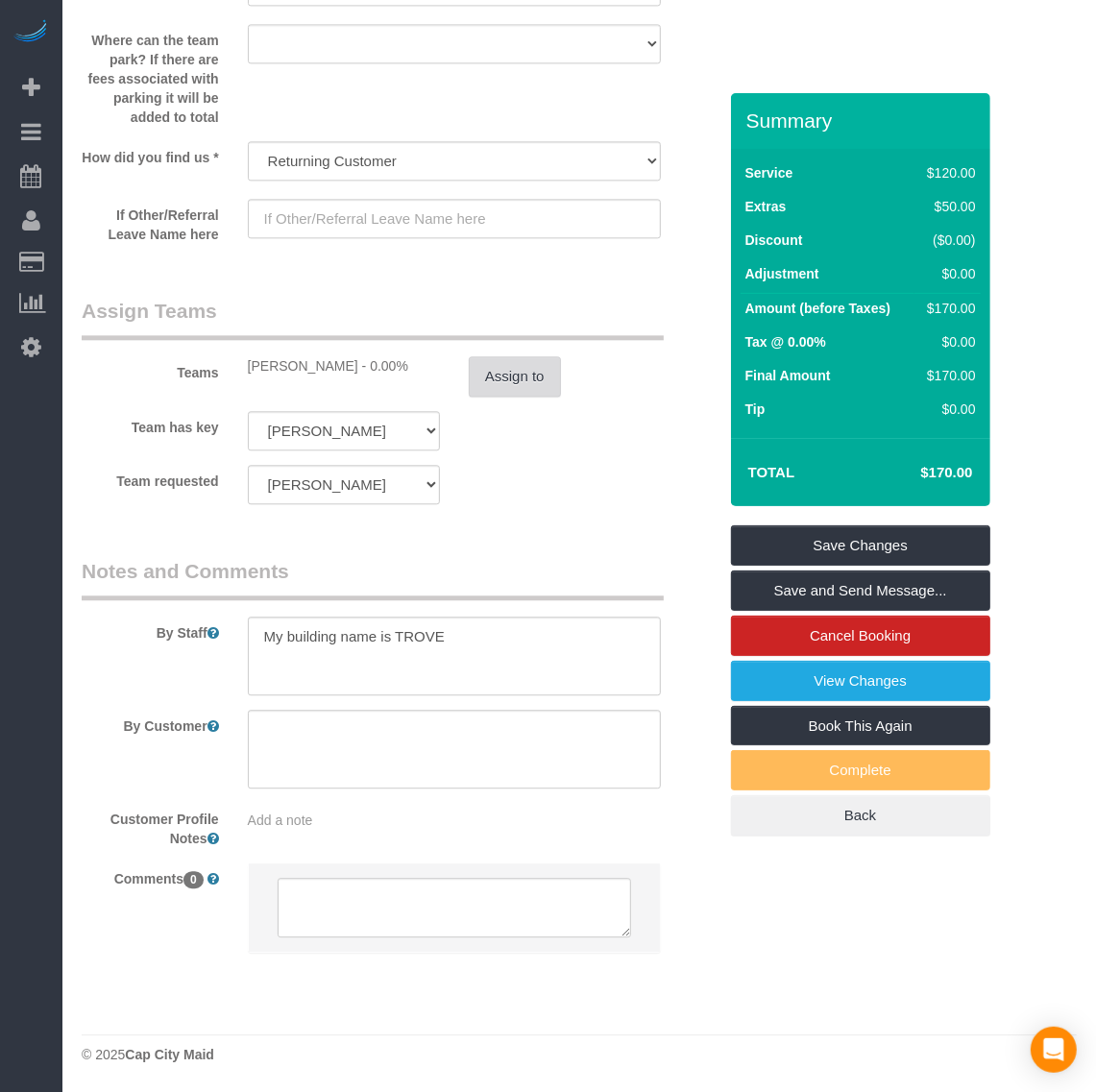
click at [519, 357] on button "Assign to" at bounding box center [515, 377] width 92 height 41
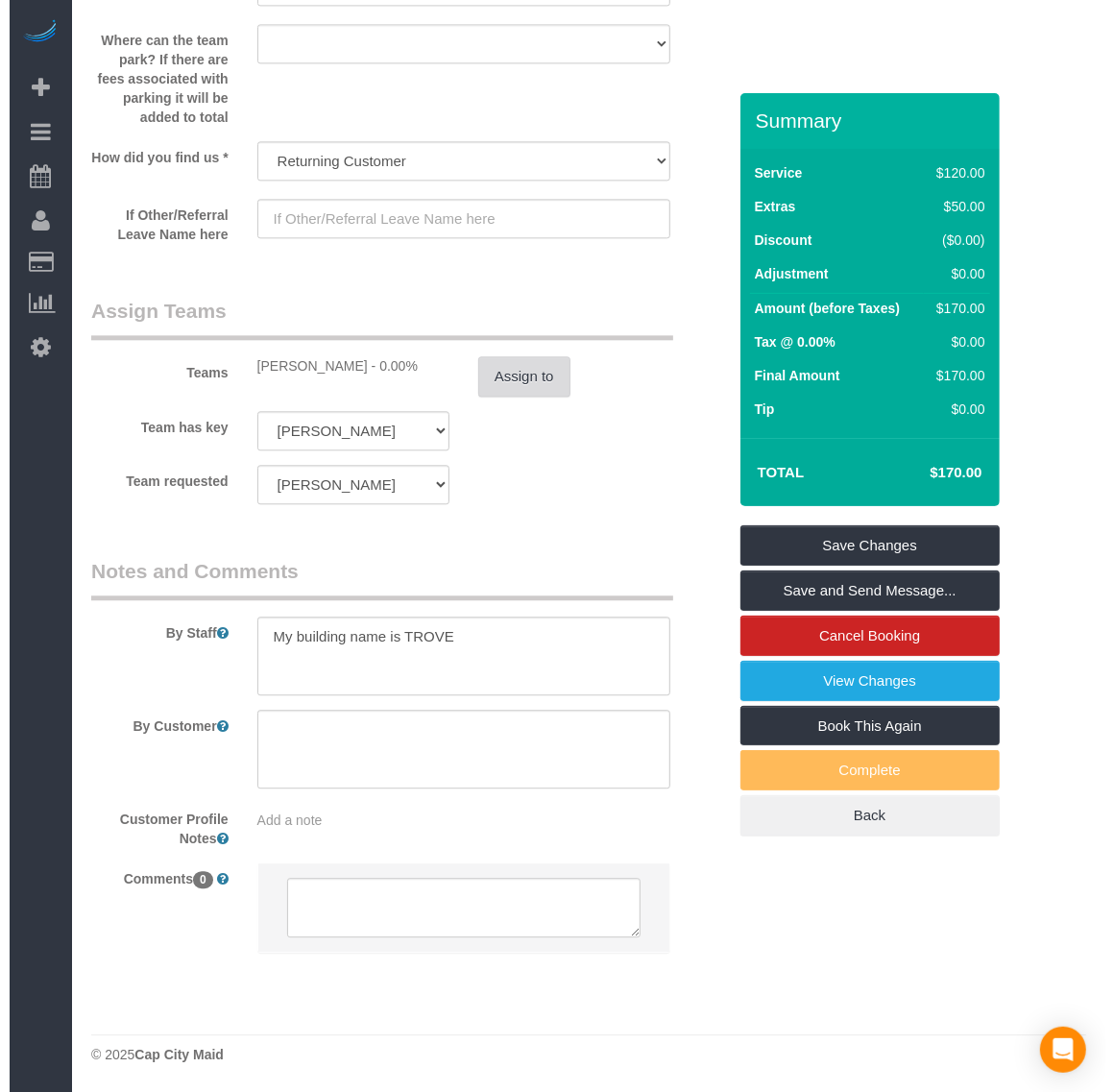
scroll to position [3705, 1114]
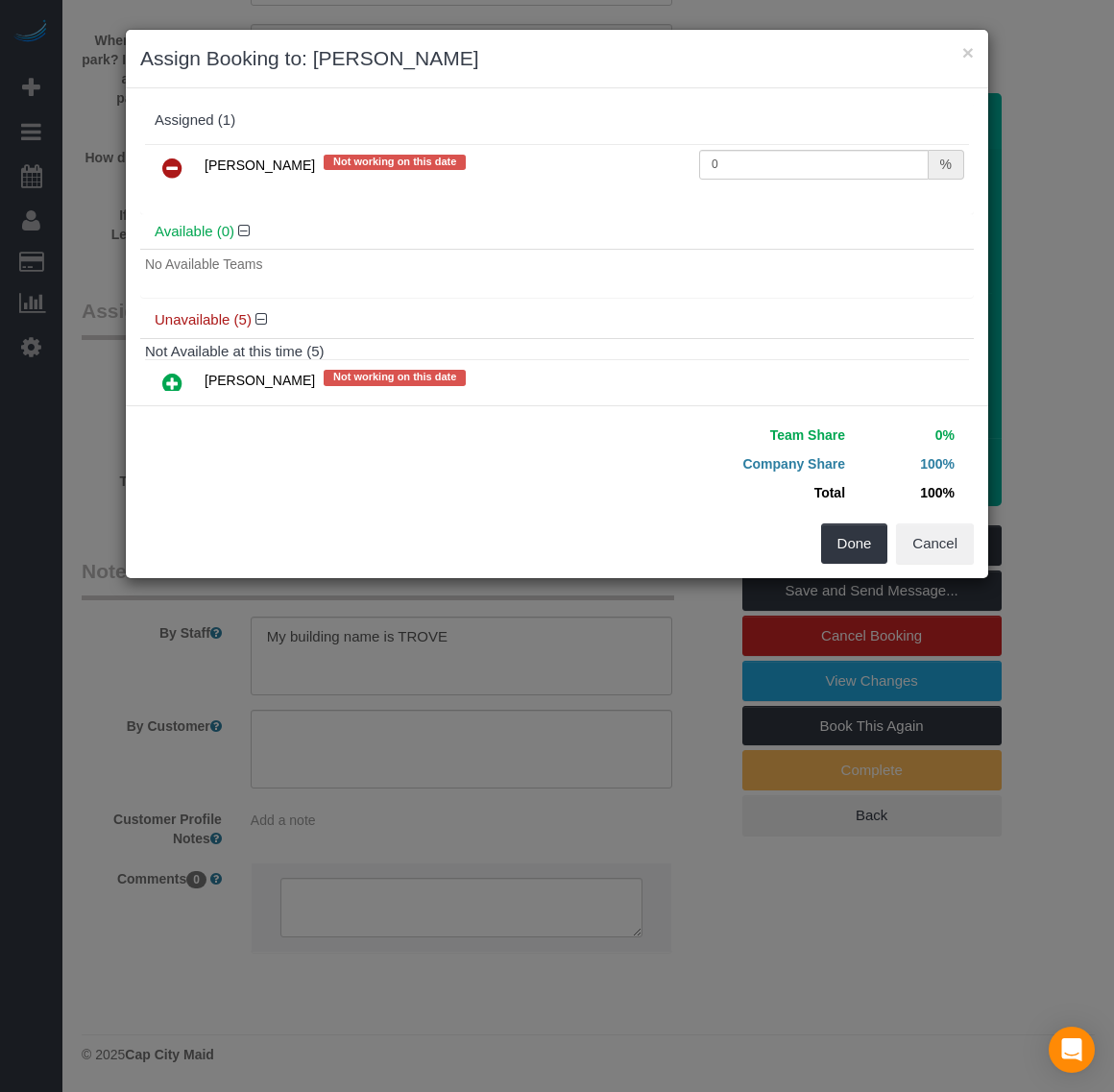
click at [174, 170] on icon at bounding box center [172, 169] width 20 height 23
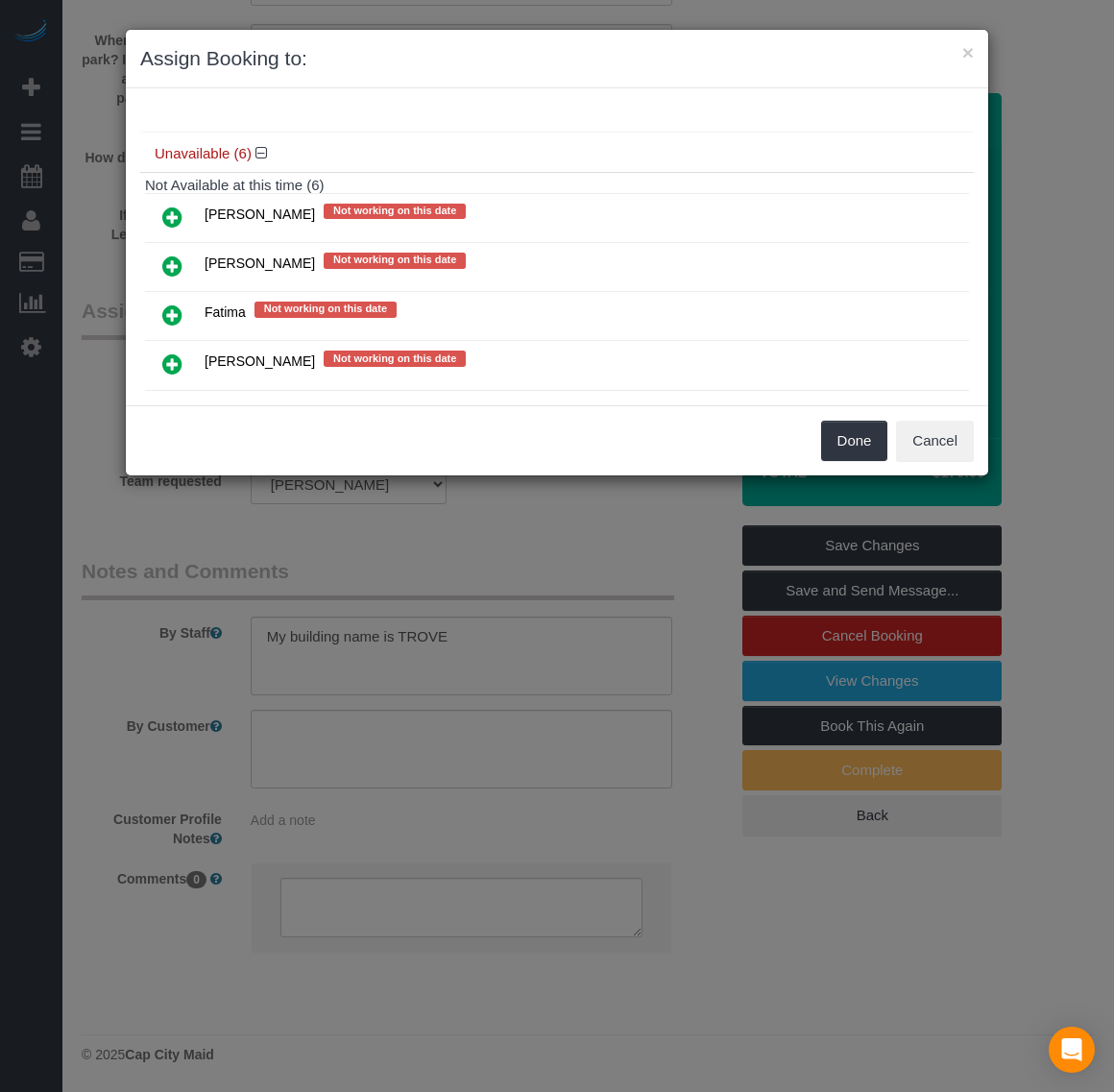
click at [170, 221] on icon at bounding box center [172, 217] width 20 height 23
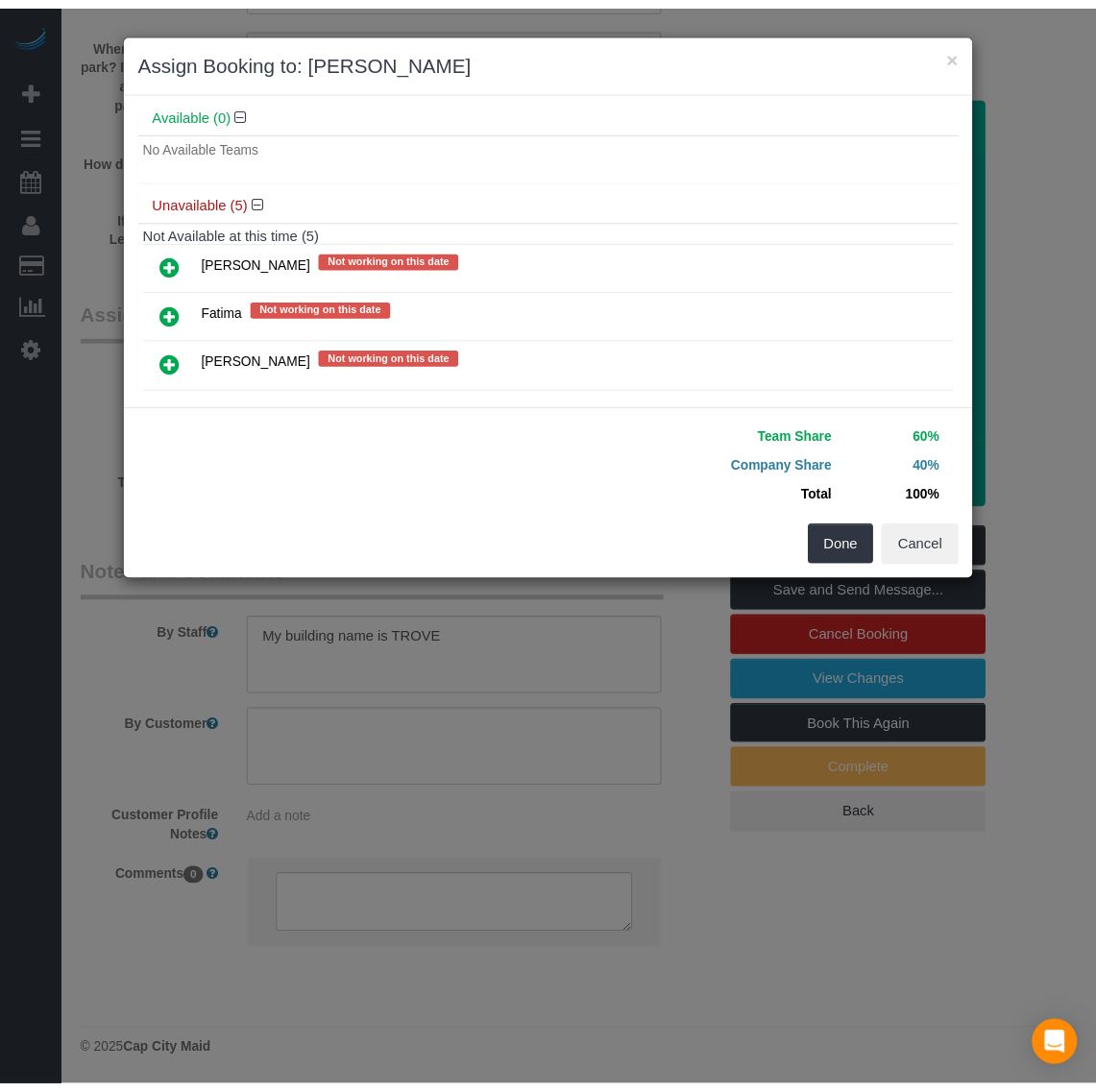
scroll to position [165, 0]
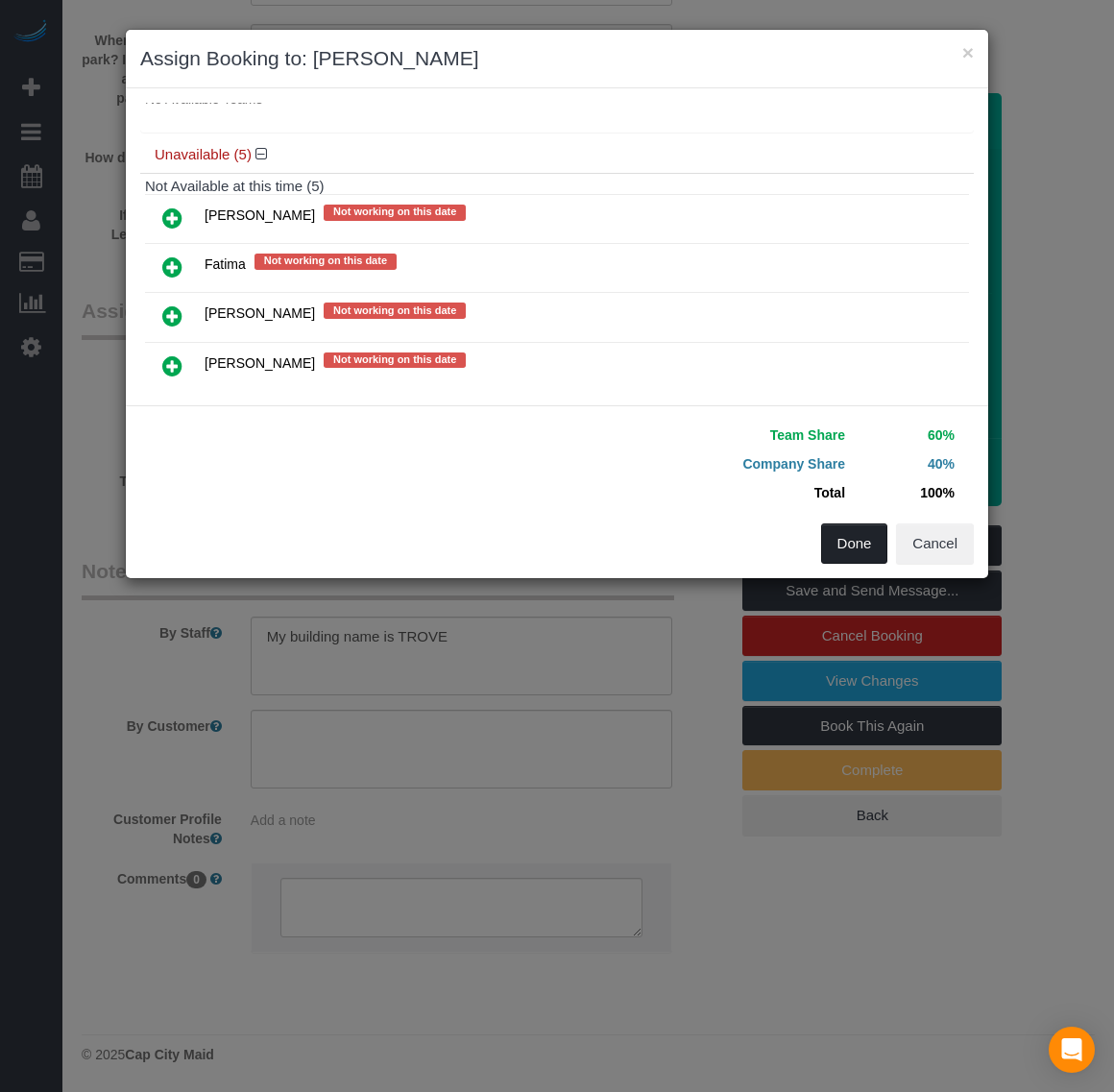
click at [845, 552] on button "Done" at bounding box center [853, 544] width 67 height 41
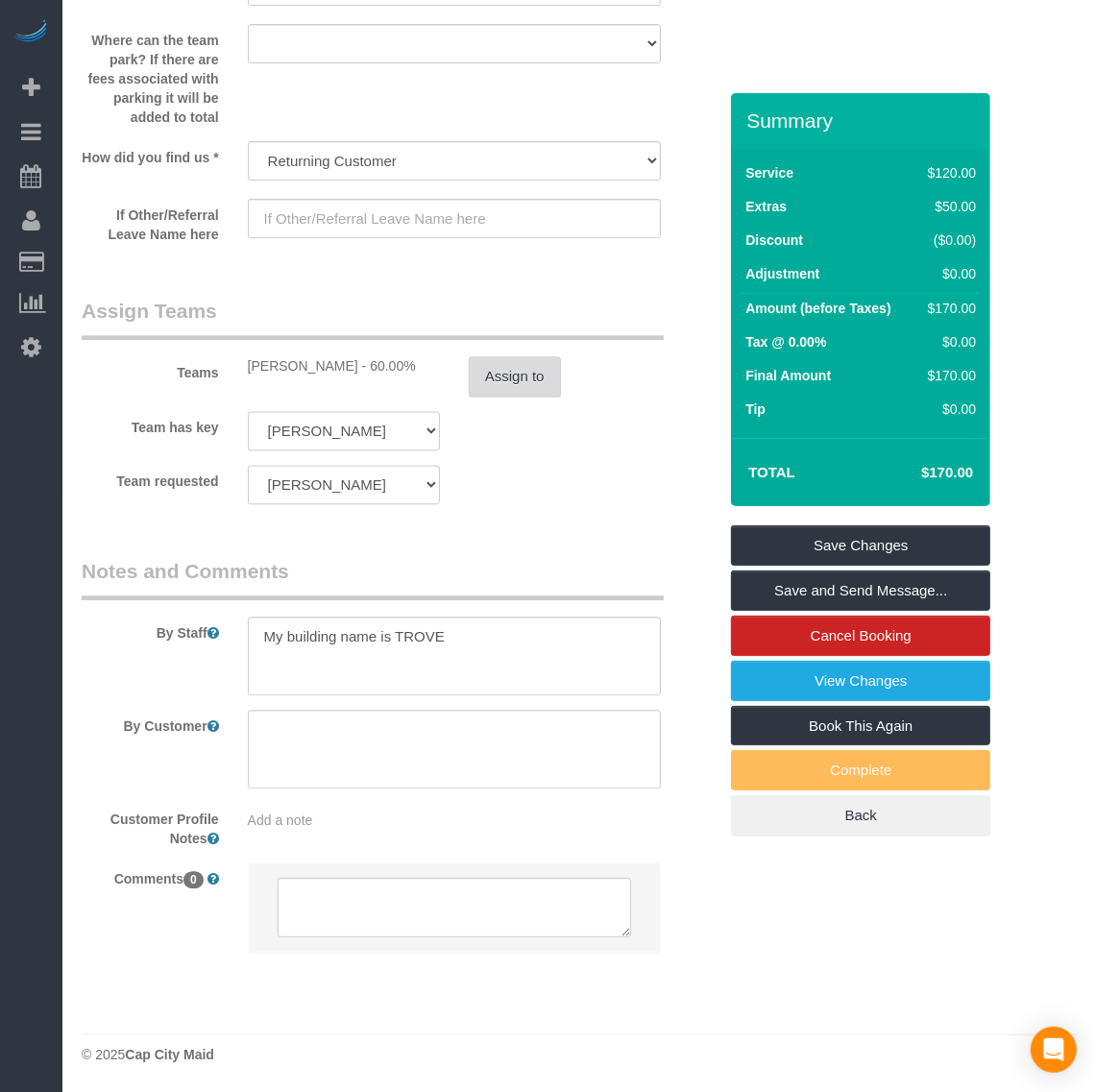
scroll to position [92336, 94957]
click at [818, 545] on link "Save Changes" at bounding box center [861, 546] width 260 height 41
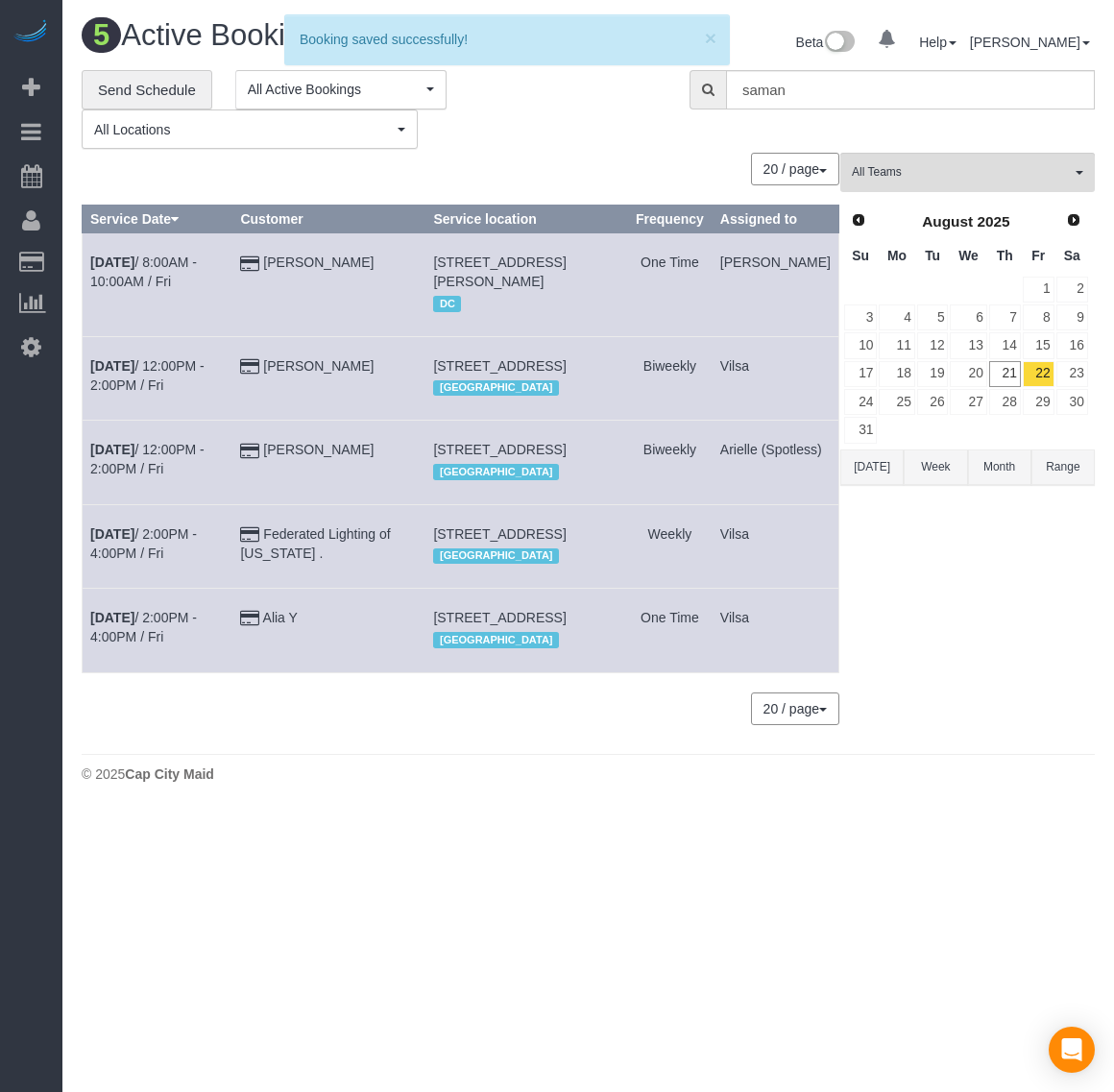
scroll to position [889, 1114]
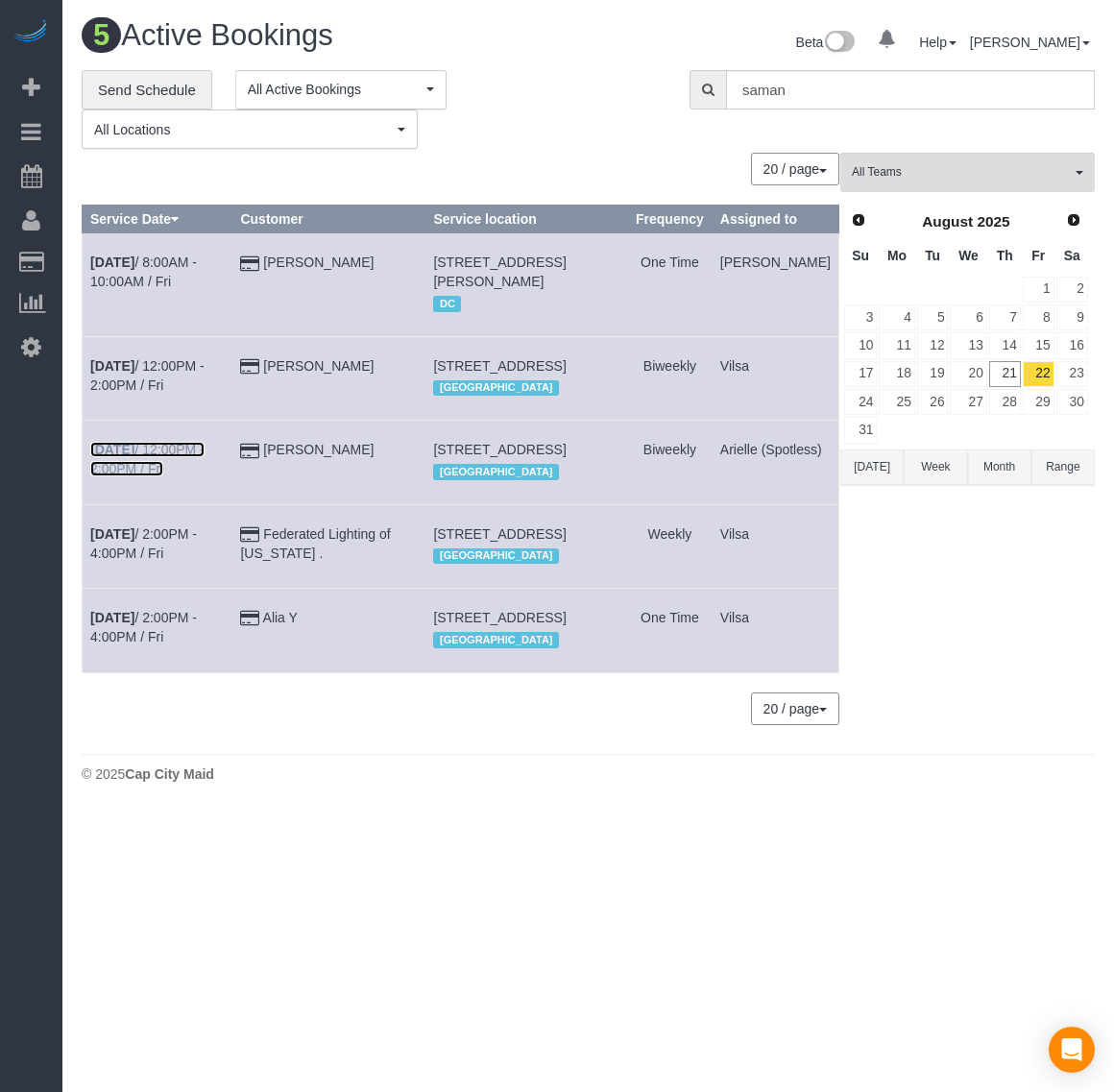
click at [120, 457] on b "[DATE]" at bounding box center [112, 450] width 45 height 16
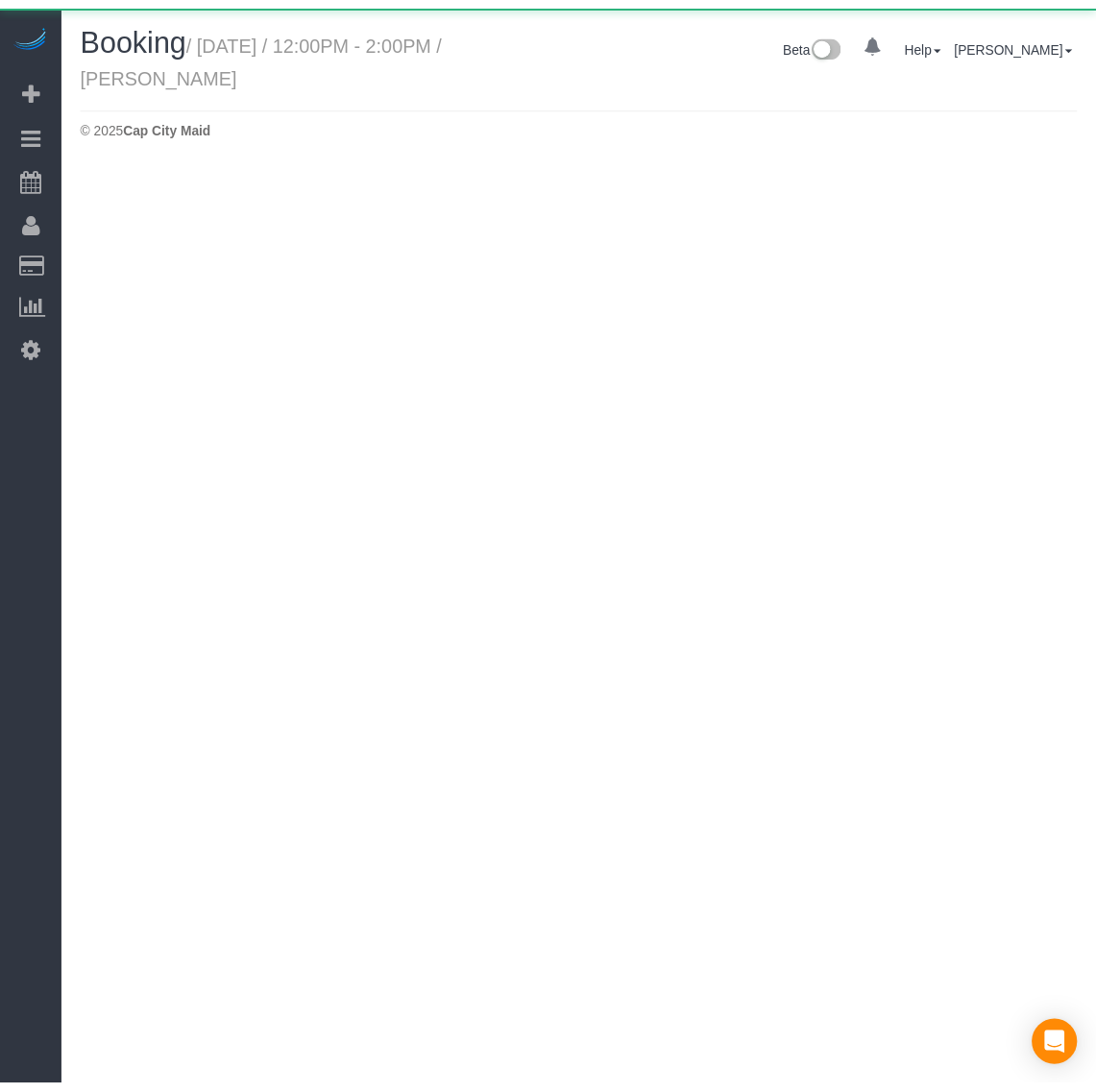
scroll to position [161, 1114]
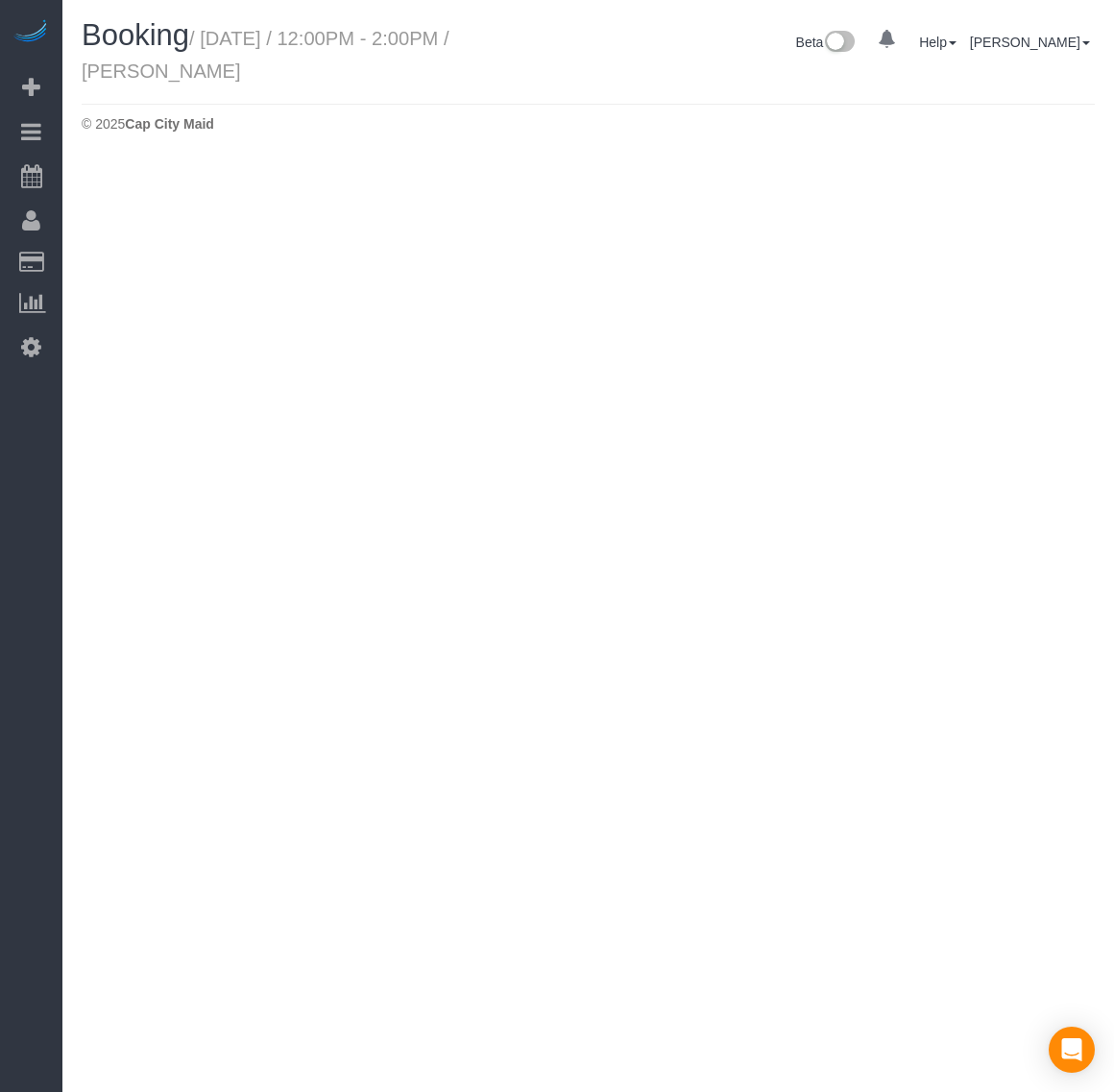
select select "VA"
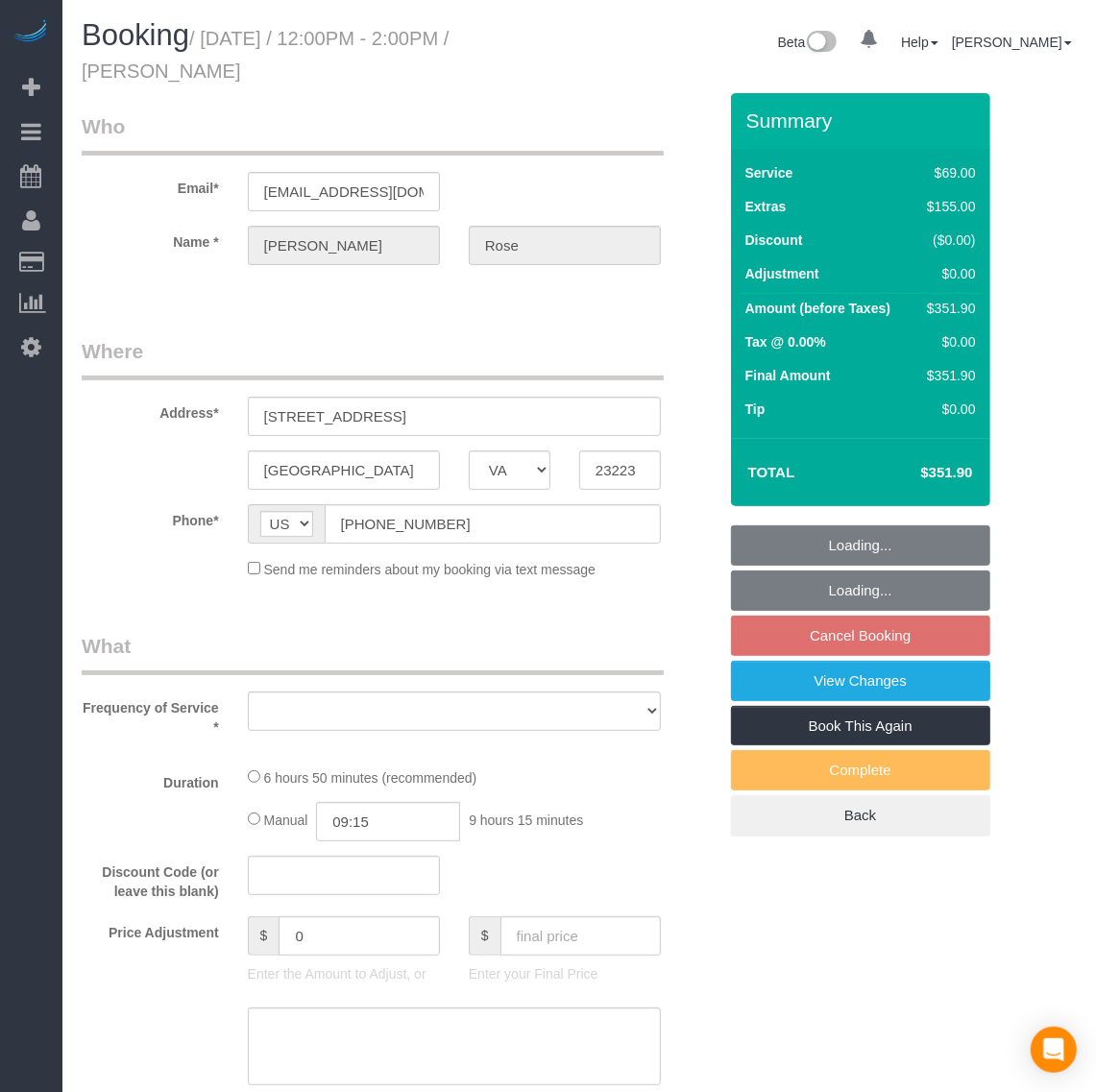
scroll to position [2543, 1096]
select select "string:fspay-ae9d9d28-ef45-40b8-b851-0bc4fd81241f"
select select "spot45"
select select "number:3"
select select "number:26"
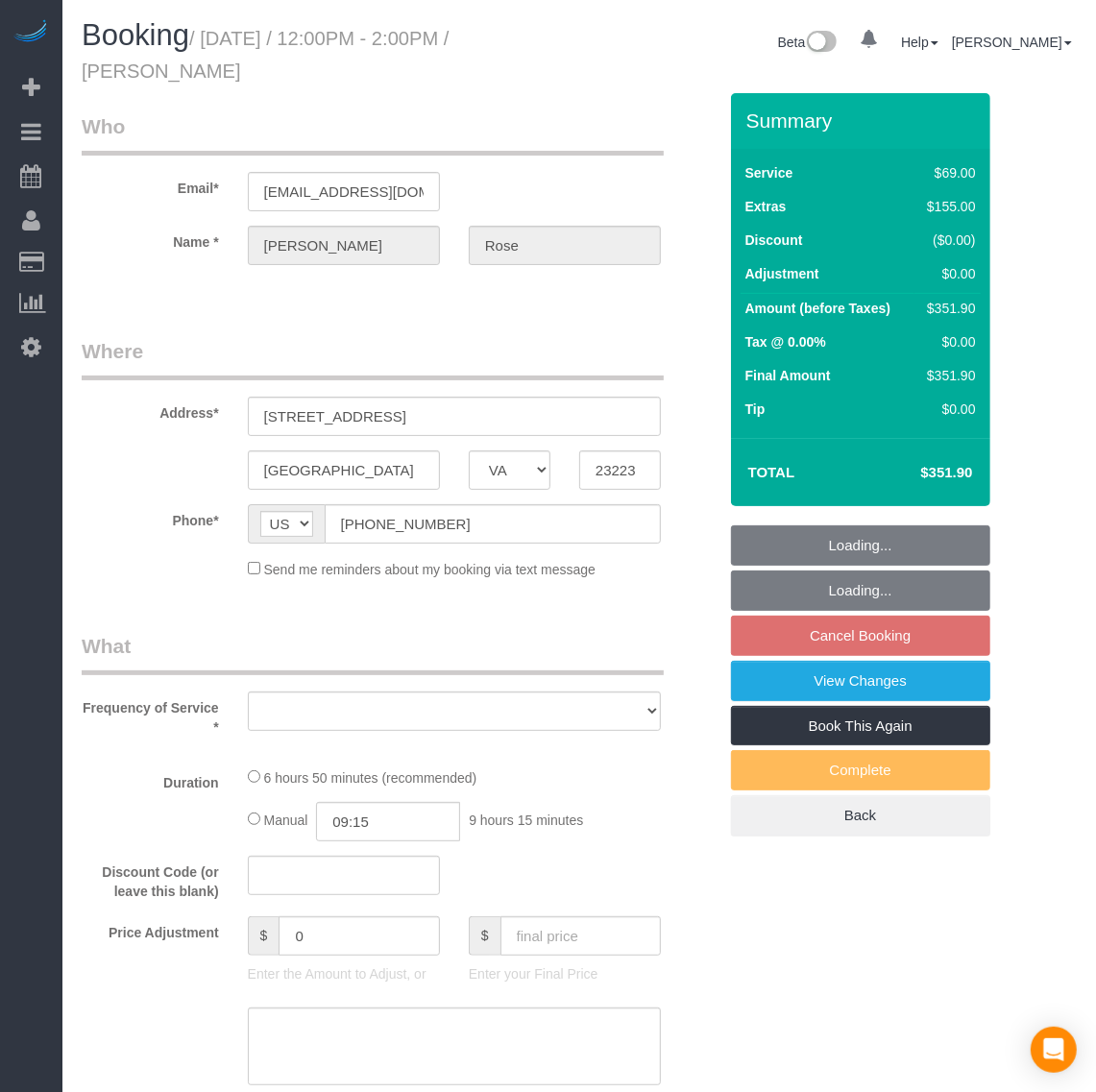
select select "number:39"
select select "number:21"
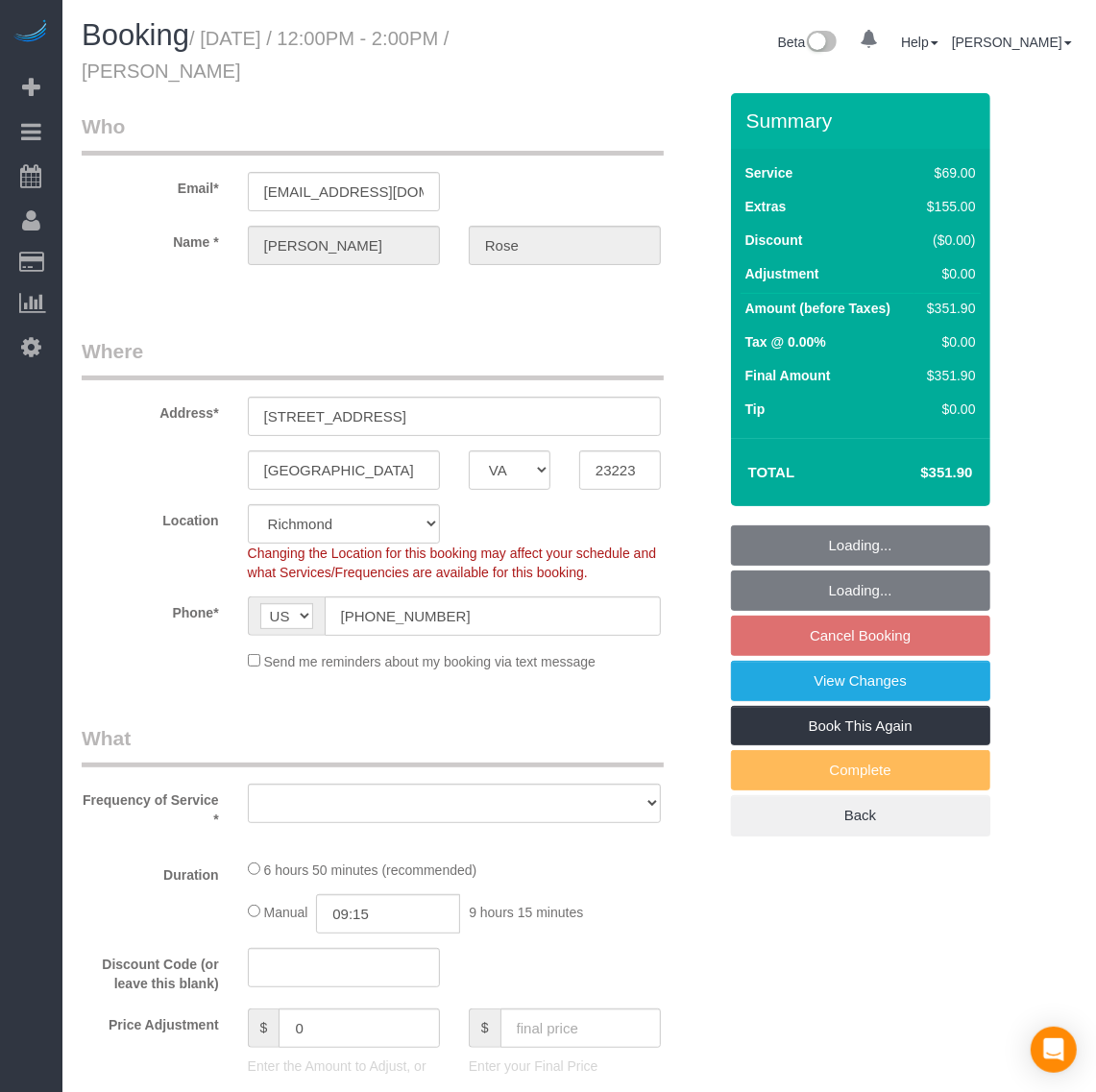
scroll to position [3096, 1096]
select select "object:13148"
select select "1501"
select select "2"
select select "1"
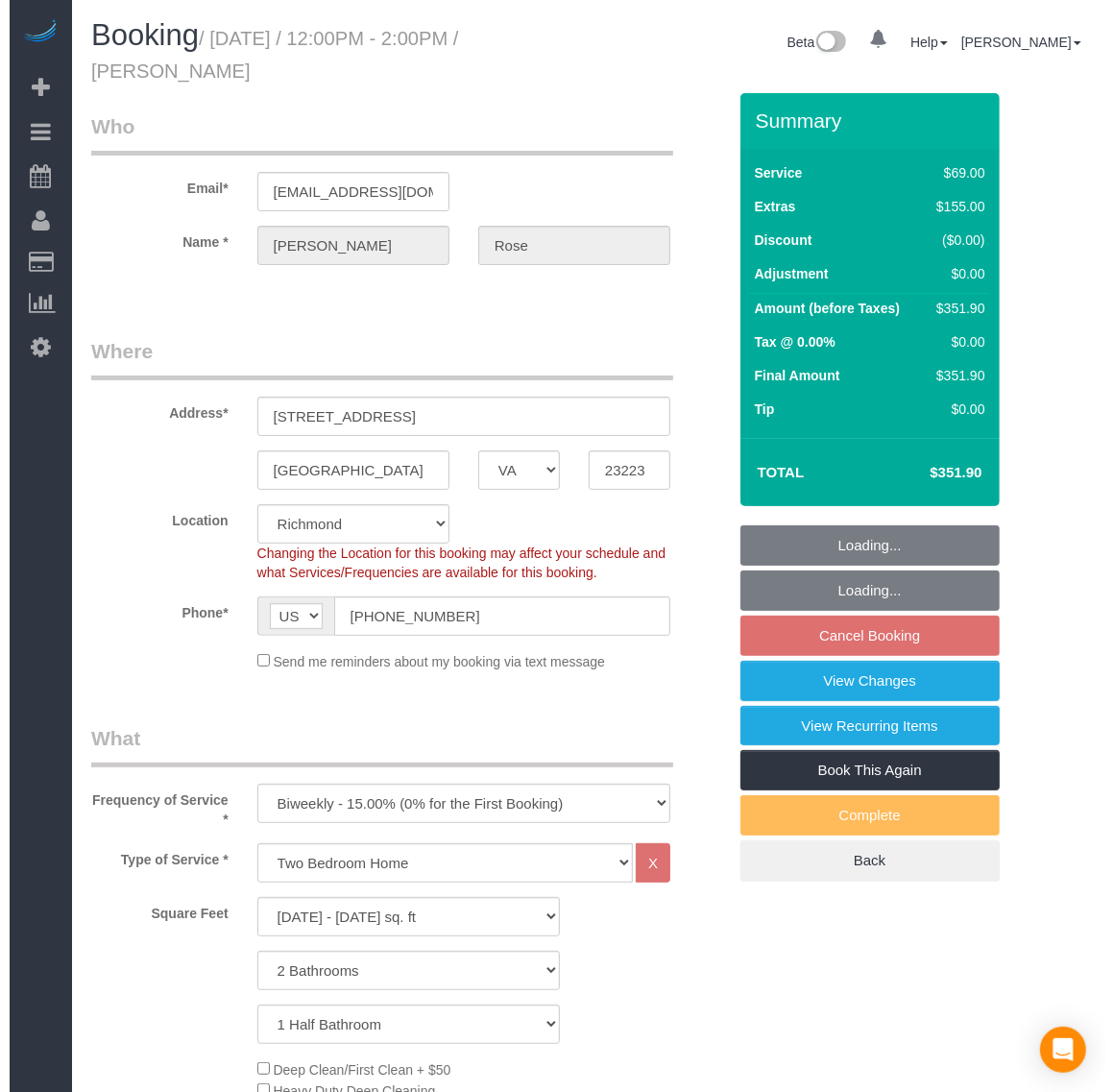
scroll to position [3763, 1096]
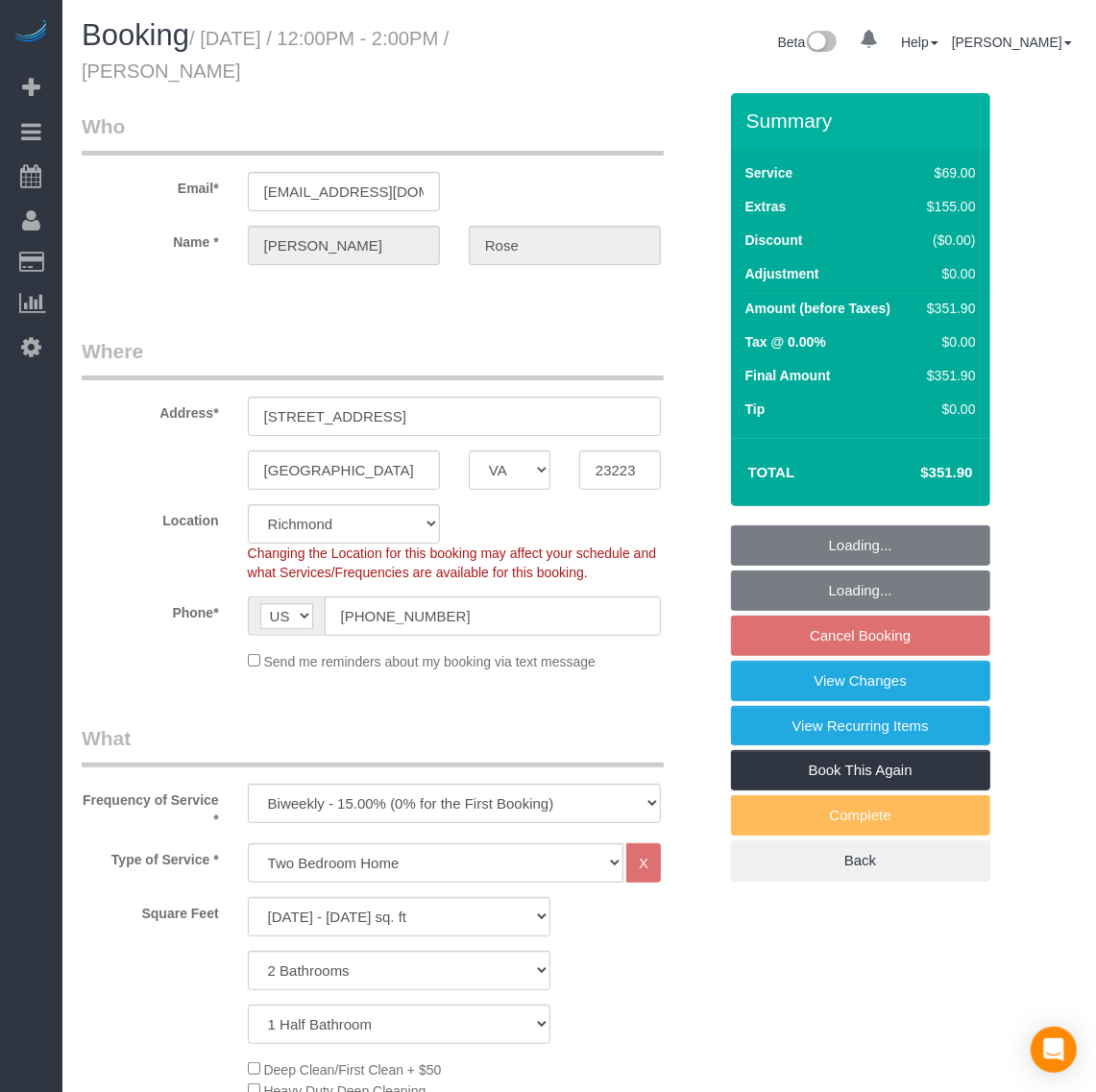
select select "object:13314"
select select "1501"
select select "2"
select select "1"
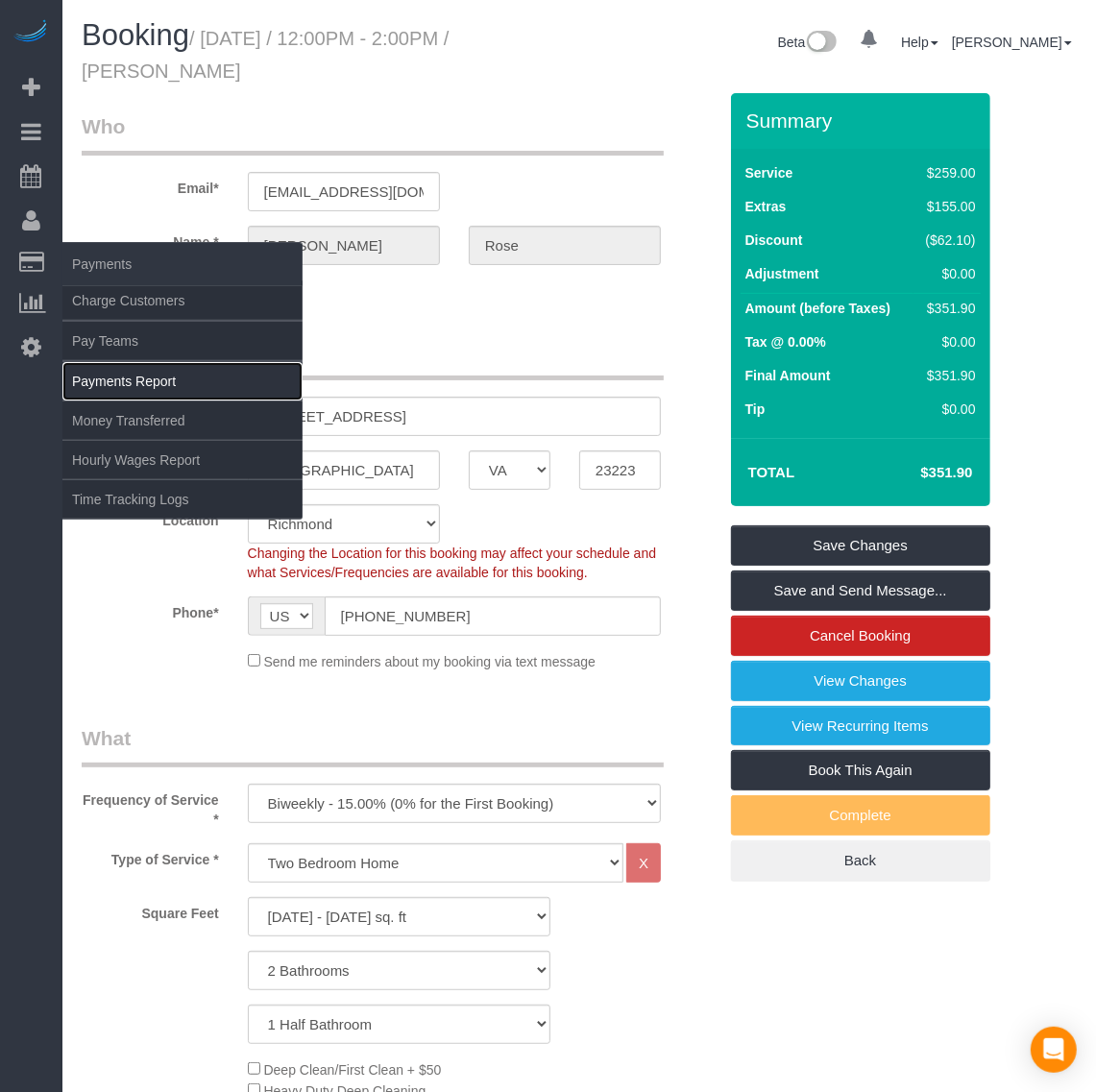
click at [106, 370] on link "Payments Report" at bounding box center [182, 382] width 240 height 39
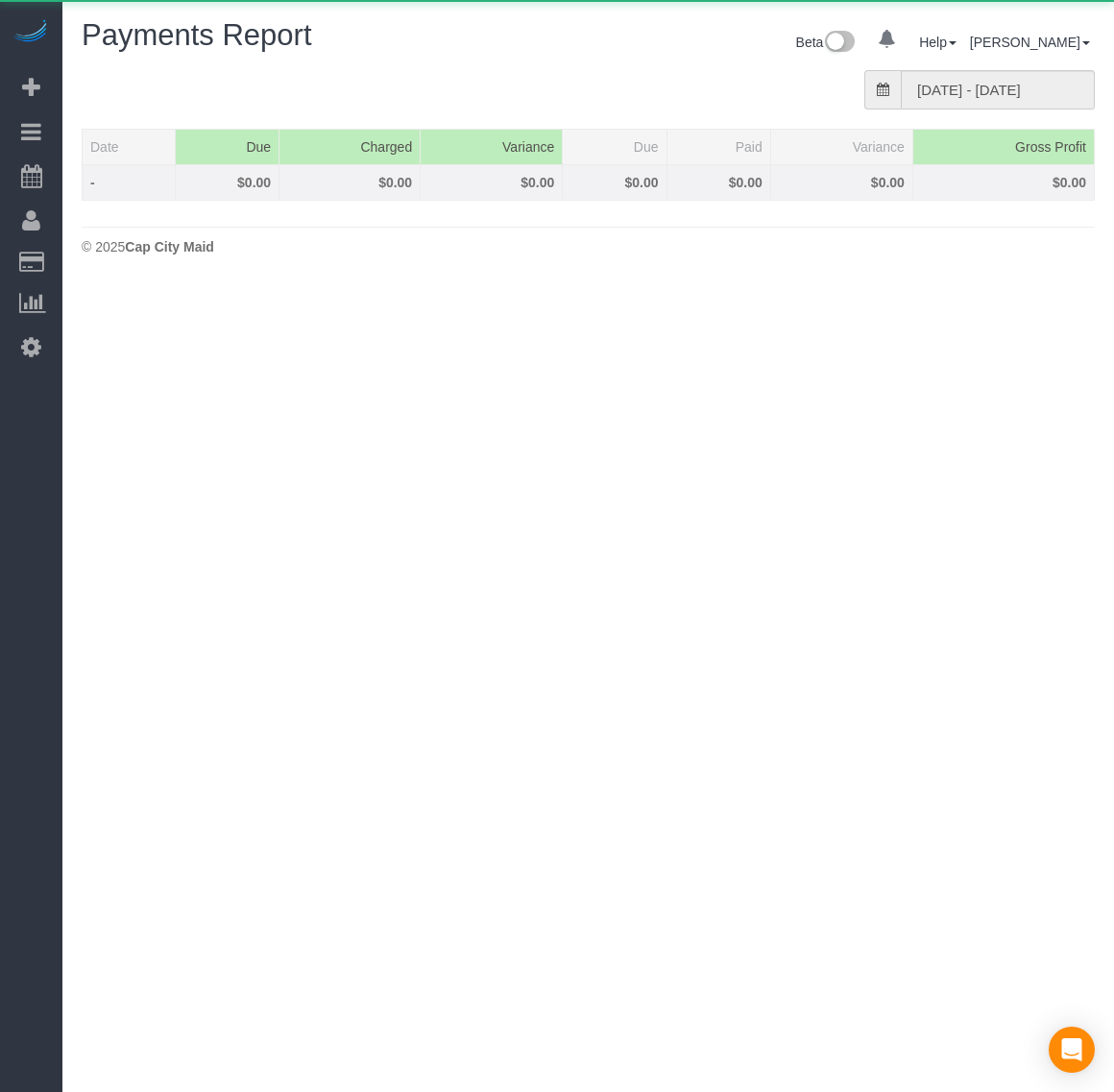
scroll to position [533, 1114]
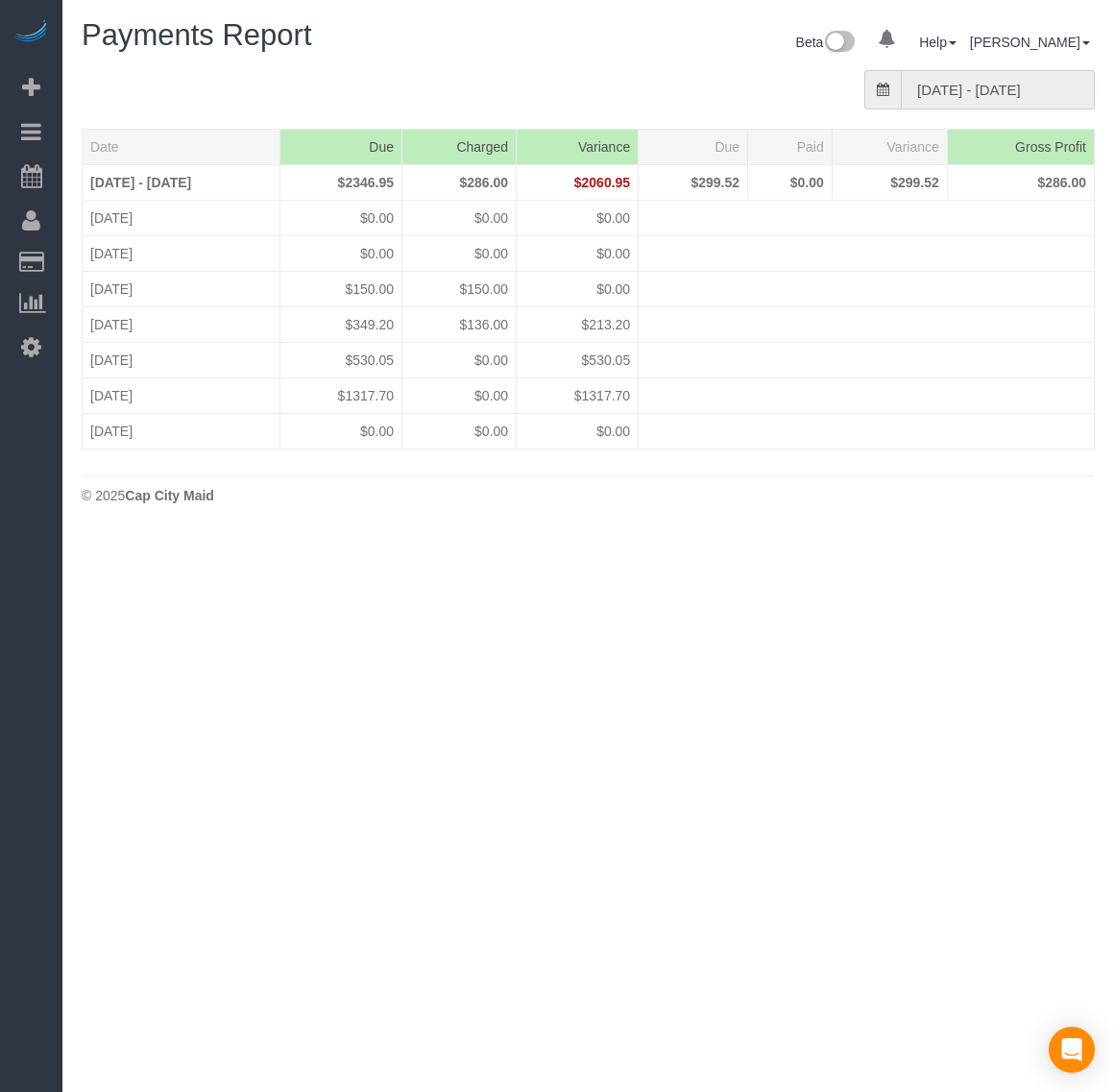
click at [968, 82] on input "[DATE] - [DATE]" at bounding box center [998, 89] width 194 height 40
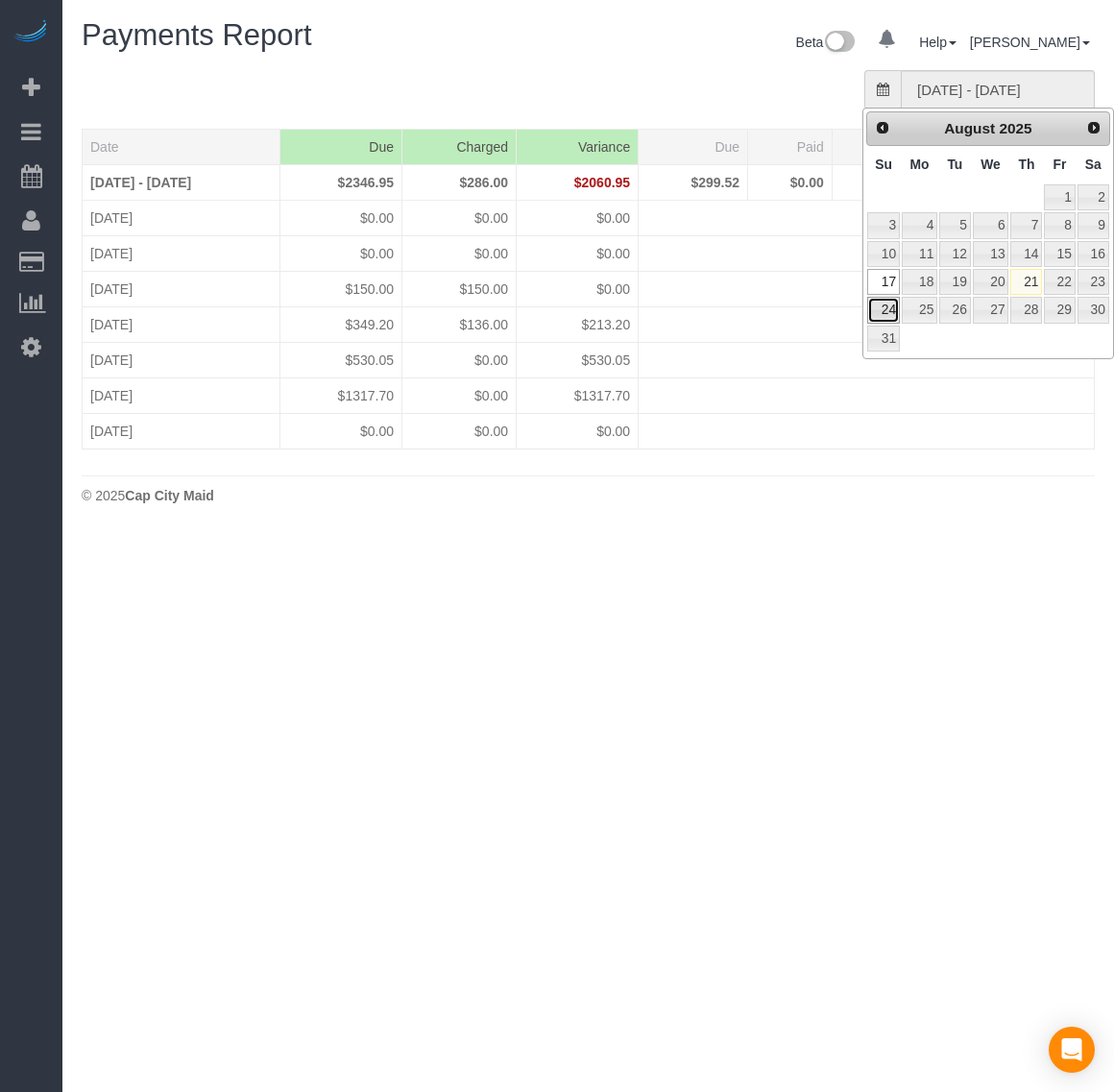
click at [885, 310] on link "24" at bounding box center [883, 309] width 33 height 26
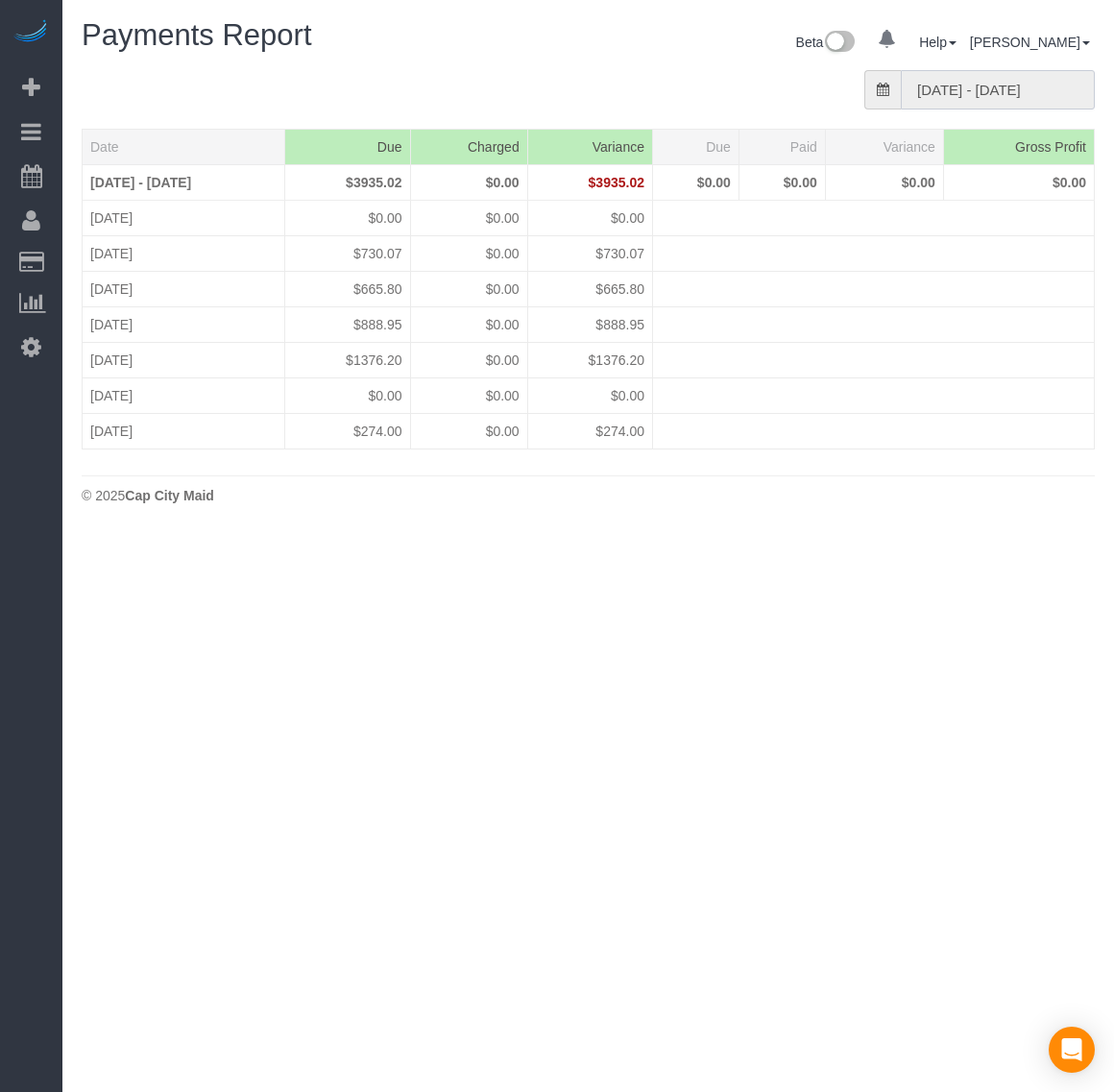
click at [953, 81] on input "[DATE] - [DATE]" at bounding box center [998, 89] width 194 height 40
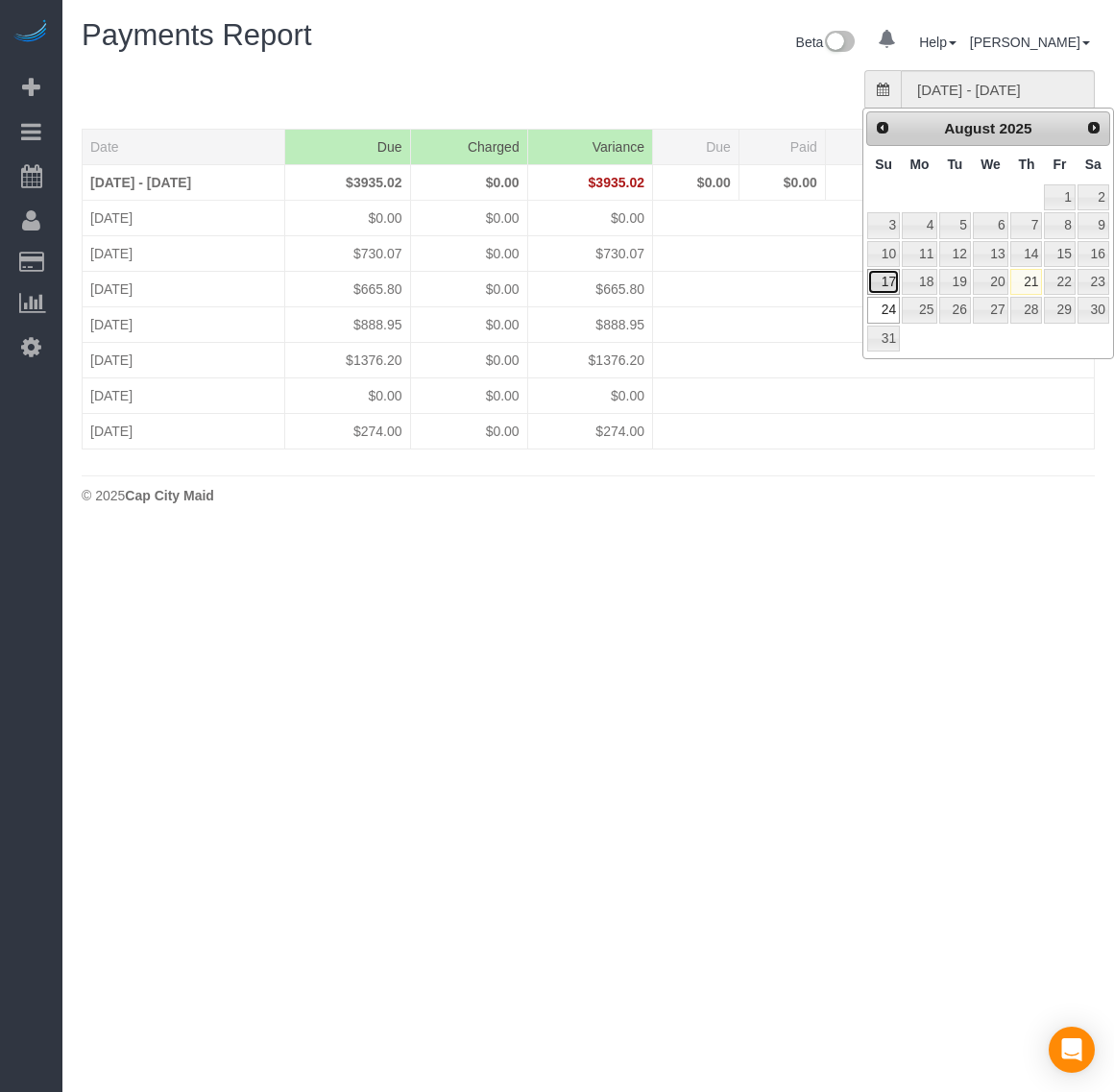
click at [889, 290] on link "17" at bounding box center [883, 282] width 33 height 26
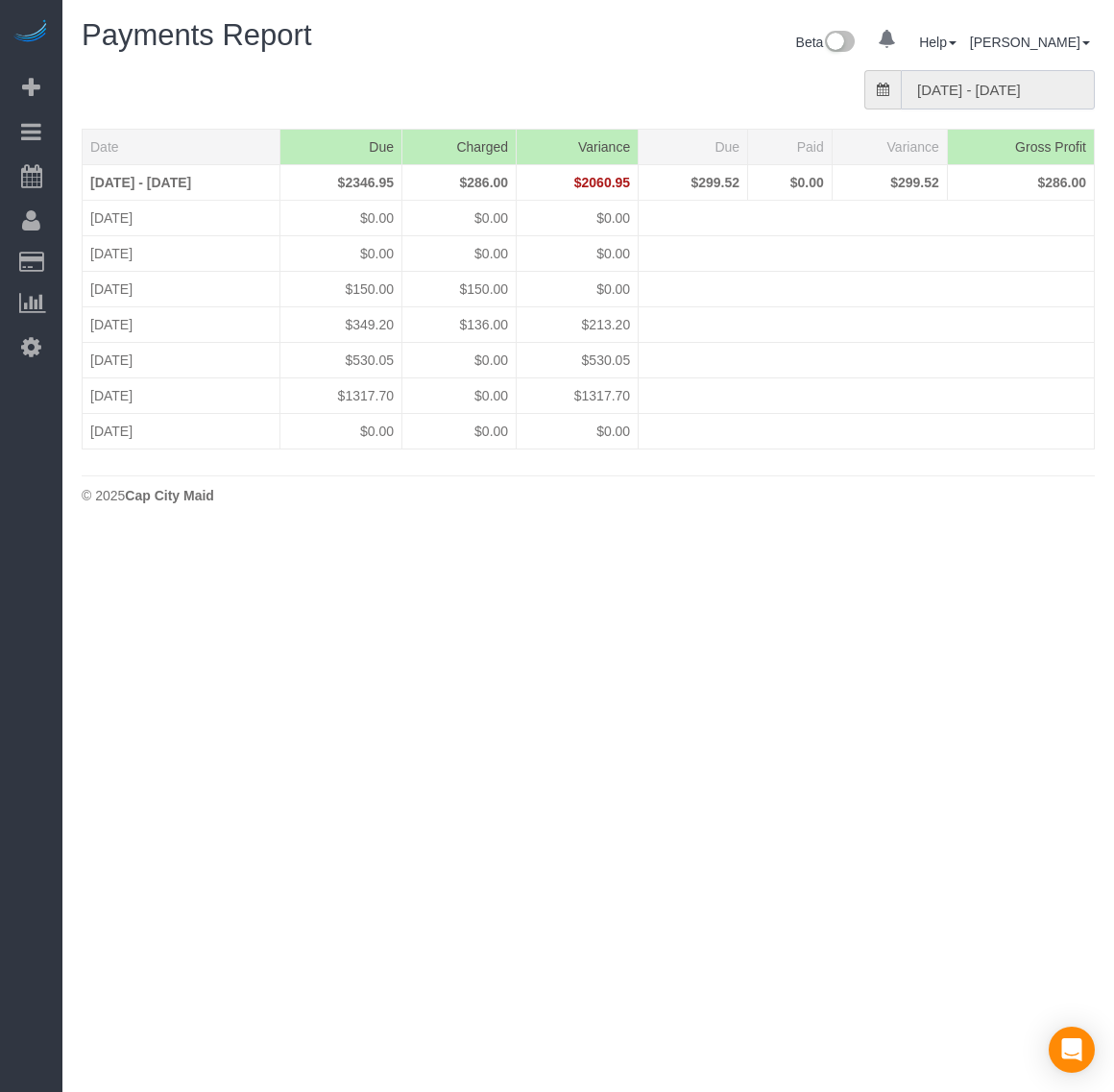
drag, startPoint x: 951, startPoint y: 77, endPoint x: 944, endPoint y: 88, distance: 13.0
click at [951, 78] on input "[DATE] - [DATE]" at bounding box center [998, 89] width 194 height 40
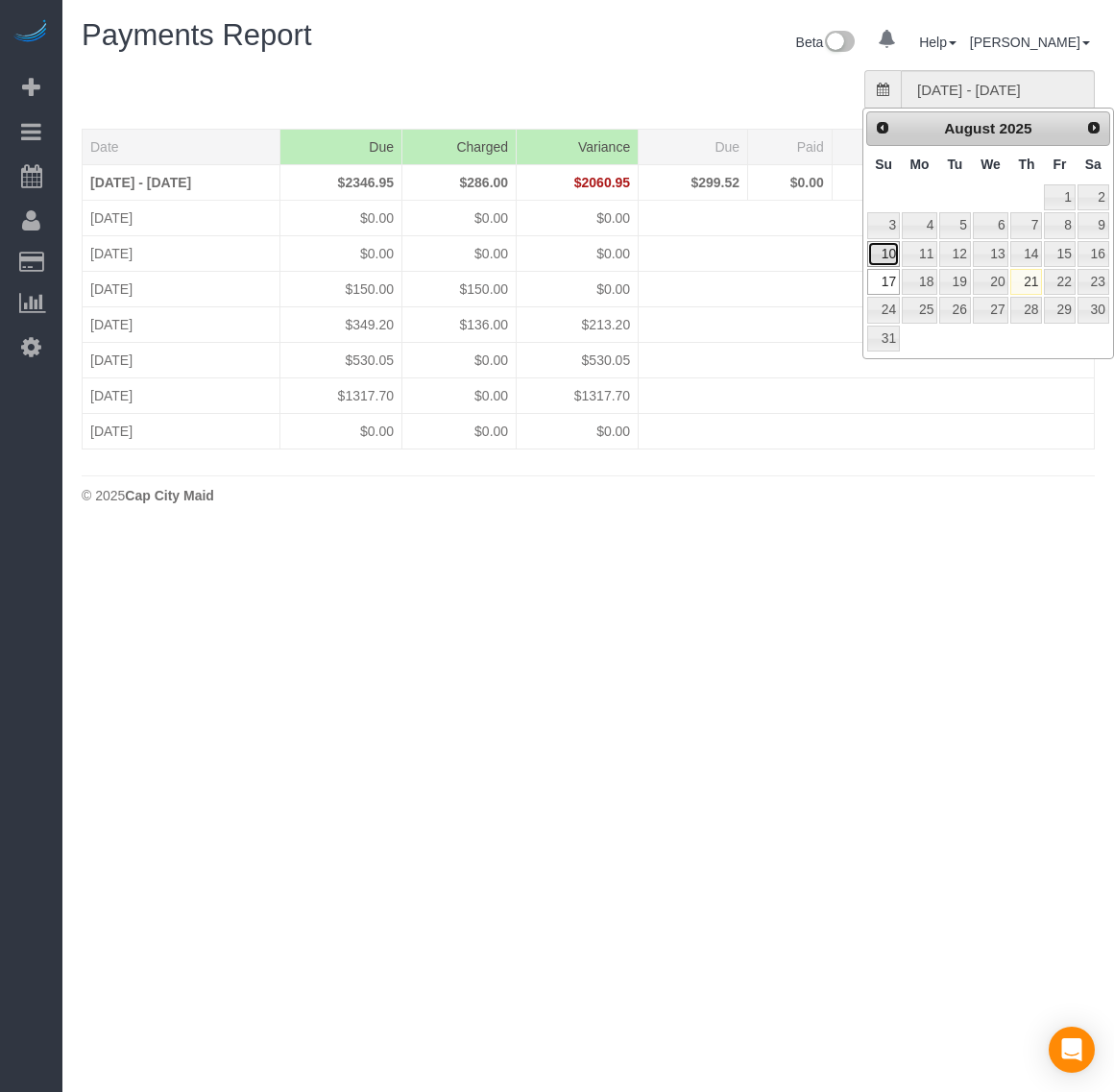
click at [879, 257] on link "10" at bounding box center [883, 254] width 33 height 26
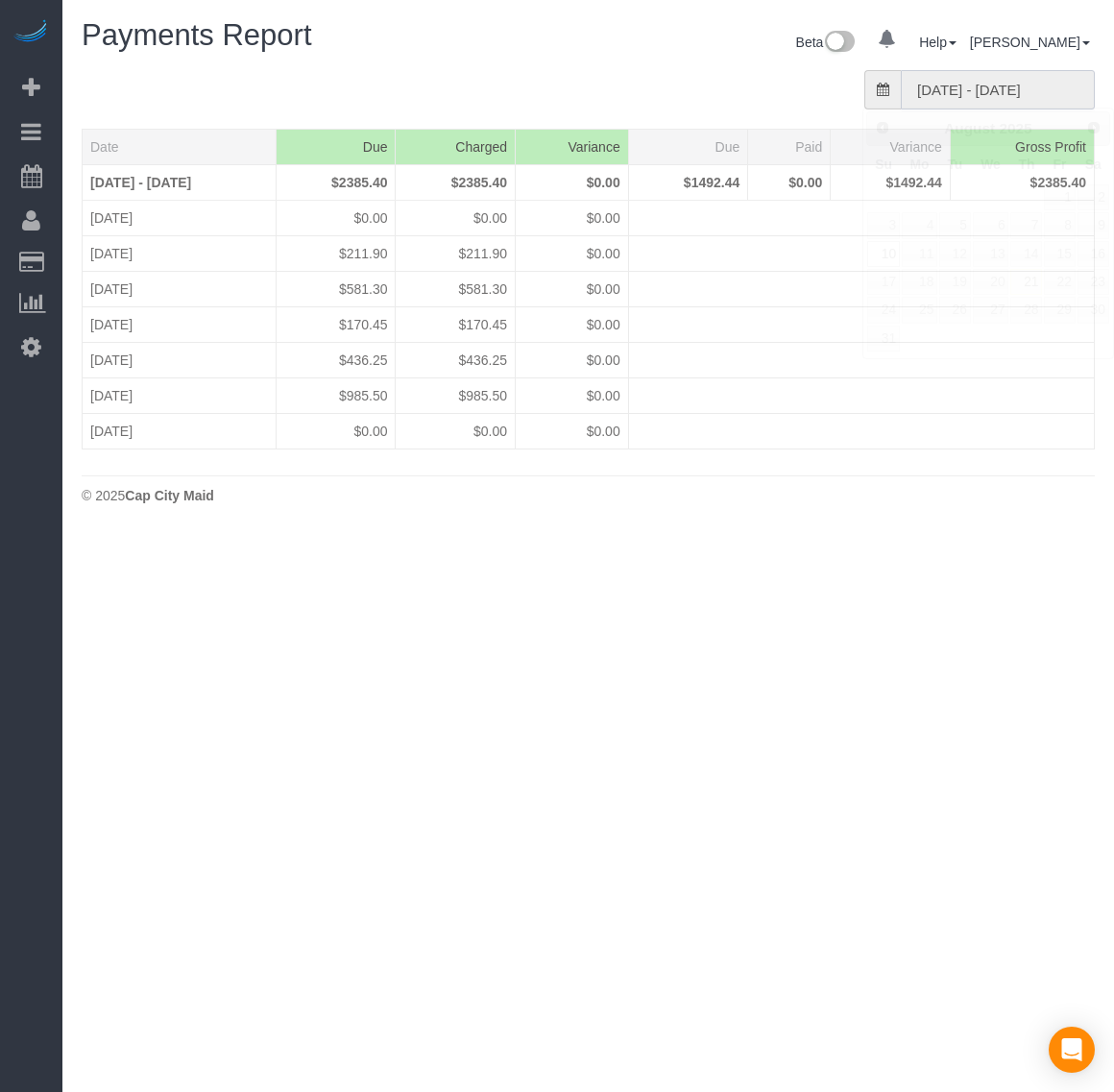
click at [960, 86] on input "[DATE] - [DATE]" at bounding box center [998, 89] width 194 height 40
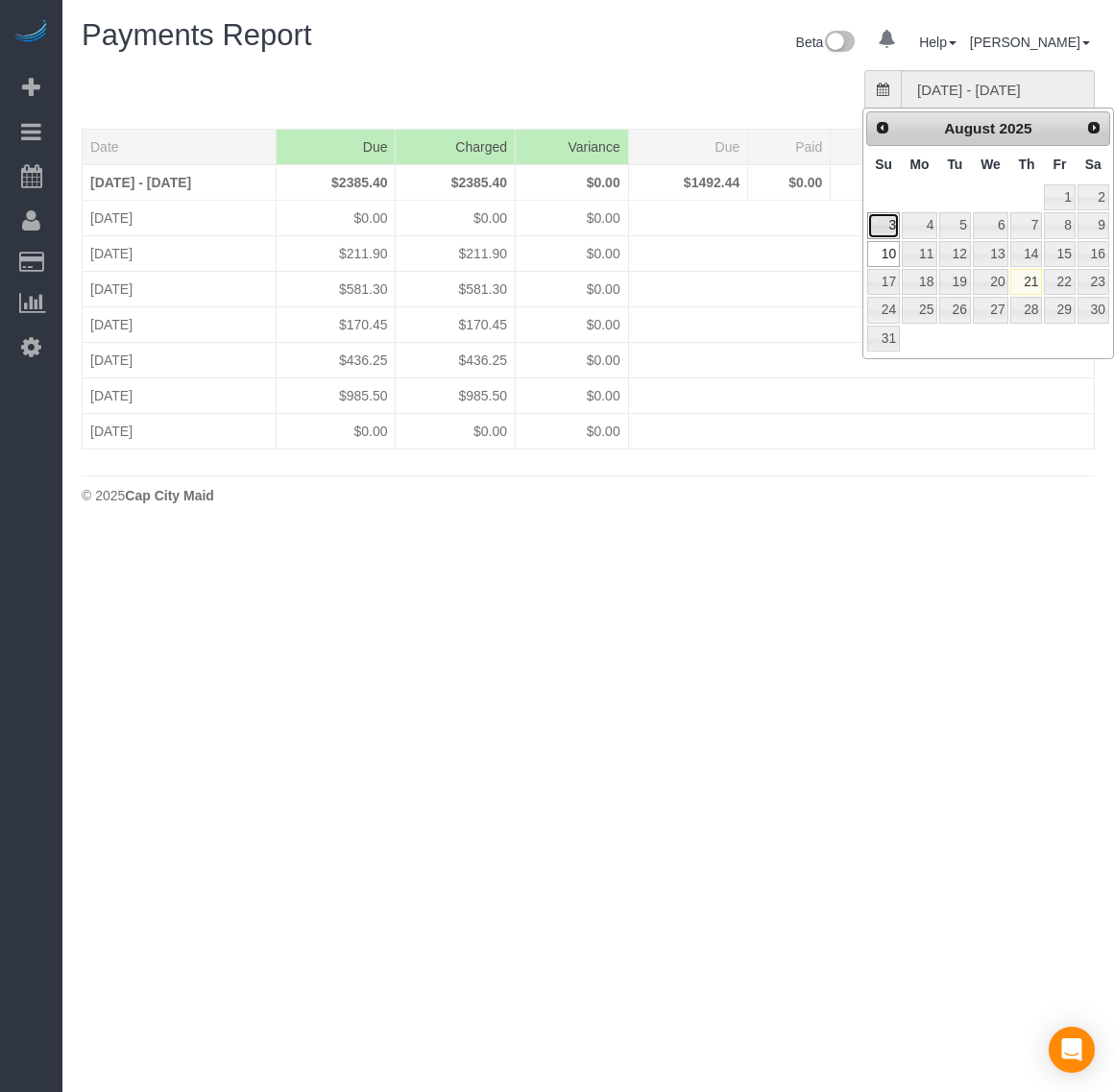
click at [896, 224] on link "3" at bounding box center [883, 225] width 33 height 26
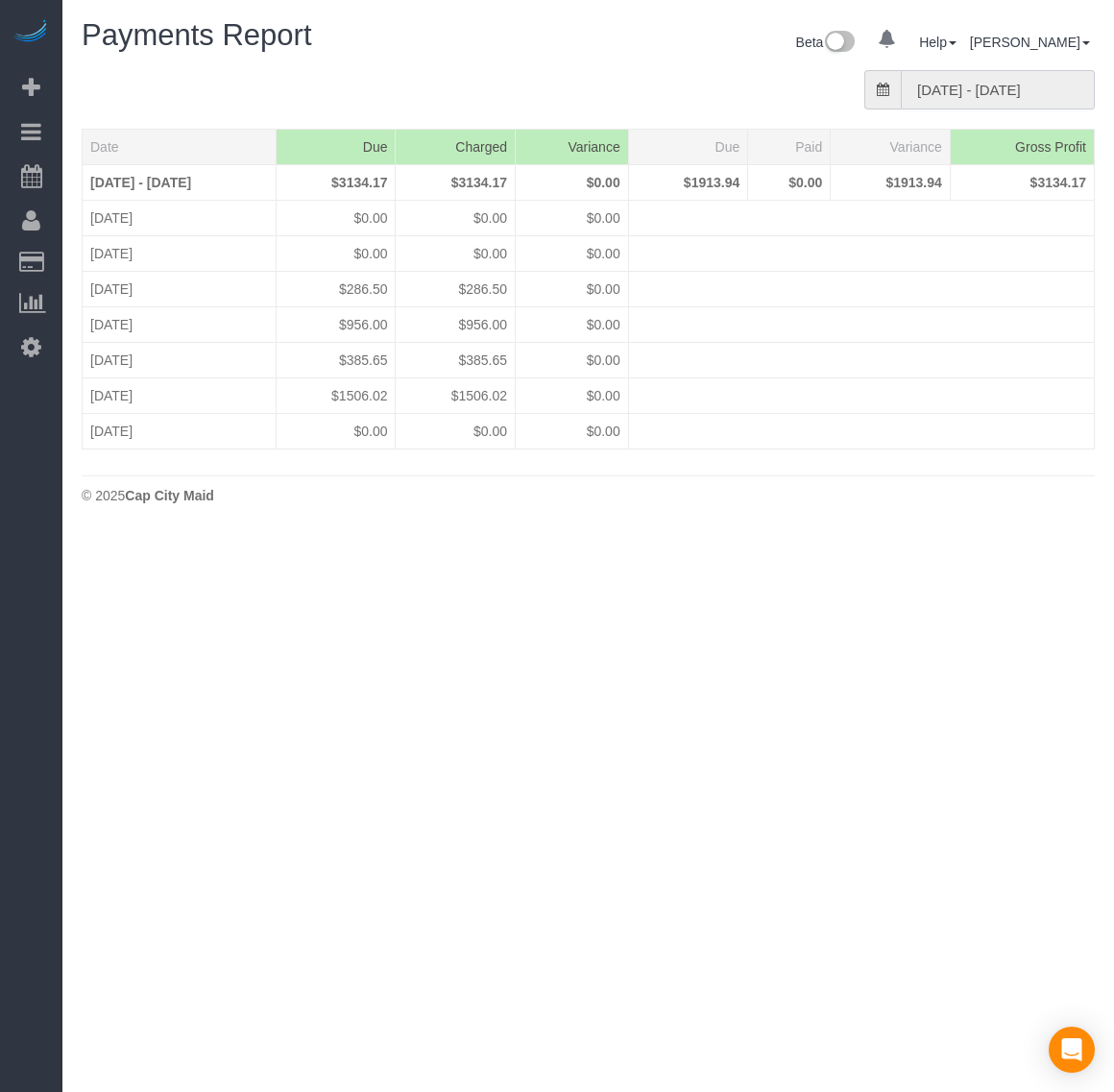
click at [975, 94] on input "[DATE] - [DATE]" at bounding box center [998, 89] width 194 height 40
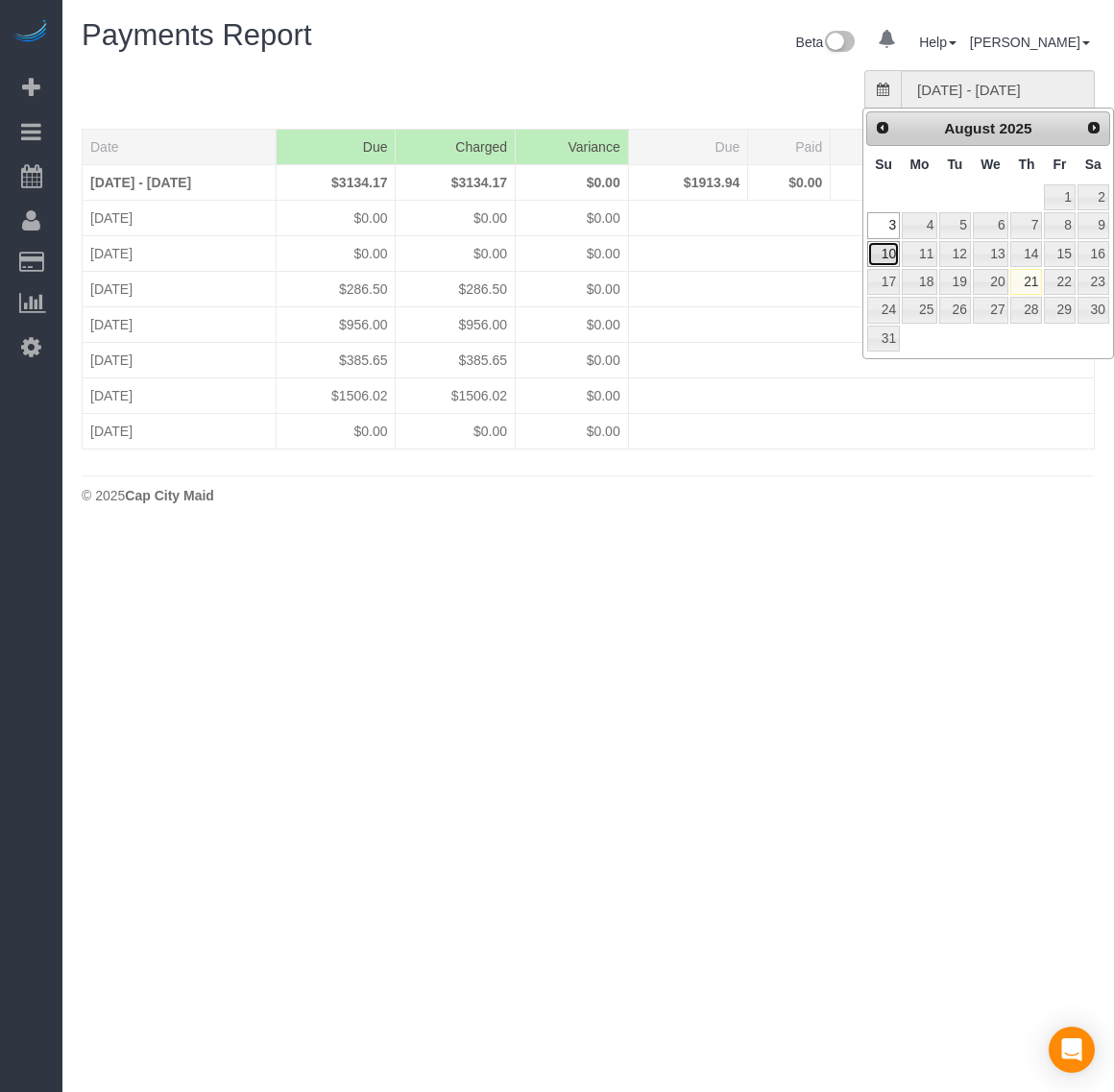
click at [884, 258] on link "10" at bounding box center [883, 254] width 33 height 26
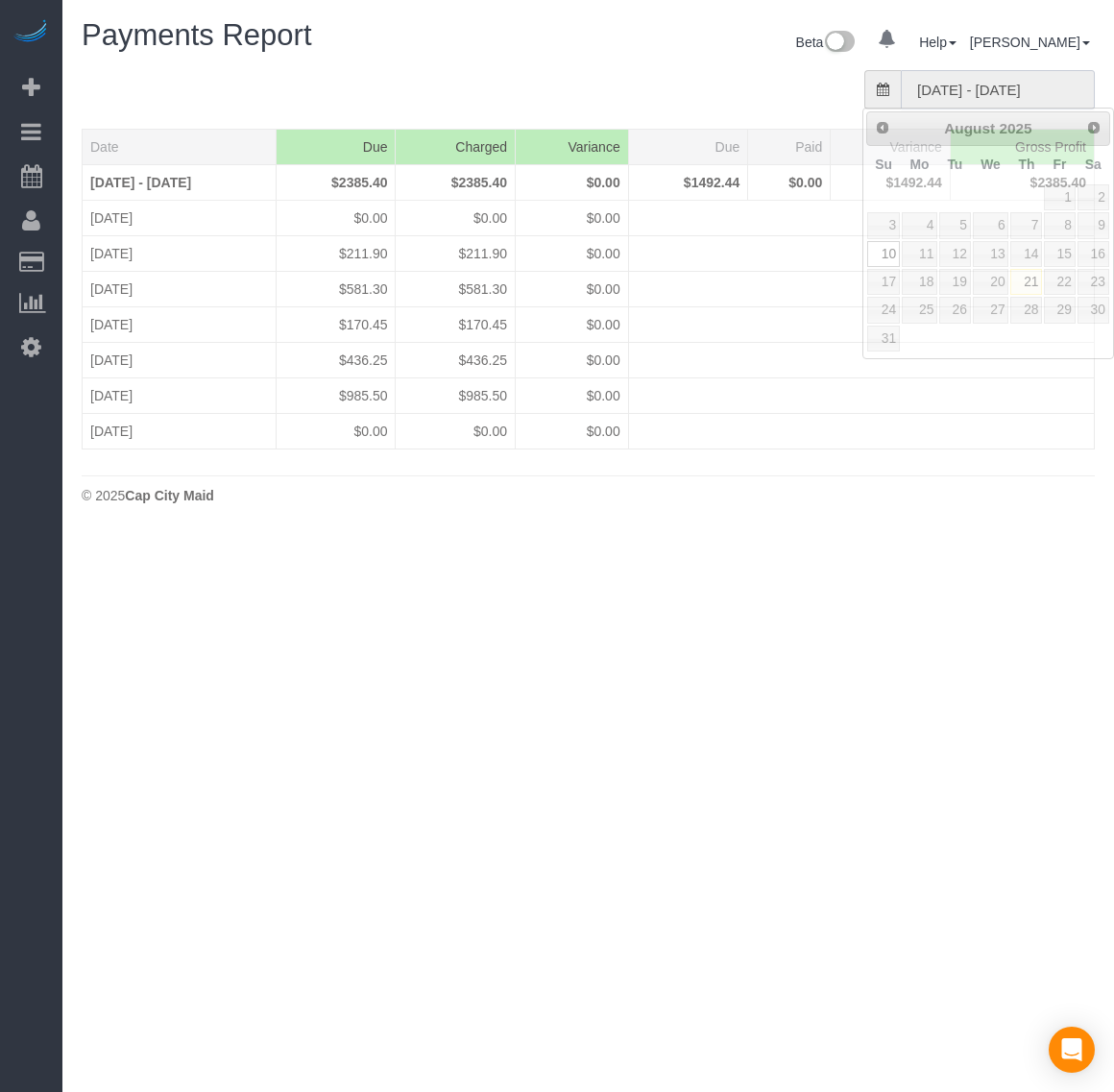
click at [961, 93] on input "[DATE] - [DATE]" at bounding box center [998, 89] width 194 height 40
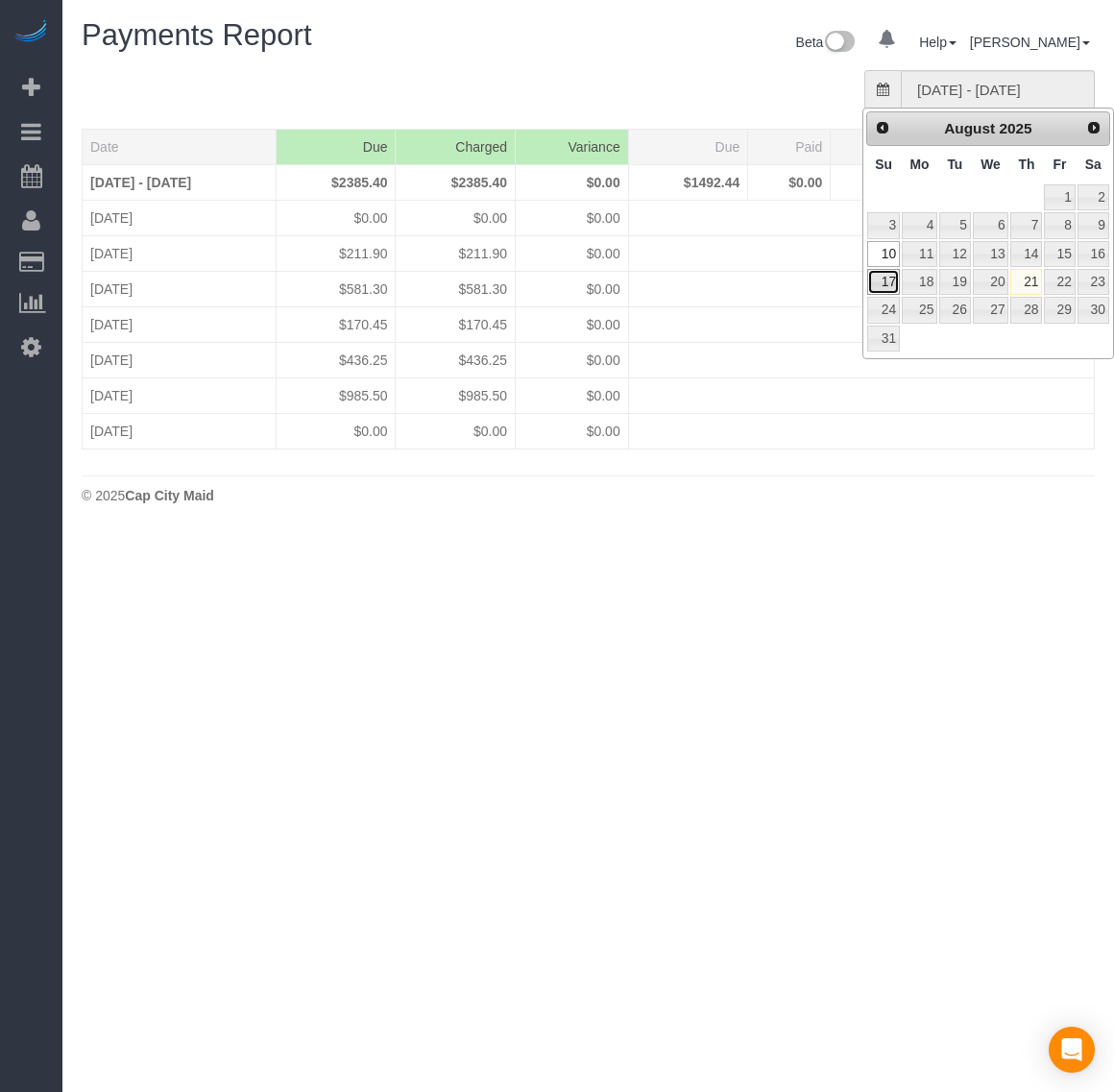
click at [888, 286] on link "17" at bounding box center [883, 282] width 33 height 26
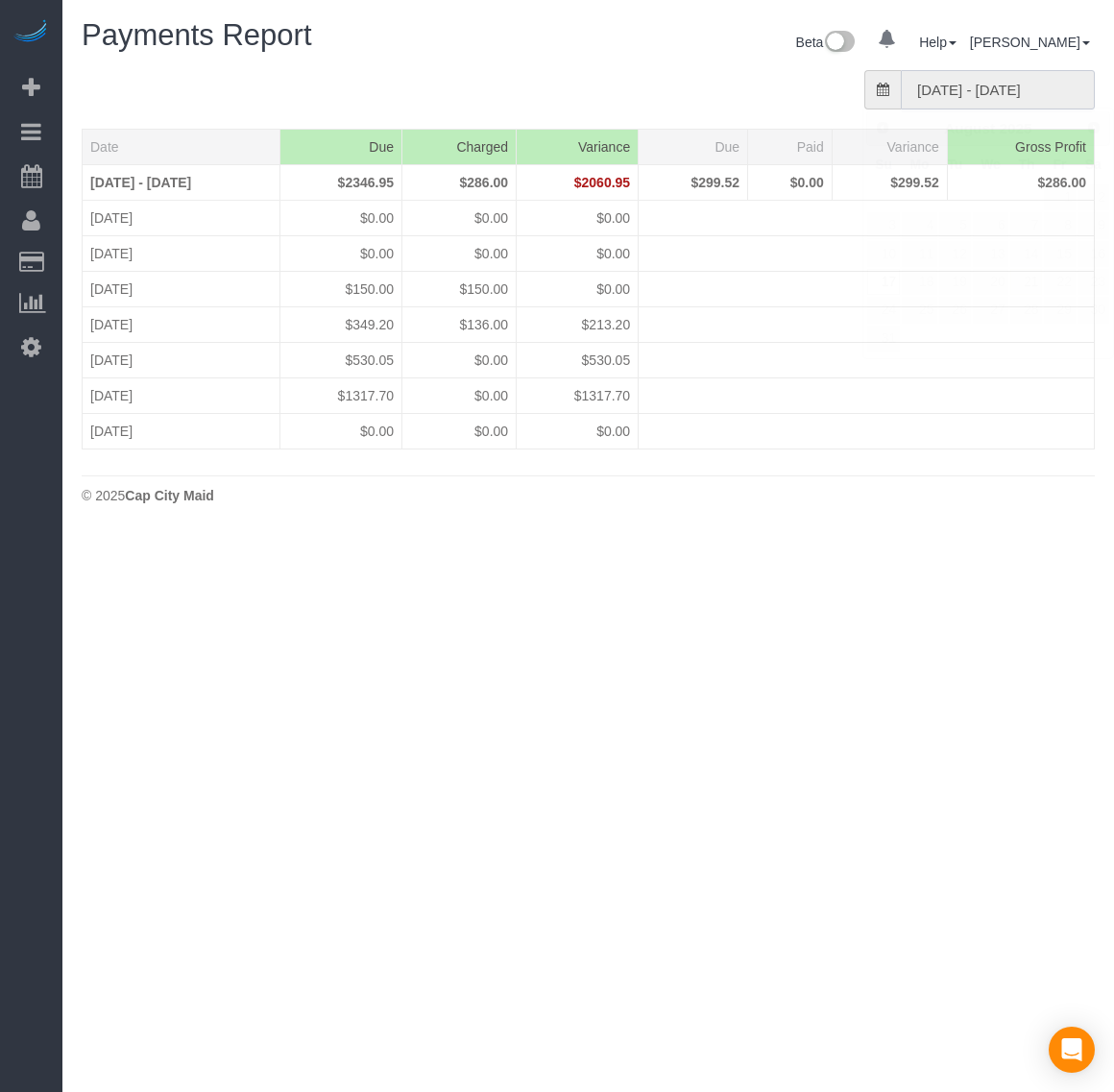
click at [990, 92] on input "[DATE] - [DATE]" at bounding box center [998, 89] width 194 height 40
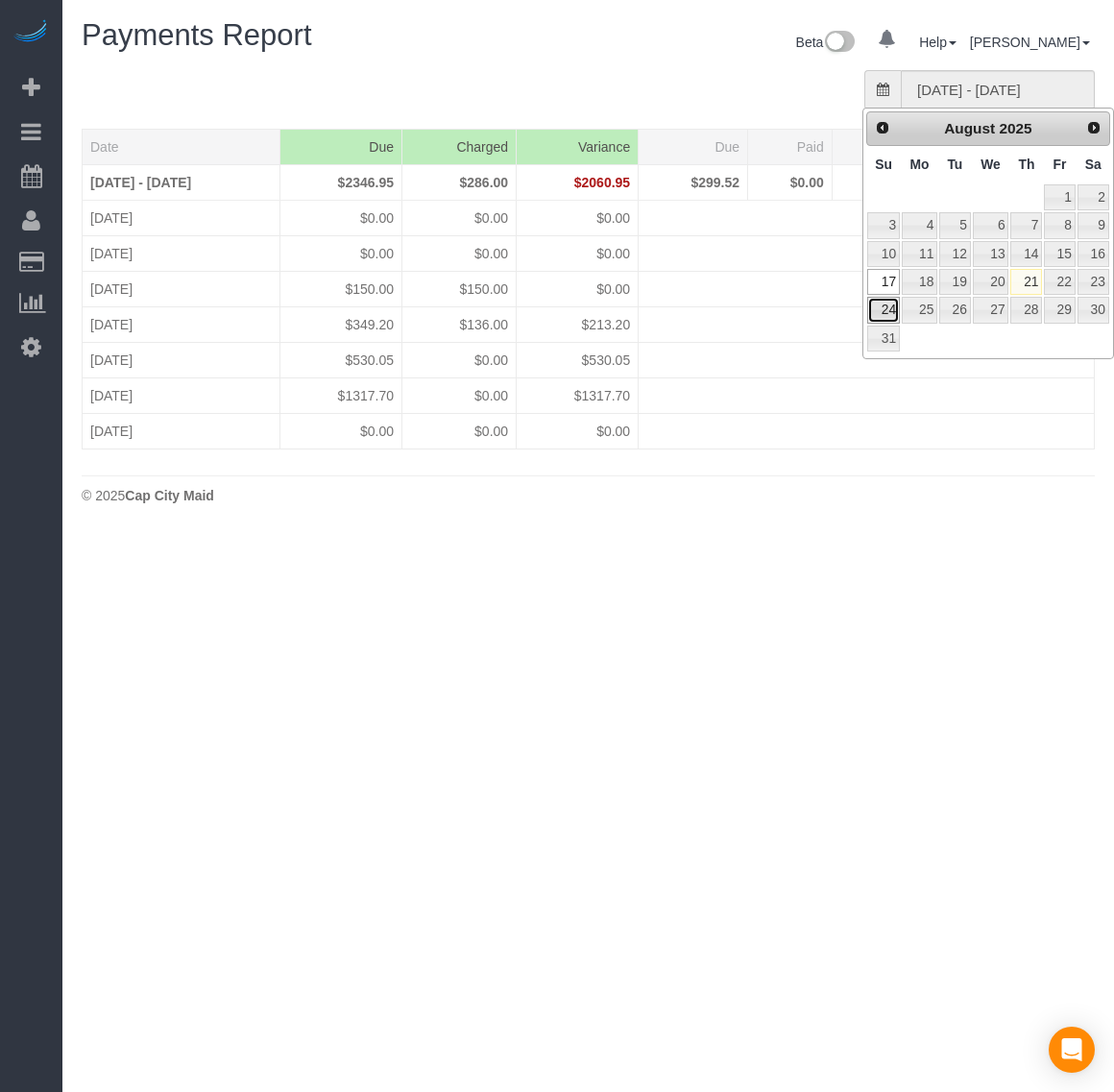
click at [881, 313] on link "24" at bounding box center [883, 309] width 33 height 26
type input "[DATE] - [DATE]"
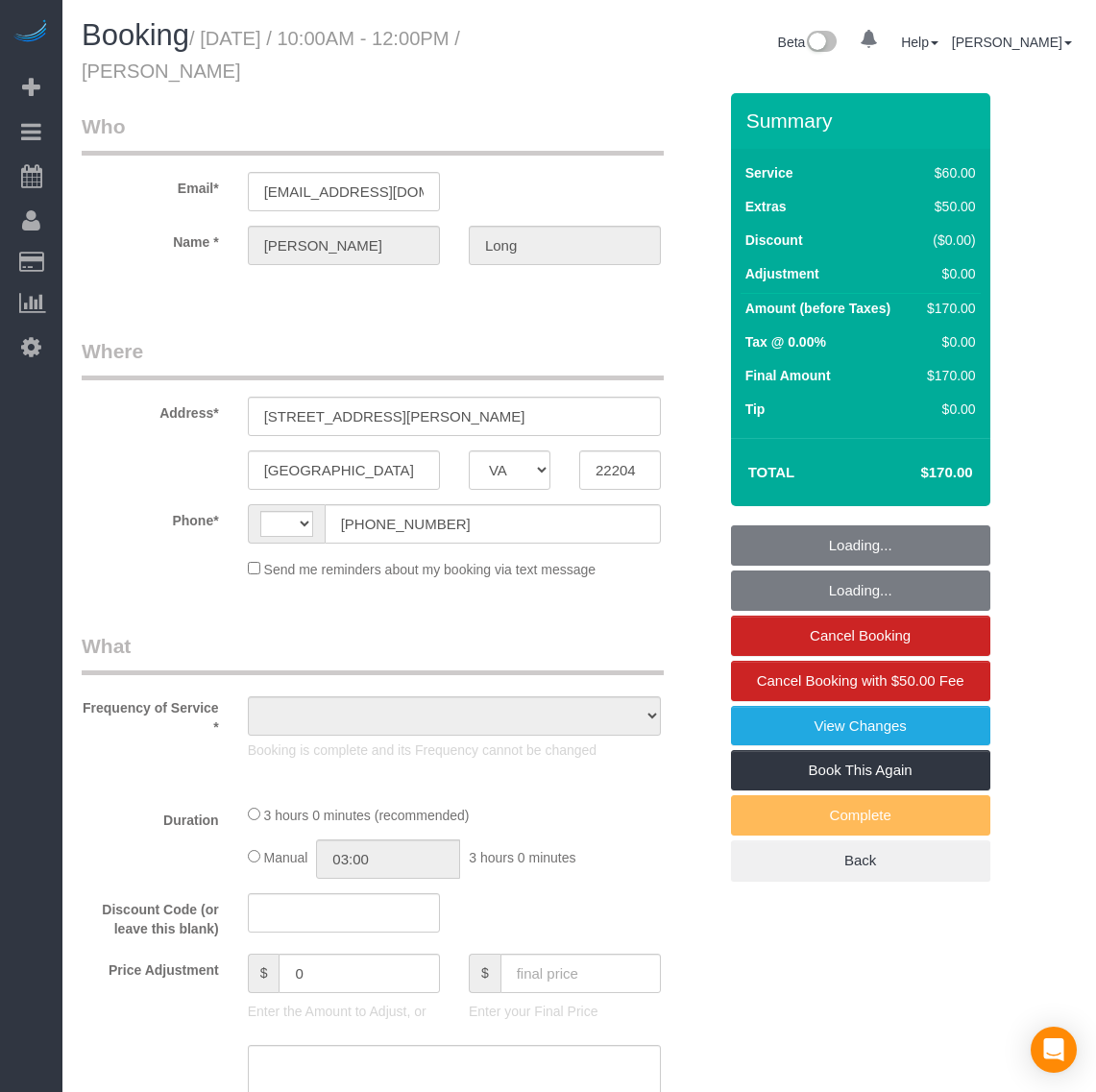
select select "VA"
select select "string:US"
select select "string:fspay-72111e74-cd37-4b08-9714-10ecf089ef36"
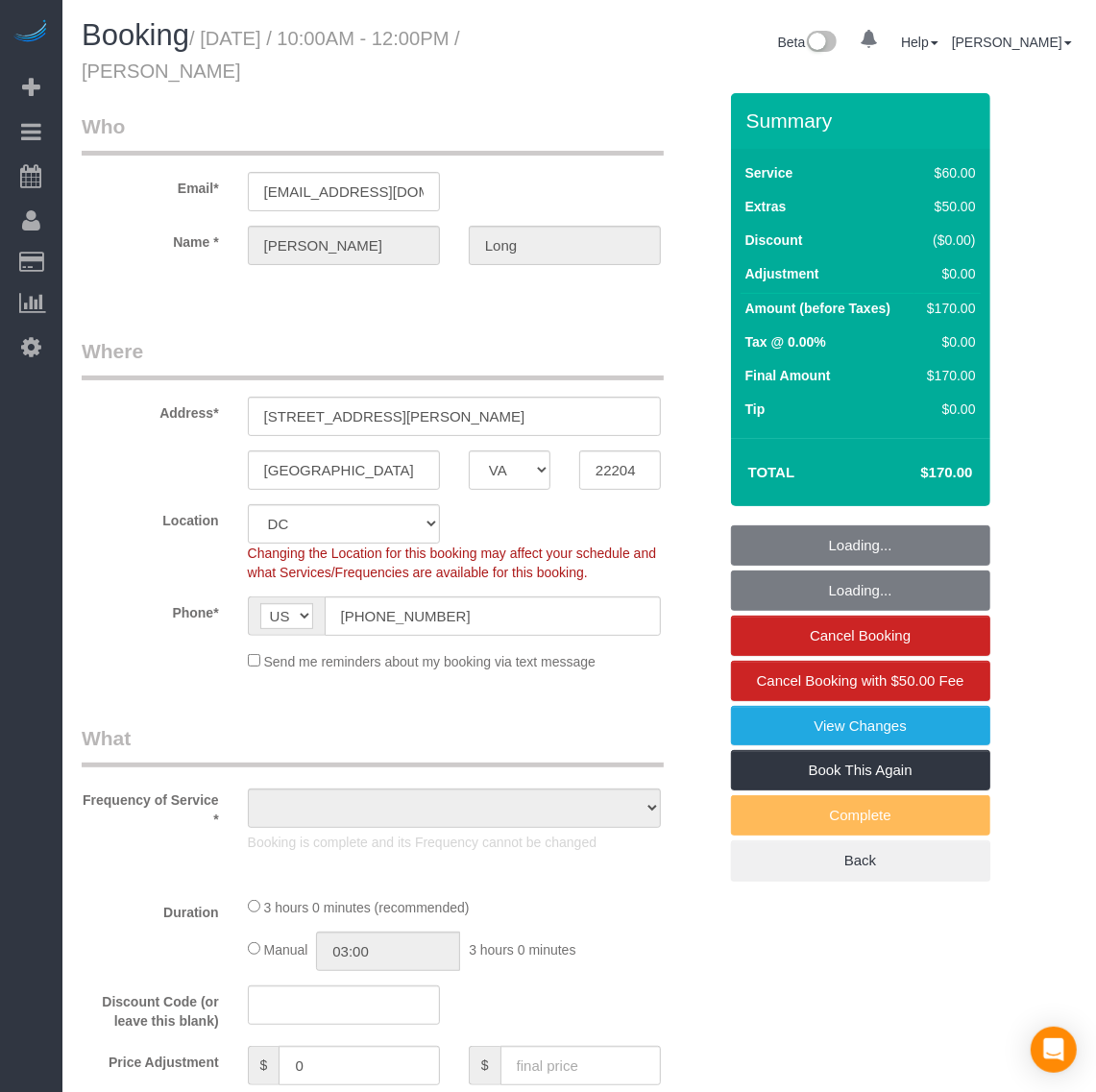
select select "object:824"
select select "number:1"
select select "number:23"
select select "object:1031"
select select "1"
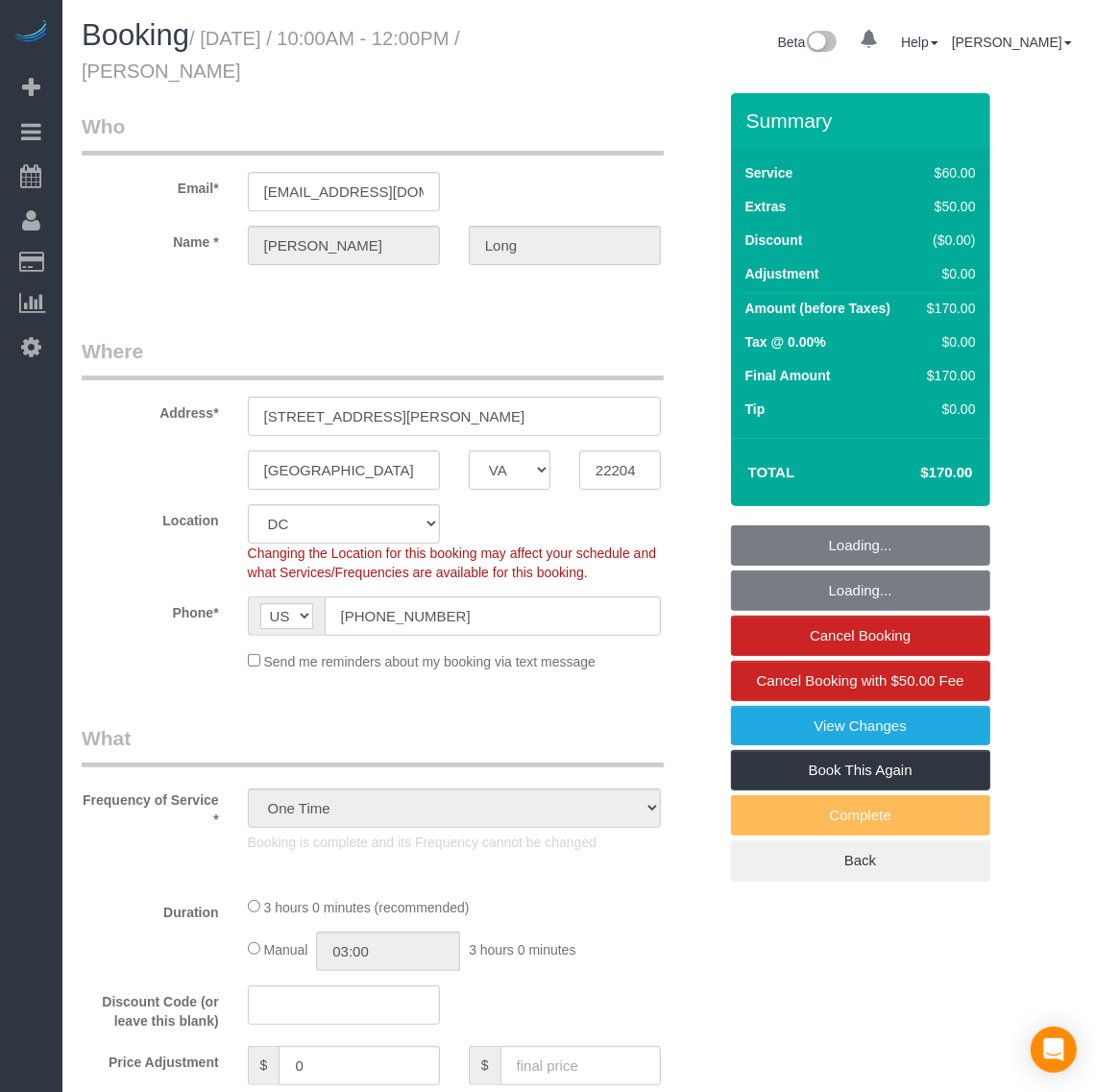
select select "spot1"
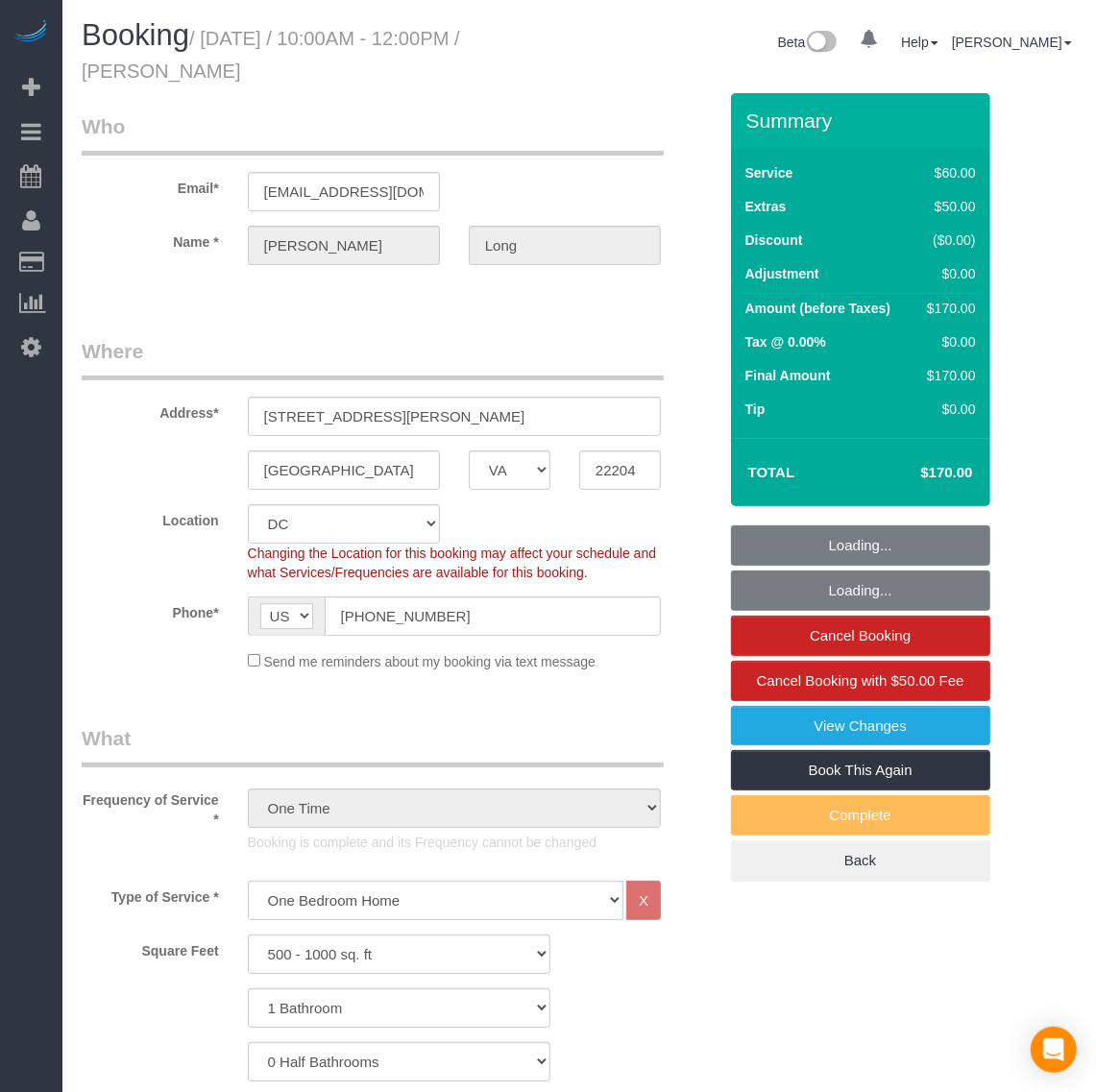
select select "1"
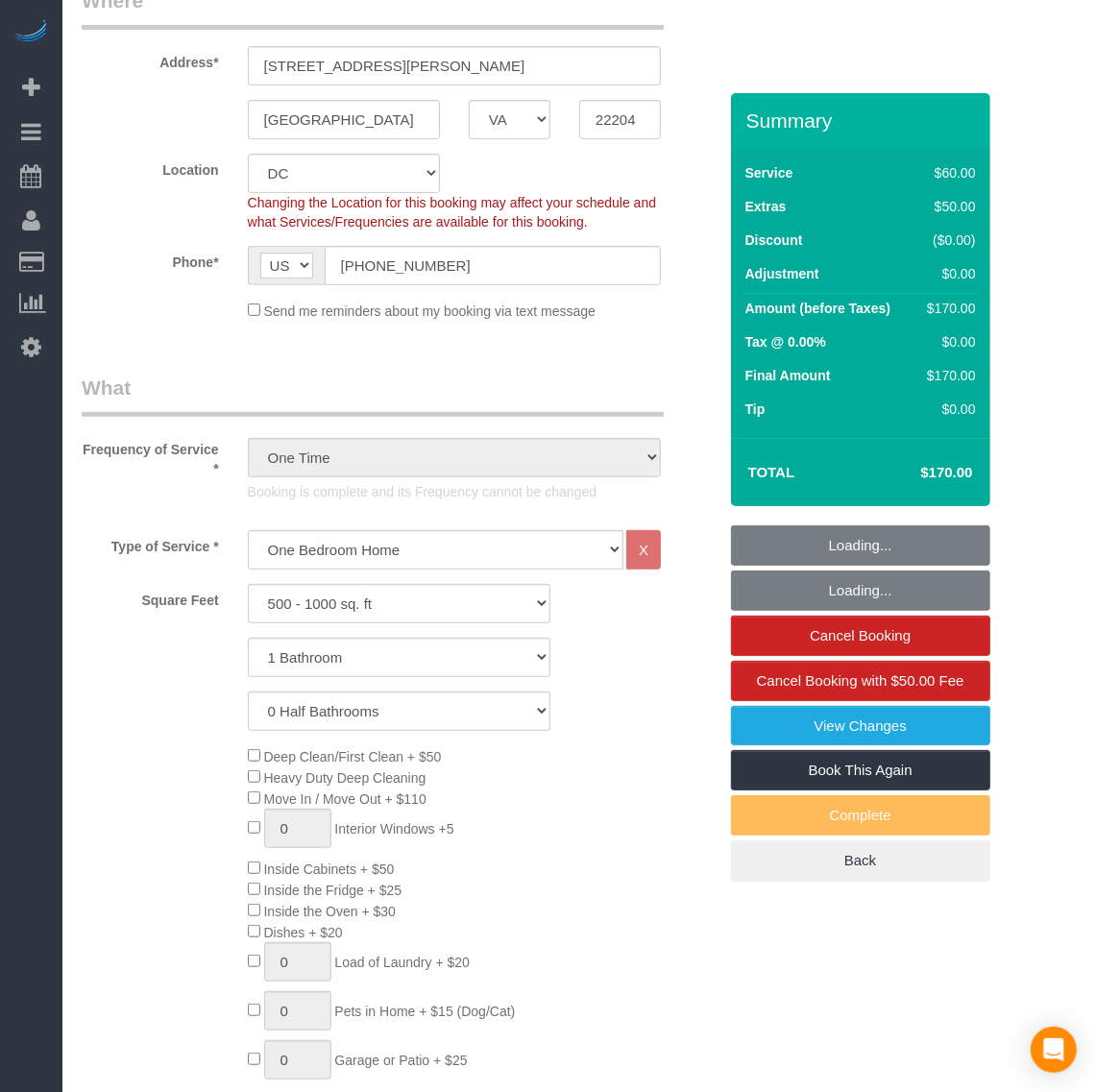
scroll to position [360, 0]
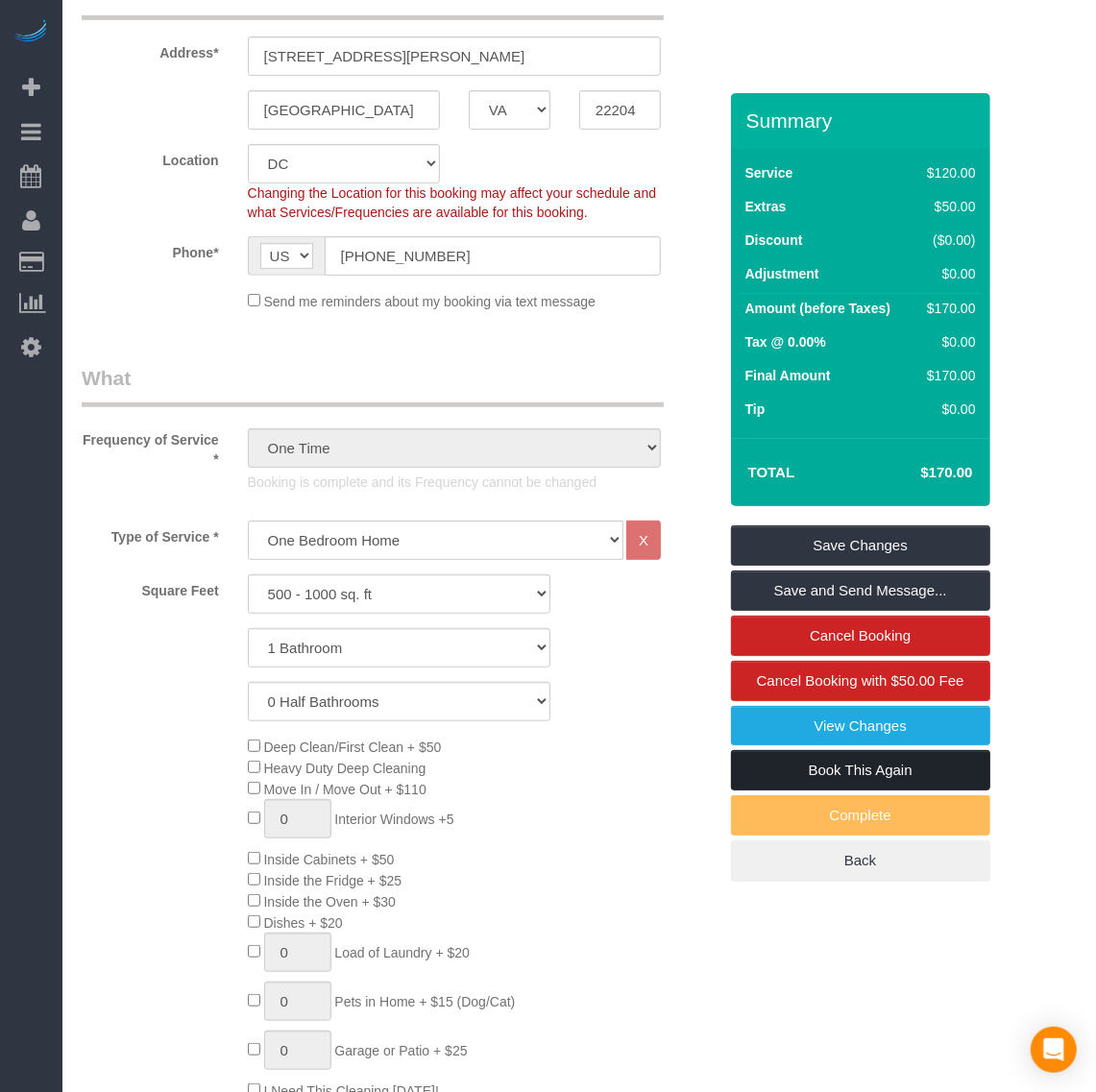
click at [804, 764] on link "Book This Again" at bounding box center [861, 770] width 260 height 41
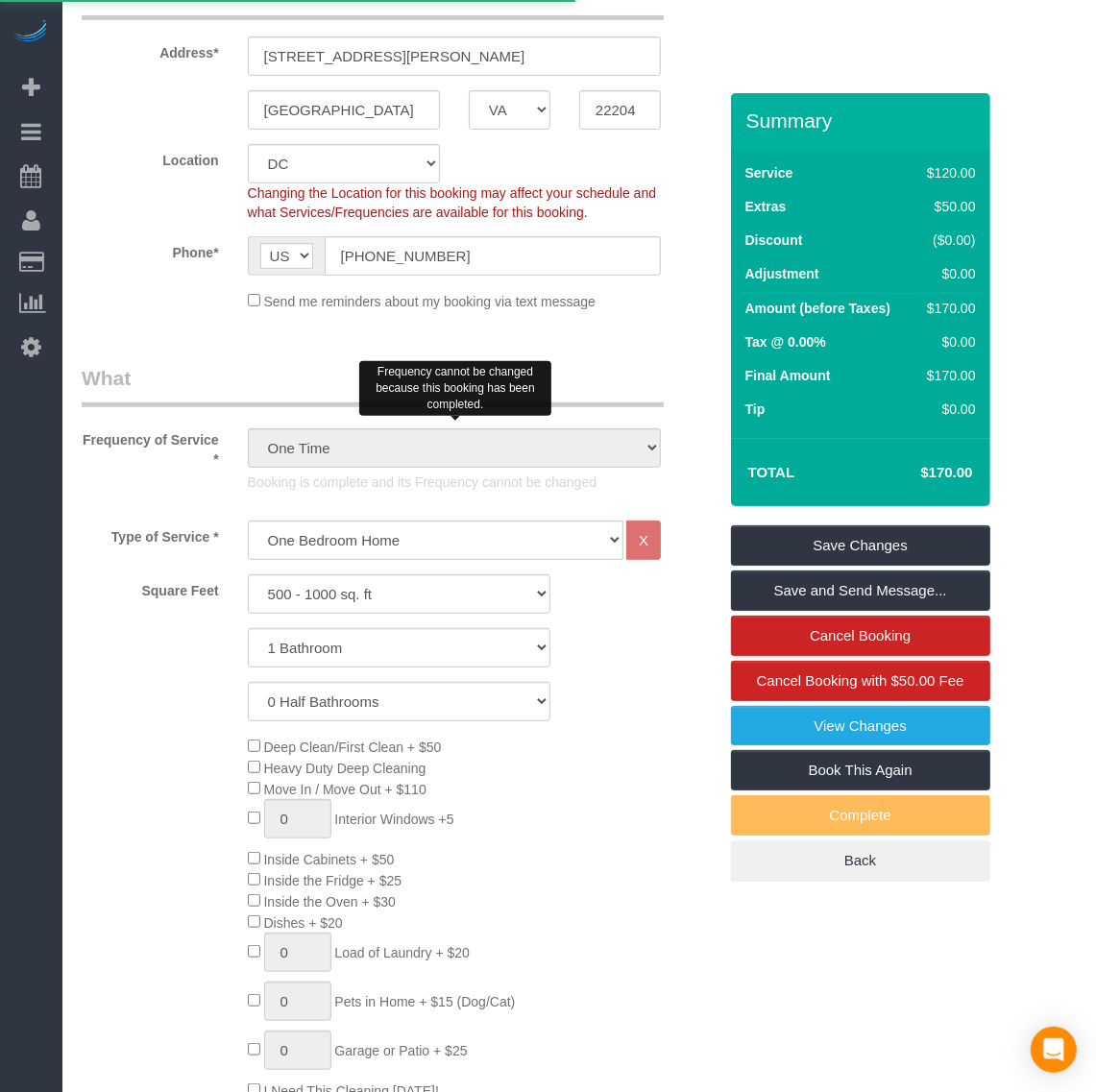
select select "VA"
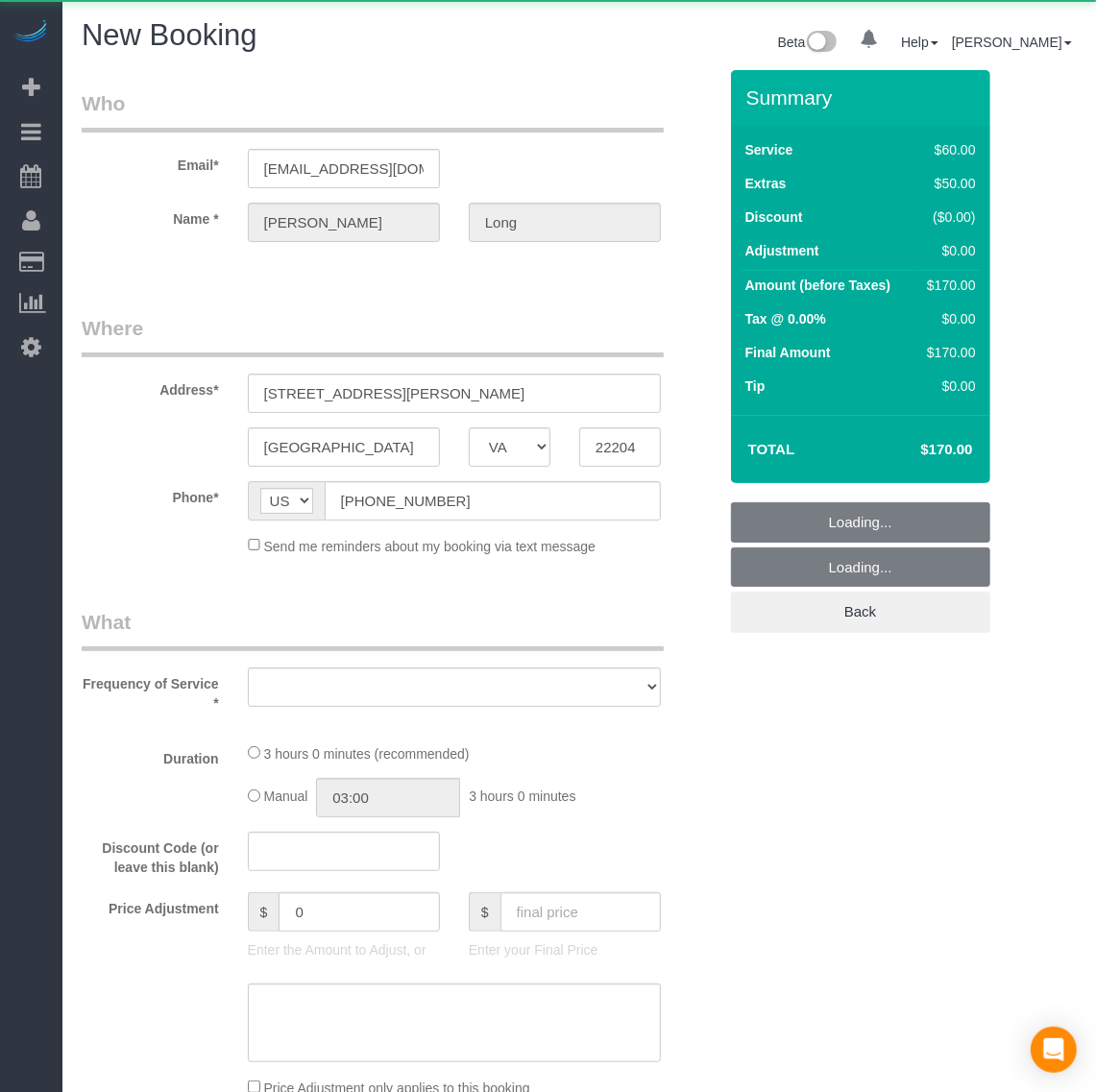
select select "string:fspay-72111e74-cd37-4b08-9714-10ecf089ef36"
select select "number:1"
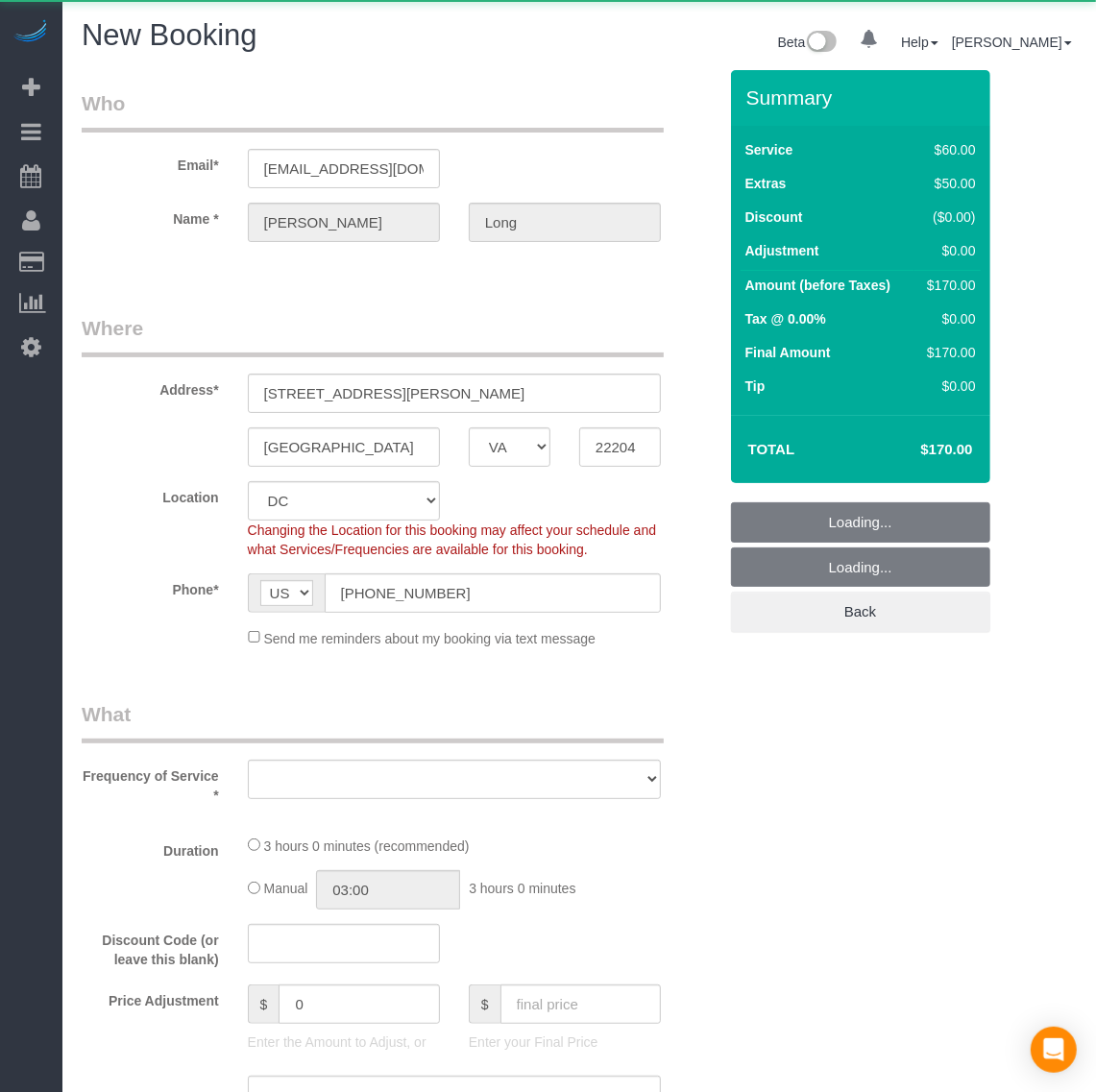
select select "1"
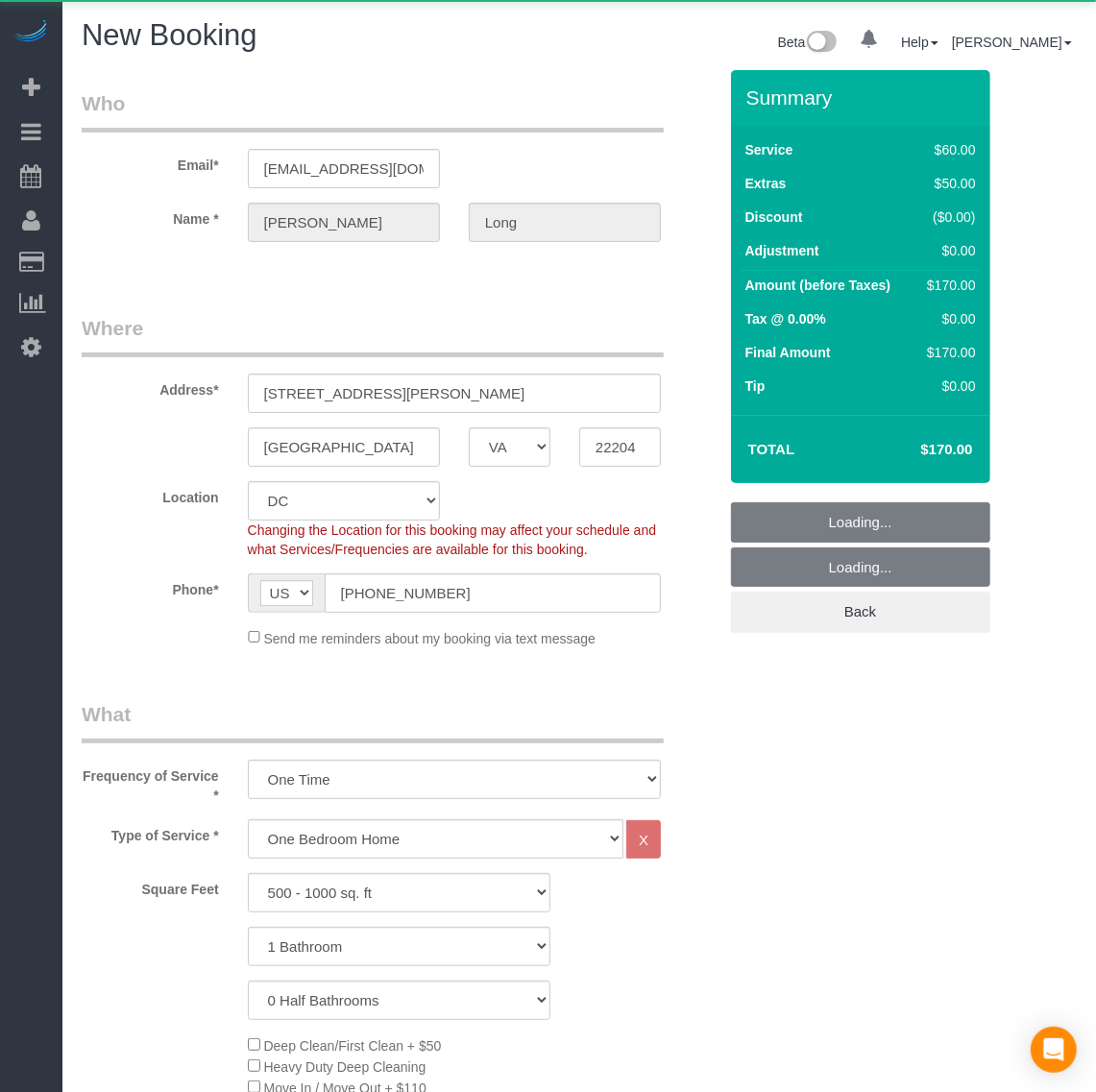
select select "object:1878"
select select "1"
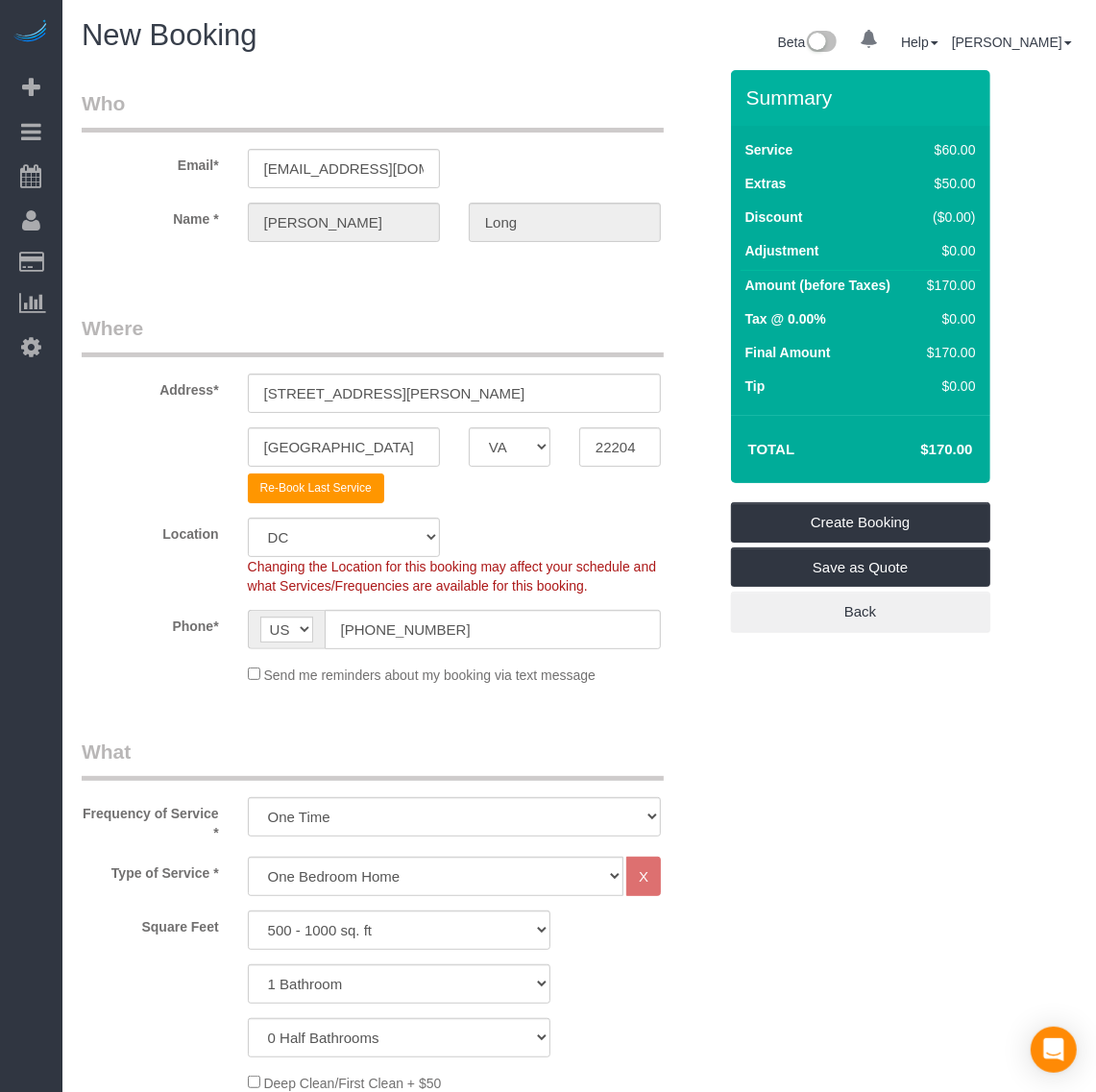
select select "object:1888"
select select "1"
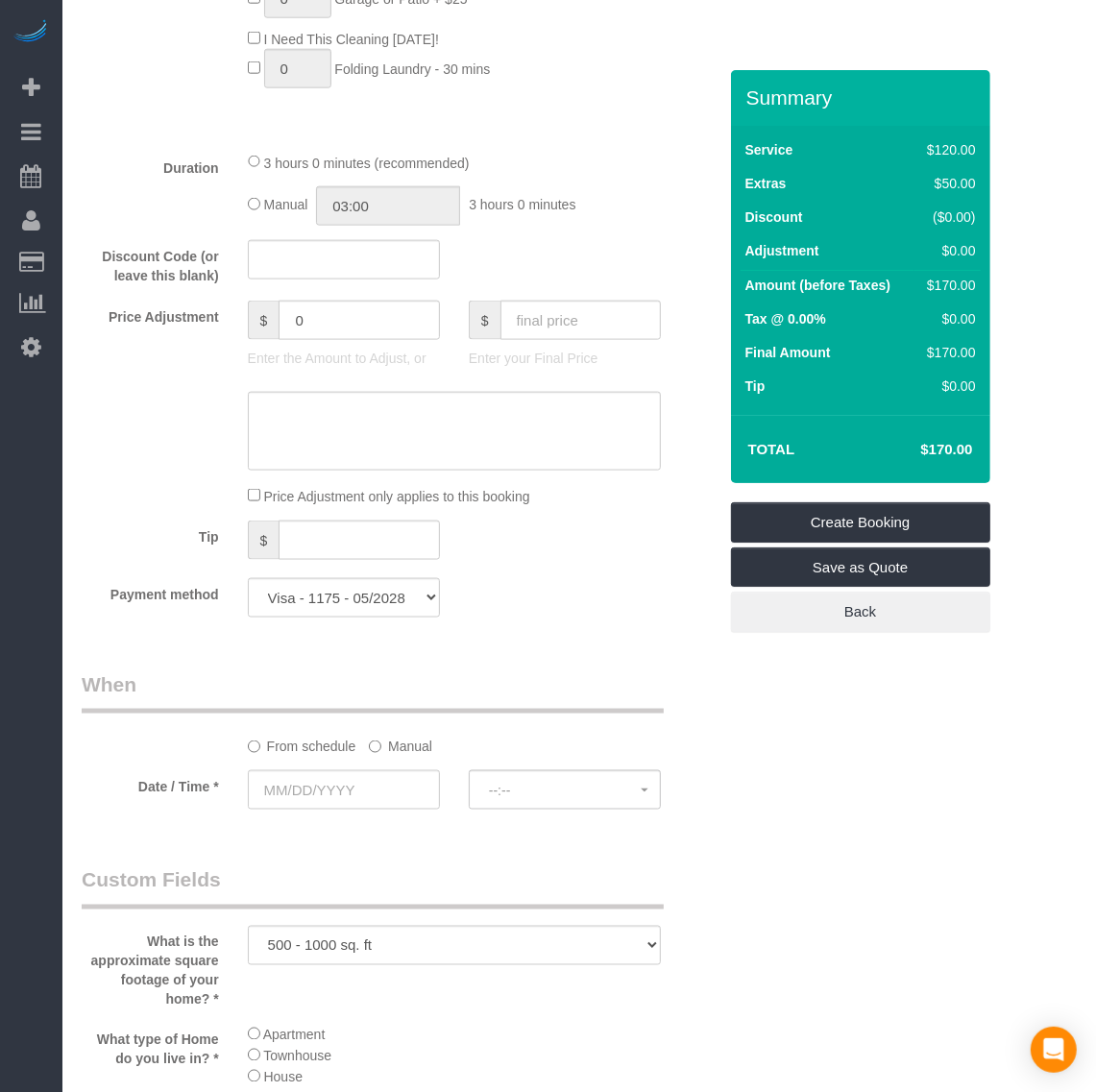
scroll to position [1441, 0]
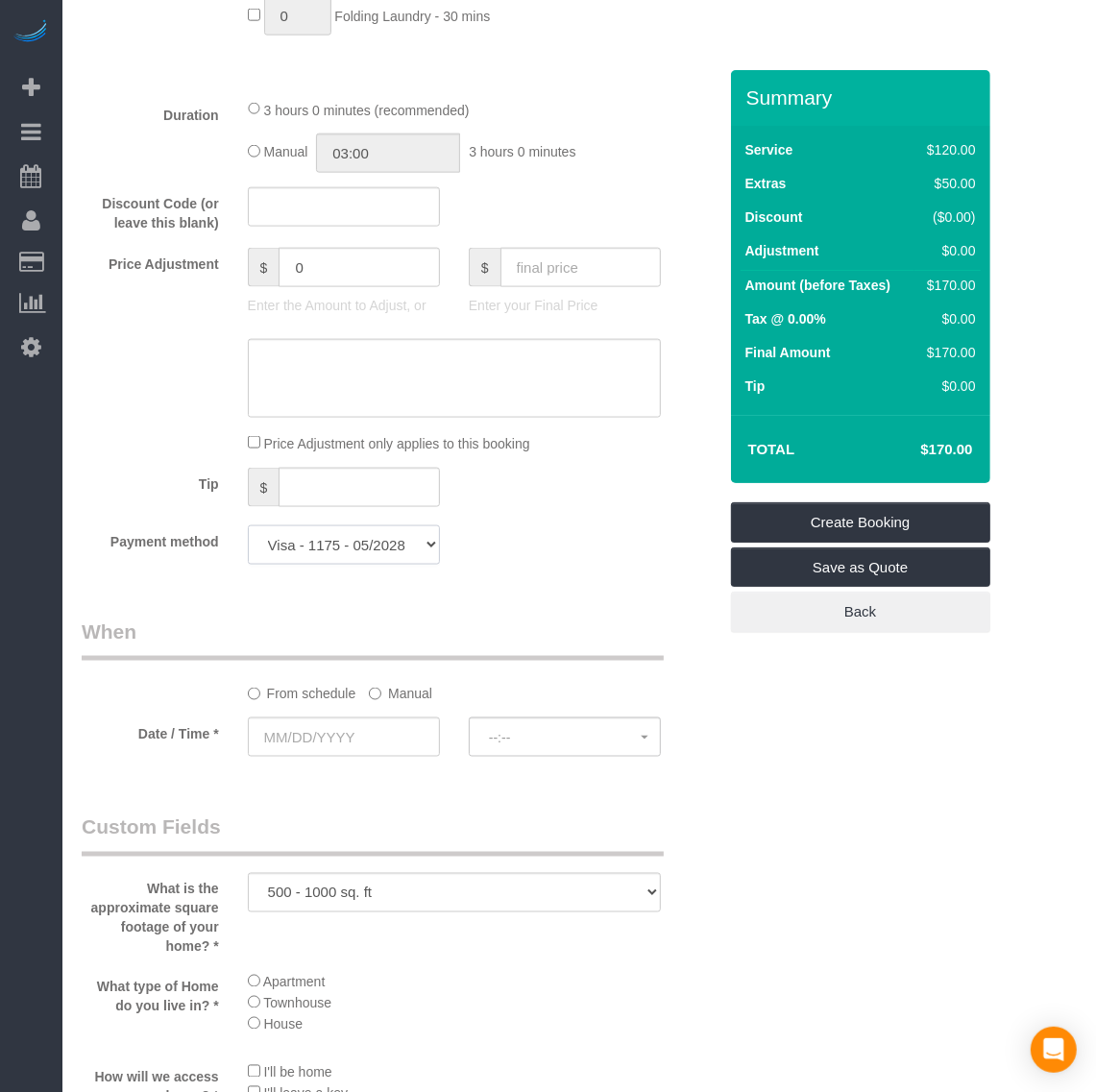
click at [399, 564] on select "Visa - 1175 - 05/2028 (Default) Add Credit Card ─────────────── Cash Check Payp…" at bounding box center [344, 545] width 192 height 40
click at [399, 563] on select "Visa - 1175 - 05/2028 (Default) Add Credit Card ─────────────── Cash Check Payp…" at bounding box center [344, 545] width 192 height 40
click at [337, 725] on input "text" at bounding box center [344, 736] width 192 height 40
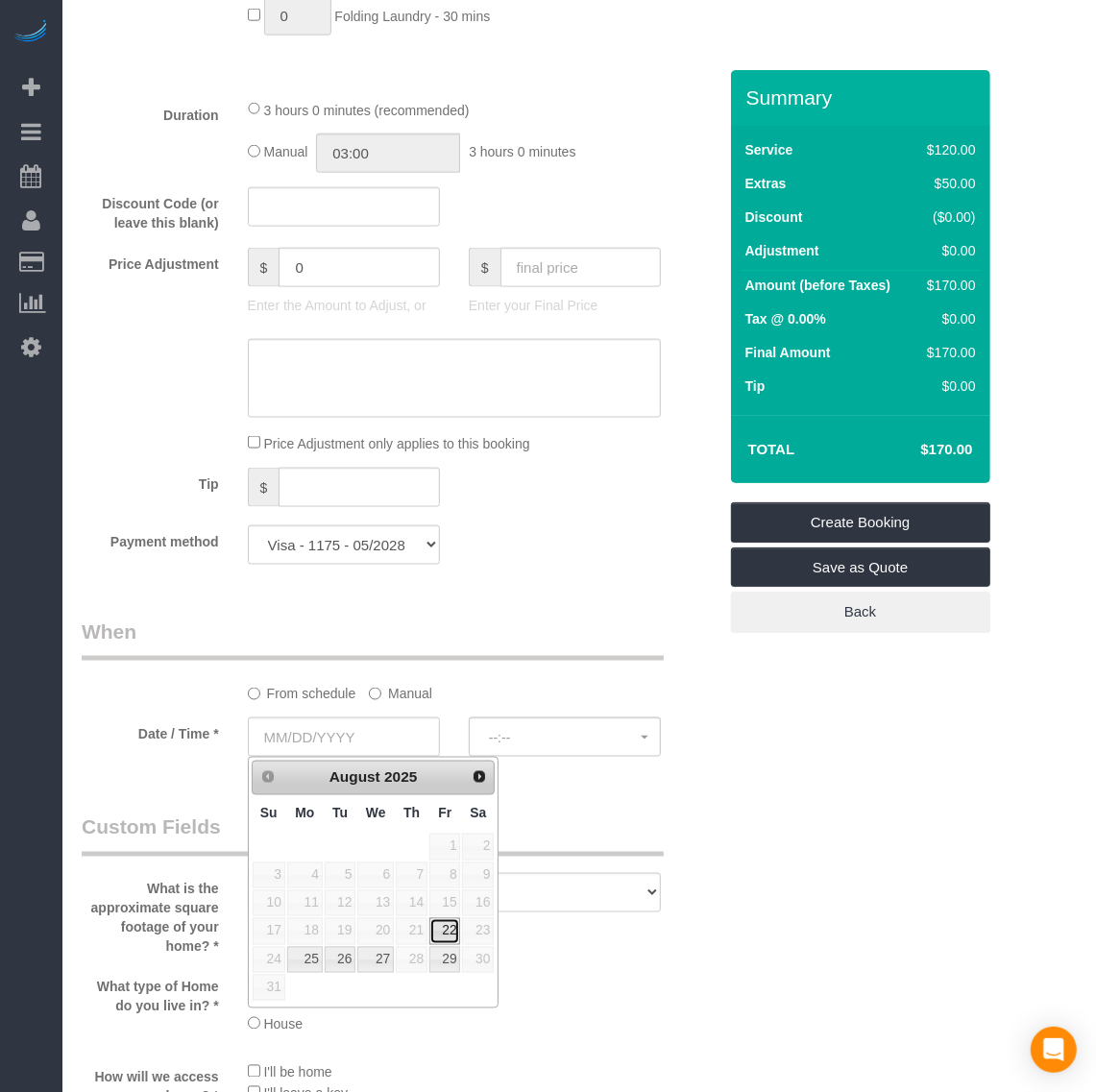
click at [453, 934] on link "22" at bounding box center [445, 931] width 31 height 26
type input "[DATE]"
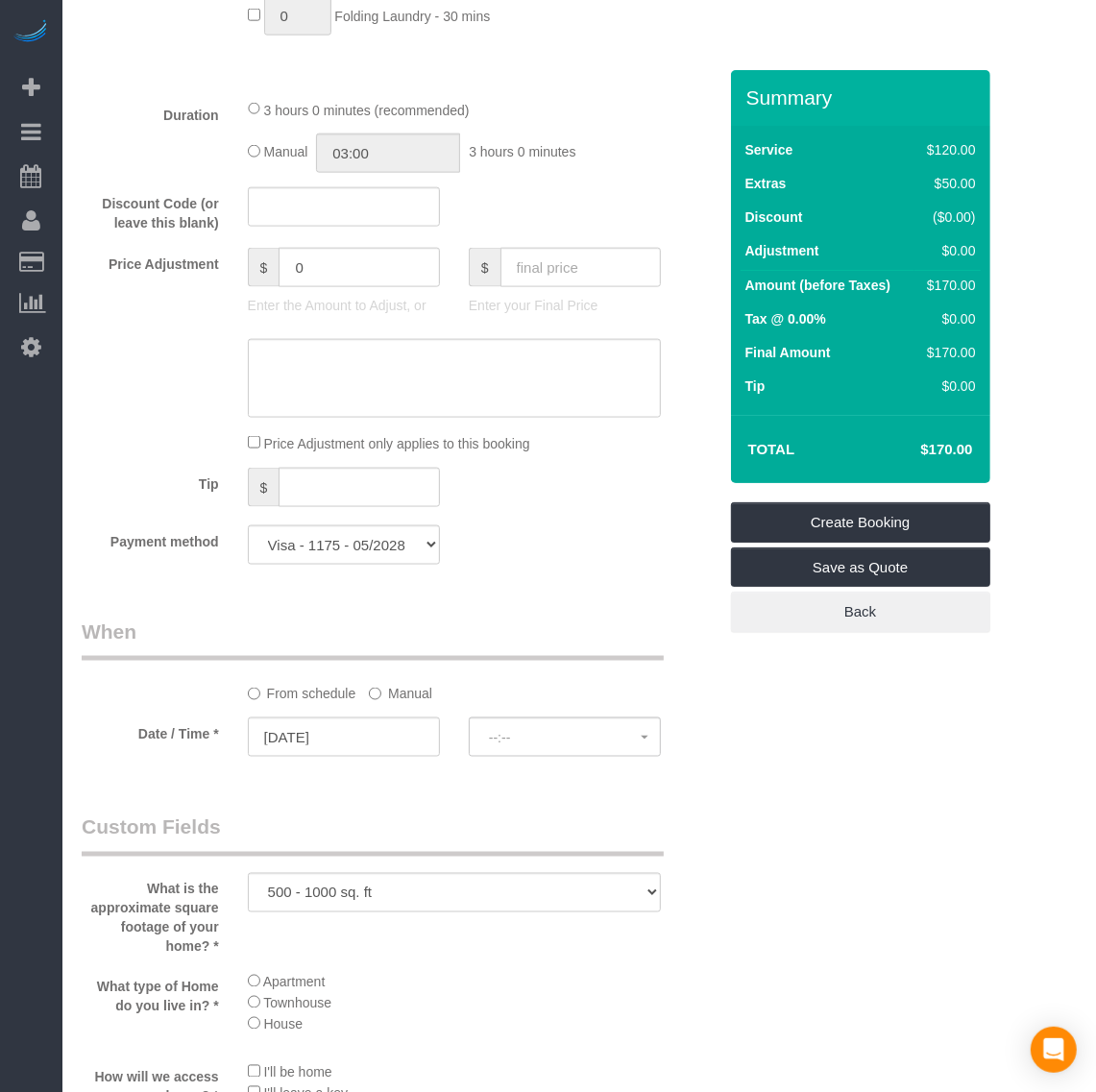
select select "spot11"
click at [588, 727] on button "10:00AM - 12:00PM" at bounding box center [565, 736] width 192 height 40
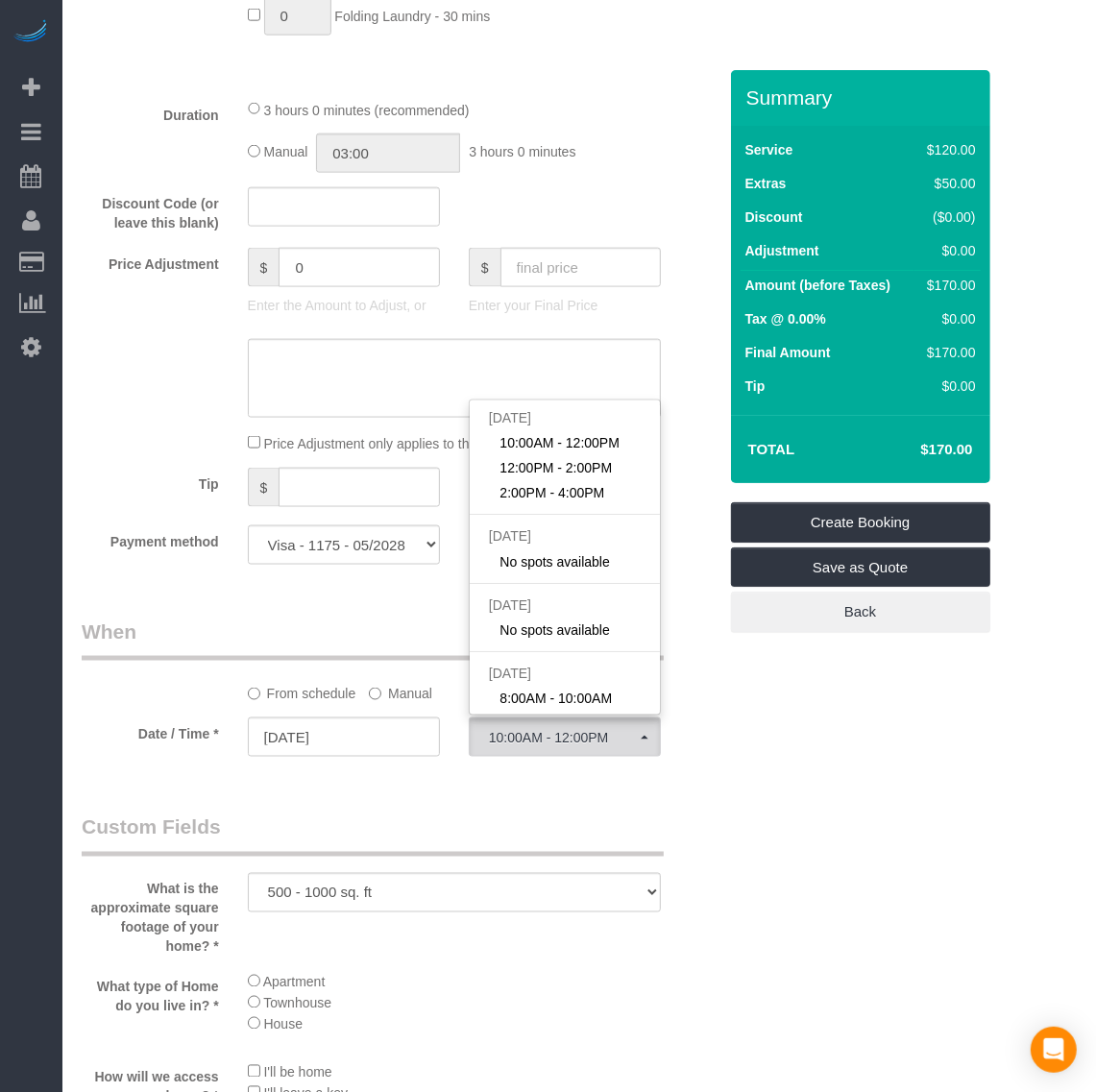
click at [770, 713] on div "Who Email* longkj23@gmail.com Name * Kerby Long Where Address* 1201 S Ross St #…" at bounding box center [579, 358] width 995 height 3455
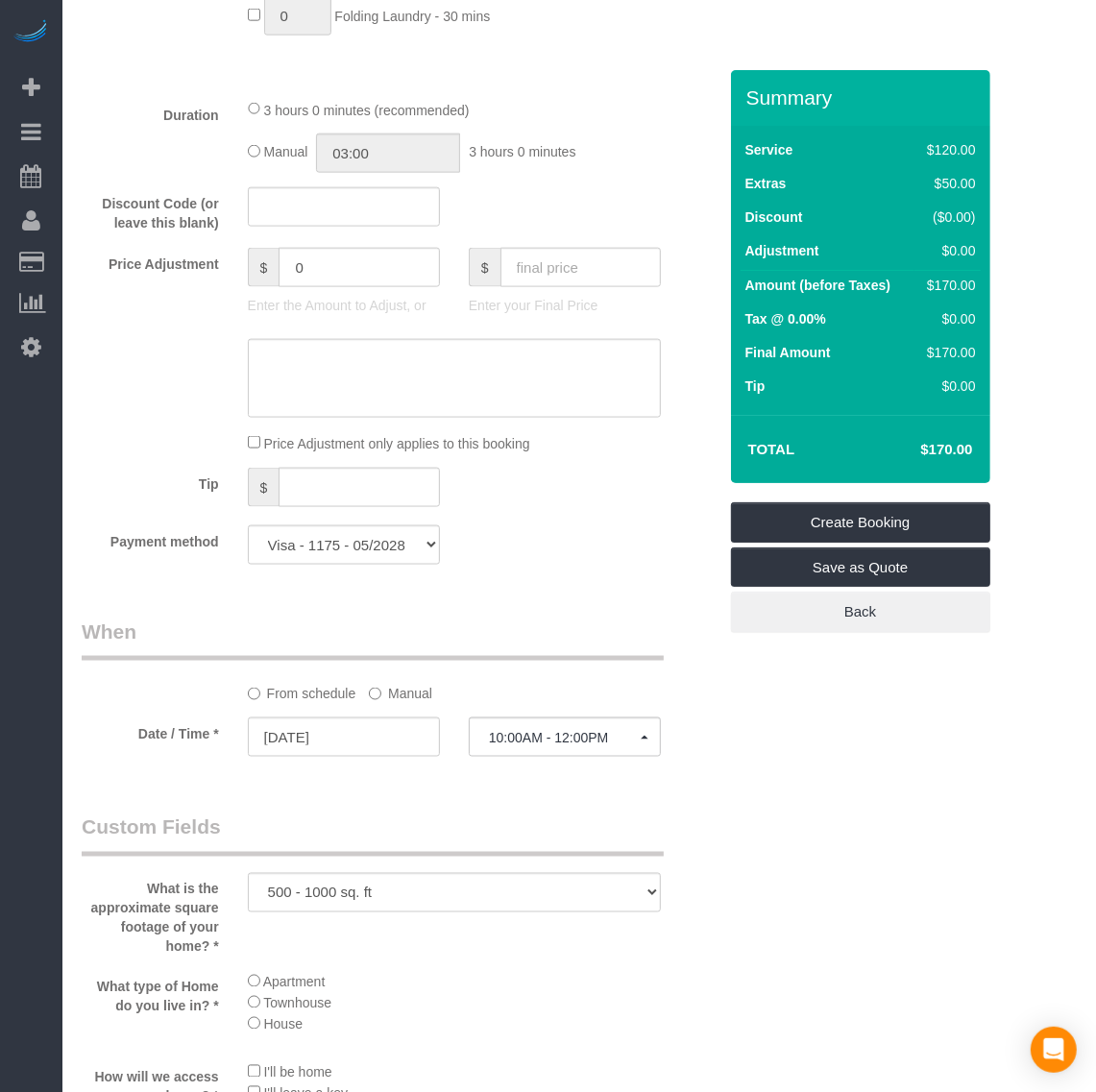
click at [382, 698] on label "Manual" at bounding box center [400, 690] width 63 height 26
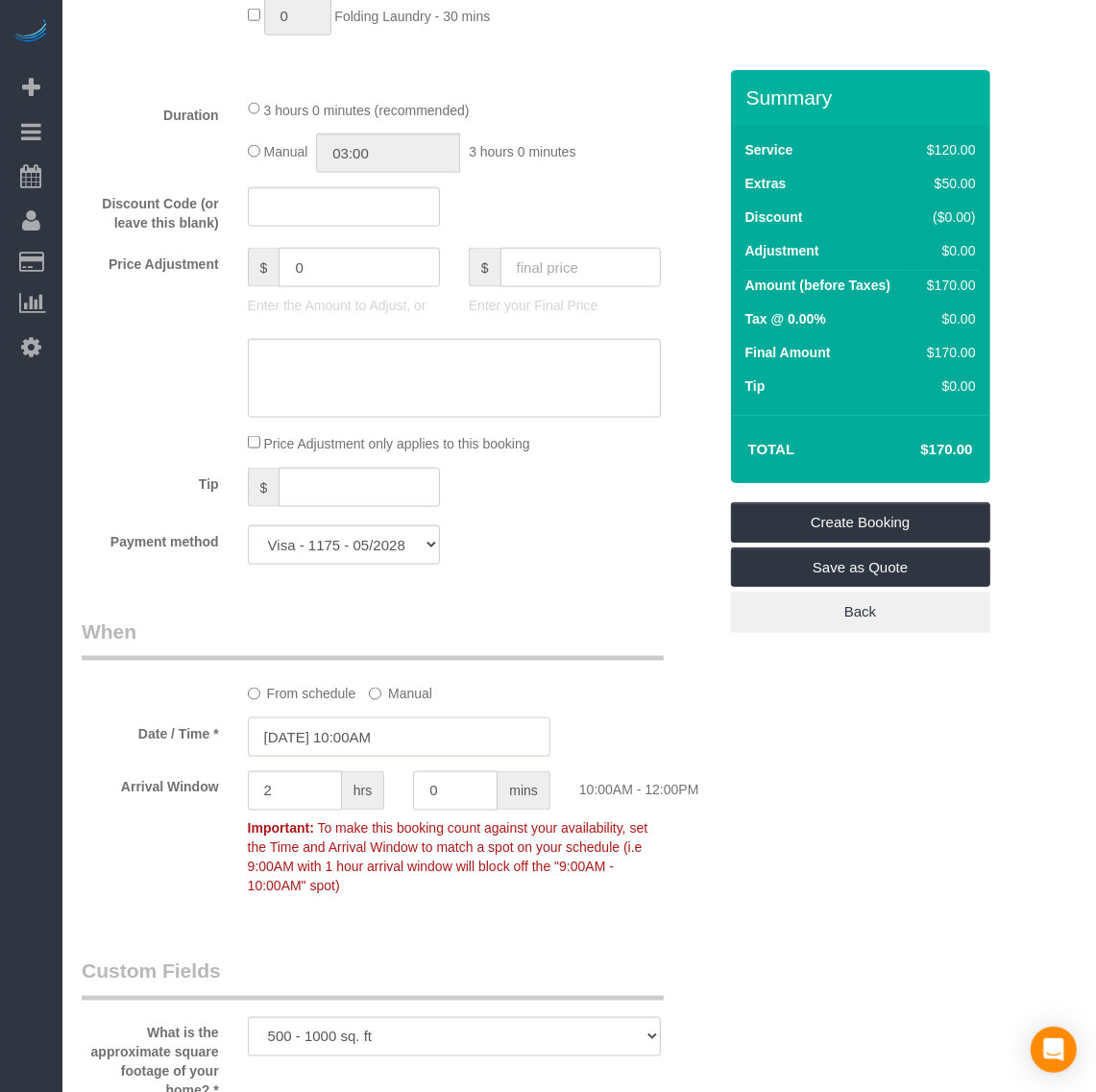
click at [359, 736] on input "08/22/2025 10:00AM" at bounding box center [399, 736] width 302 height 40
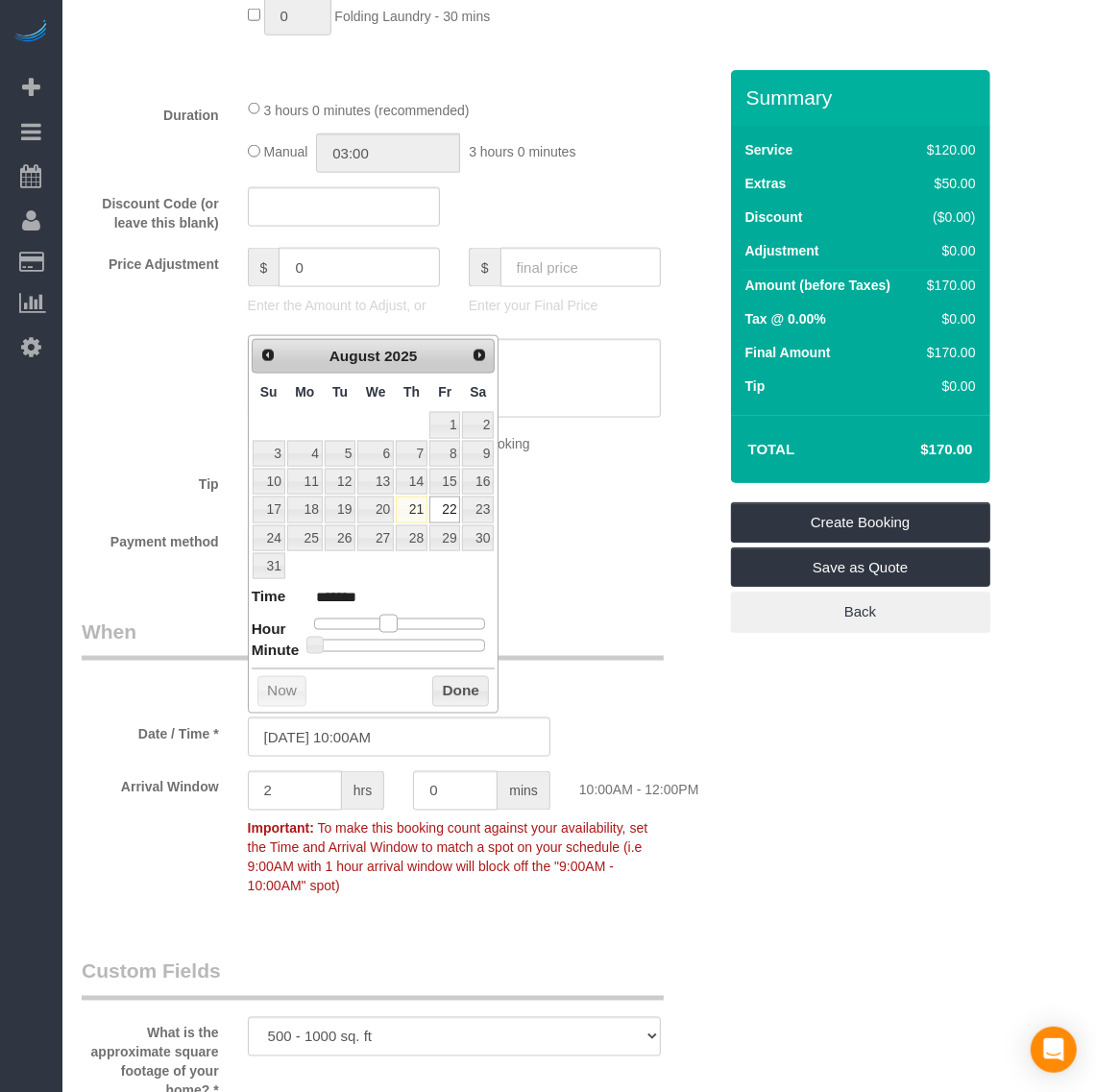
type input "08/22/2025 11:00AM"
type input "*******"
type input "08/22/2025 12:00PM"
type input "*******"
type input "08/22/2025 1:00PM"
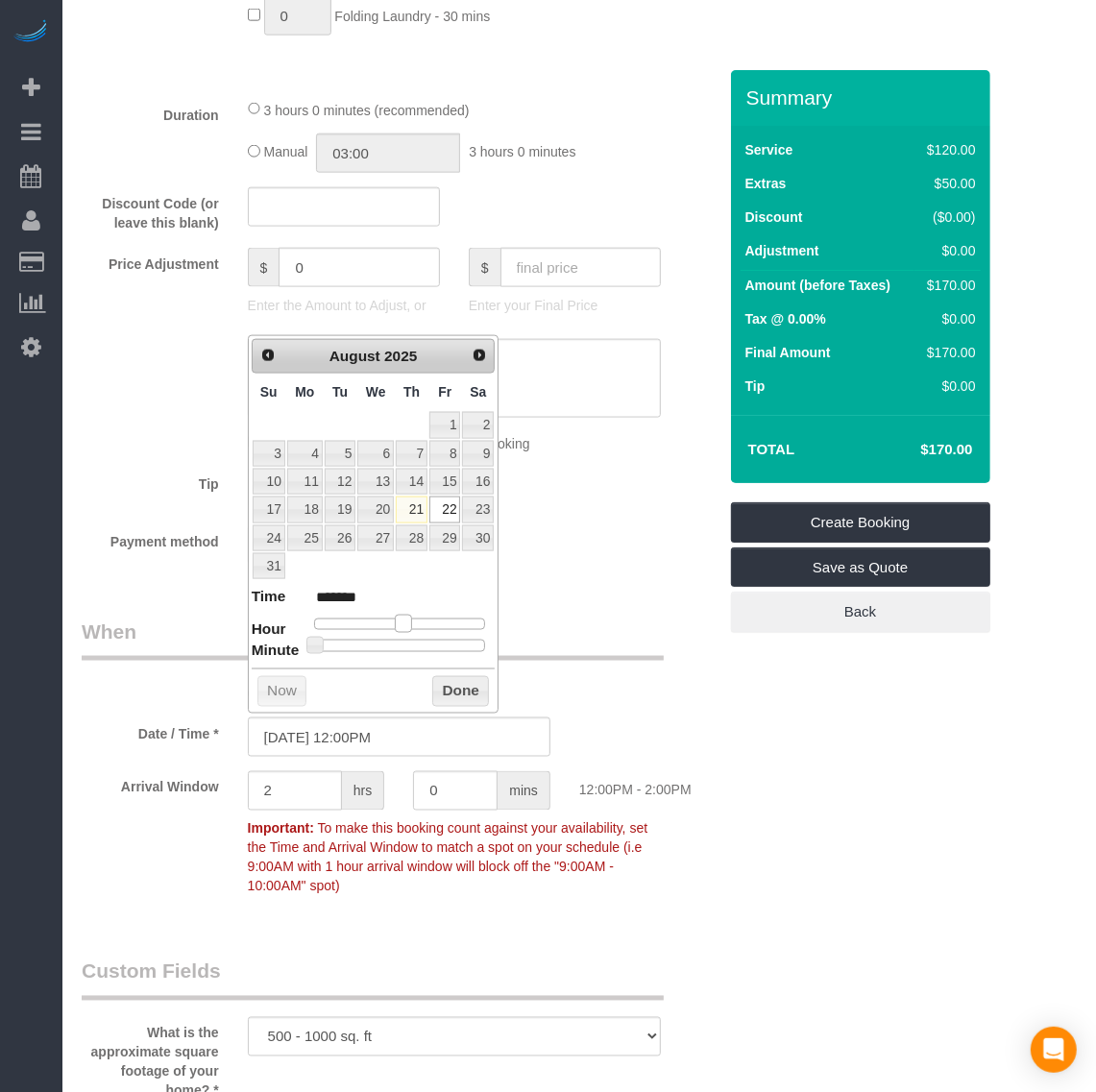
type input "******"
type input "08/22/2025 12:00PM"
type input "*******"
type input "08/22/2025 11:00AM"
type input "*******"
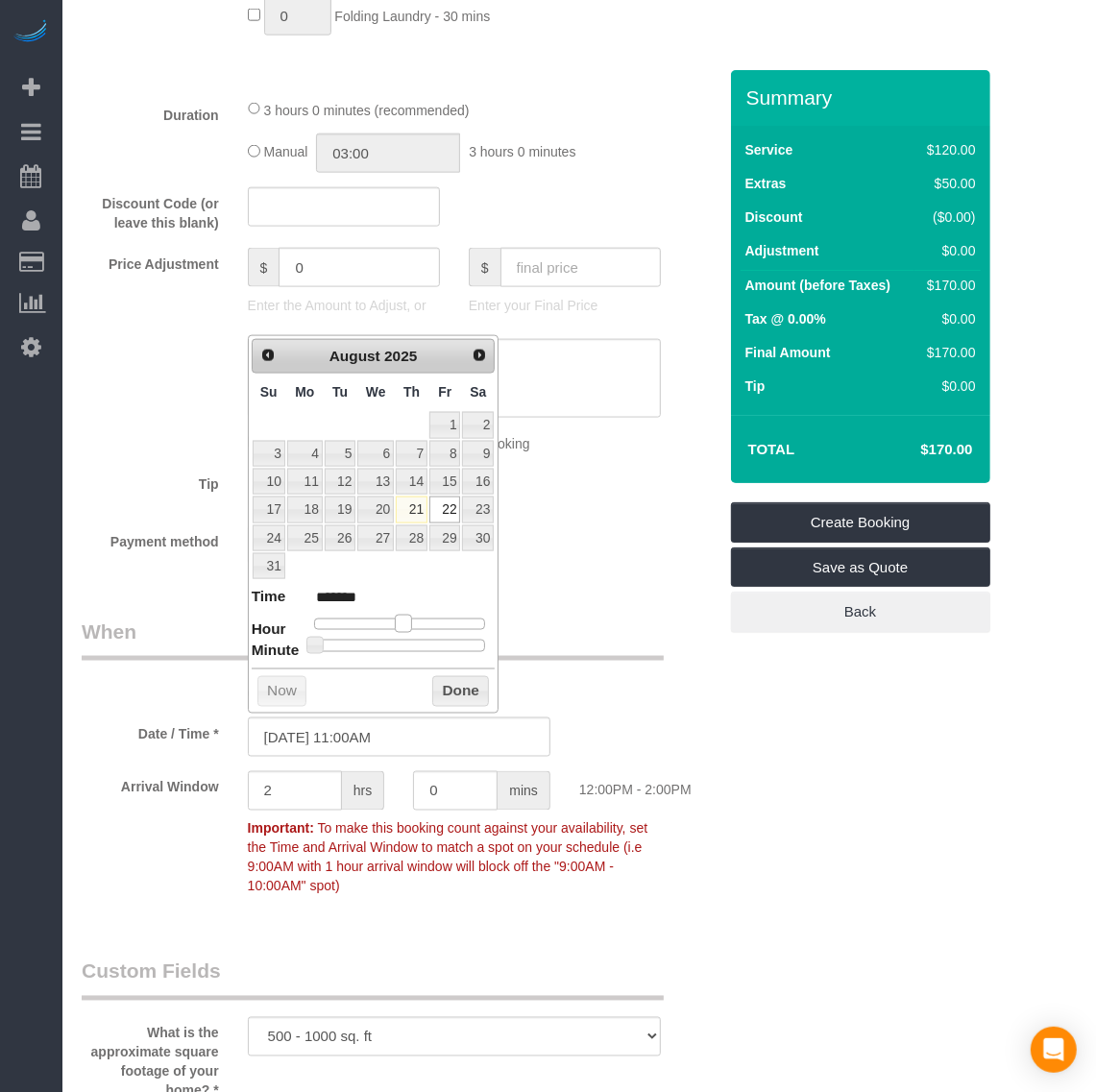
type input "08/22/2025 10:00AM"
type input "*******"
type input "08/22/2025 9:00AM"
type input "******"
type input "08/22/2025 8:00AM"
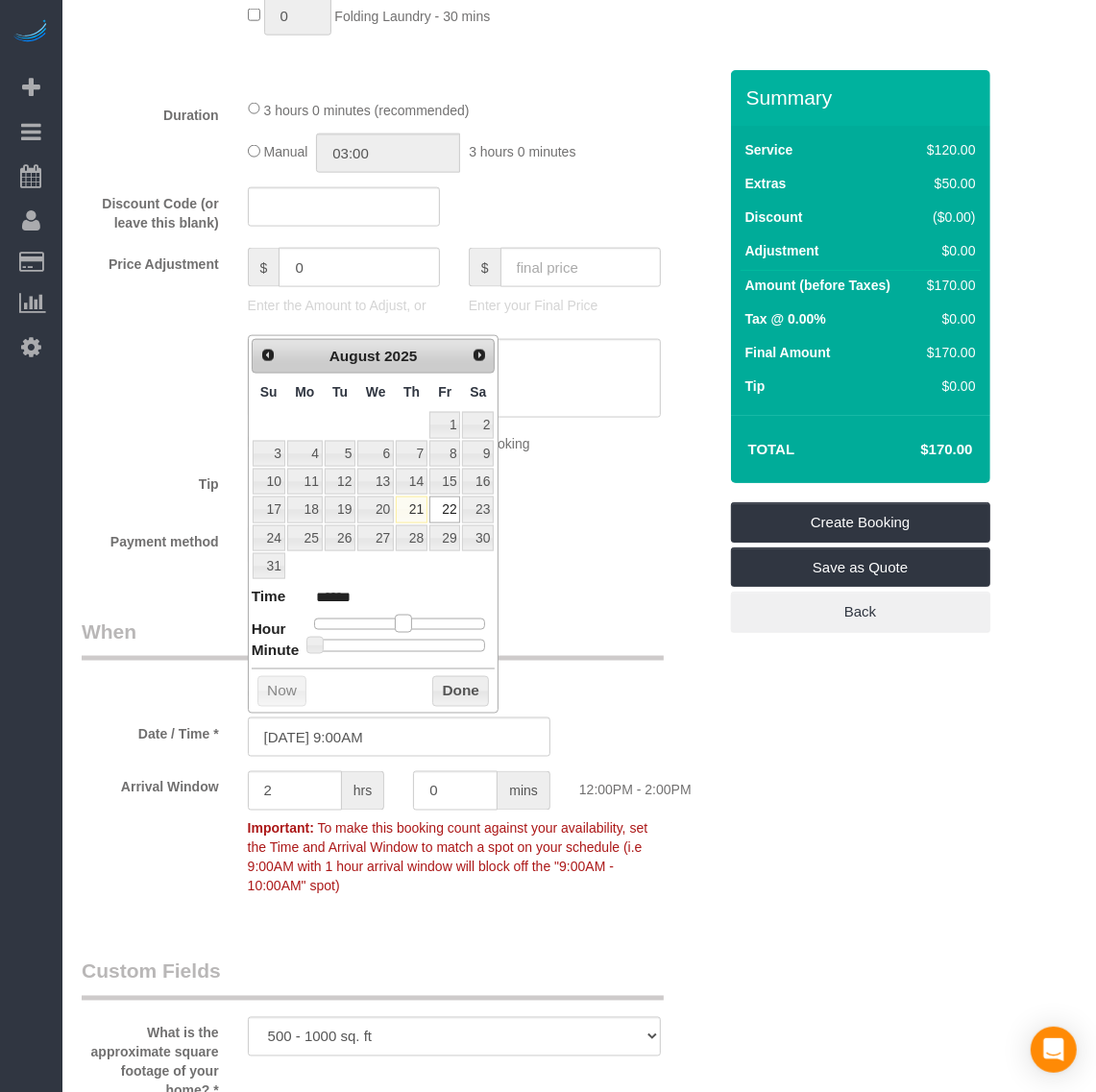
type input "******"
type input "08/22/2025 7:00AM"
type input "******"
type input "08/22/2025 6:00AM"
type input "******"
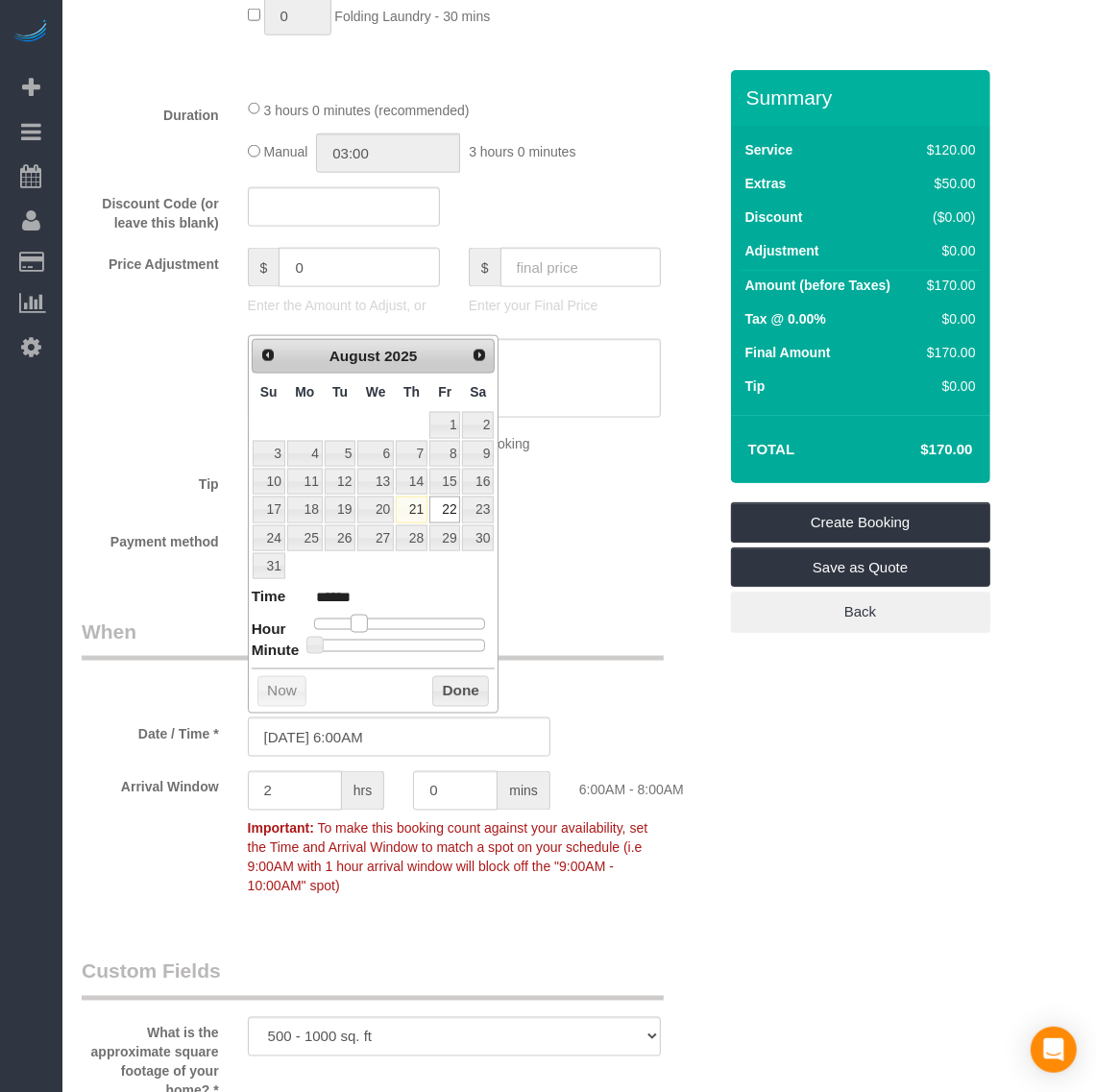
type input "08/22/2025 5:00AM"
type input "******"
type input "08/22/2025 6:00AM"
type input "******"
type input "08/22/2025 7:00AM"
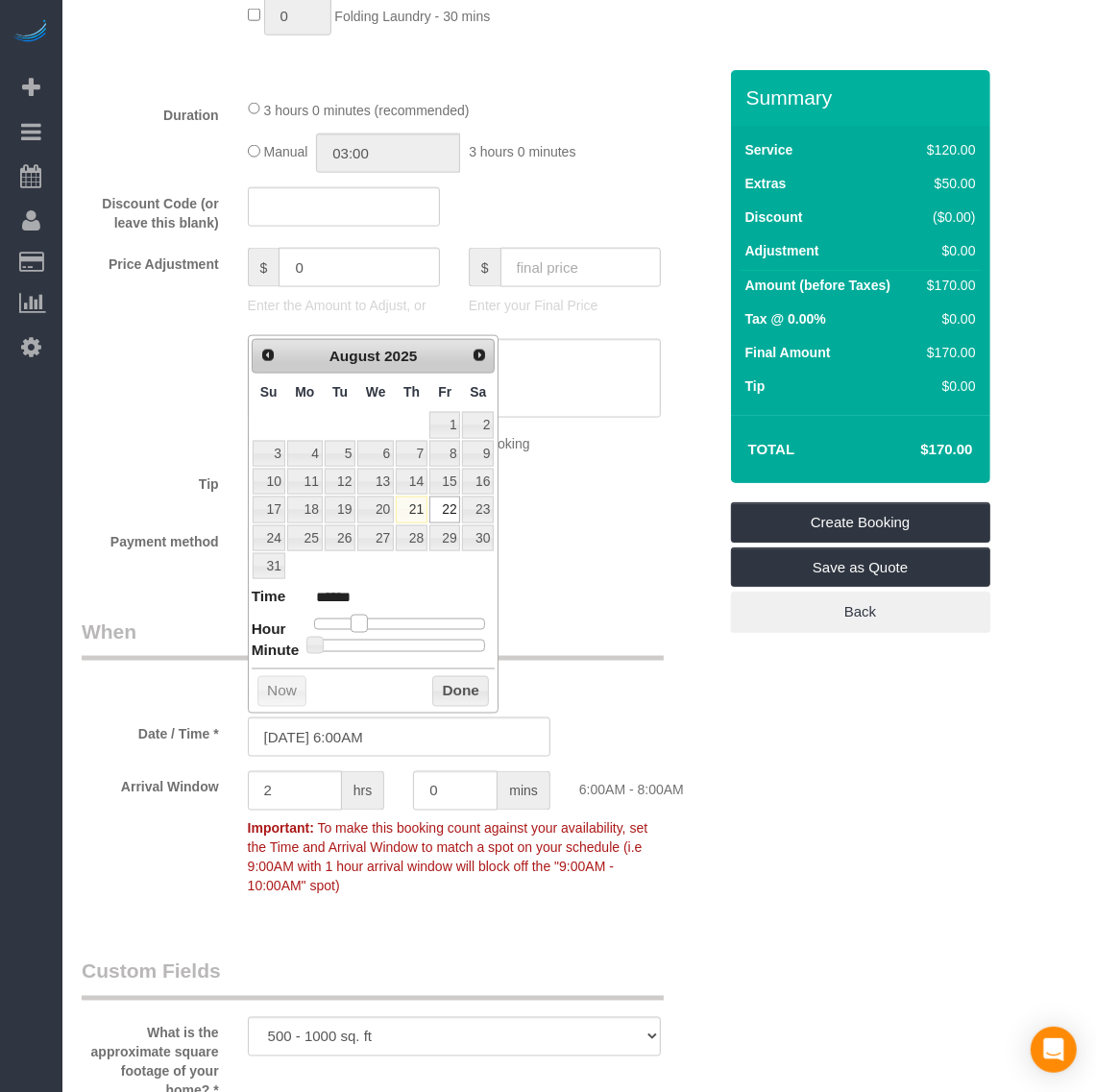
type input "******"
type input "08/22/2025 8:00AM"
type input "******"
drag, startPoint x: 391, startPoint y: 620, endPoint x: 376, endPoint y: 620, distance: 15.0
click at [376, 620] on span at bounding box center [374, 623] width 17 height 17
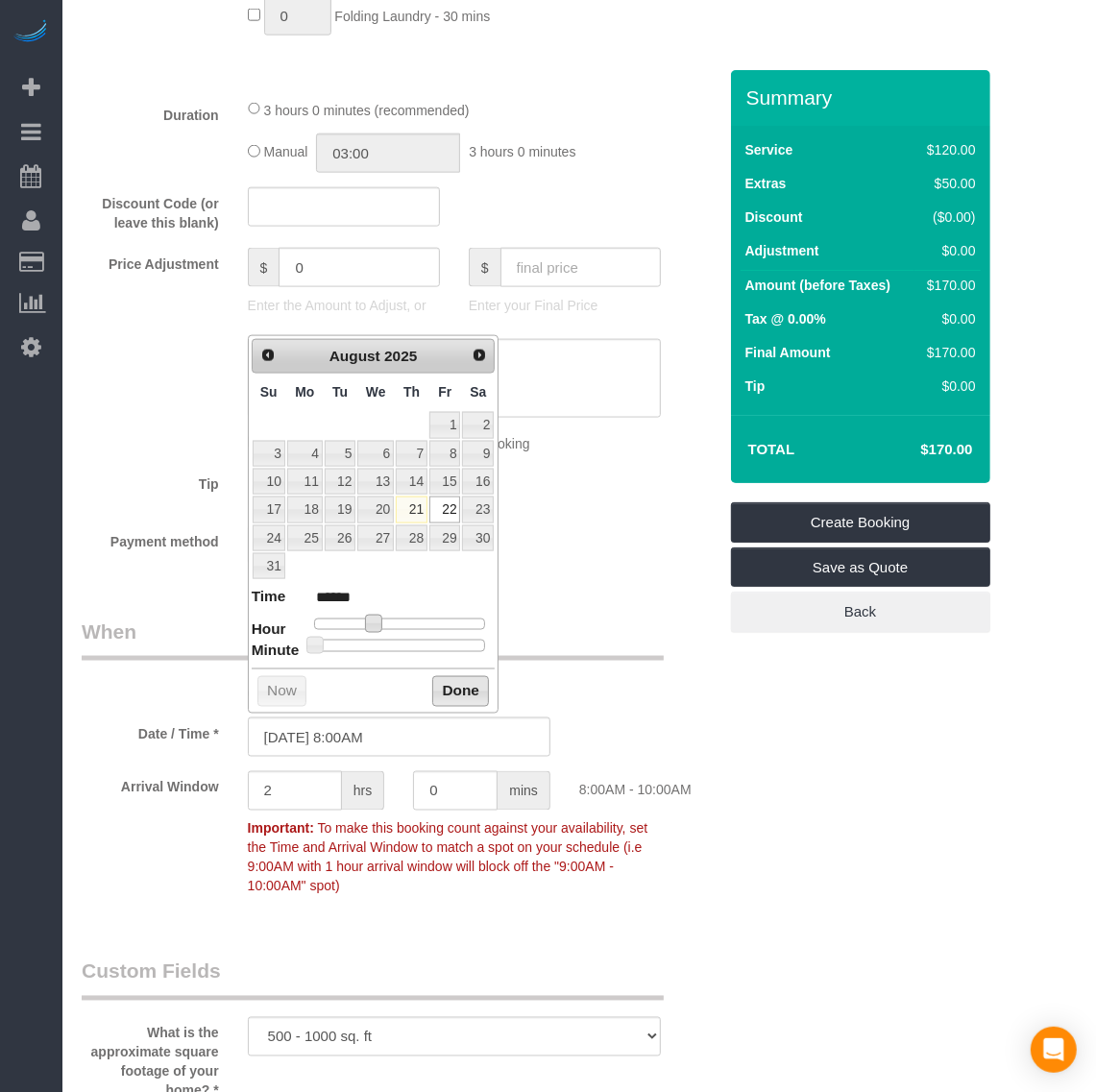
click at [468, 692] on button "Done" at bounding box center [460, 692] width 56 height 31
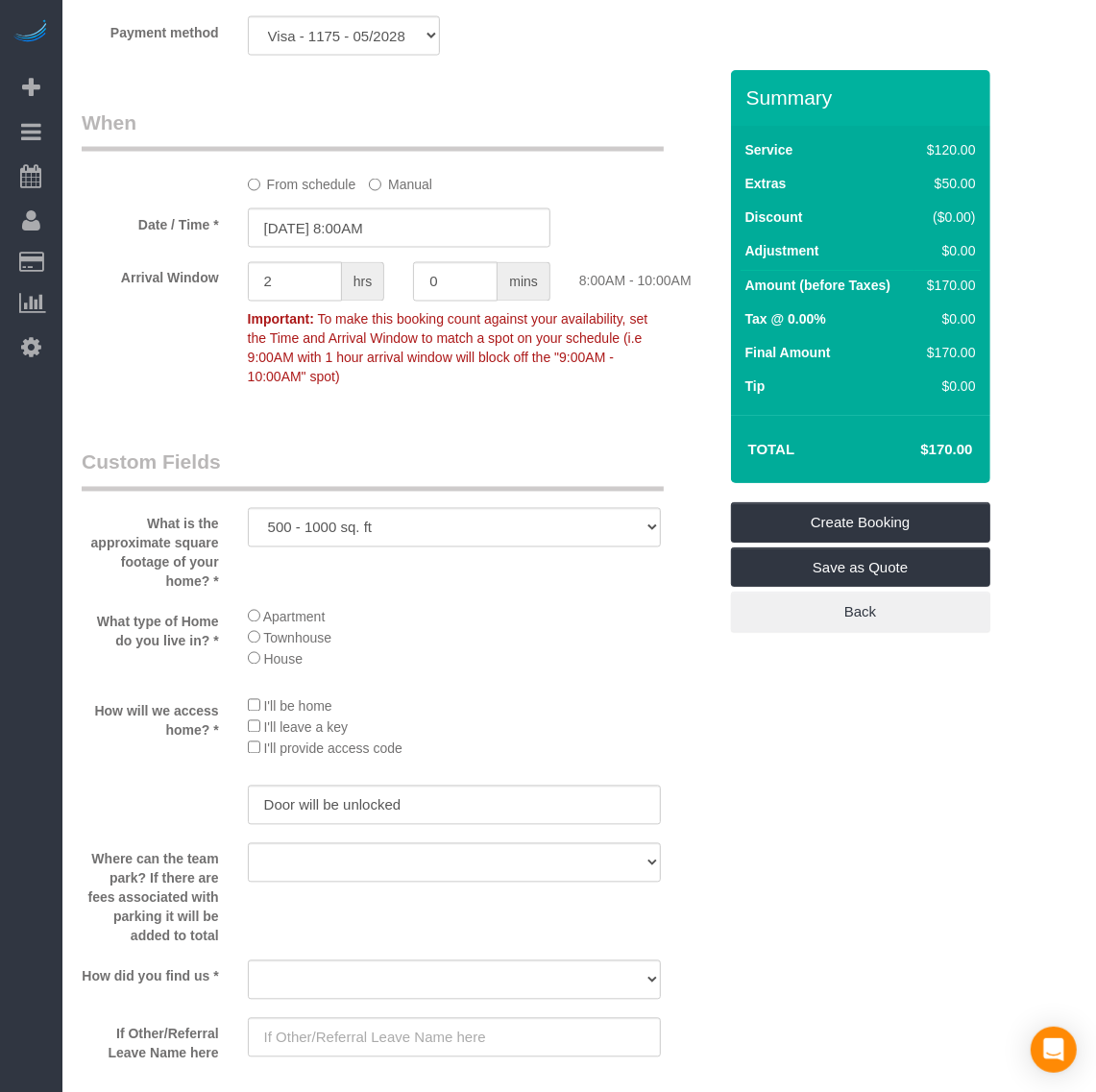
scroll to position [2041, 0]
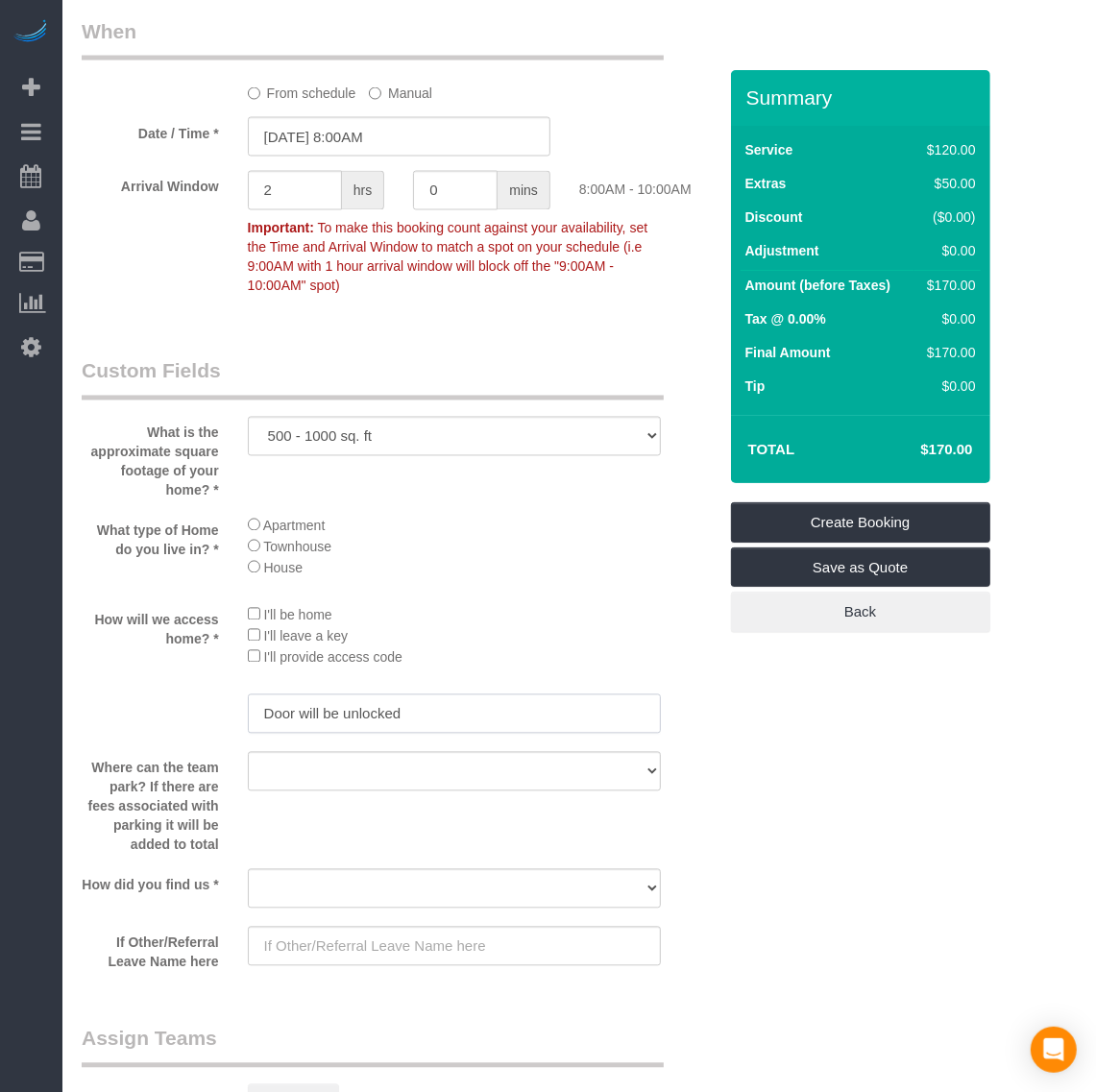
drag, startPoint x: 442, startPoint y: 706, endPoint x: 206, endPoint y: 694, distance: 236.3
click at [206, 695] on div "Door will be unlocked" at bounding box center [398, 716] width 664 height 44
click at [538, 723] on input "Door will be unlocked" at bounding box center [454, 714] width 413 height 40
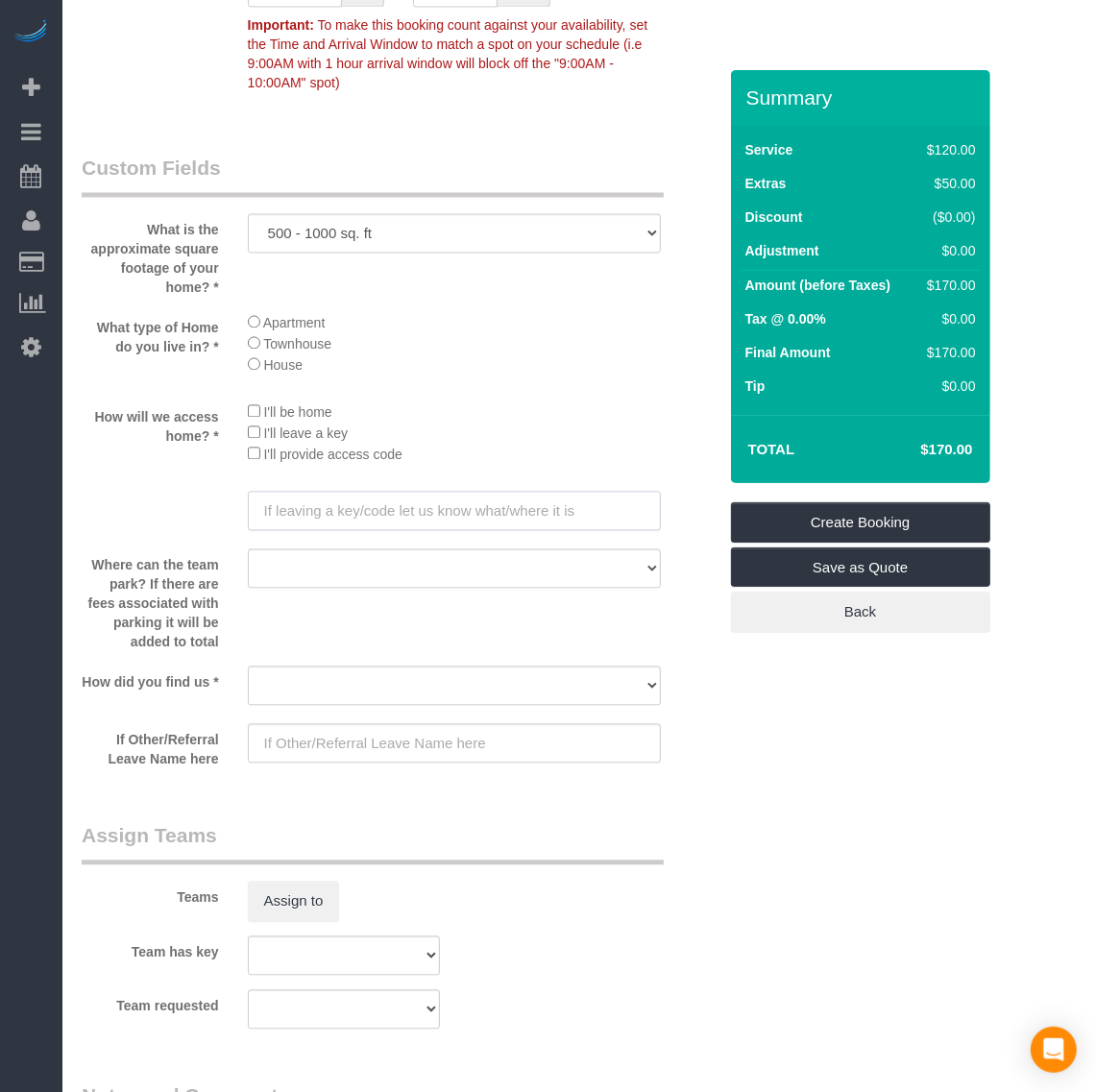
scroll to position [2401, 0]
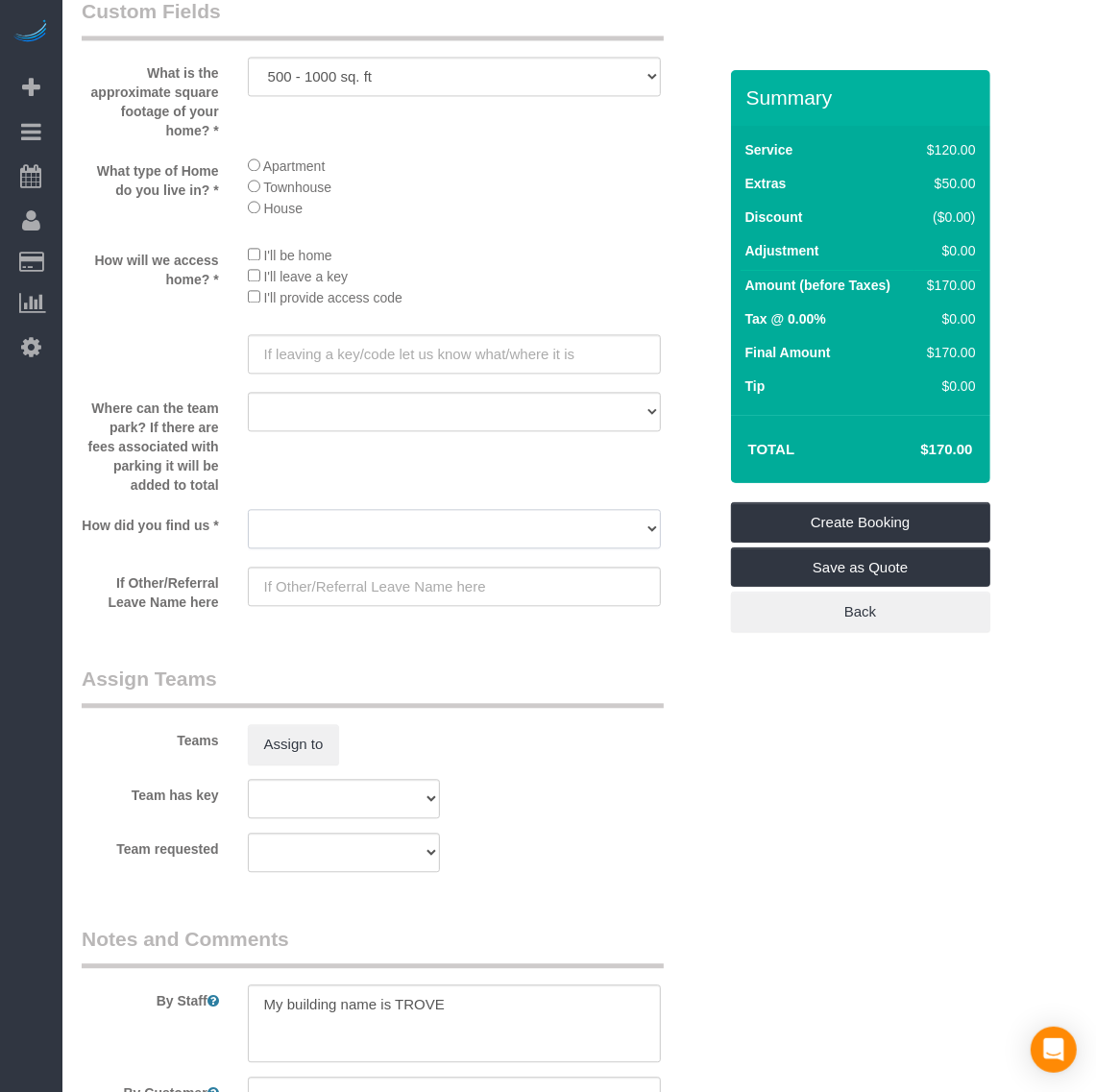
click at [380, 525] on select "Yelp Google Twitter Instagram Nextdoor Facebook Returning Customer Craigslist R…" at bounding box center [454, 528] width 413 height 40
select select "number:42"
click at [248, 509] on select "Yelp Google Twitter Instagram Nextdoor Facebook Returning Customer Craigslist R…" at bounding box center [454, 528] width 413 height 40
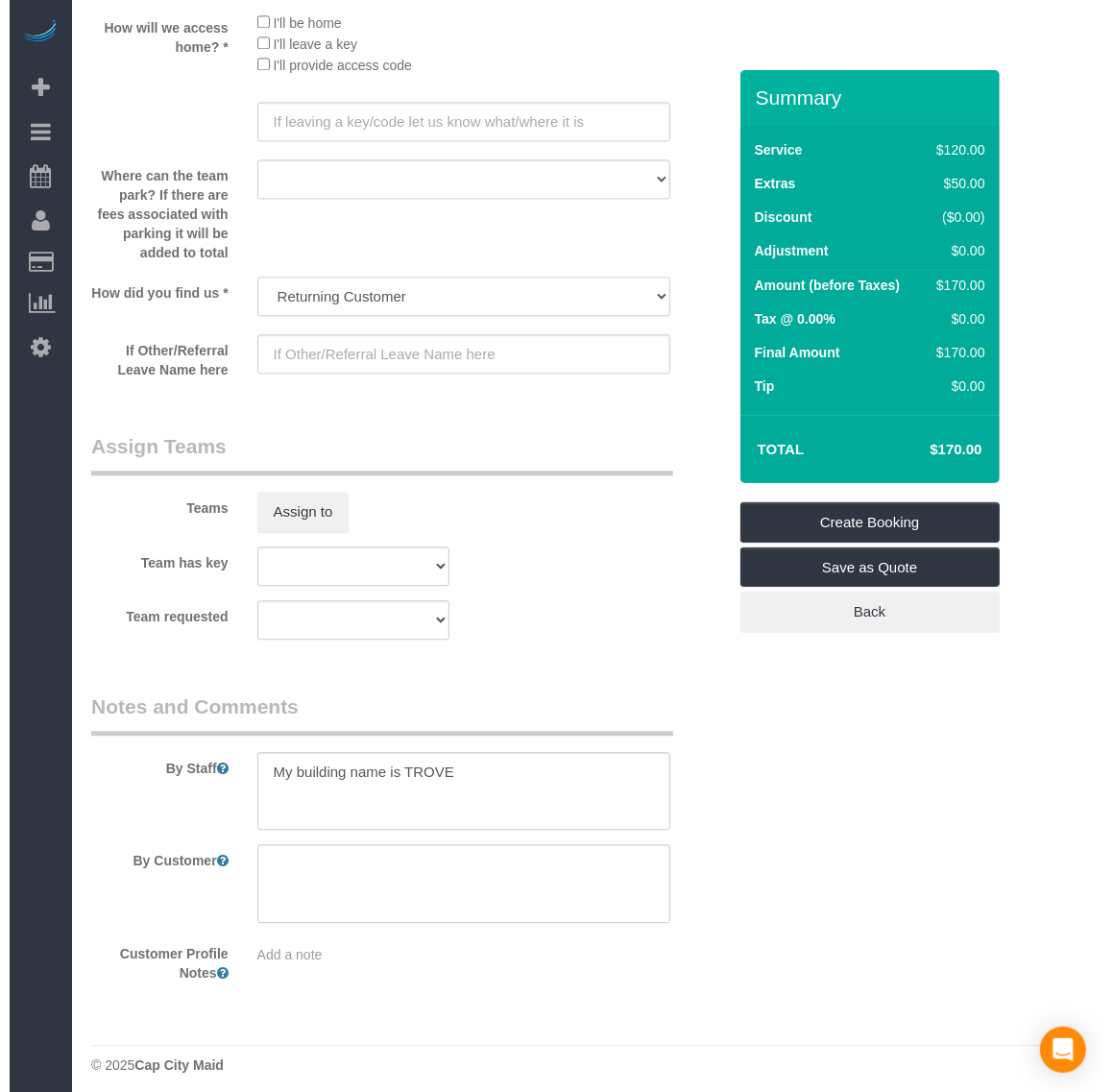
scroll to position [2644, 0]
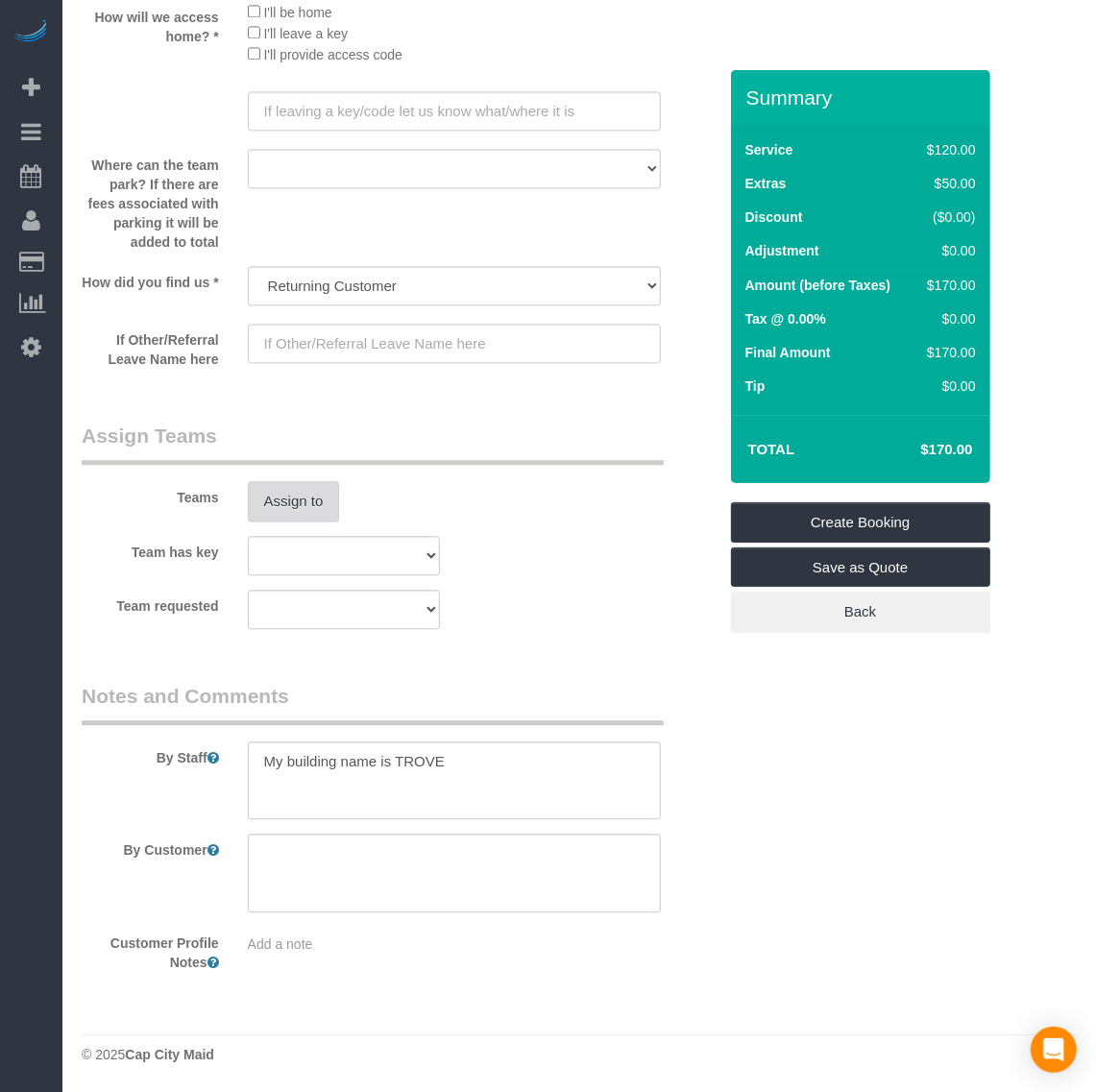
click at [291, 492] on button "Assign to" at bounding box center [294, 502] width 92 height 41
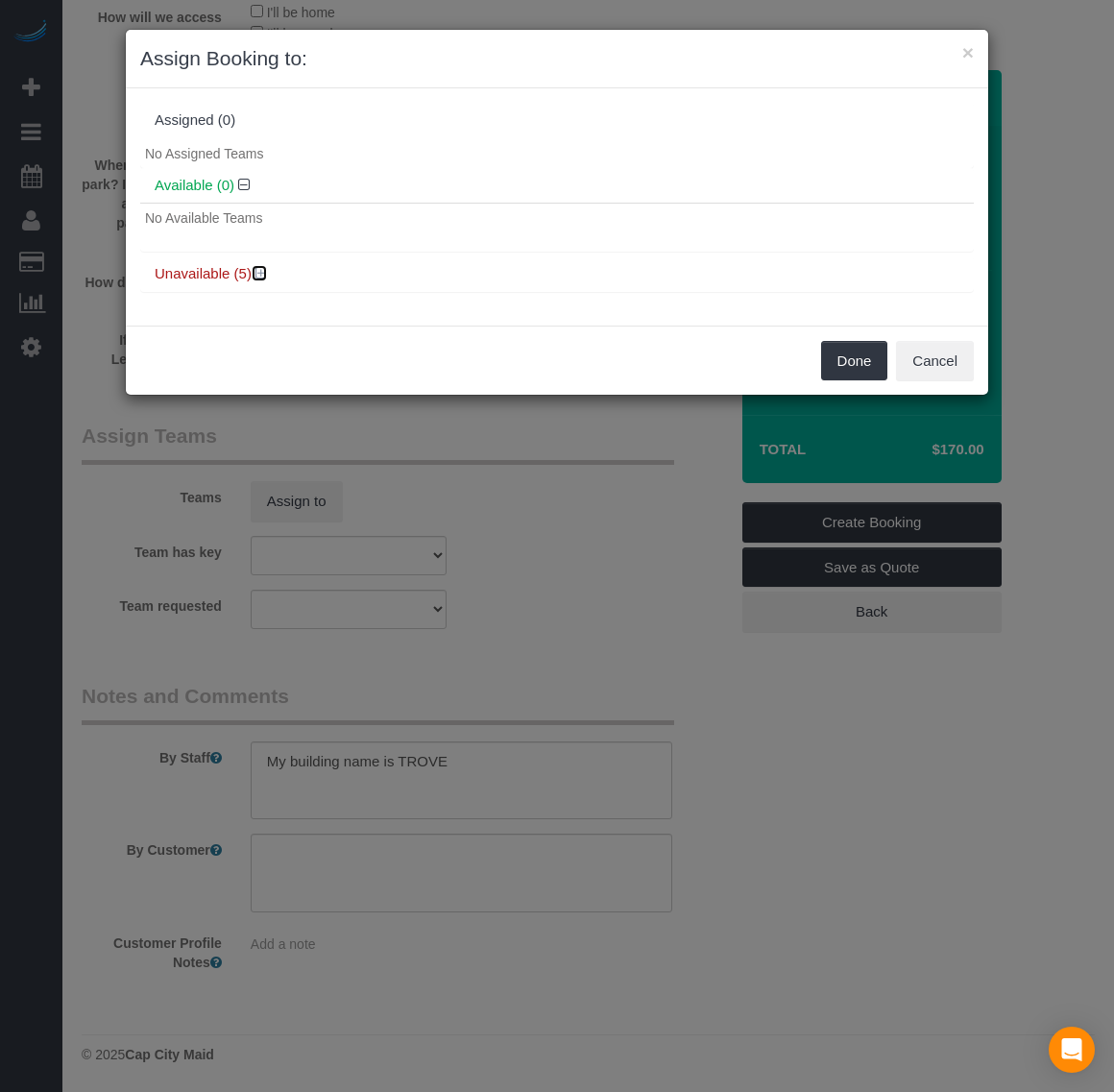
click at [262, 271] on icon at bounding box center [262, 273] width 12 height 15
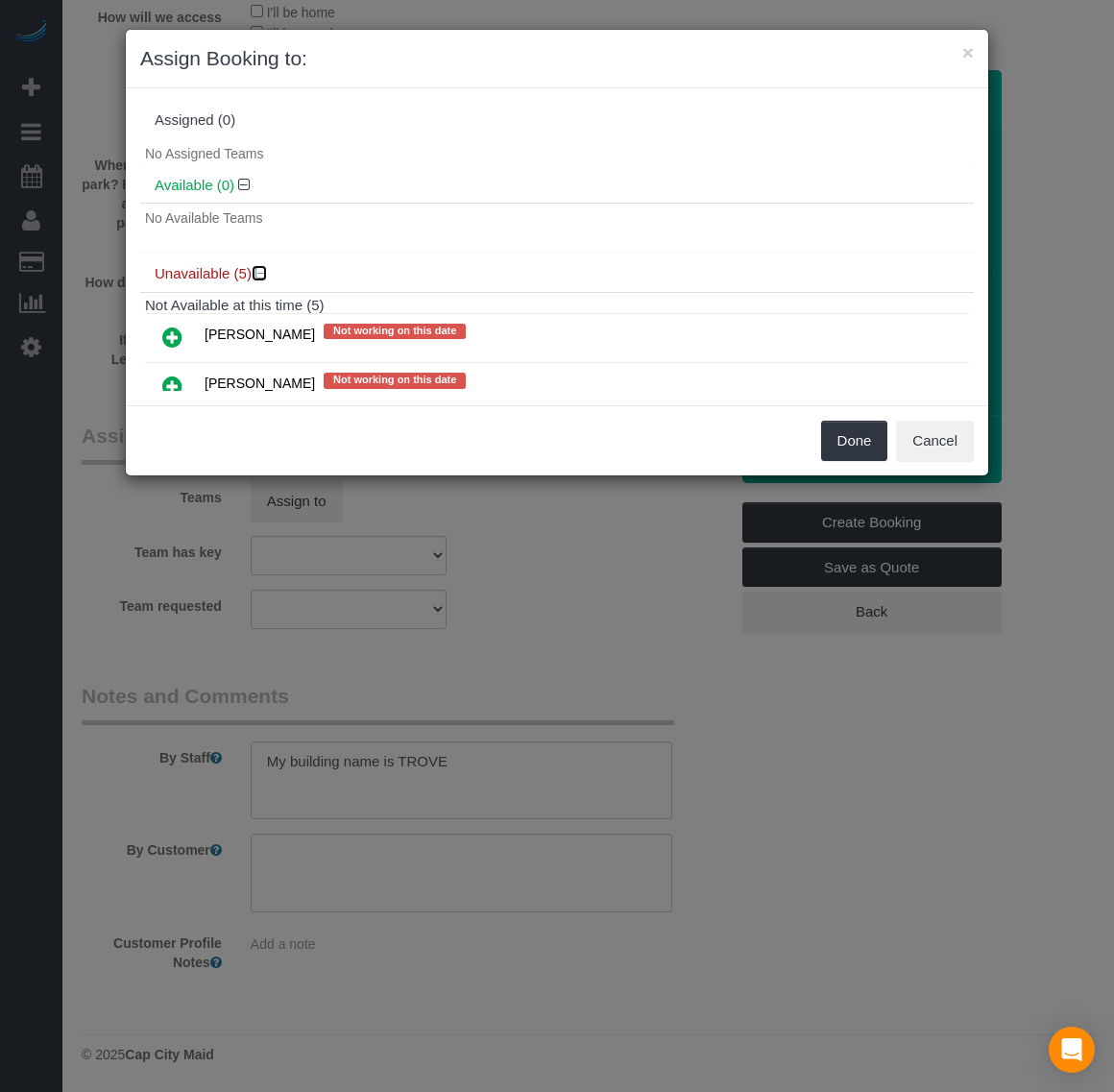
scroll to position [204, 0]
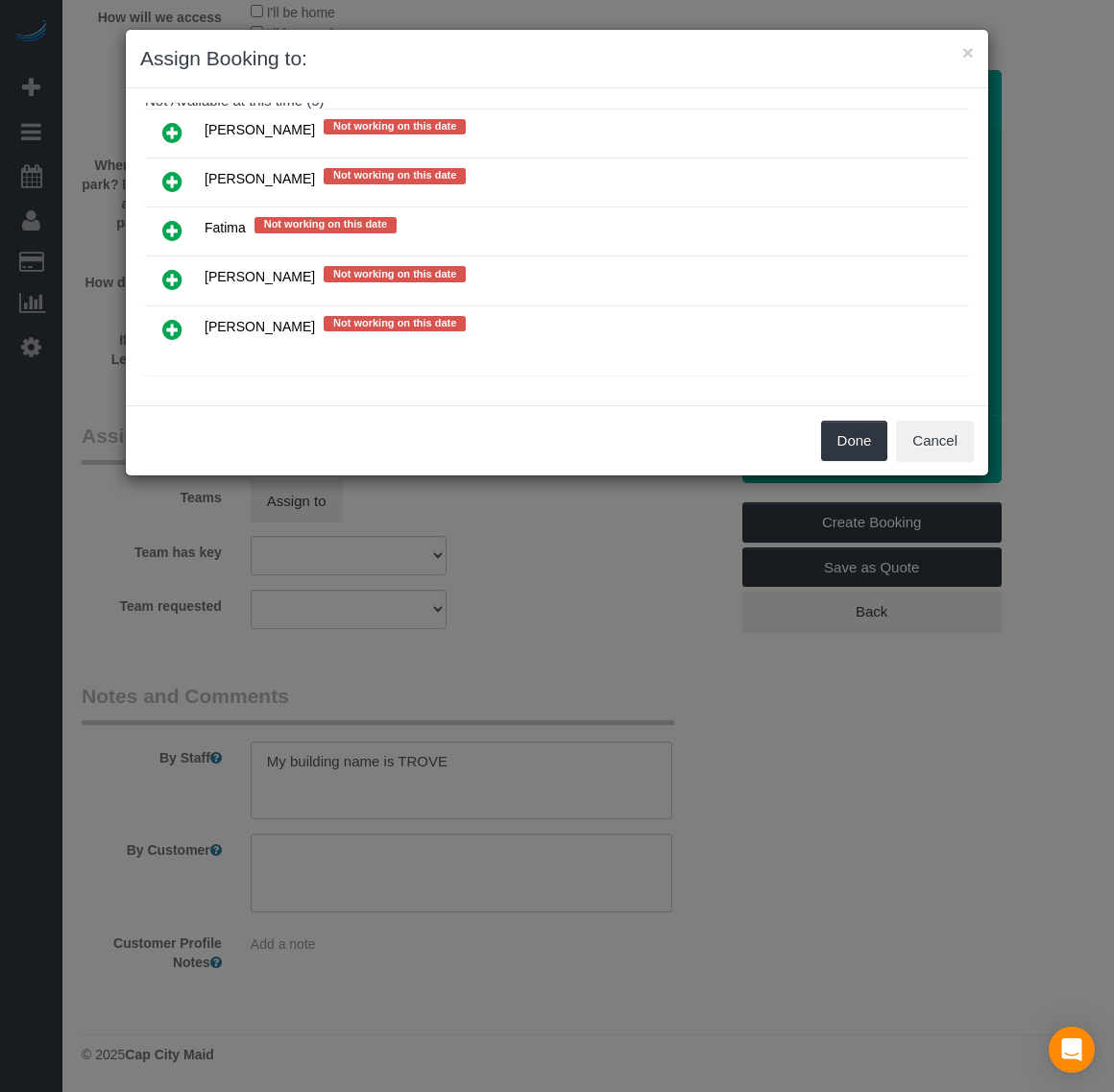
click at [166, 126] on icon at bounding box center [172, 133] width 20 height 23
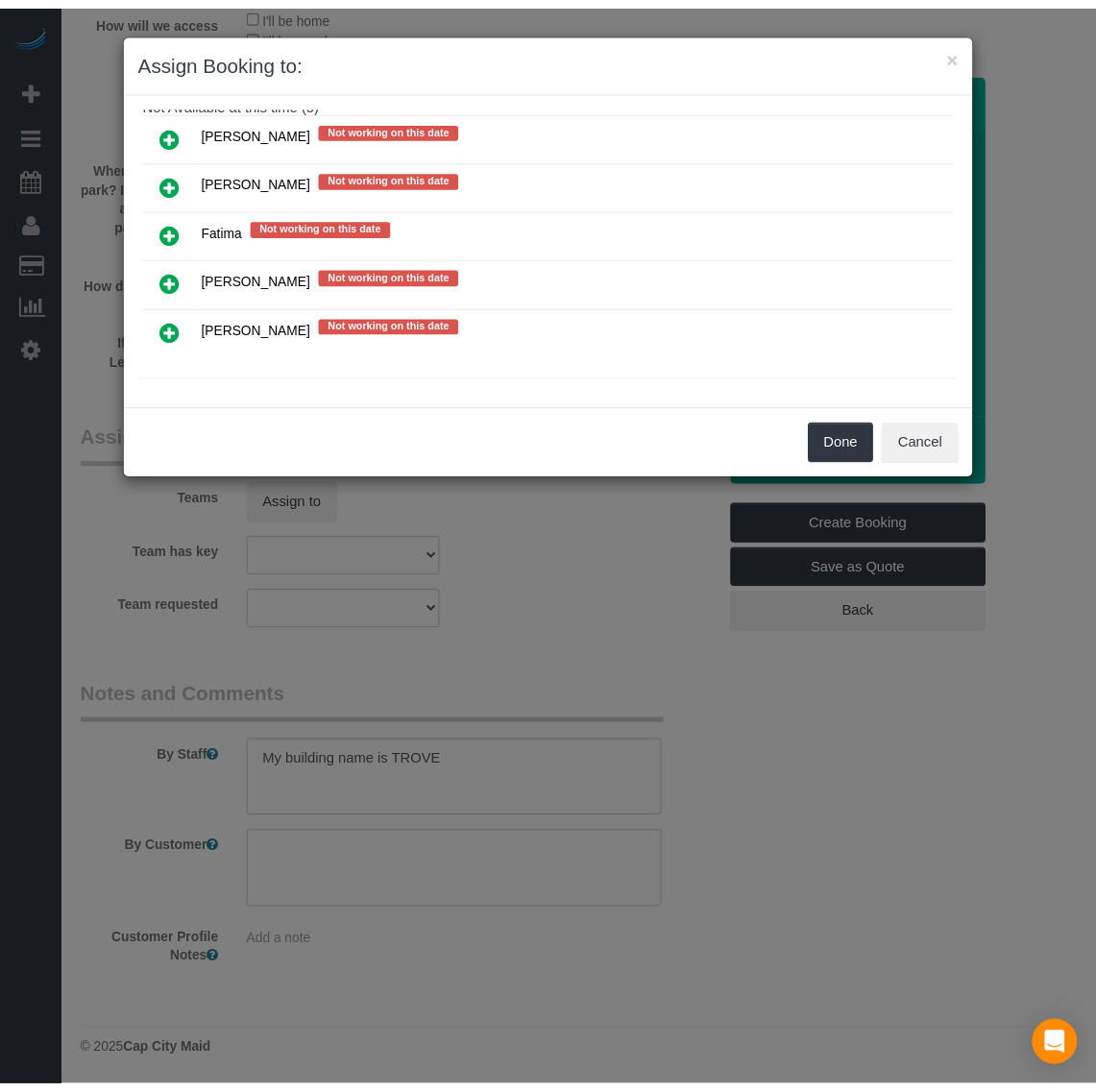
scroll to position [202, 0]
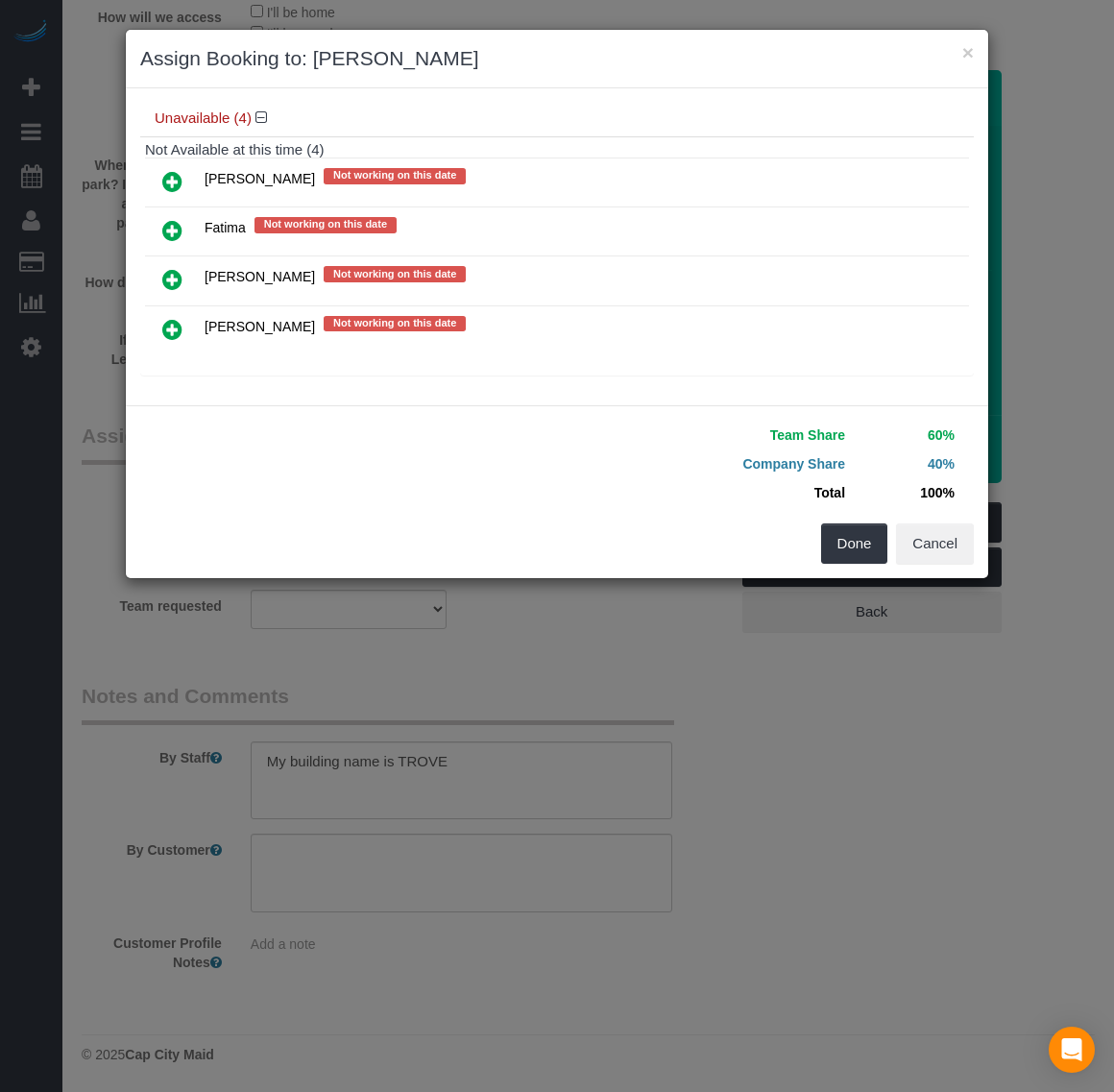
click at [815, 557] on div "Done Cancel" at bounding box center [772, 544] width 431 height 41
click at [841, 535] on button "Done" at bounding box center [853, 544] width 67 height 41
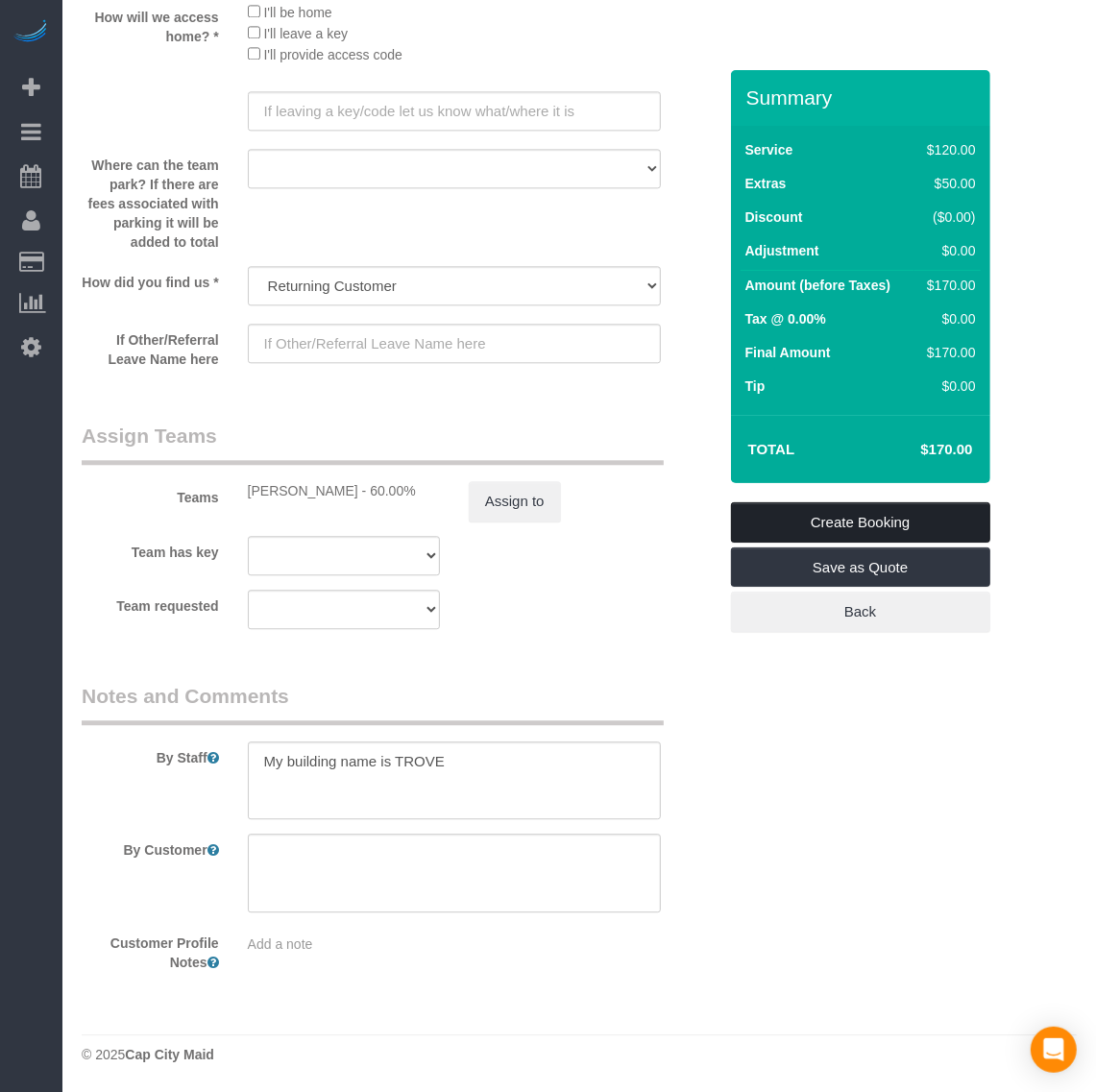
click at [815, 514] on link "Create Booking" at bounding box center [861, 522] width 260 height 41
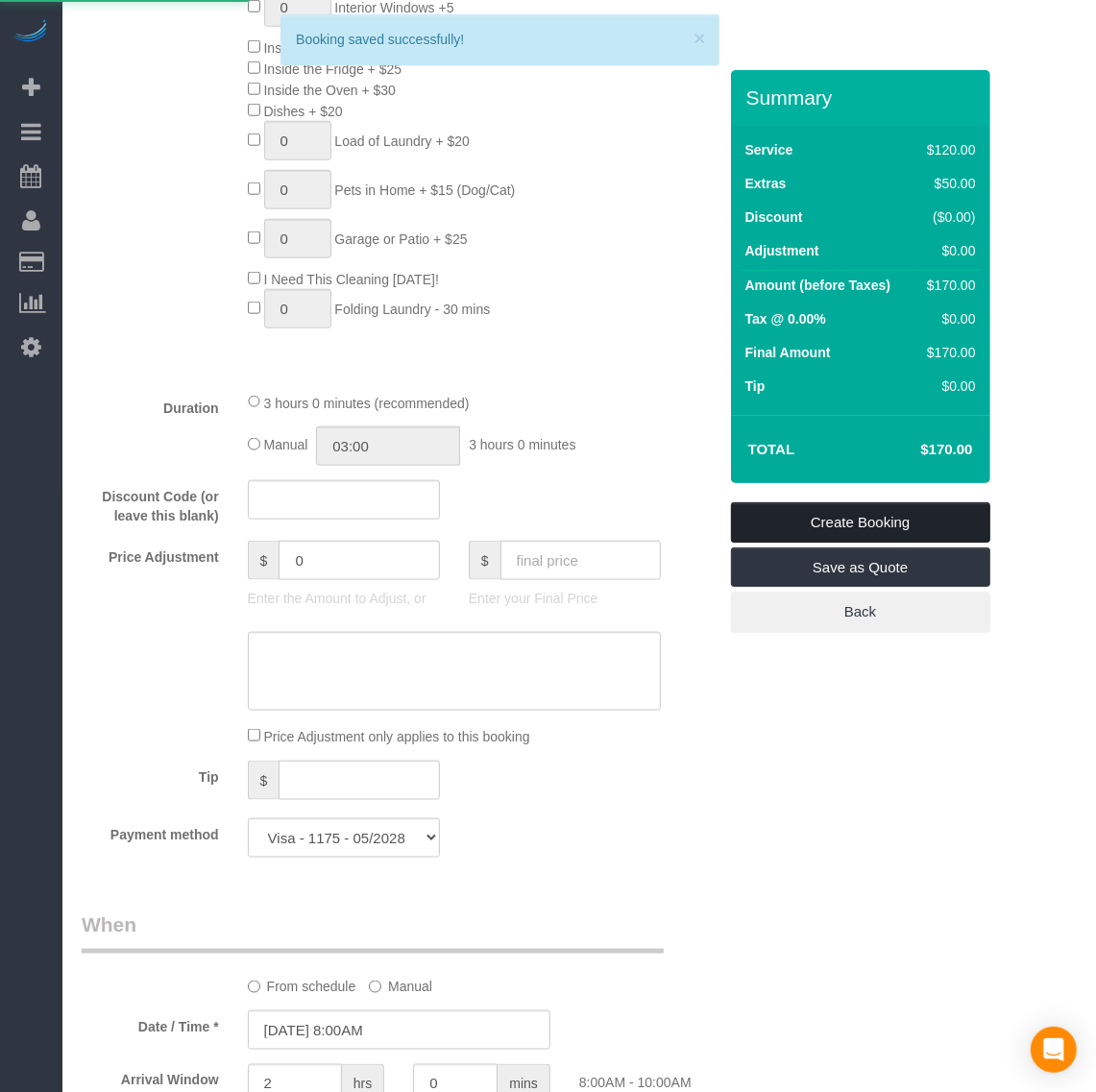
scroll to position [843, 0]
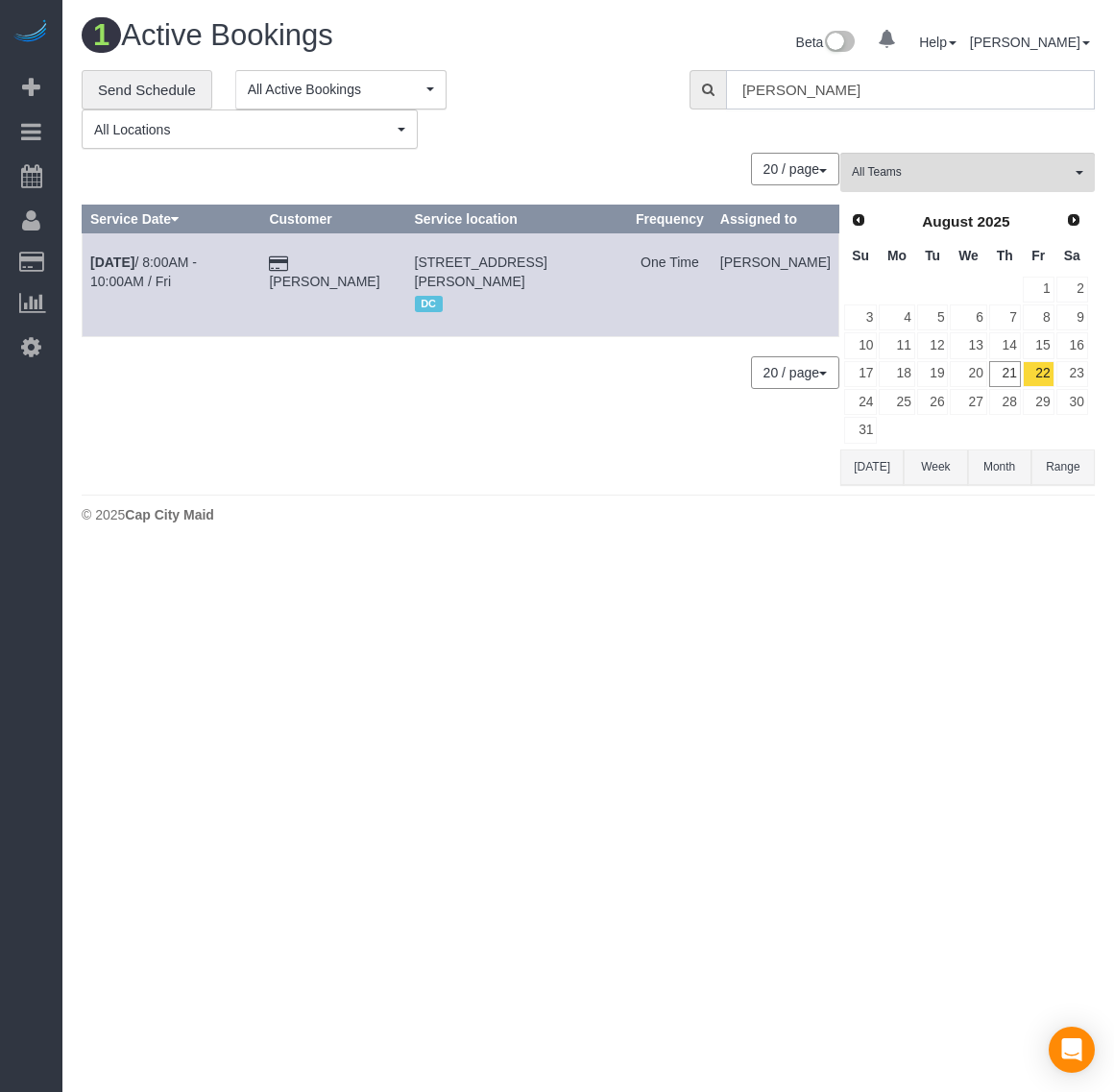
drag, startPoint x: 822, startPoint y: 88, endPoint x: 675, endPoint y: 73, distance: 147.8
click at [655, 73] on div "**********" at bounding box center [587, 109] width 1041 height 79
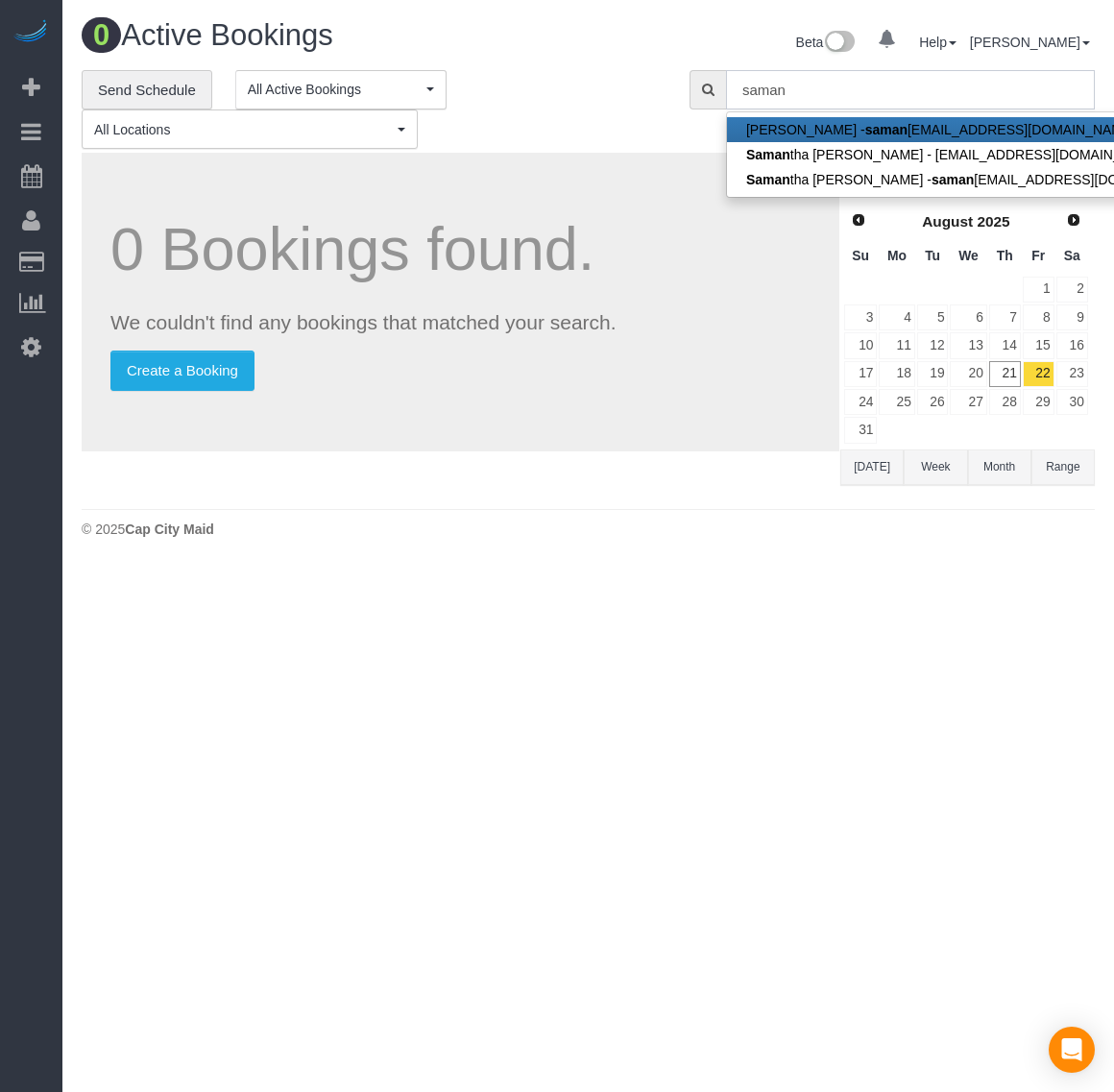
type input "saman"
